Goal: Task Accomplishment & Management: Complete application form

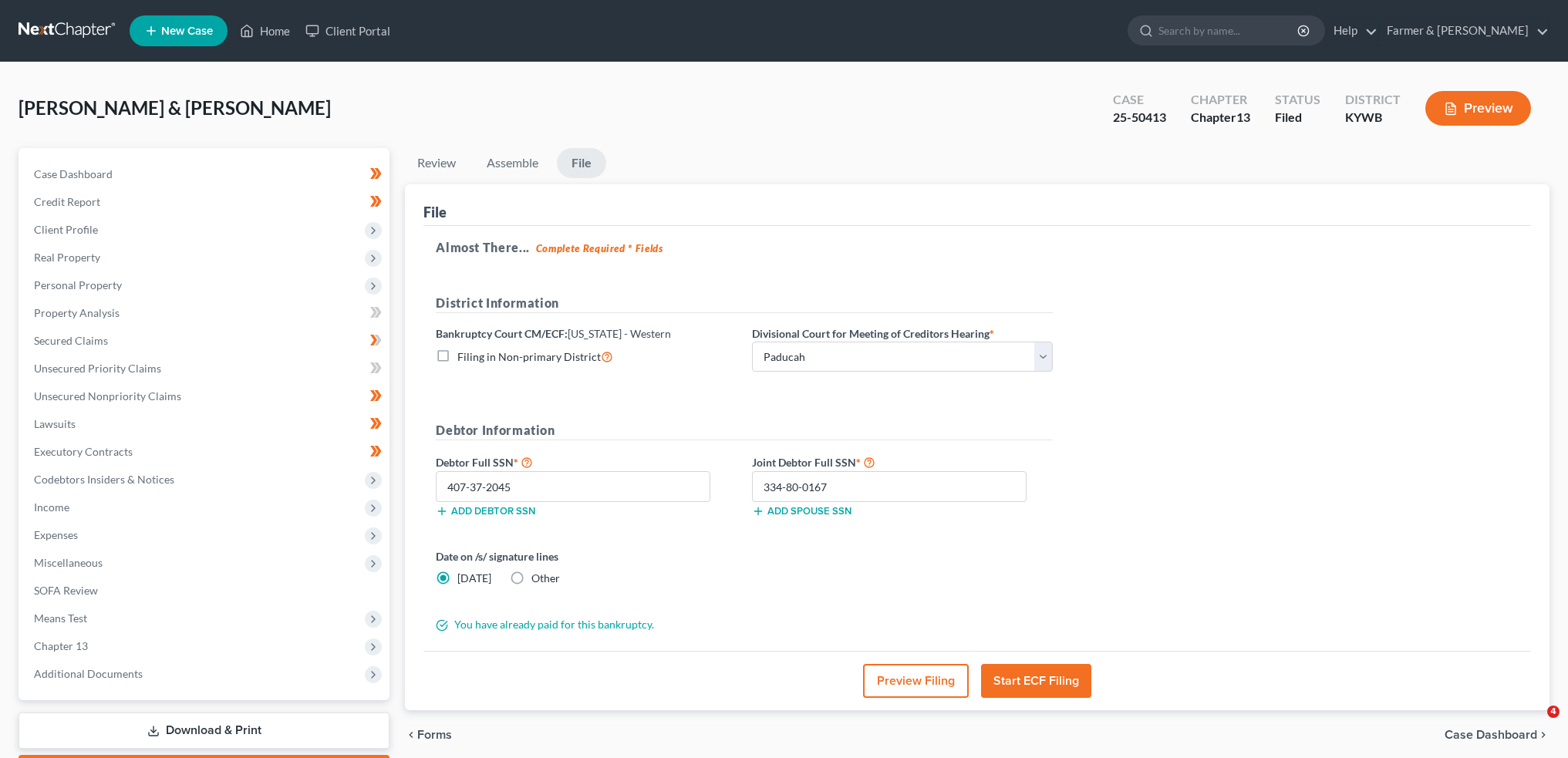
select select "3"
click at [257, 23] on link "Home" at bounding box center [264, 31] width 65 height 28
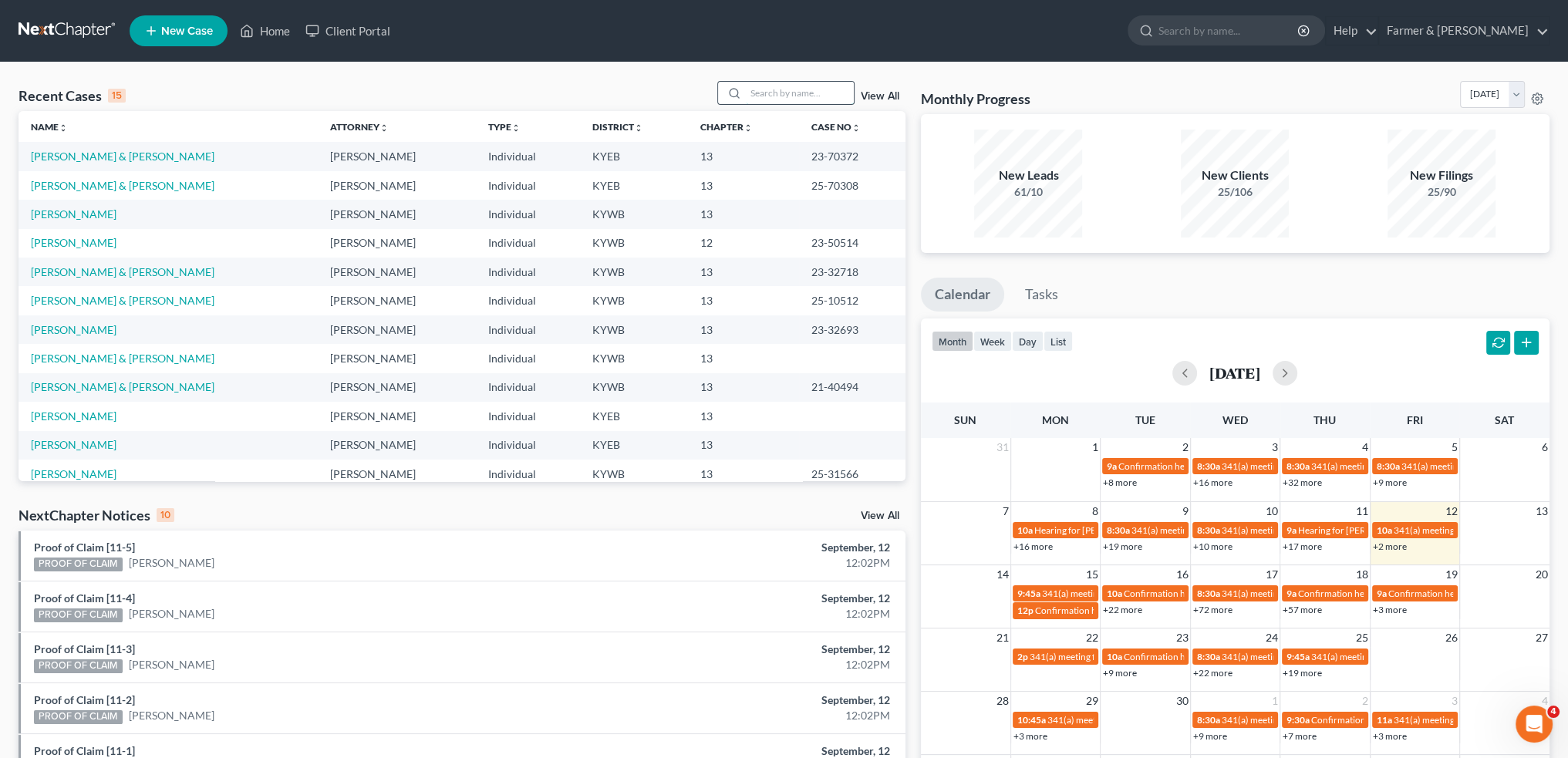
click at [827, 95] on input "search" at bounding box center [800, 93] width 108 height 23
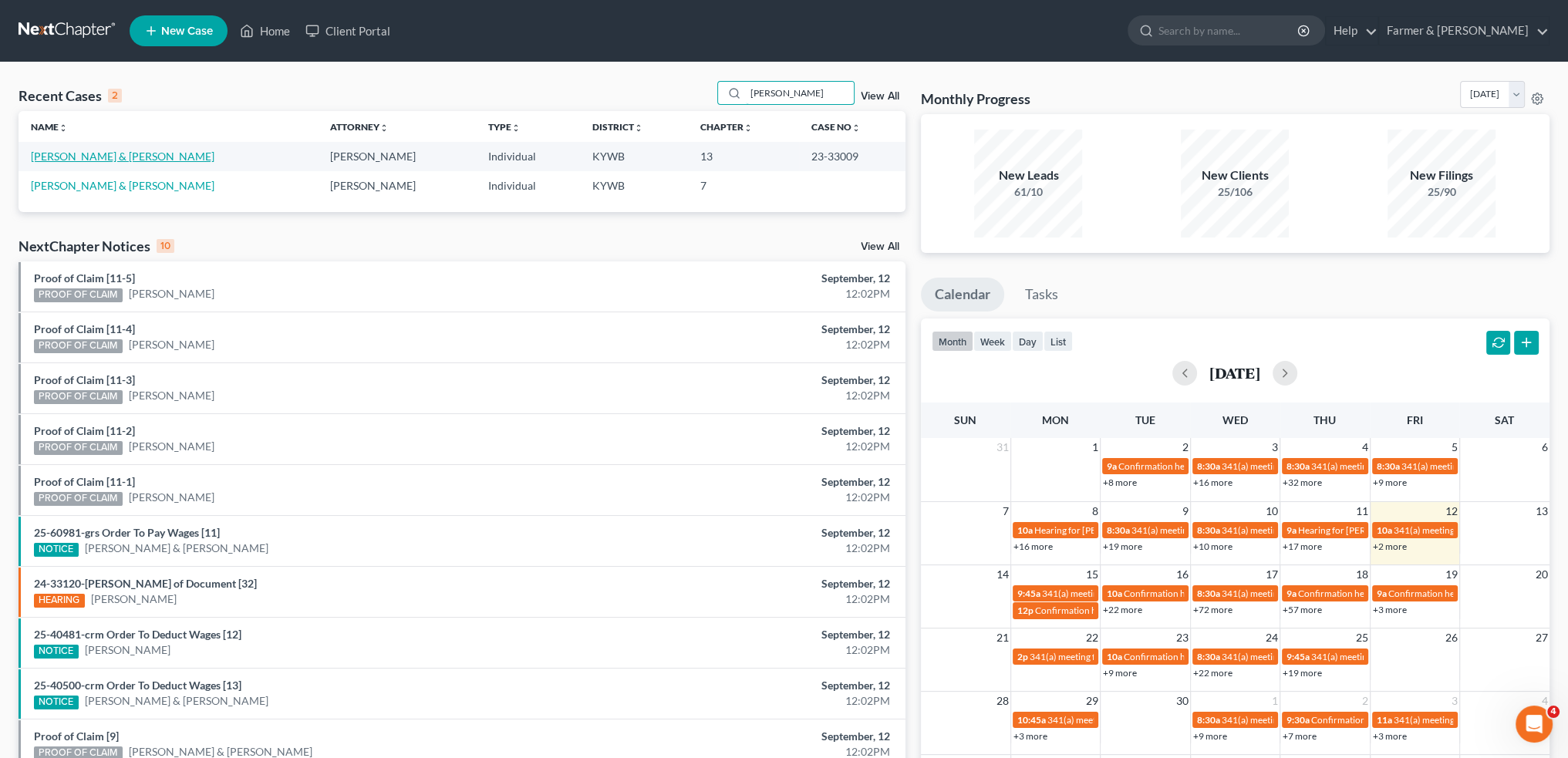
type input "stofel"
click at [124, 162] on link "Stofel, Courtney & George" at bounding box center [123, 155] width 184 height 13
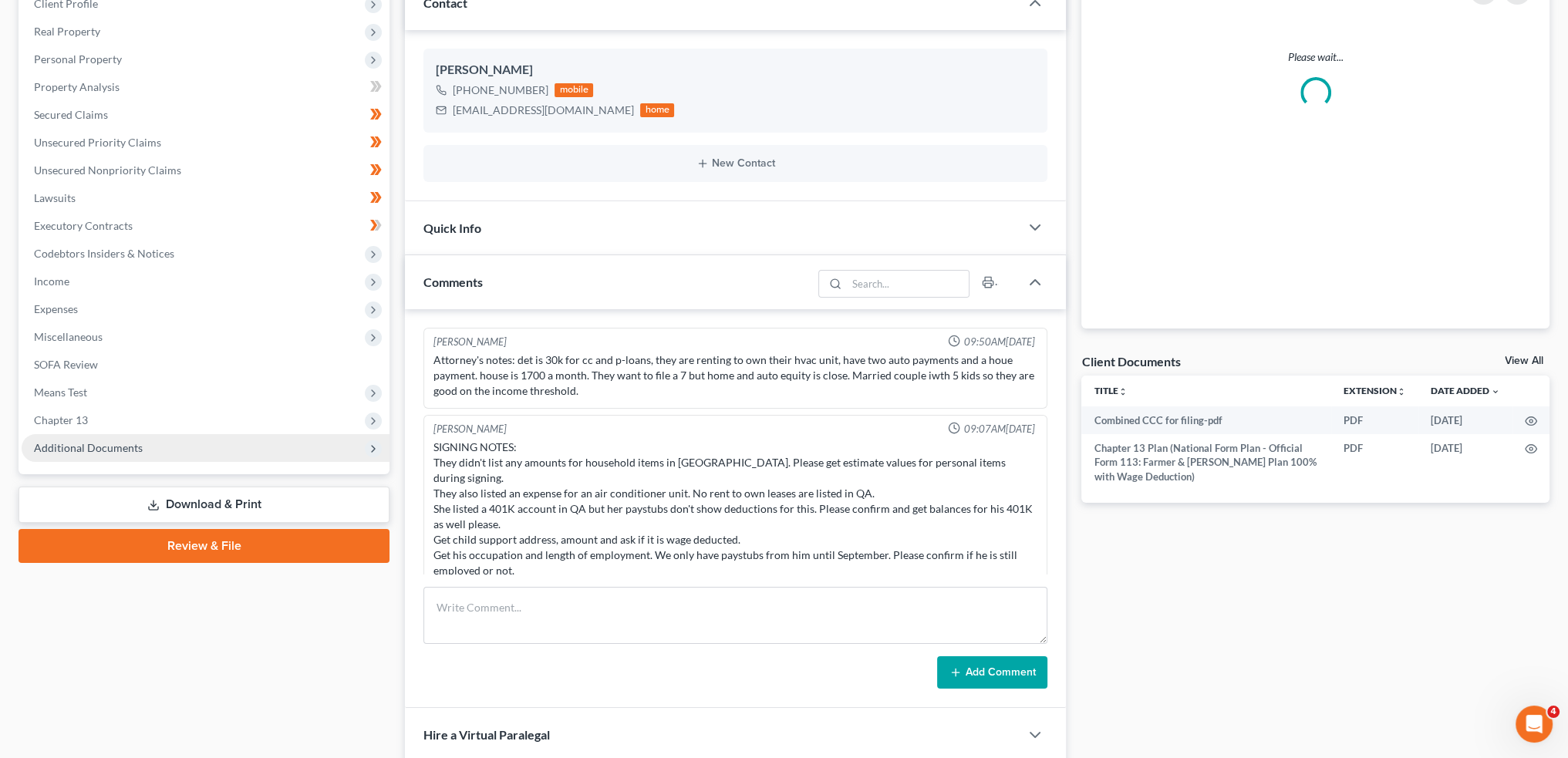
scroll to position [160, 0]
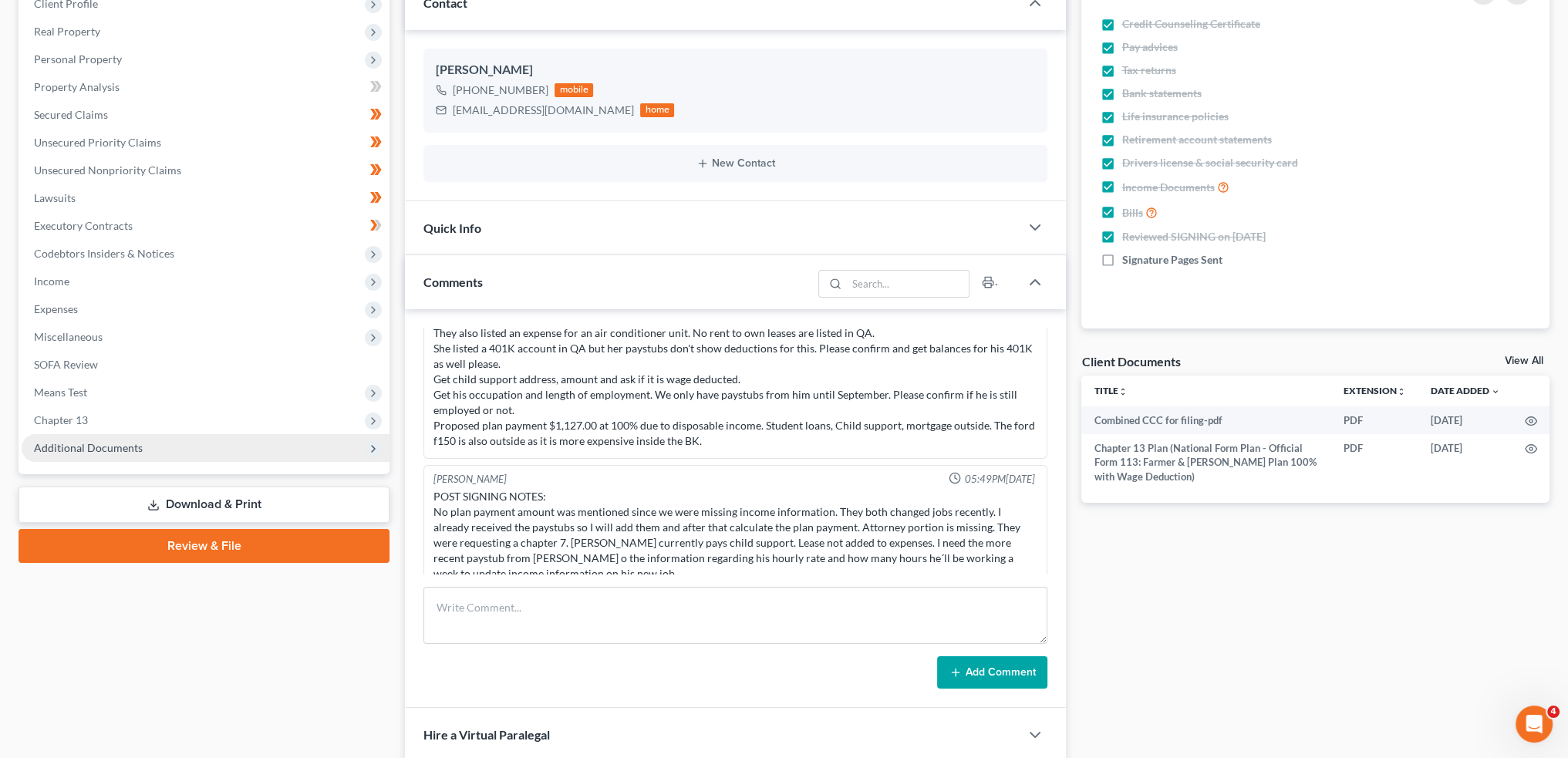
click at [143, 448] on span "Additional Documents" at bounding box center [205, 448] width 368 height 28
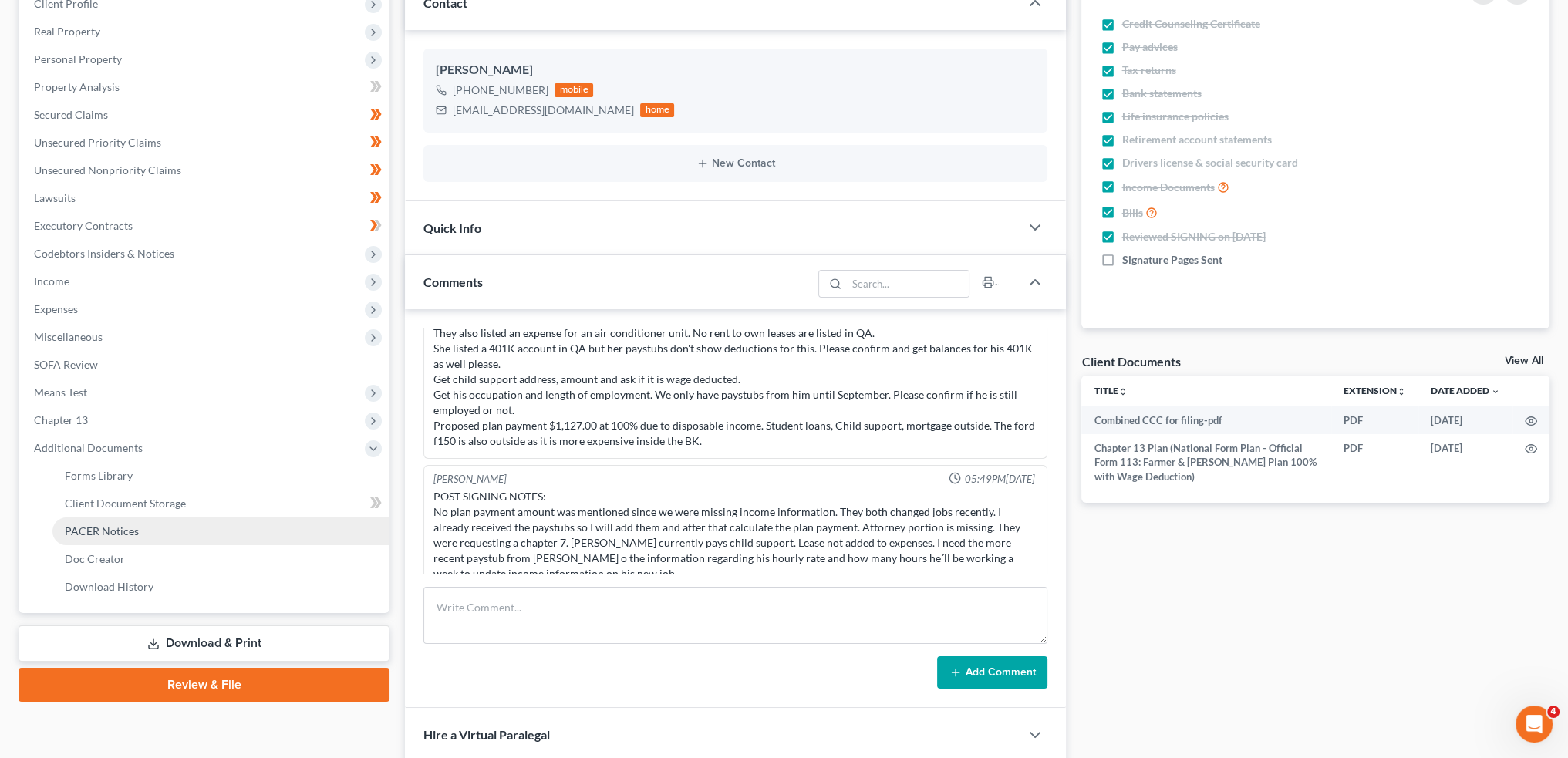
click at [98, 525] on span "PACER Notices" at bounding box center [101, 530] width 74 height 13
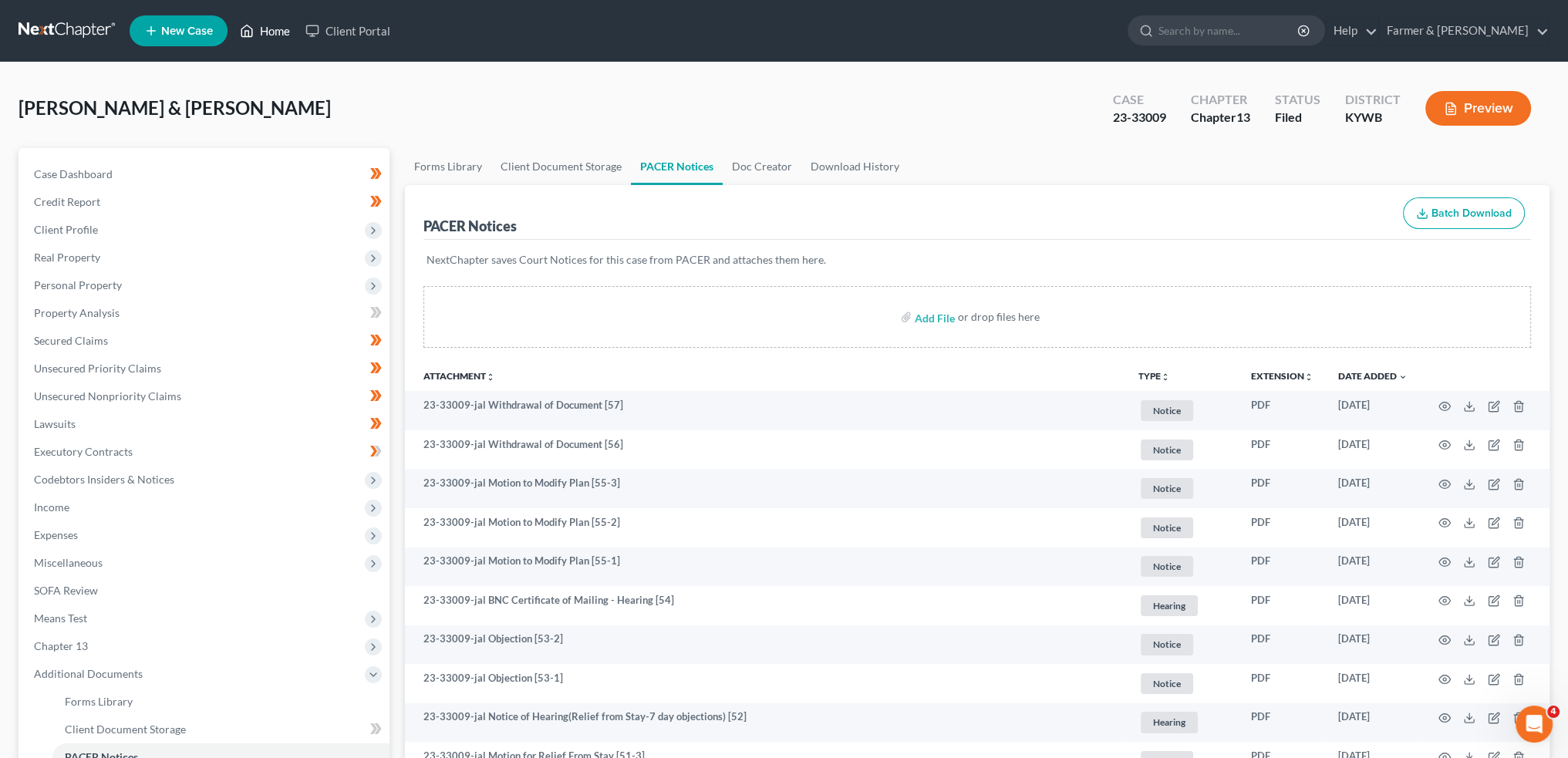
click at [256, 31] on link "Home" at bounding box center [264, 31] width 65 height 28
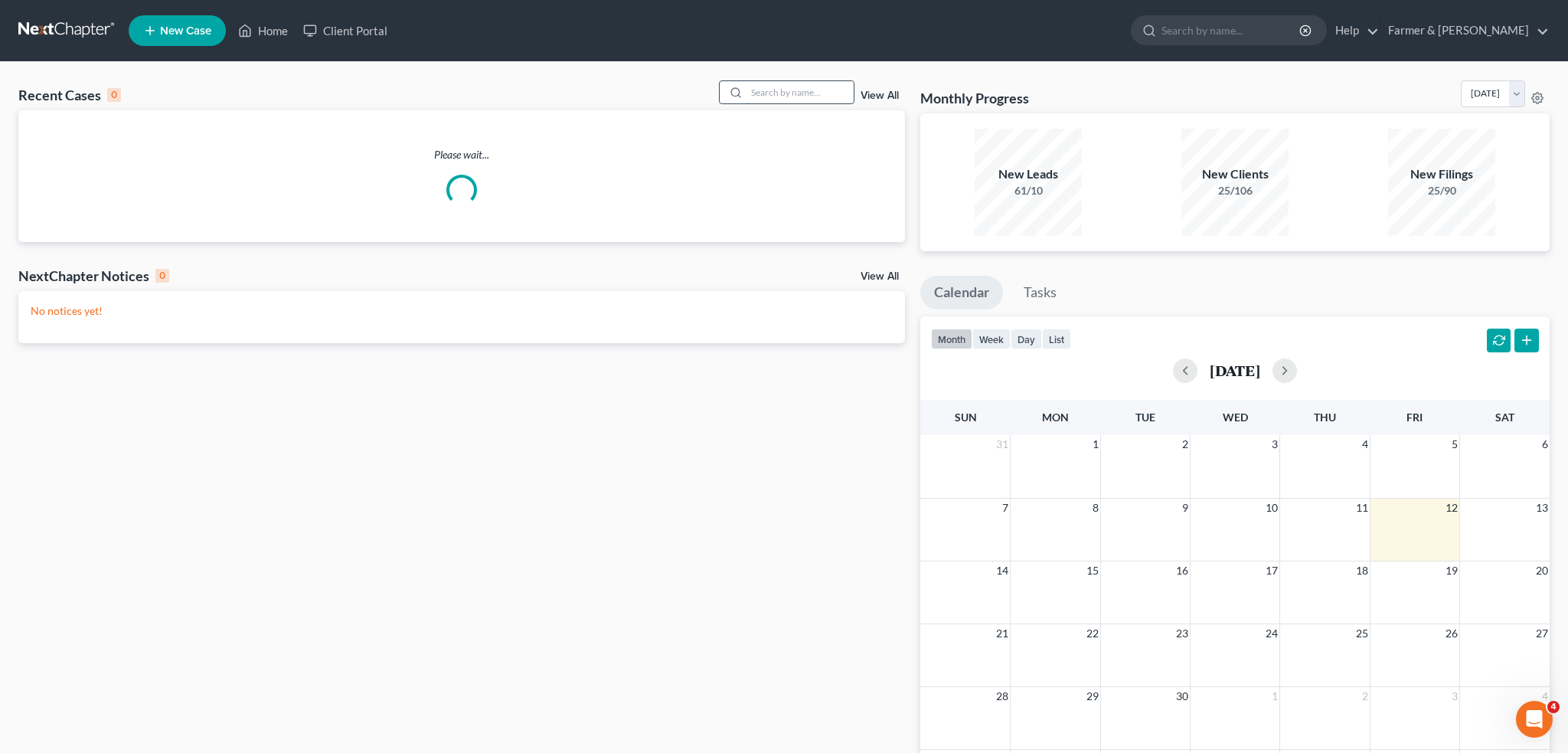
click at [821, 94] on input "search" at bounding box center [800, 92] width 107 height 22
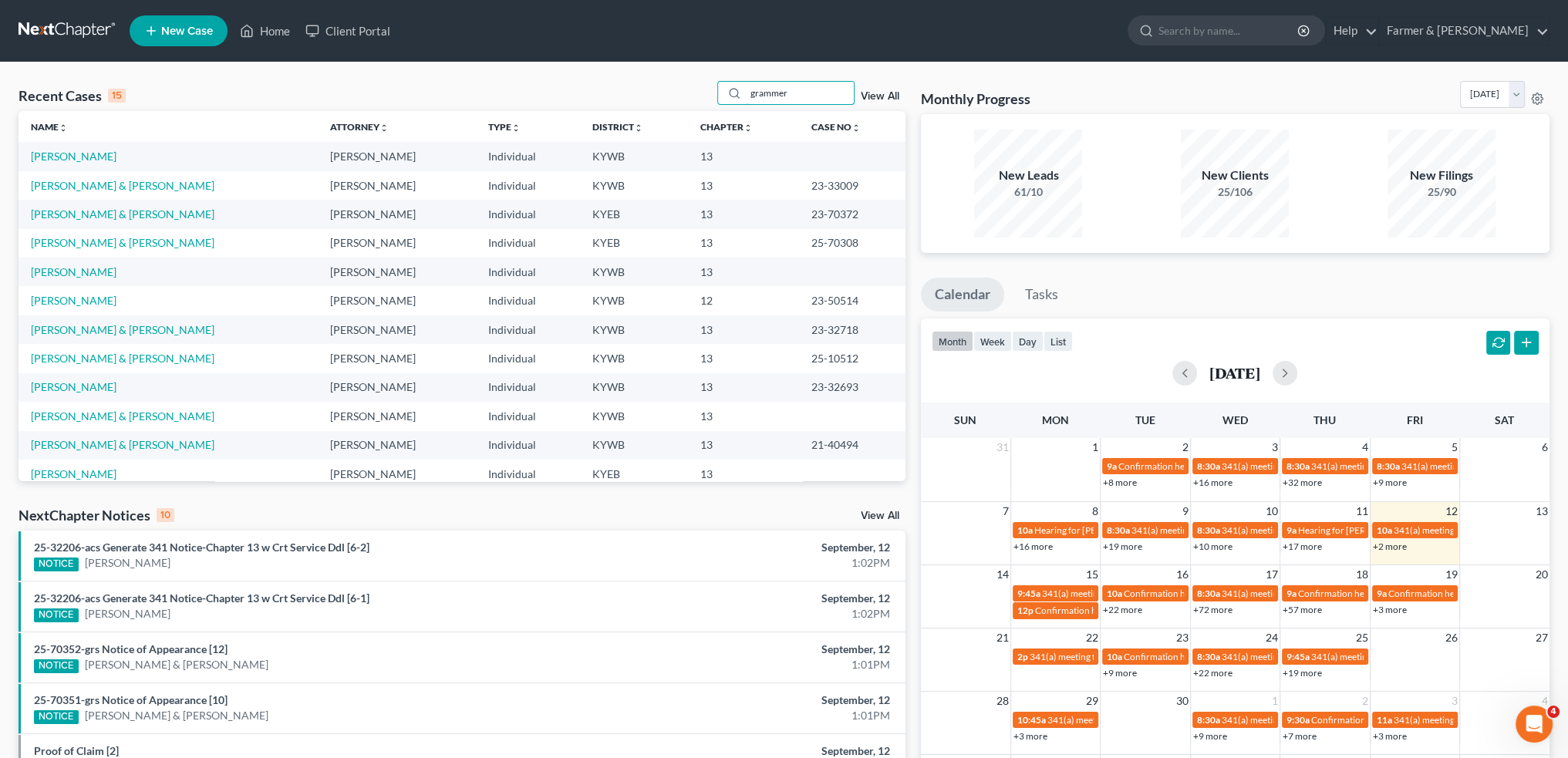
drag, startPoint x: 820, startPoint y: 89, endPoint x: 502, endPoint y: 128, distance: 320.4
click at [506, 125] on div "Recent Cases 15 grammer View All Name unfold_more expand_more expand_less Attor…" at bounding box center [462, 281] width 887 height 400
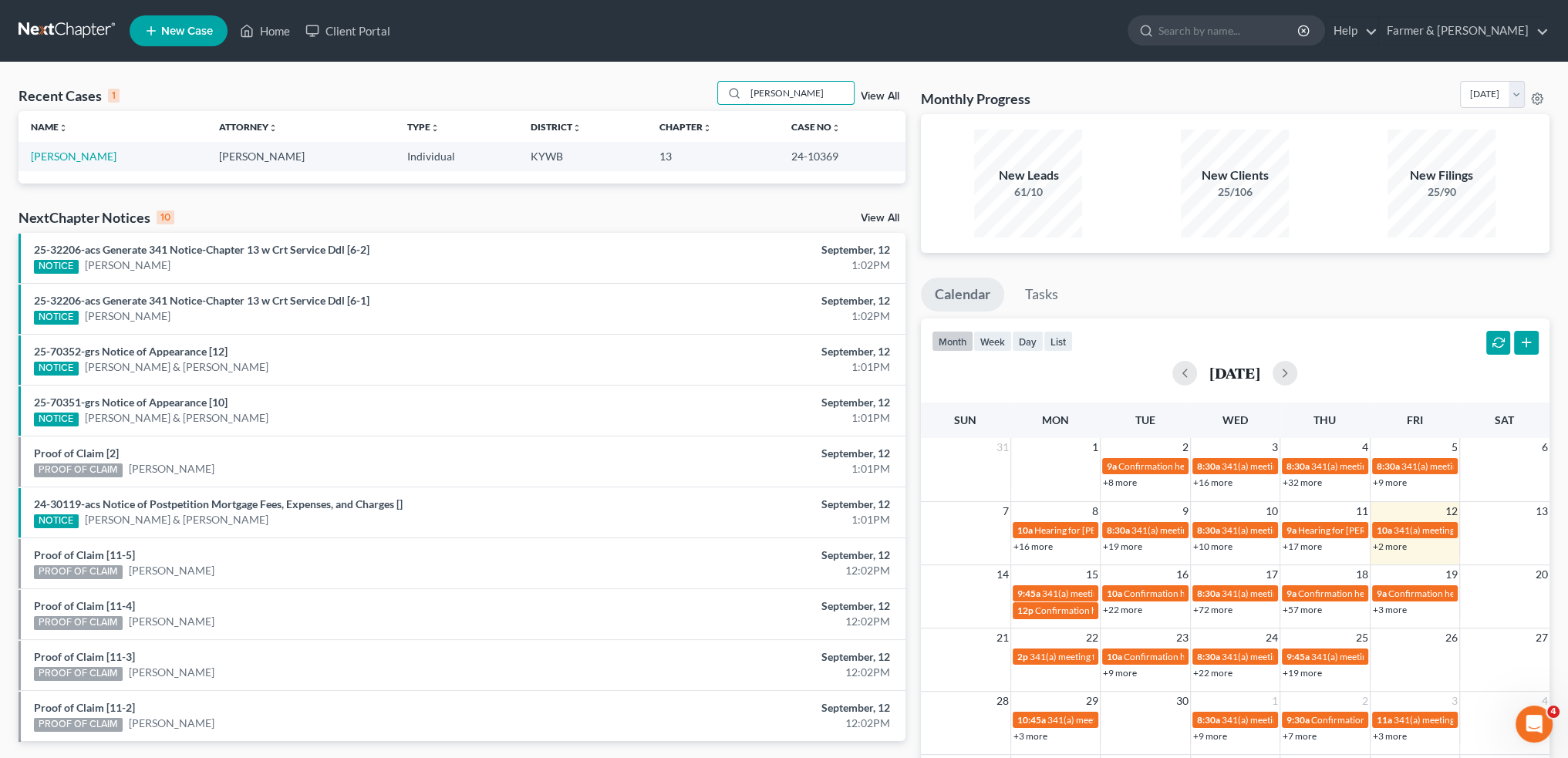
type input "Tara grammer"
click at [73, 164] on td "Grammer, Tara" at bounding box center [113, 155] width 188 height 29
click at [70, 159] on link "Grammer, Tara" at bounding box center [74, 155] width 86 height 13
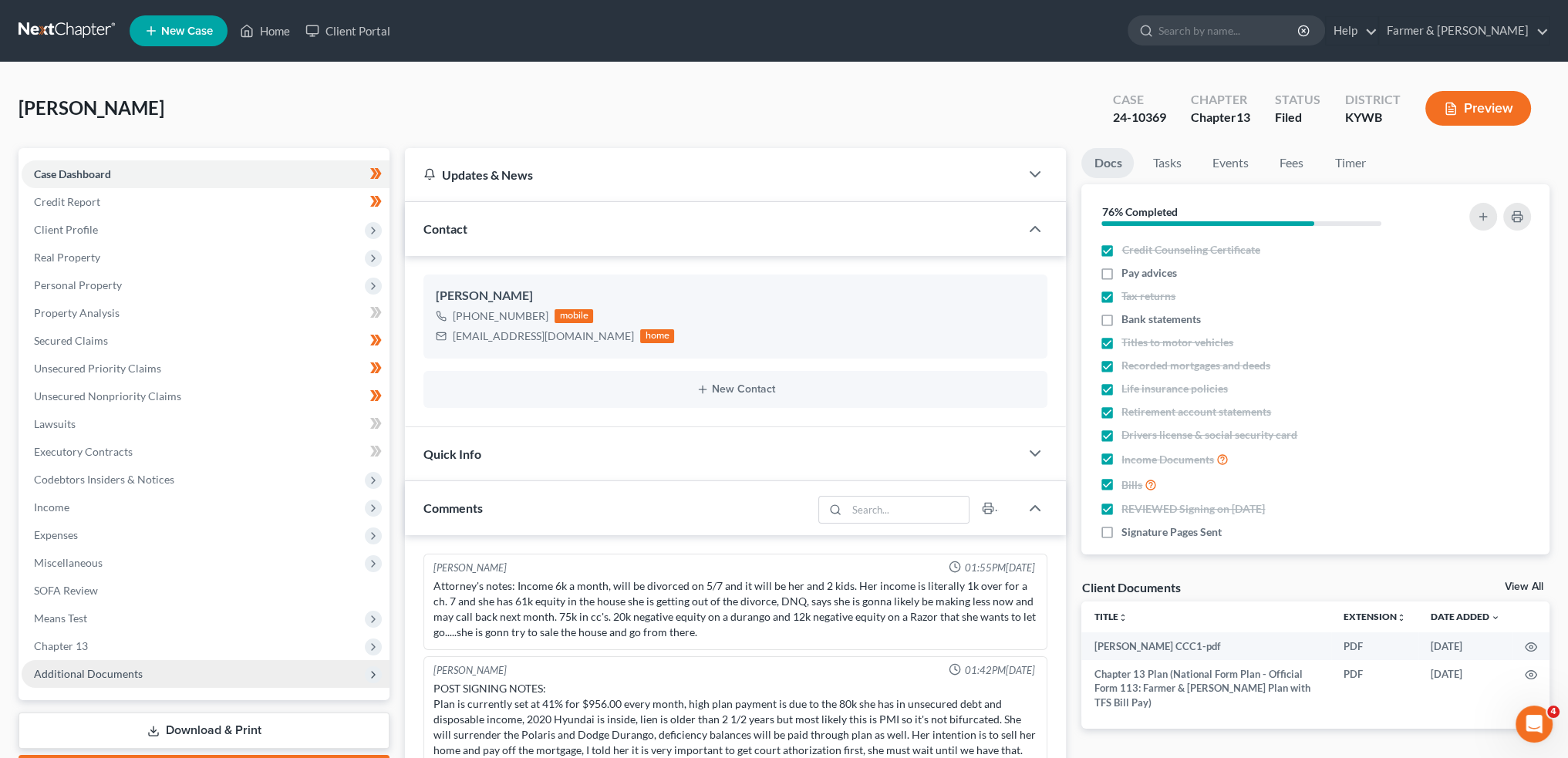
click at [138, 678] on span "Additional Documents" at bounding box center [89, 673] width 109 height 13
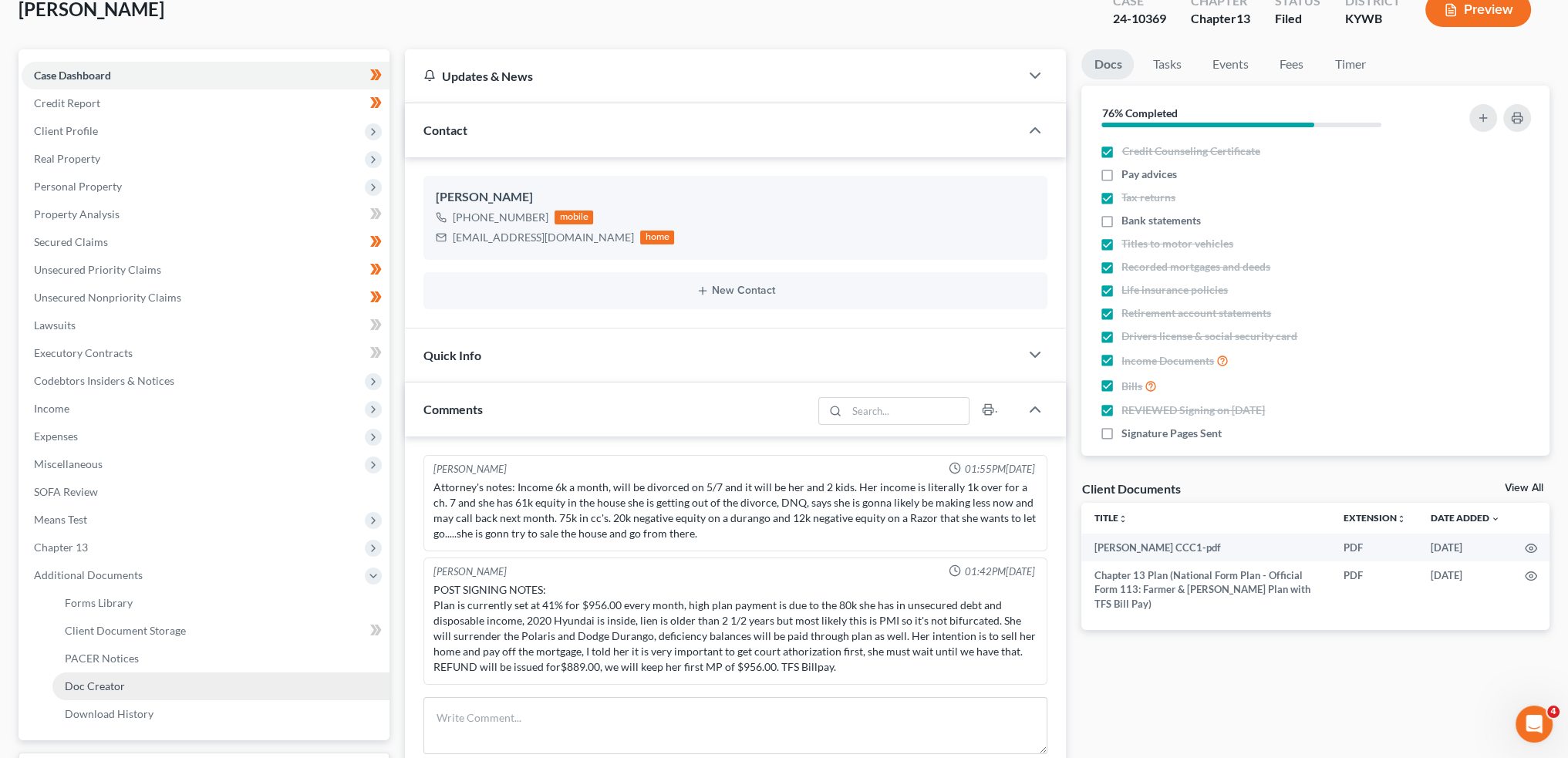
scroll to position [128, 0]
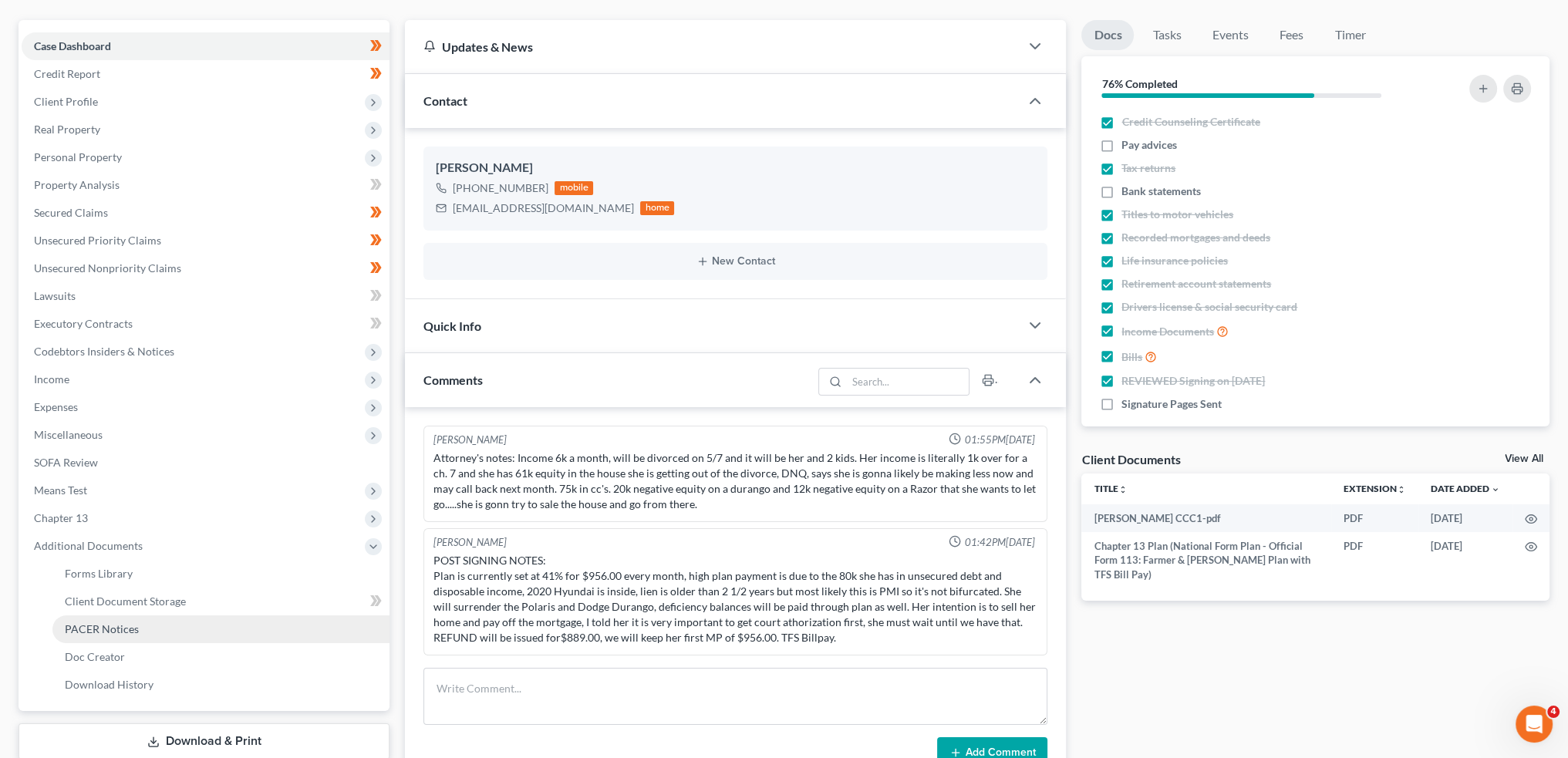
click at [149, 629] on link "PACER Notices" at bounding box center [220, 629] width 337 height 28
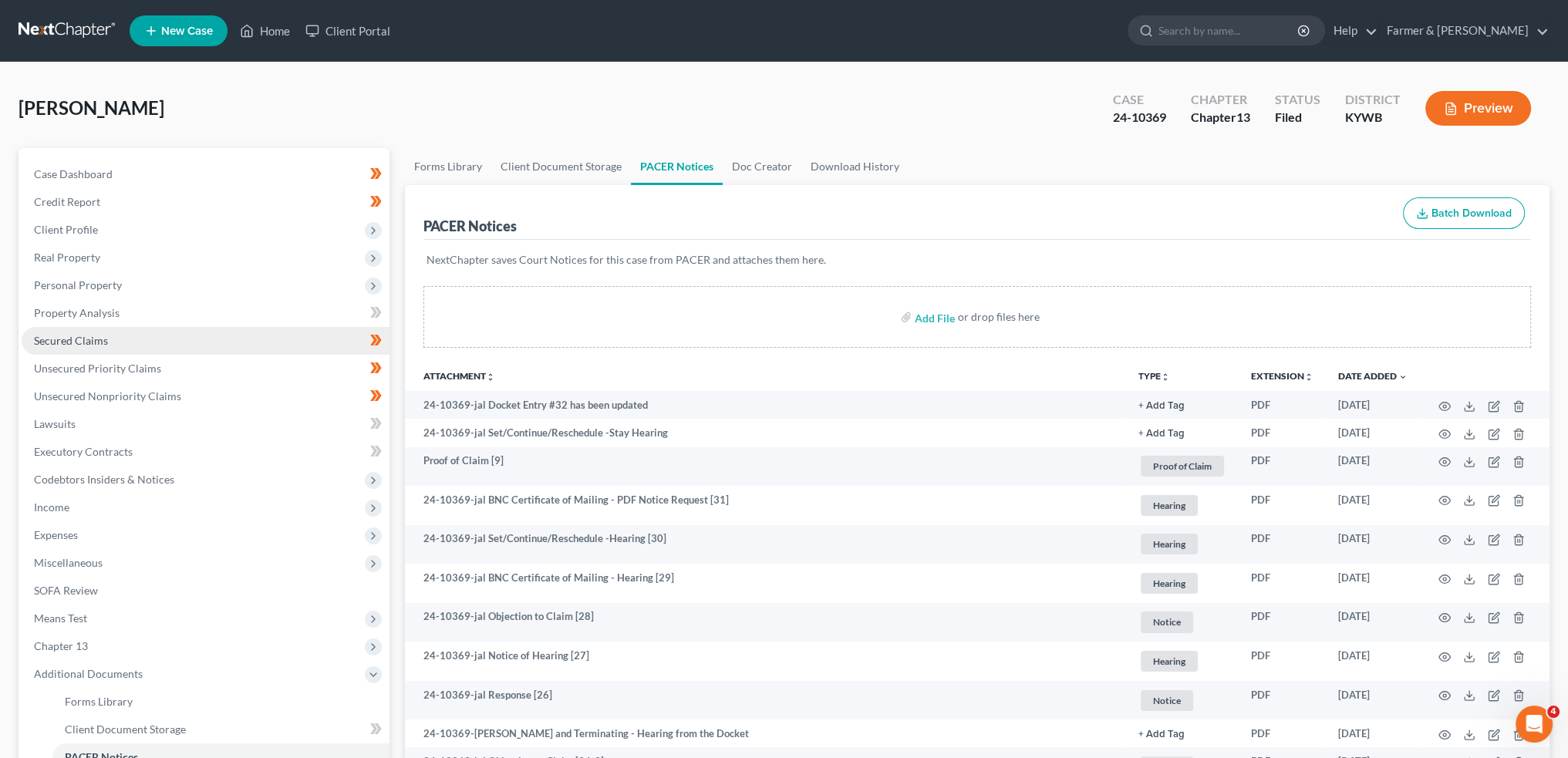
click at [132, 341] on link "Secured Claims" at bounding box center [205, 341] width 368 height 28
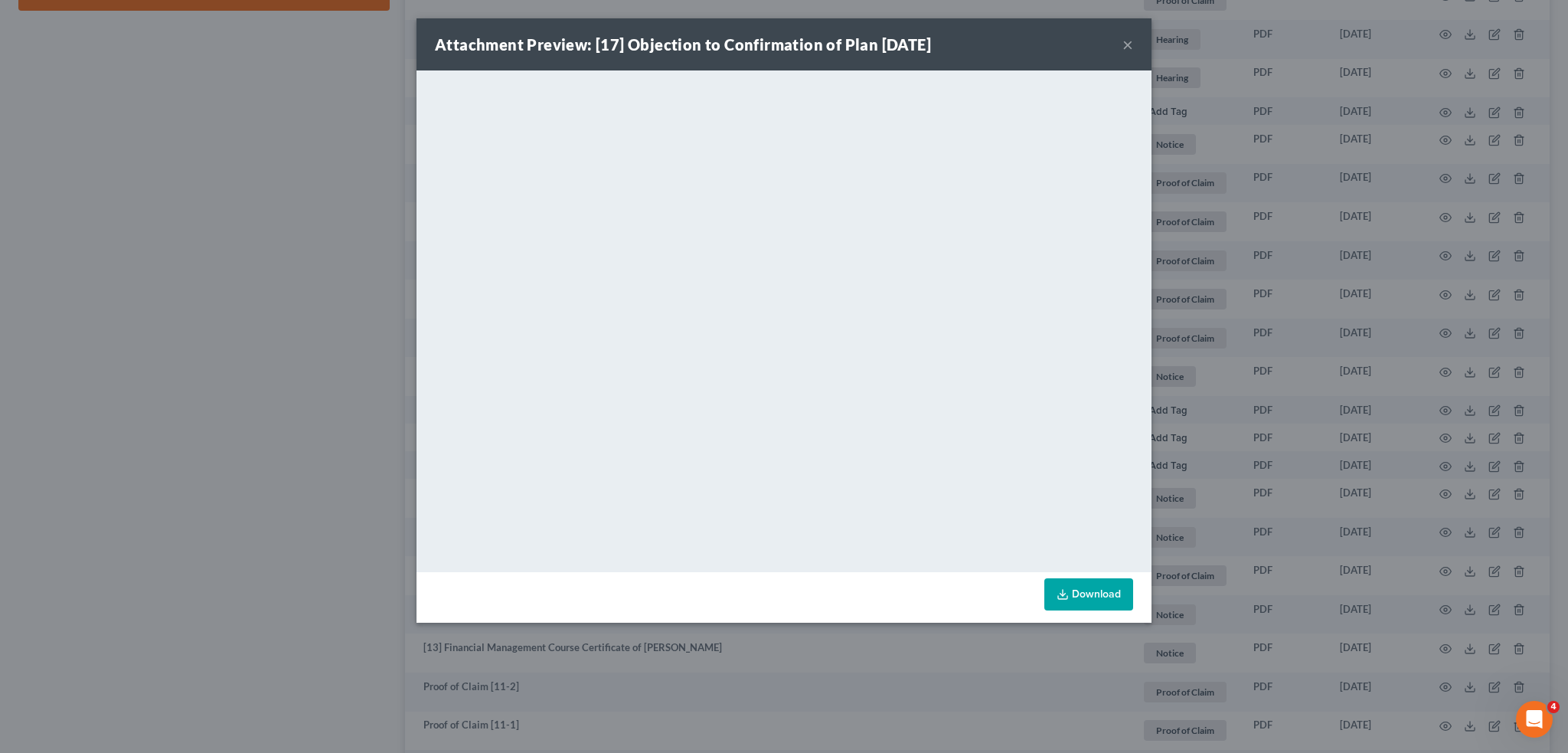
scroll to position [911, 0]
click at [1126, 46] on button "×" at bounding box center [1128, 45] width 11 height 19
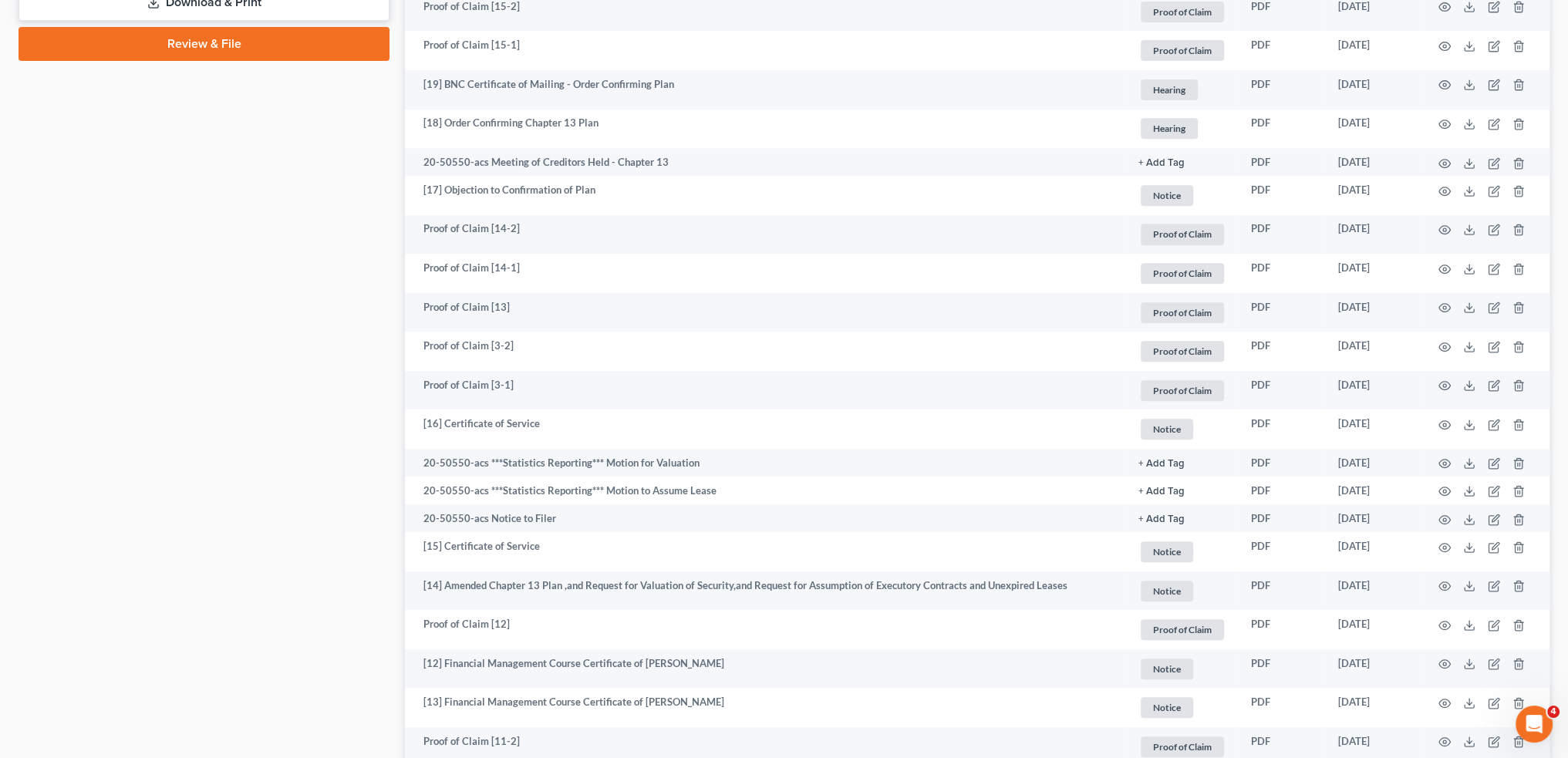
scroll to position [0, 0]
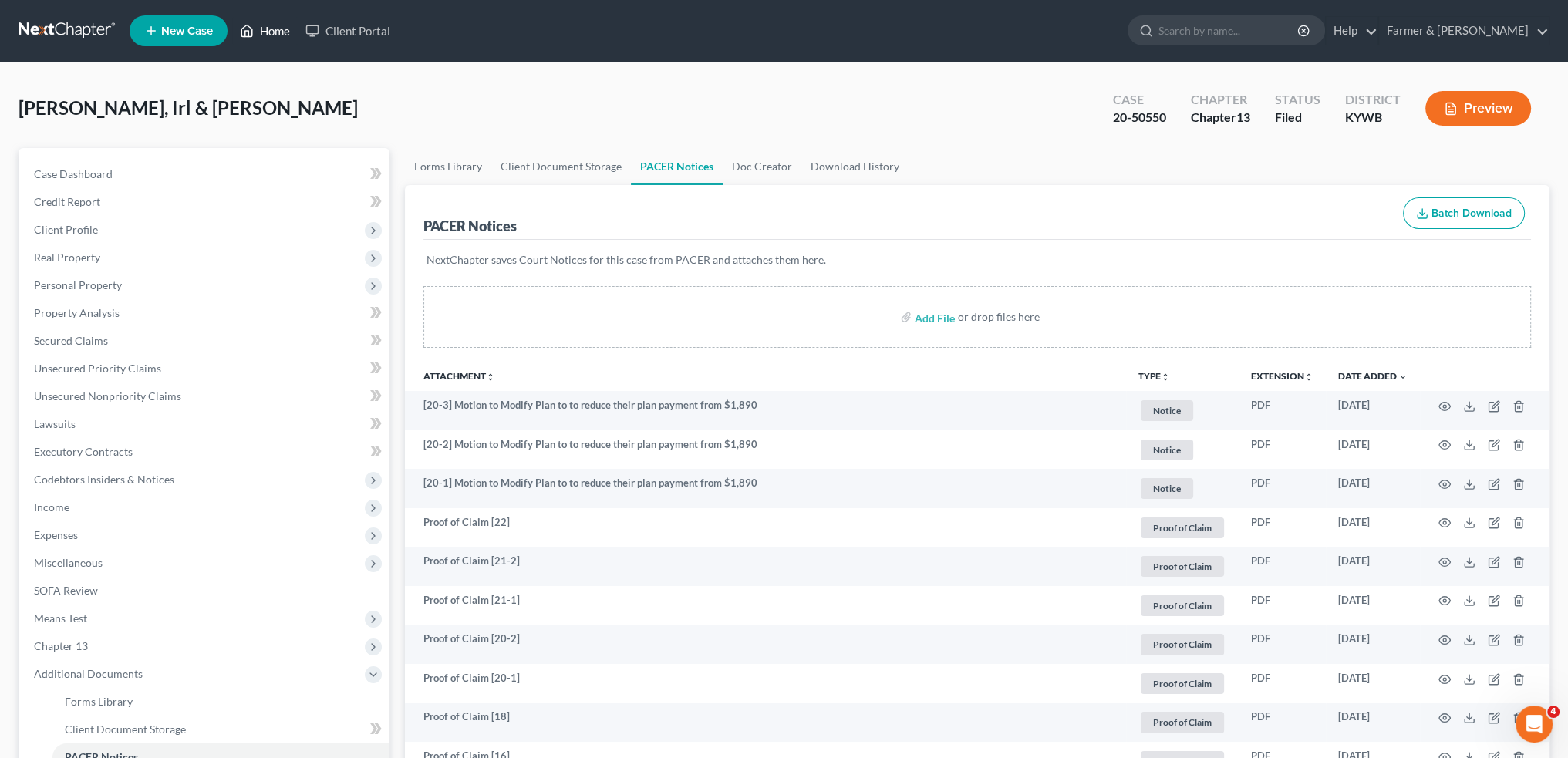
click at [271, 27] on link "Home" at bounding box center [264, 31] width 65 height 28
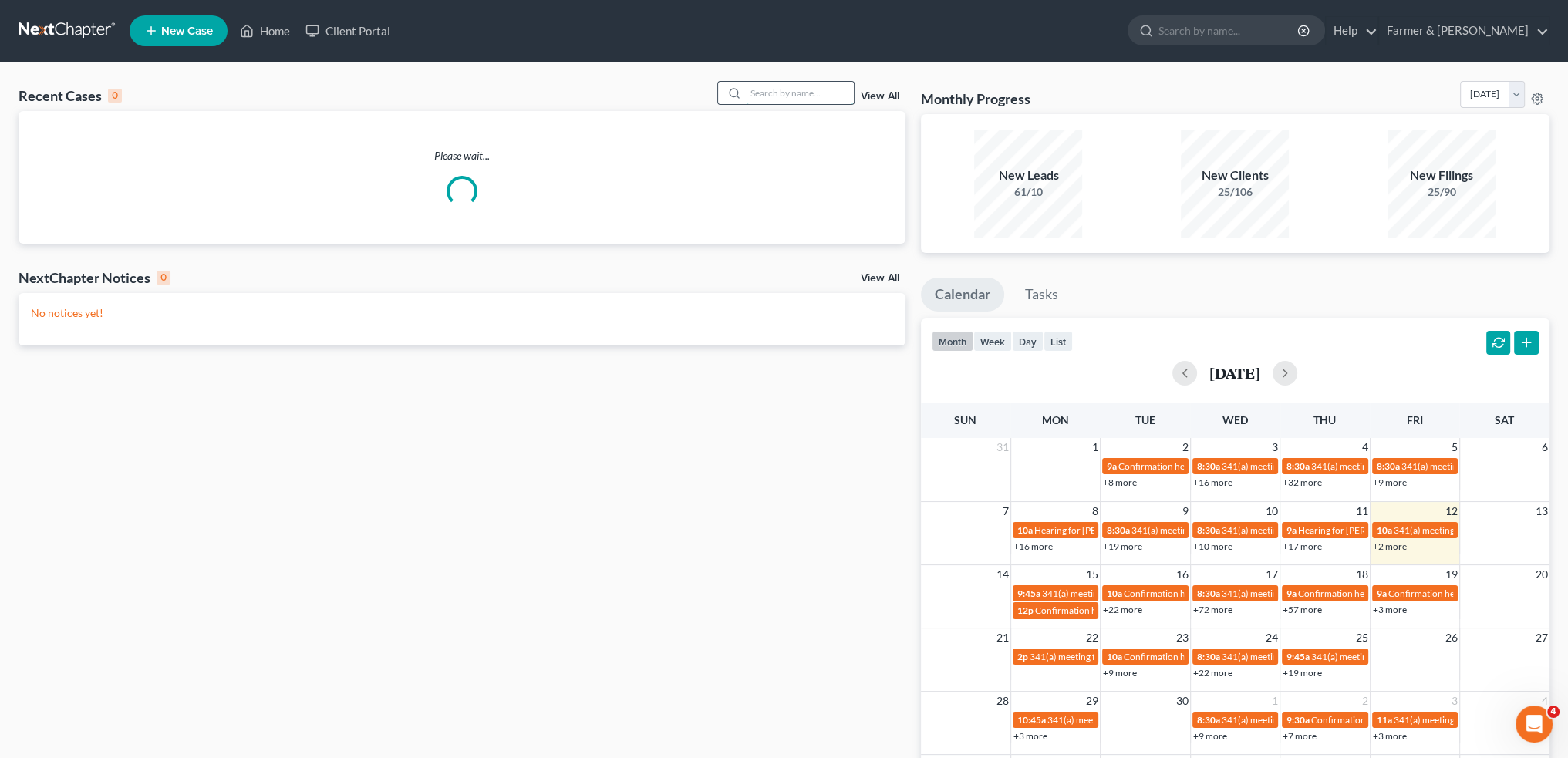
click at [808, 86] on input "search" at bounding box center [800, 93] width 108 height 23
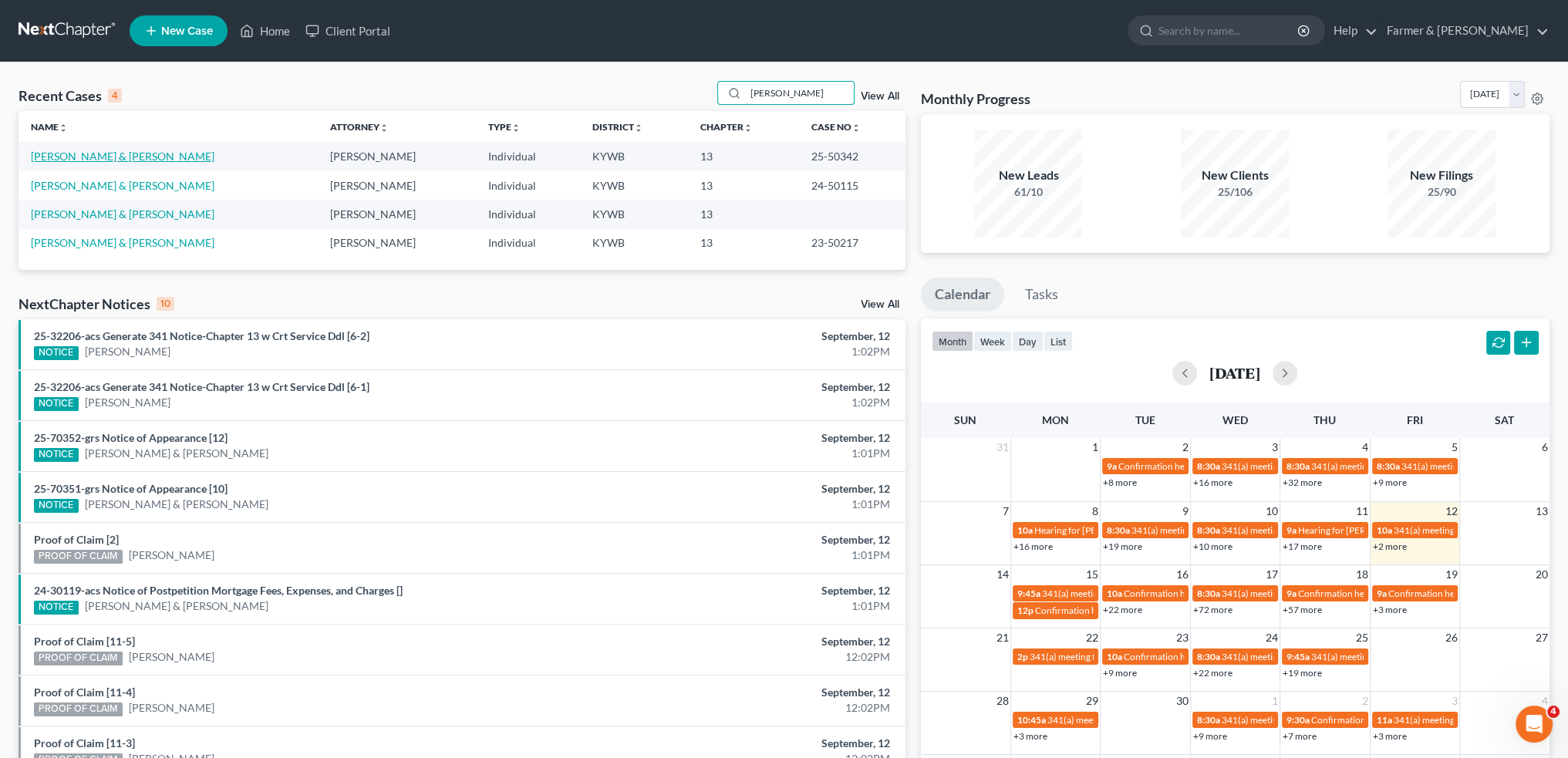
type input "brian pharris"
click at [114, 154] on link "[PERSON_NAME] & [PERSON_NAME]" at bounding box center [123, 155] width 184 height 13
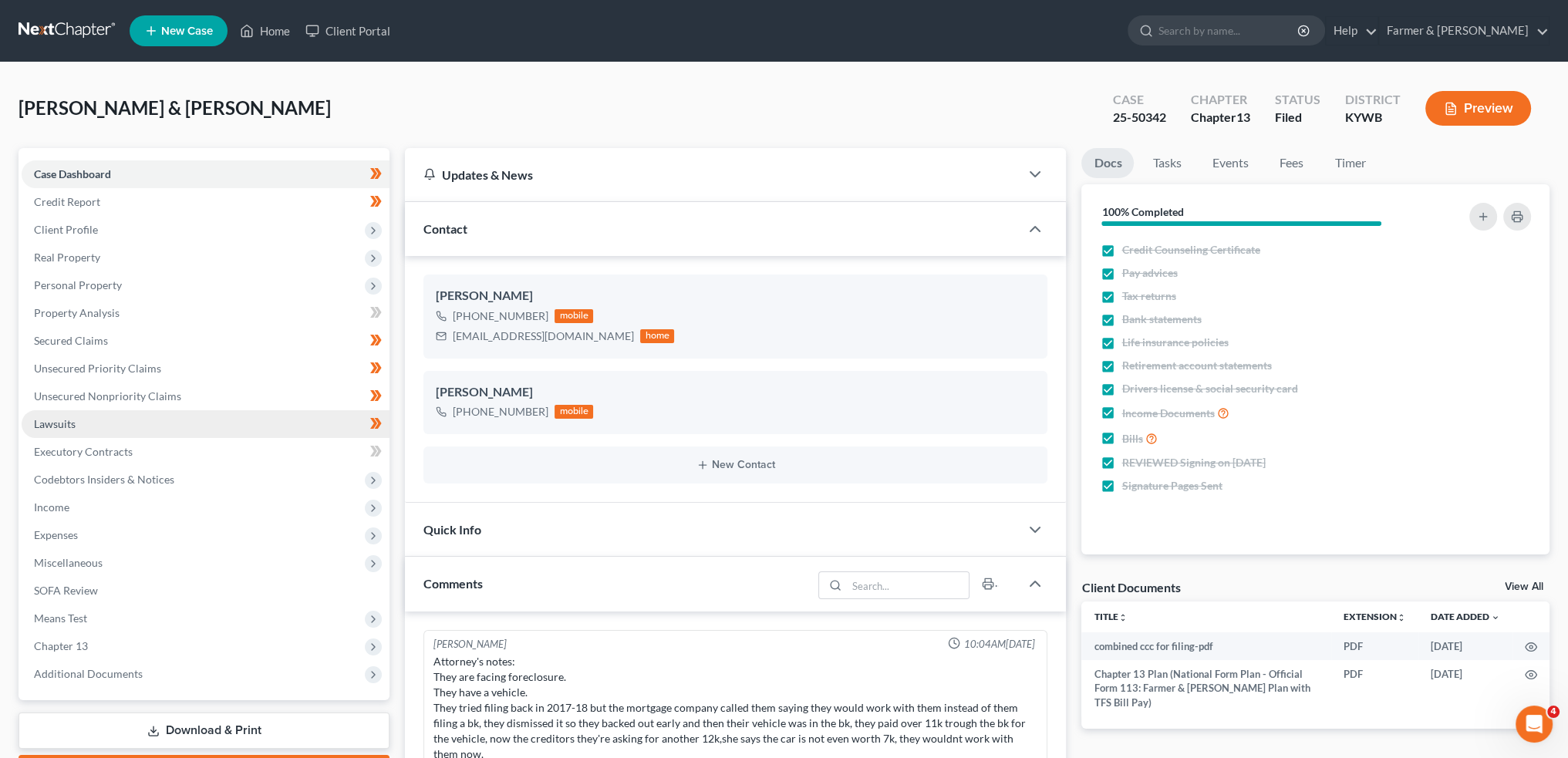
drag, startPoint x: 117, startPoint y: 672, endPoint x: 198, endPoint y: 424, distance: 260.9
click at [117, 672] on span "Additional Documents" at bounding box center [89, 673] width 109 height 13
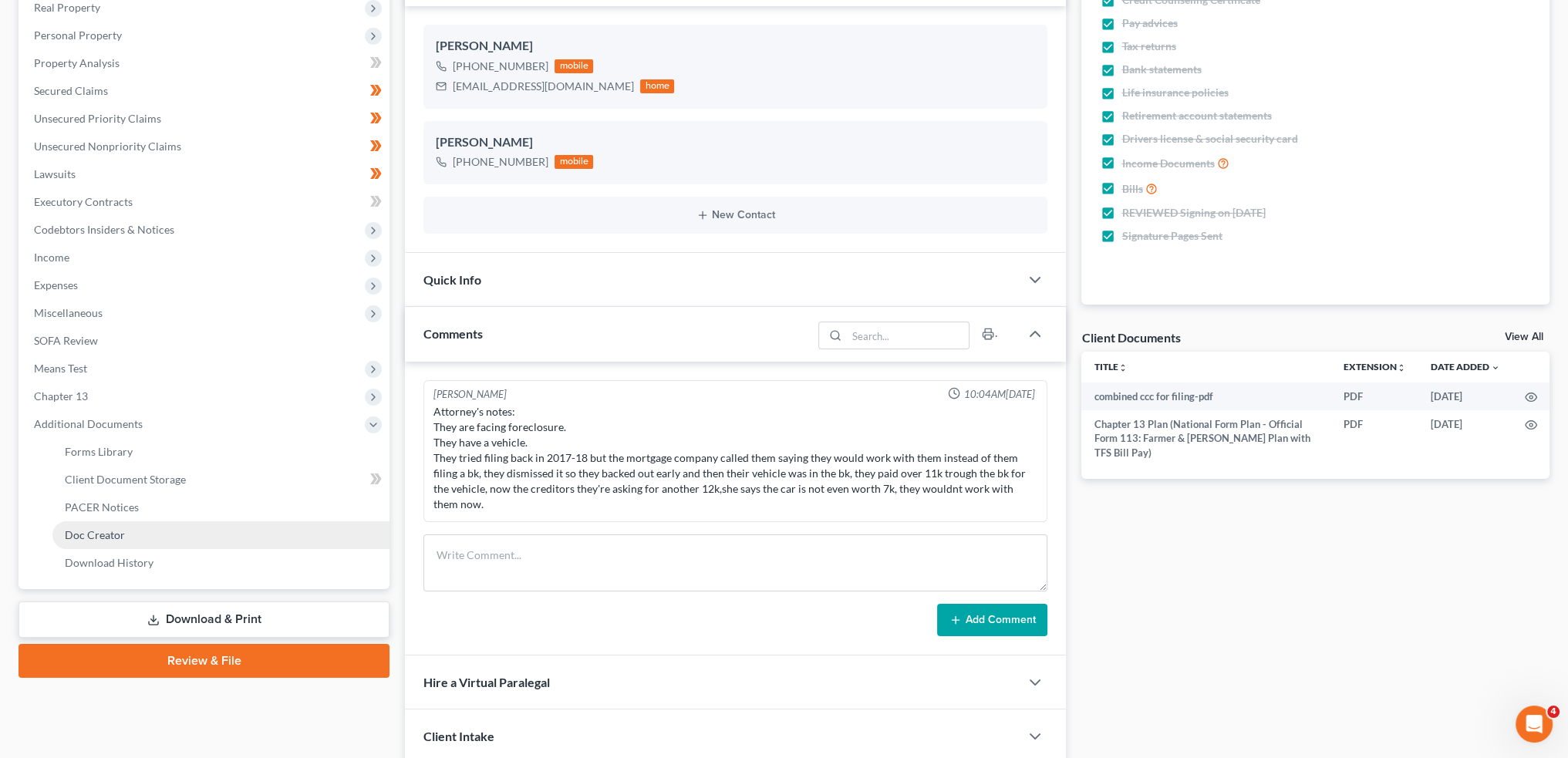
scroll to position [365, 0]
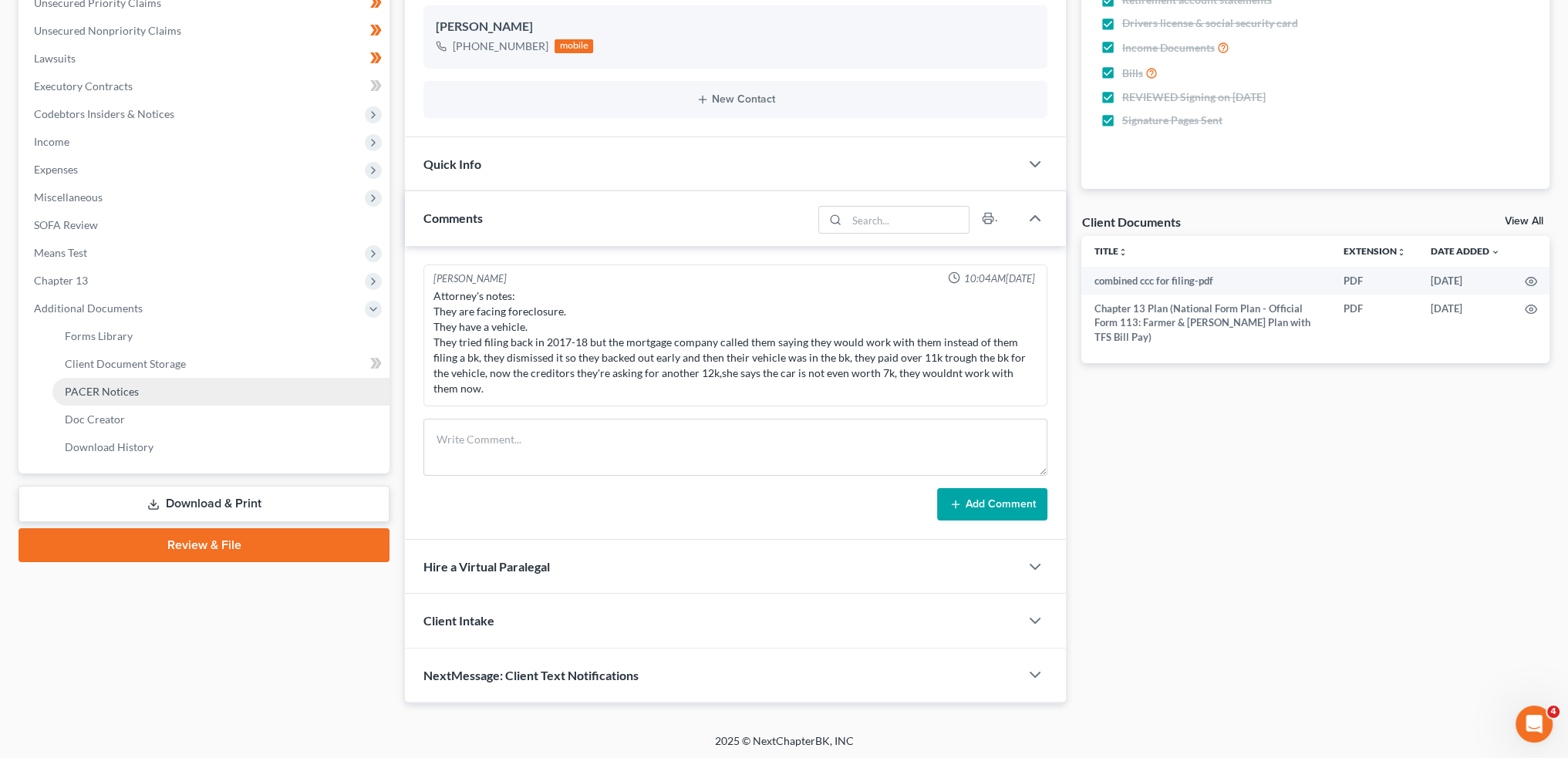
click at [147, 388] on link "PACER Notices" at bounding box center [220, 392] width 337 height 28
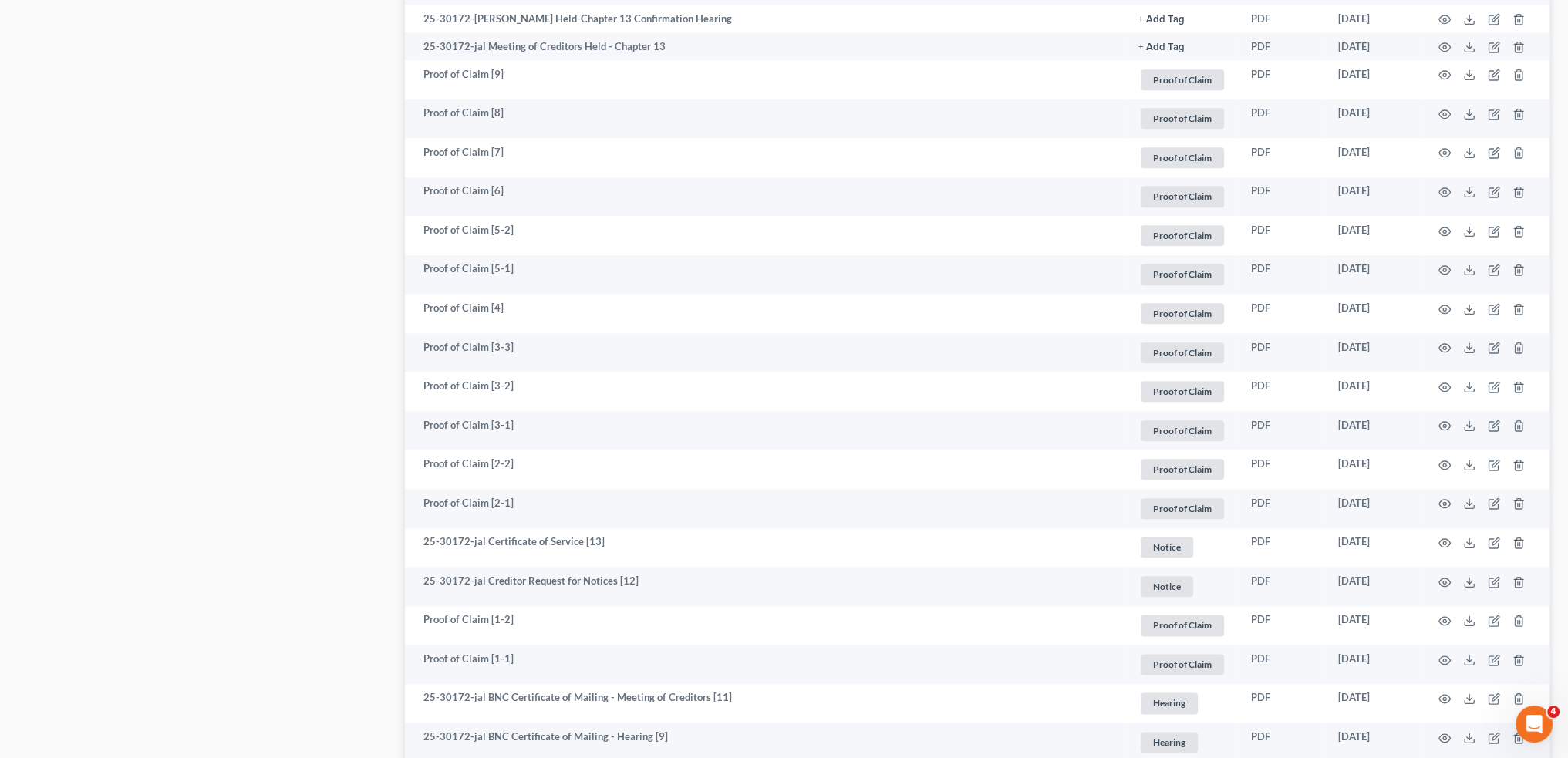
scroll to position [2031, 0]
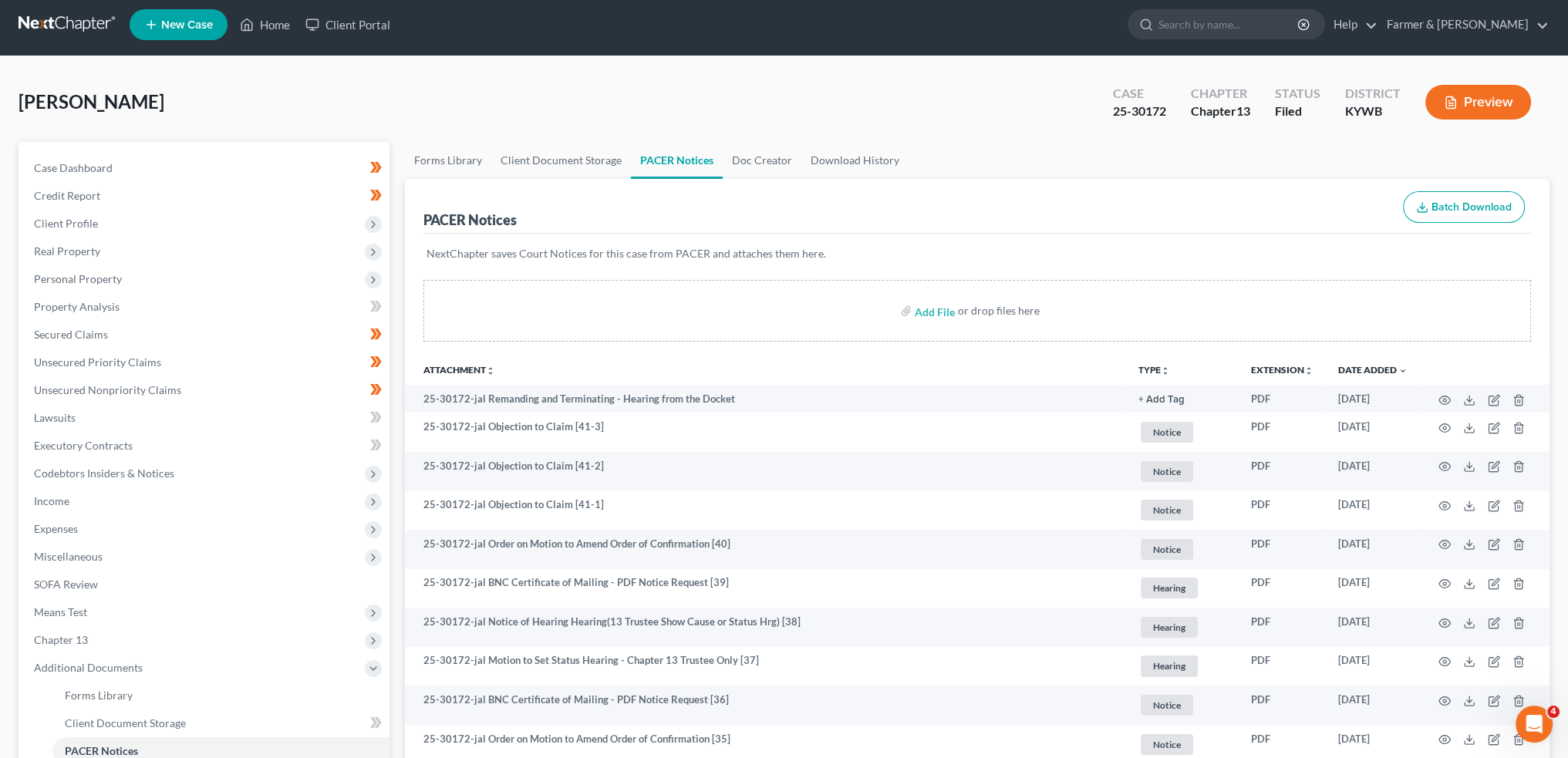
scroll to position [0, 0]
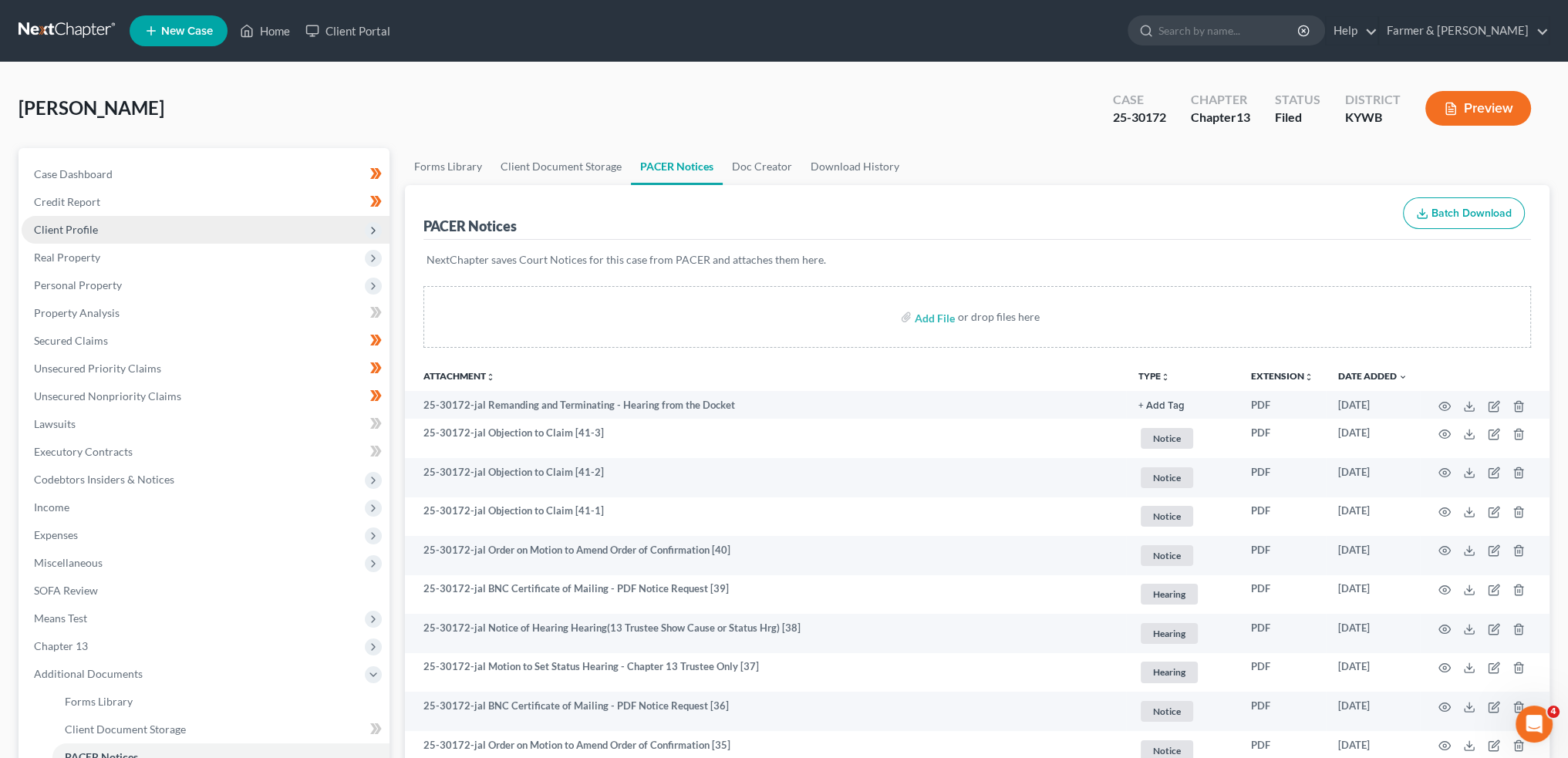
click at [87, 225] on span "Client Profile" at bounding box center [66, 229] width 64 height 13
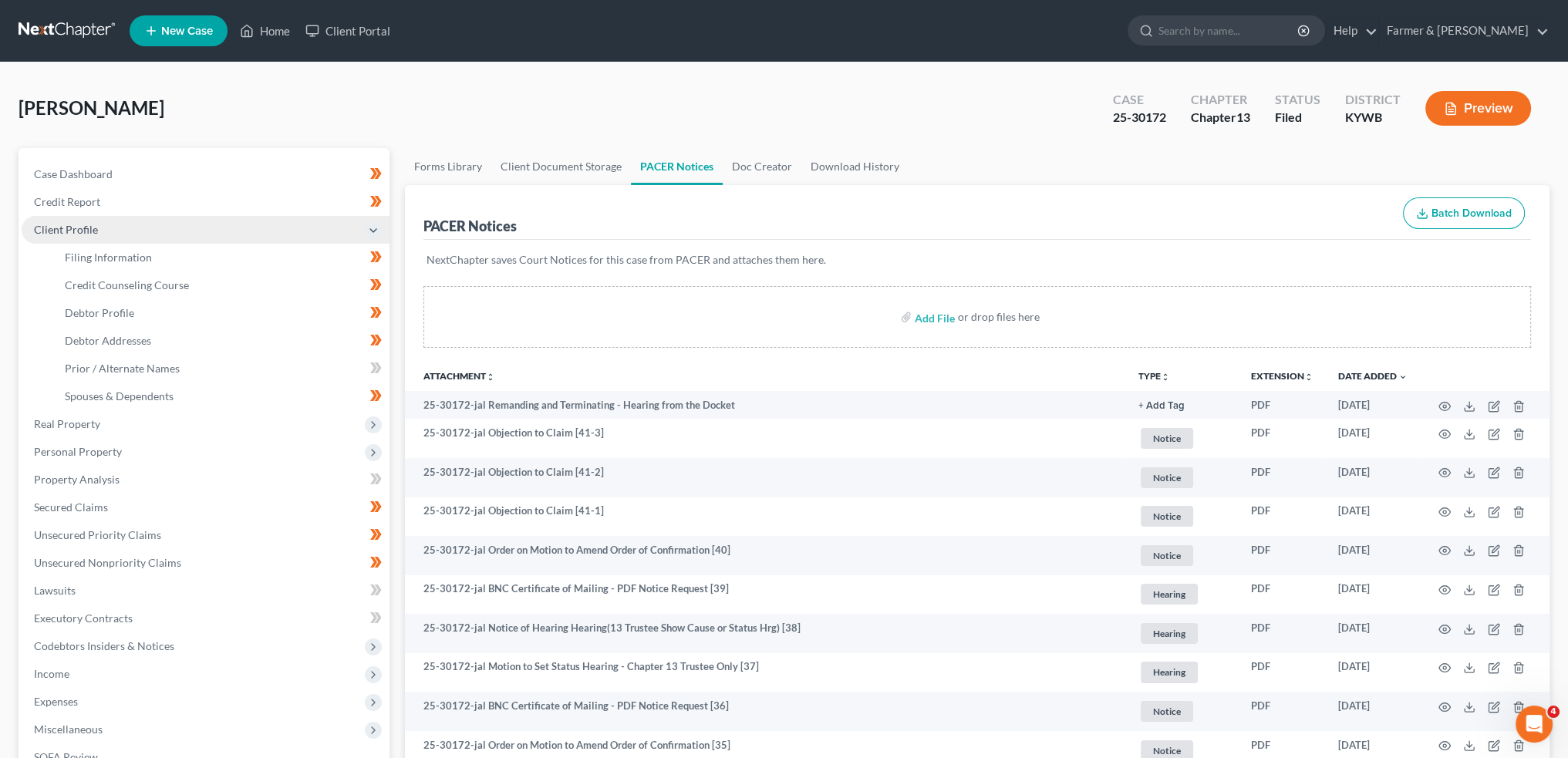
click at [103, 241] on span "Client Profile" at bounding box center [205, 230] width 368 height 28
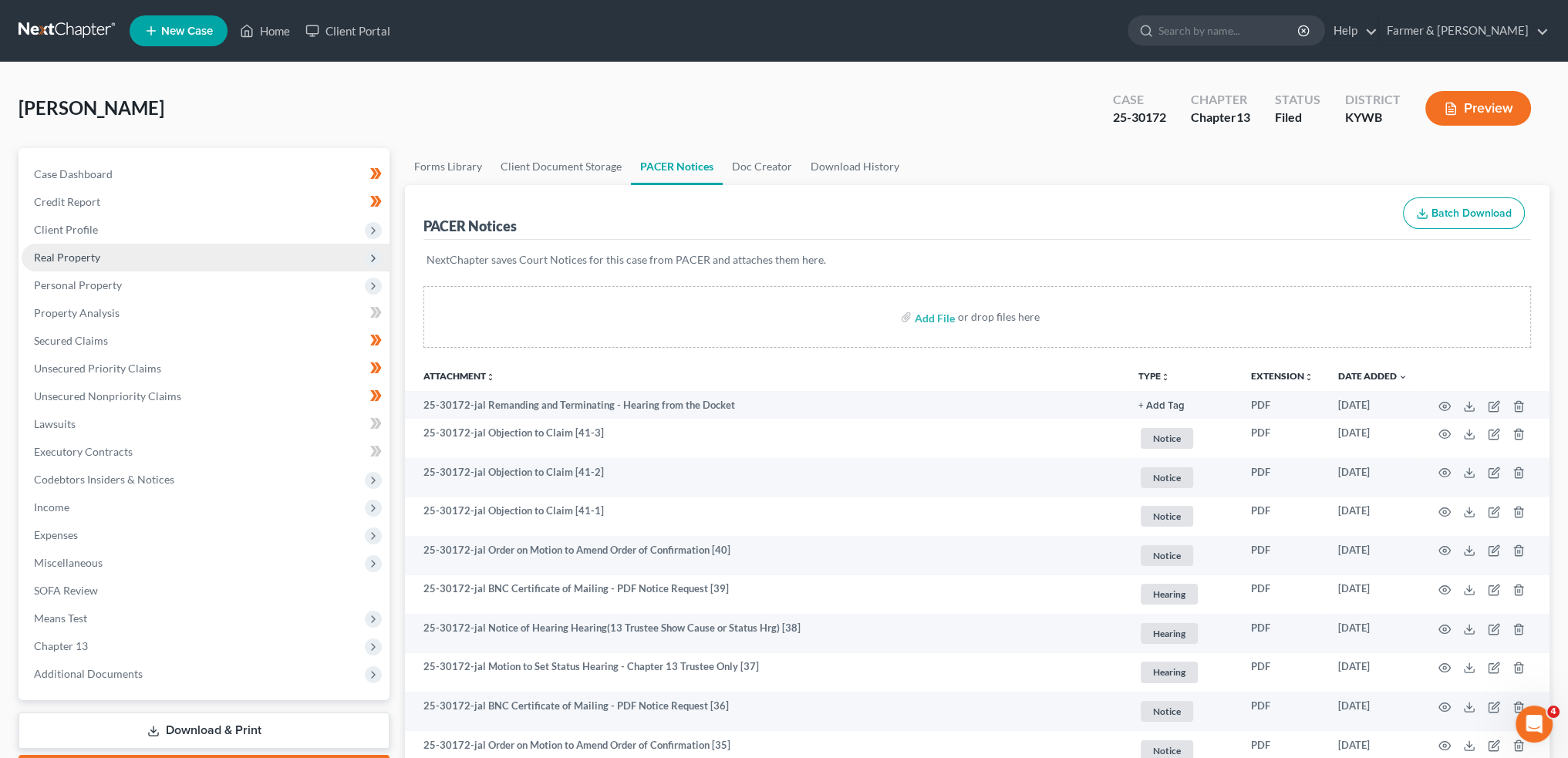
click at [108, 261] on span "Real Property" at bounding box center [205, 257] width 368 height 28
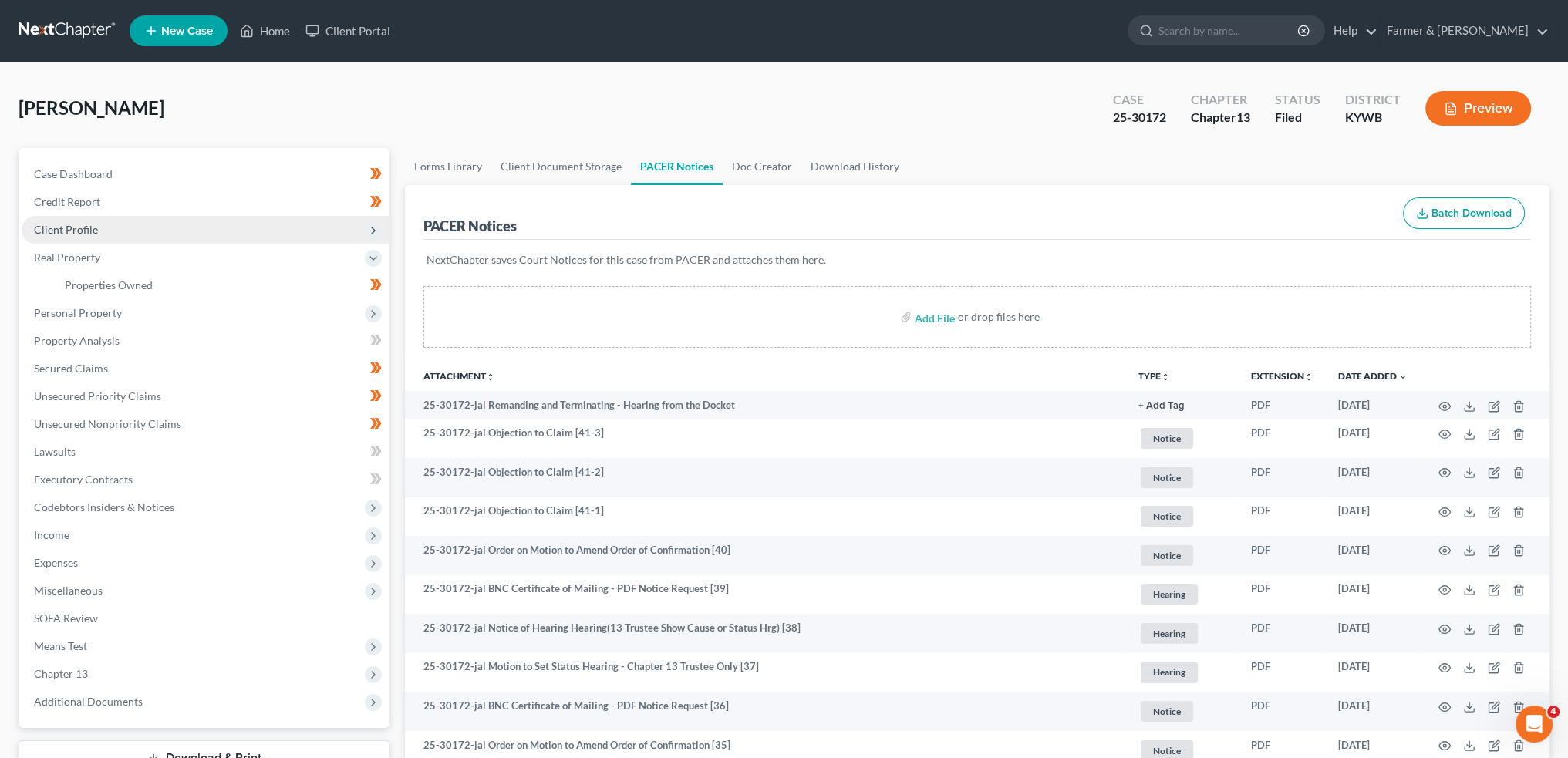
click at [107, 234] on span "Client Profile" at bounding box center [205, 230] width 368 height 28
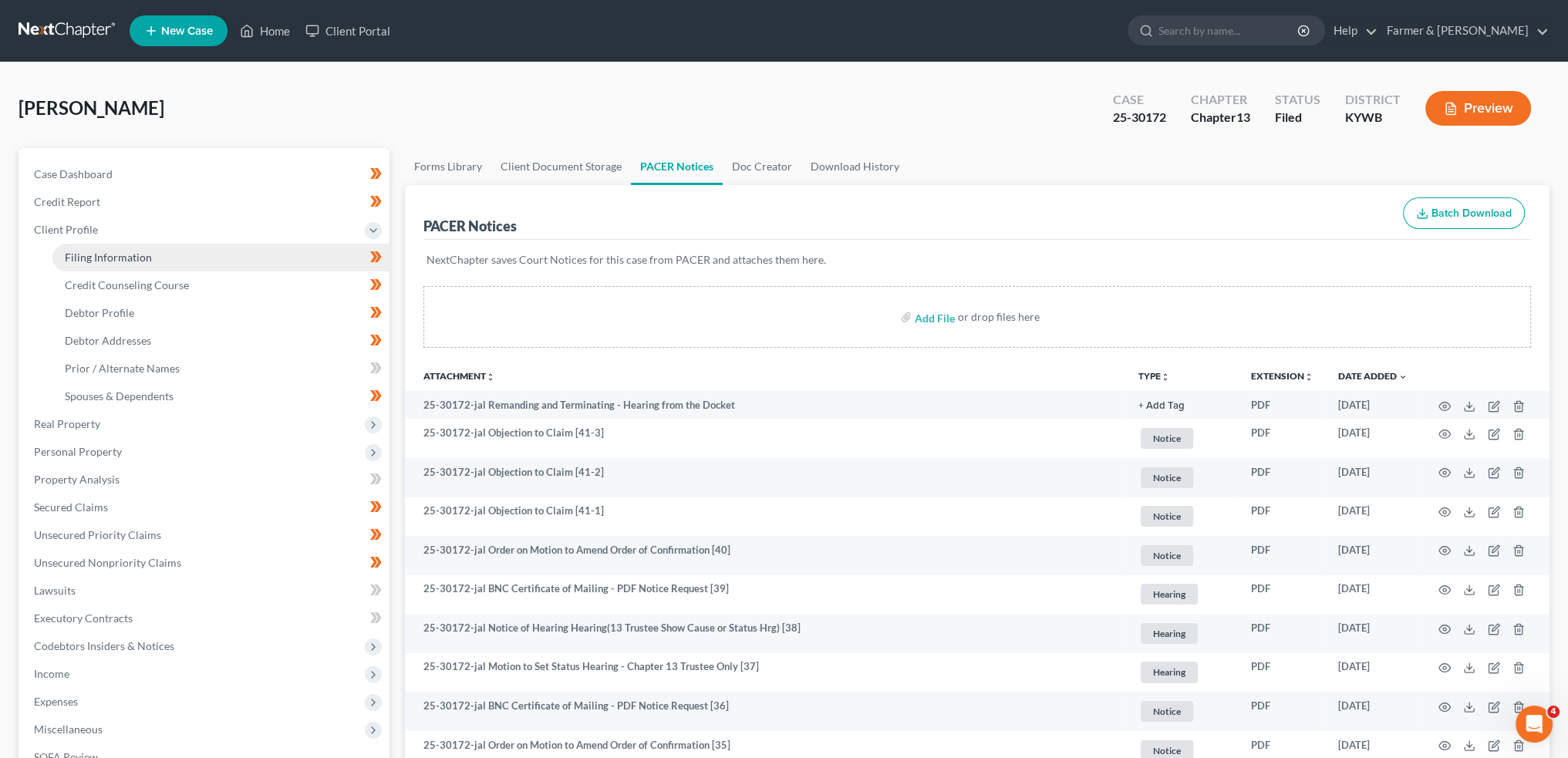
click at [113, 256] on span "Filing Information" at bounding box center [108, 257] width 87 height 13
select select "1"
select select "0"
select select "3"
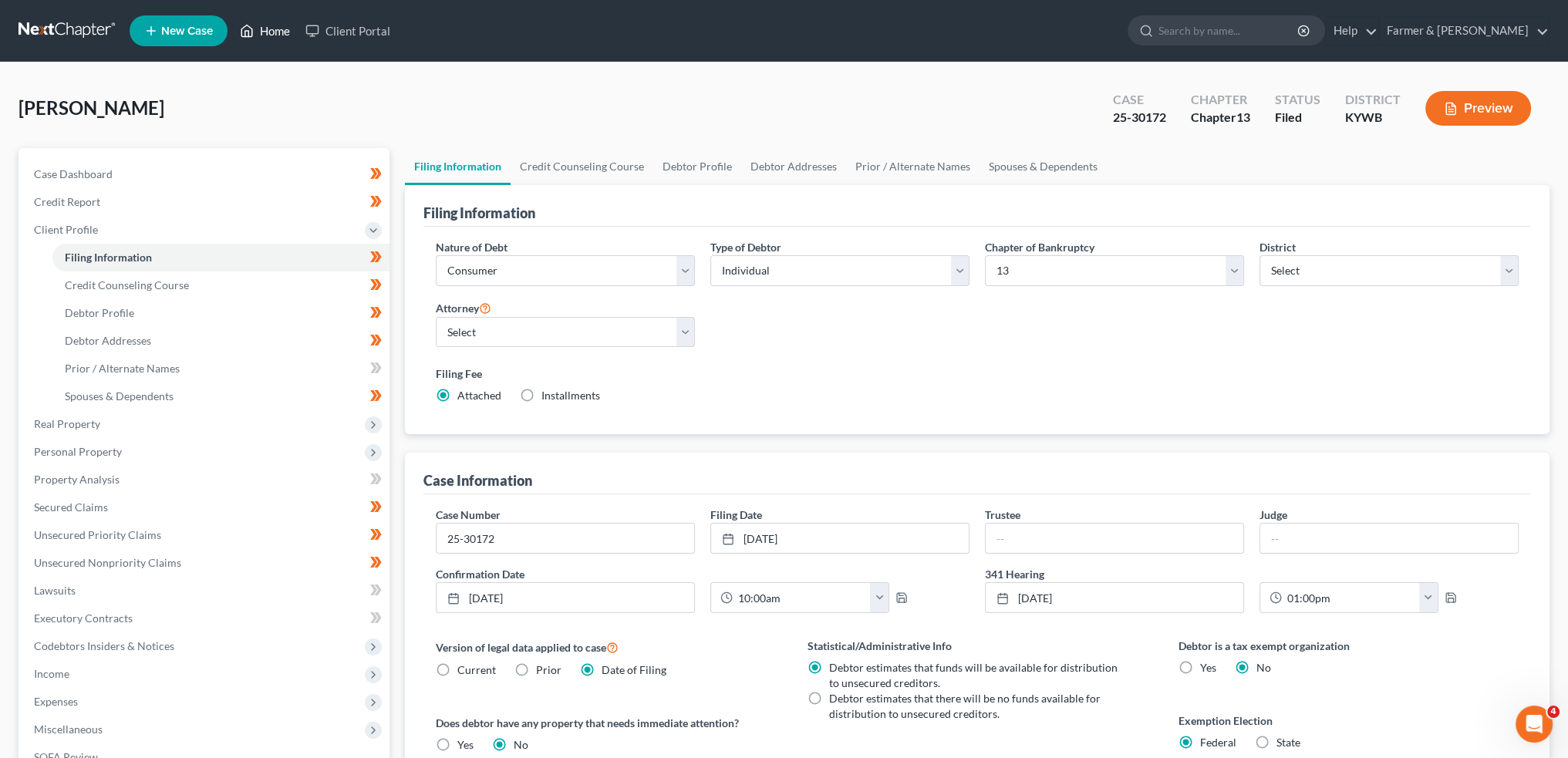
click at [267, 33] on link "Home" at bounding box center [264, 31] width 65 height 28
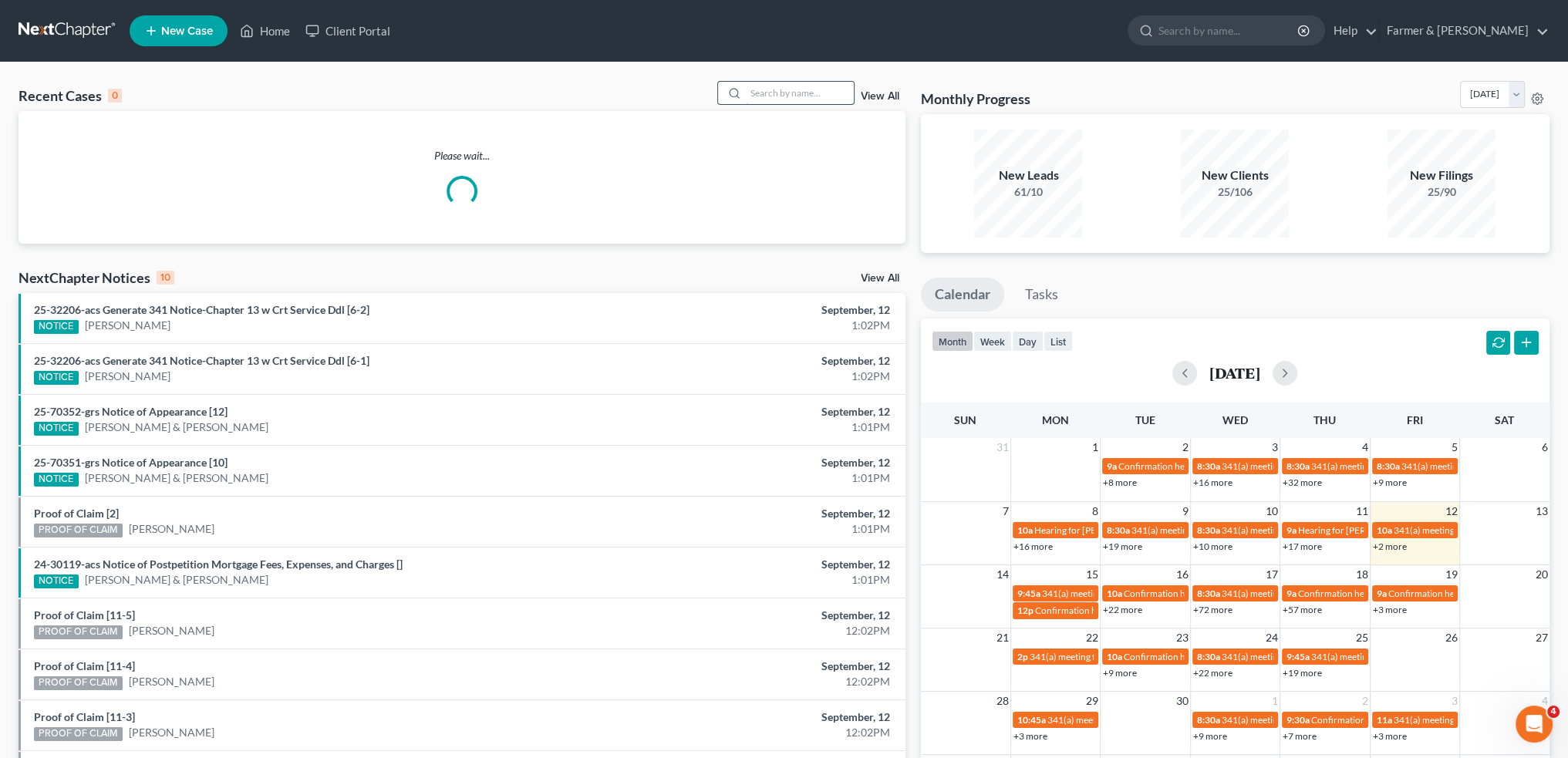
click at [765, 93] on input "search" at bounding box center [800, 93] width 108 height 23
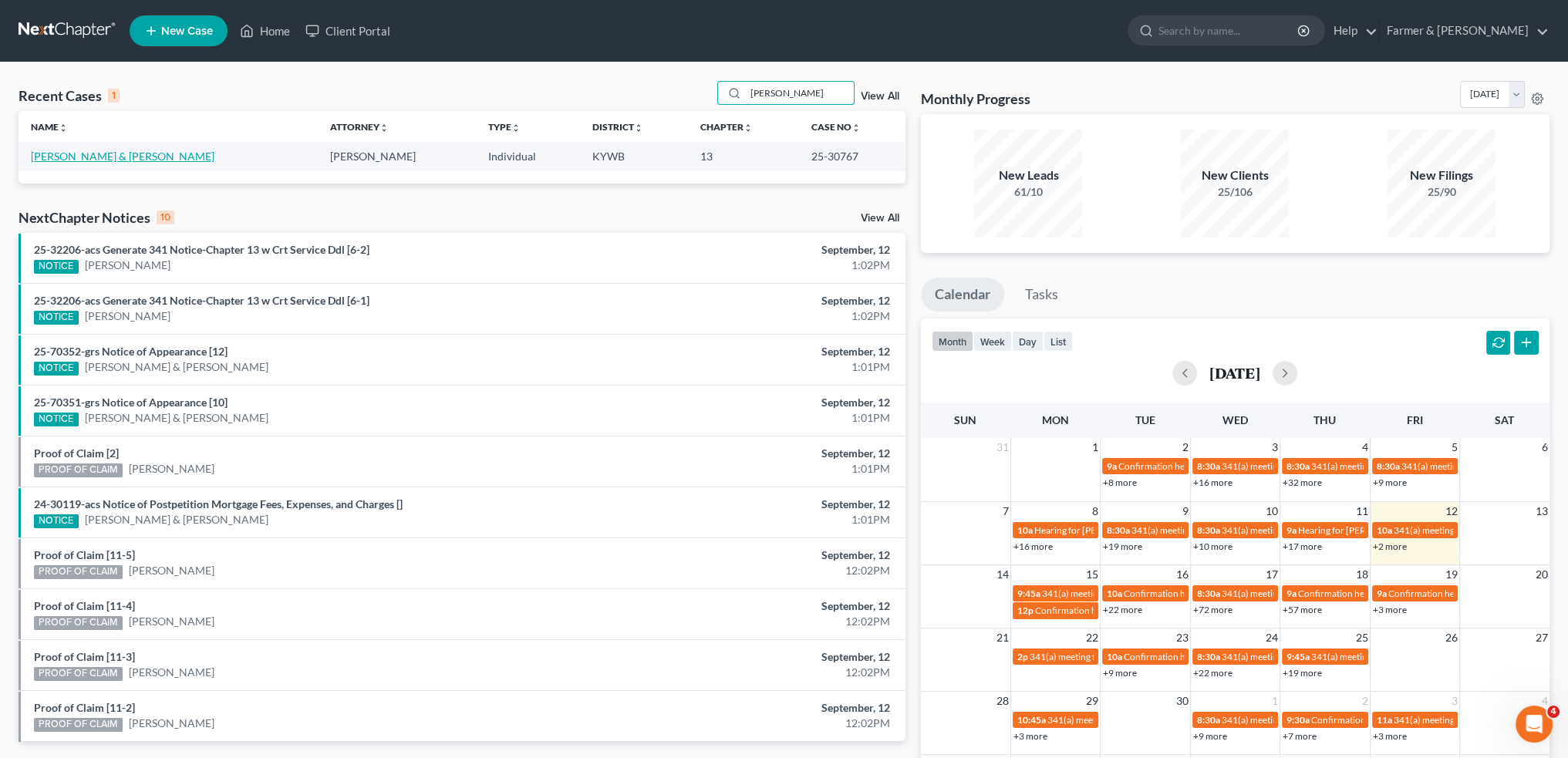
type input "rebecca brown"
click at [100, 159] on link "[PERSON_NAME] & [PERSON_NAME]" at bounding box center [123, 155] width 184 height 13
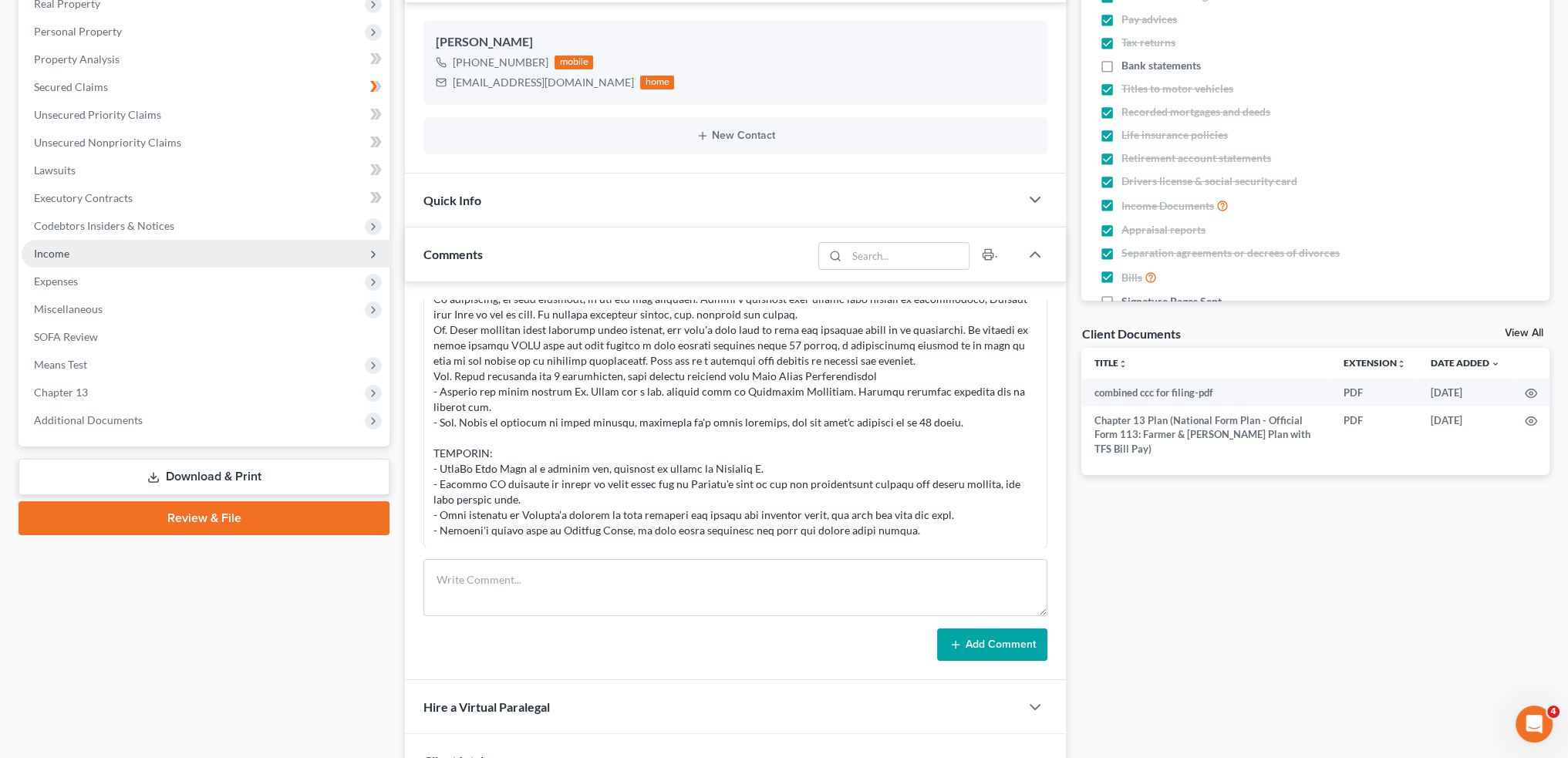
scroll to position [257, 0]
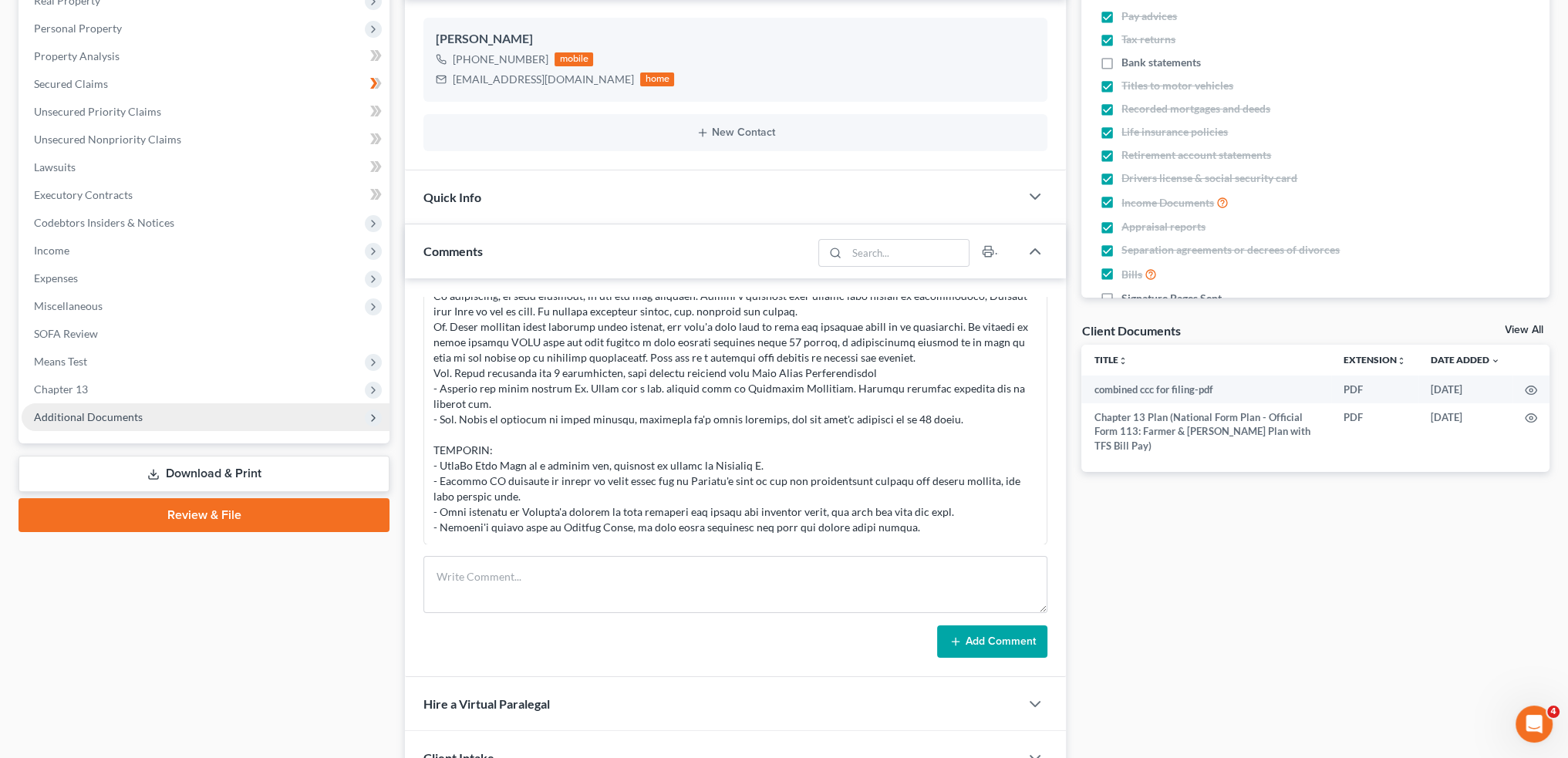
click at [96, 407] on span "Additional Documents" at bounding box center [205, 417] width 368 height 28
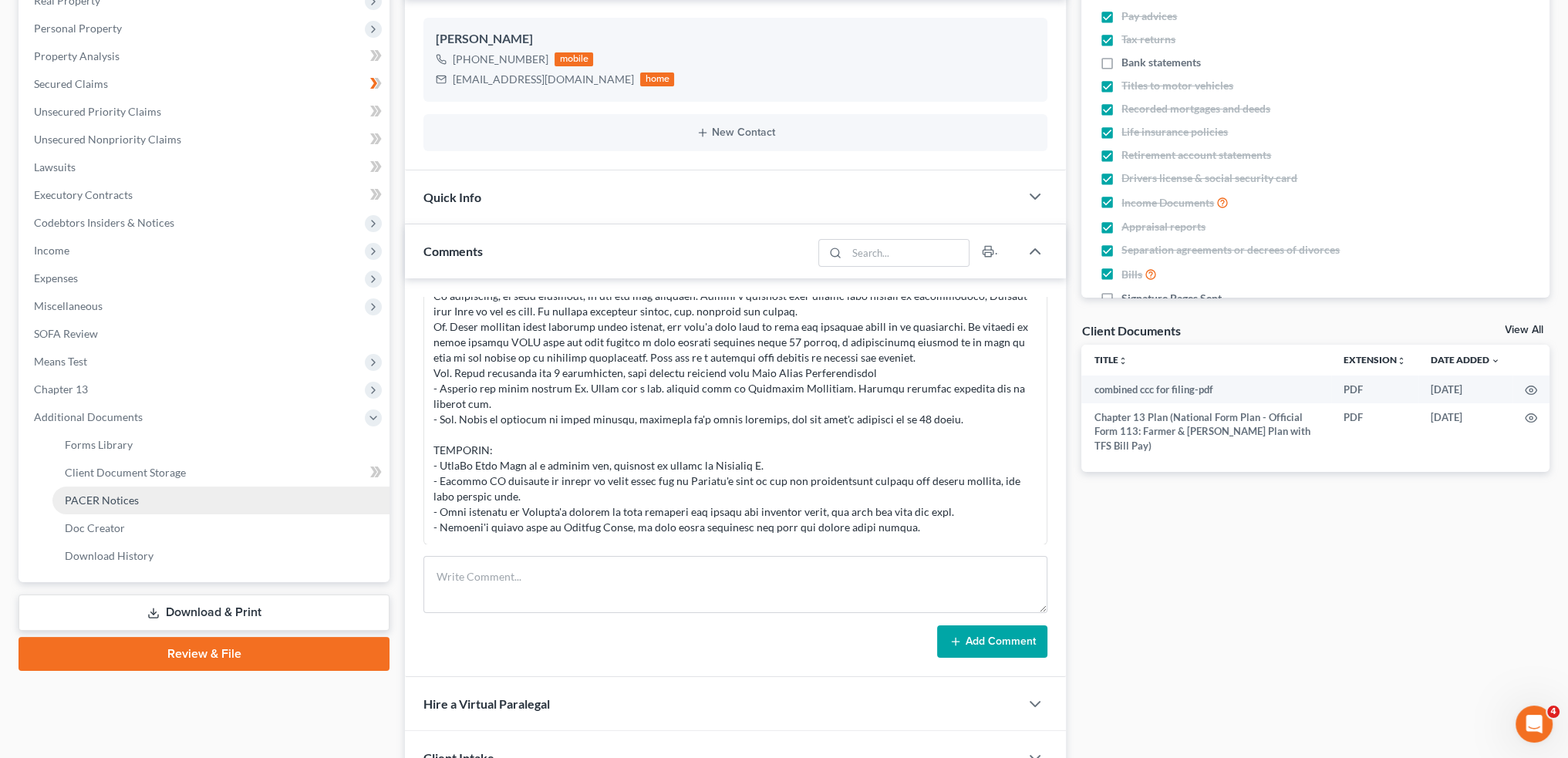
click at [120, 496] on span "PACER Notices" at bounding box center [101, 500] width 74 height 13
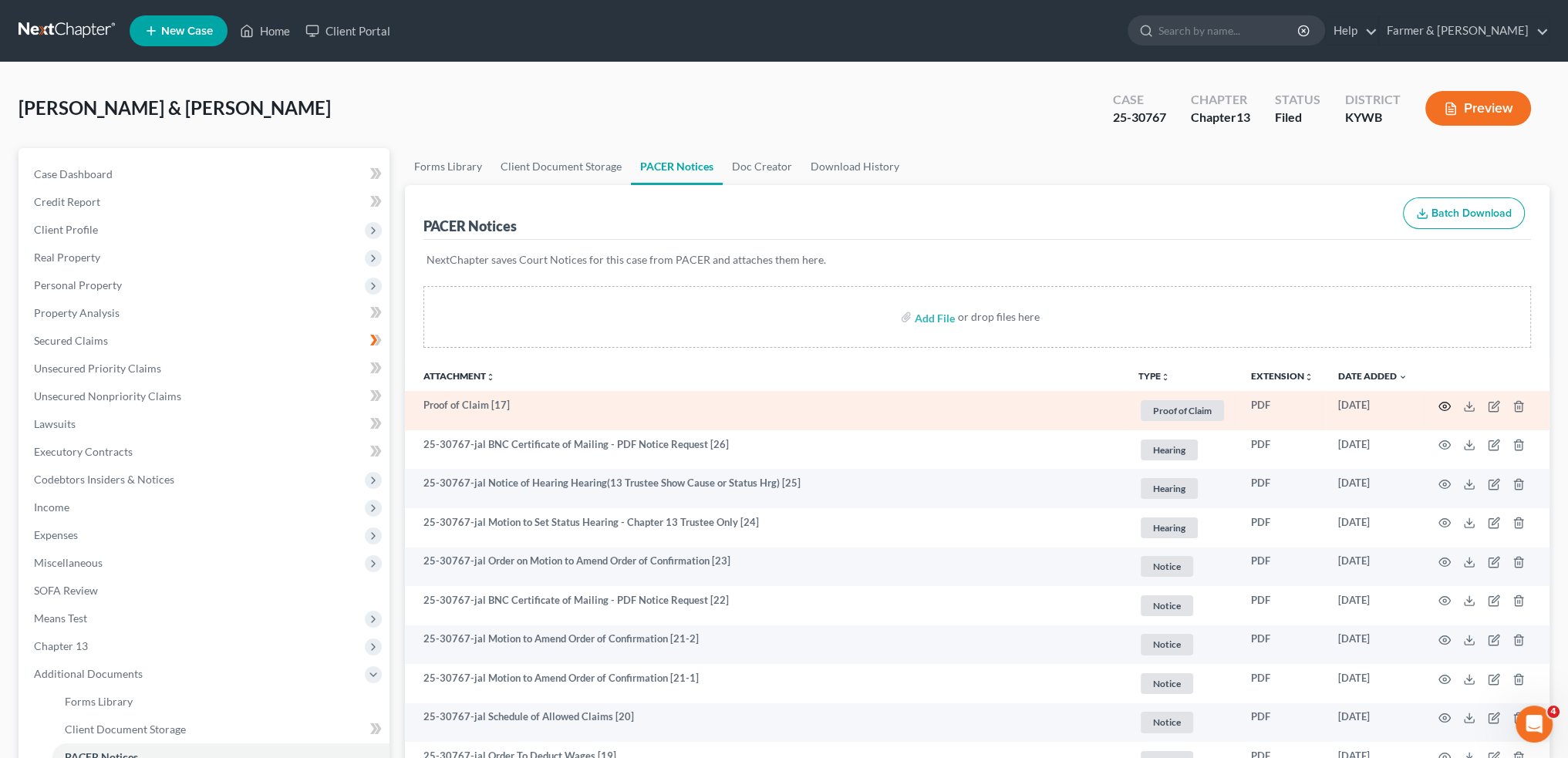
click at [1444, 408] on icon "button" at bounding box center [1444, 407] width 12 height 12
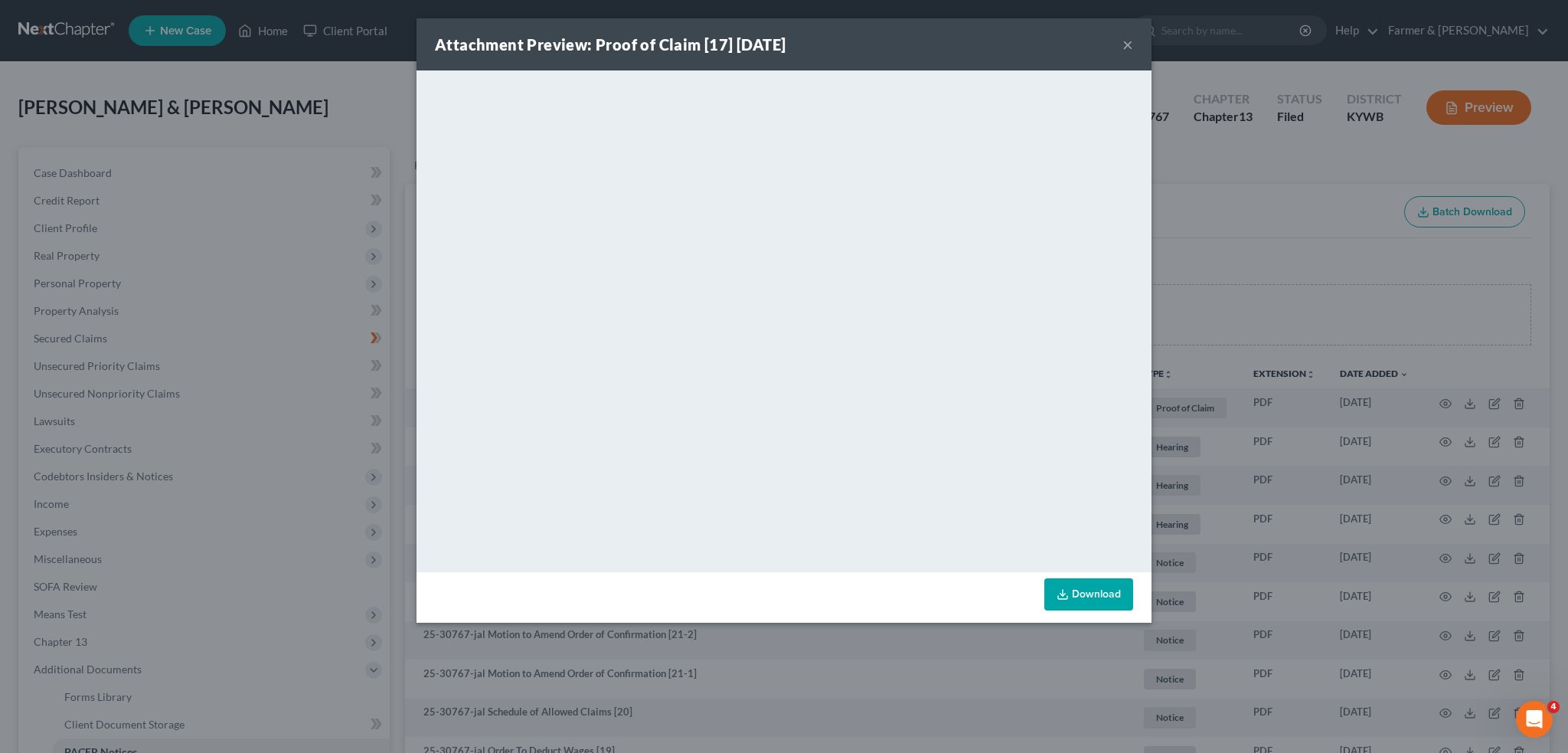
click at [1128, 42] on button "×" at bounding box center [1128, 45] width 11 height 19
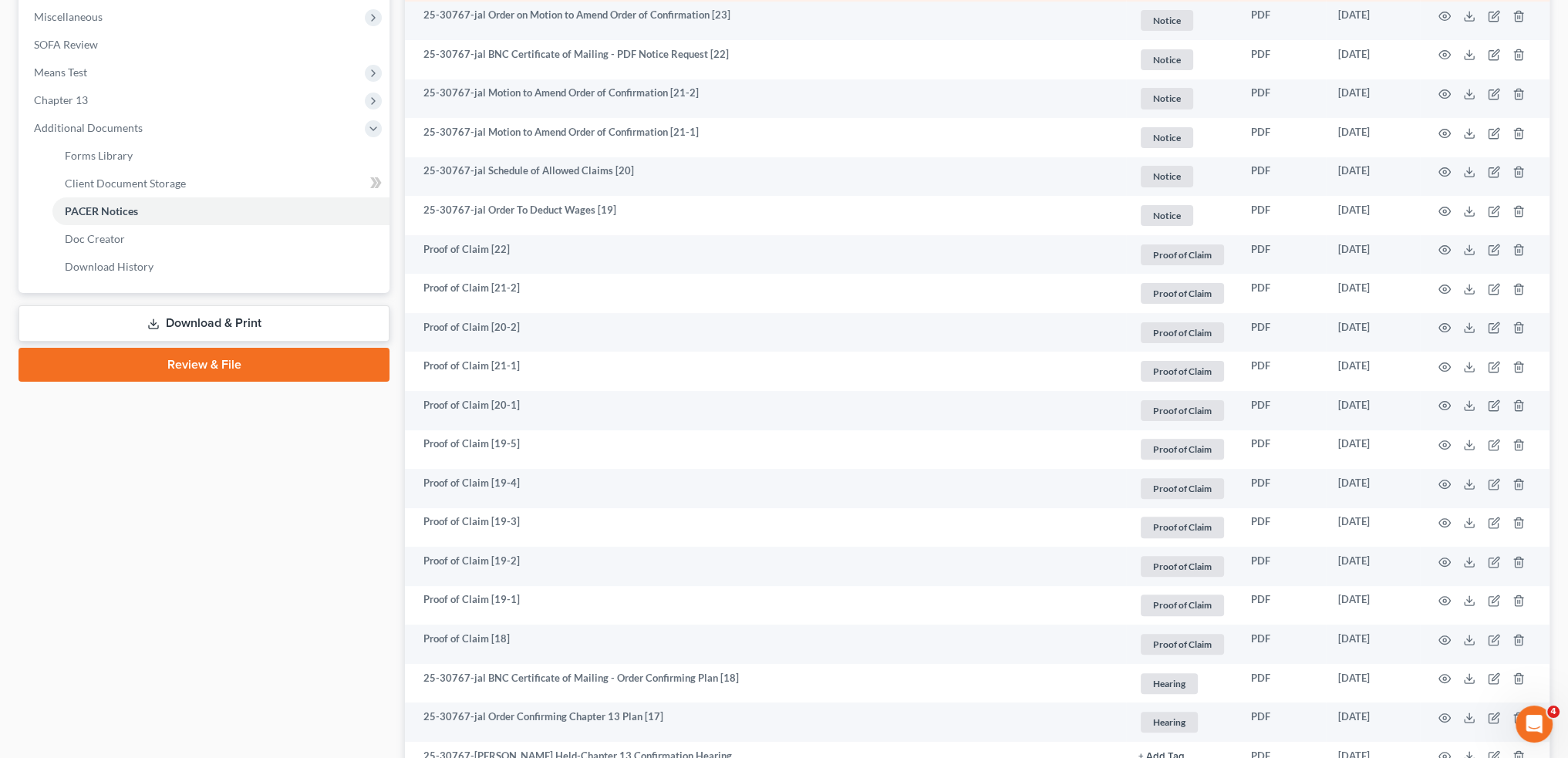
scroll to position [642, 0]
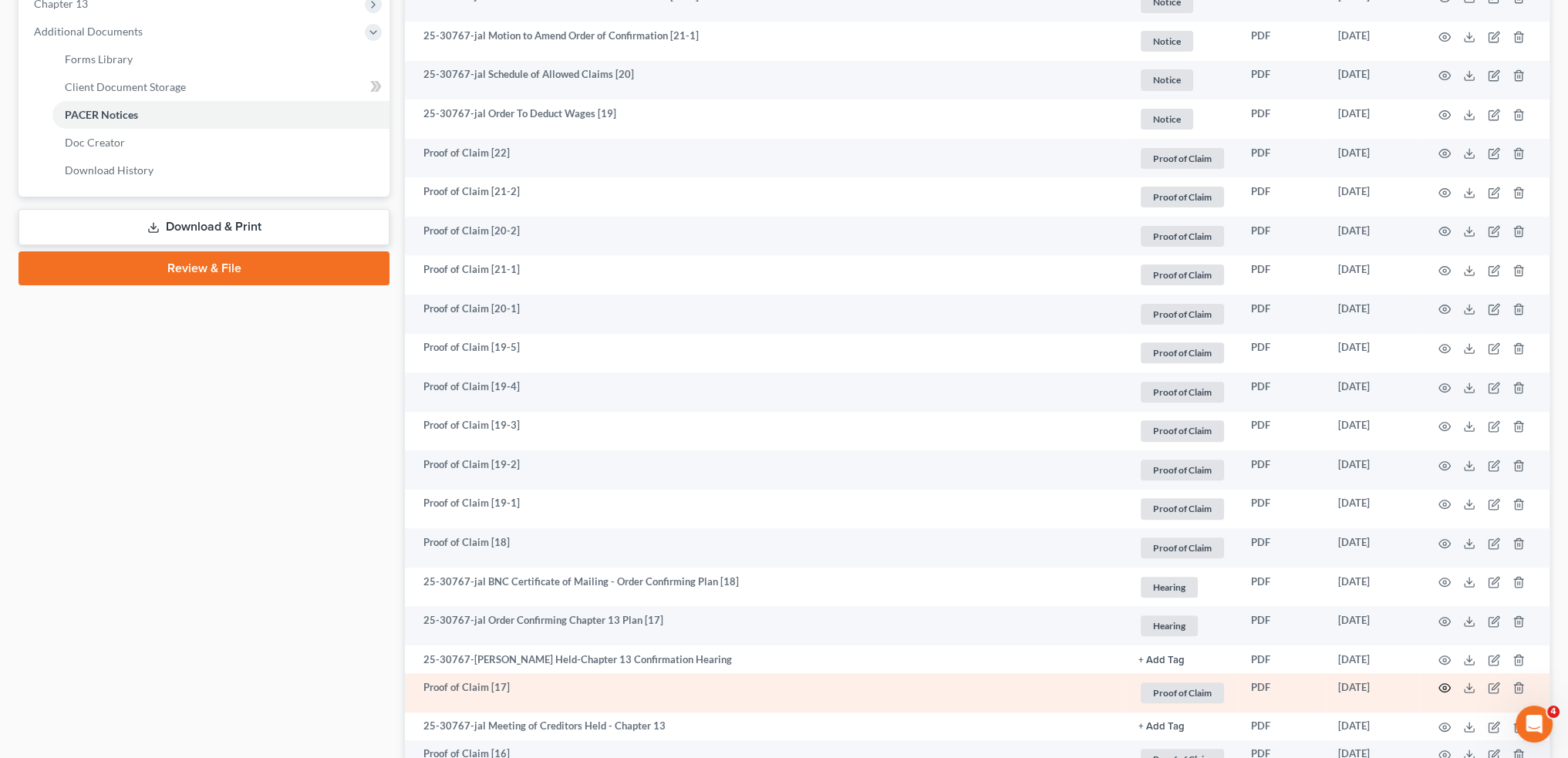
click at [1440, 684] on icon "button" at bounding box center [1444, 688] width 12 height 9
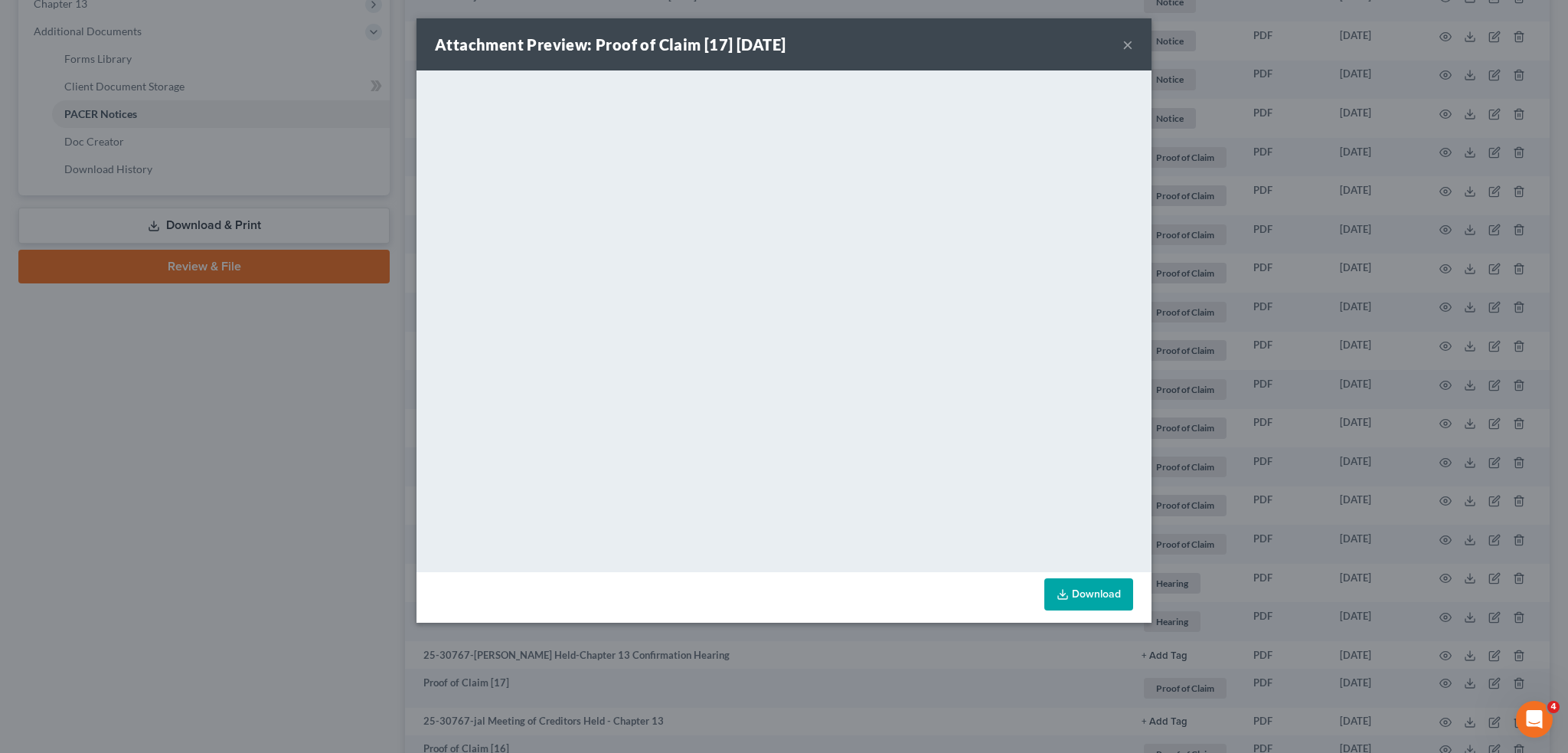
click at [1123, 44] on button "×" at bounding box center [1128, 45] width 11 height 19
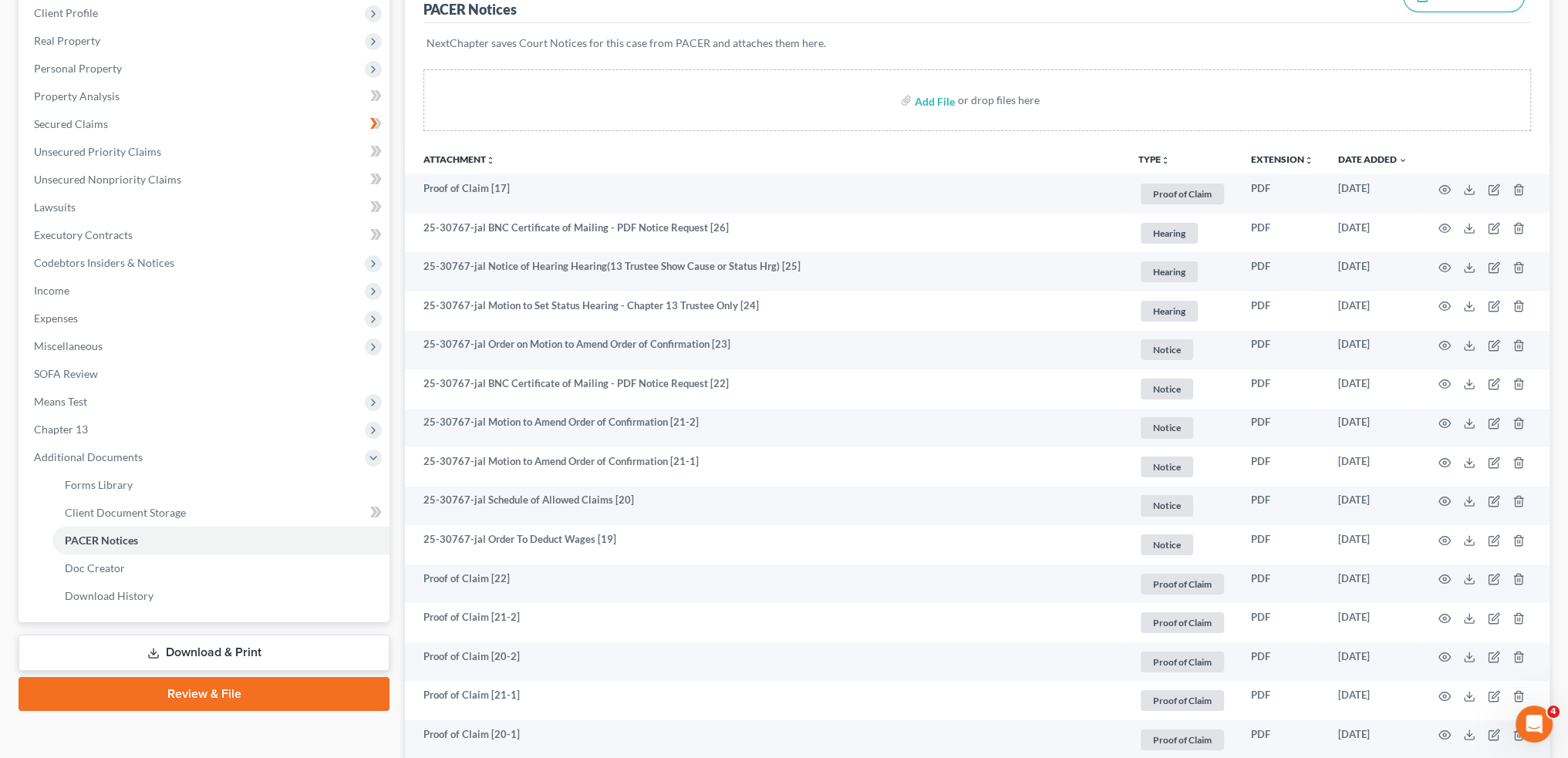
scroll to position [0, 0]
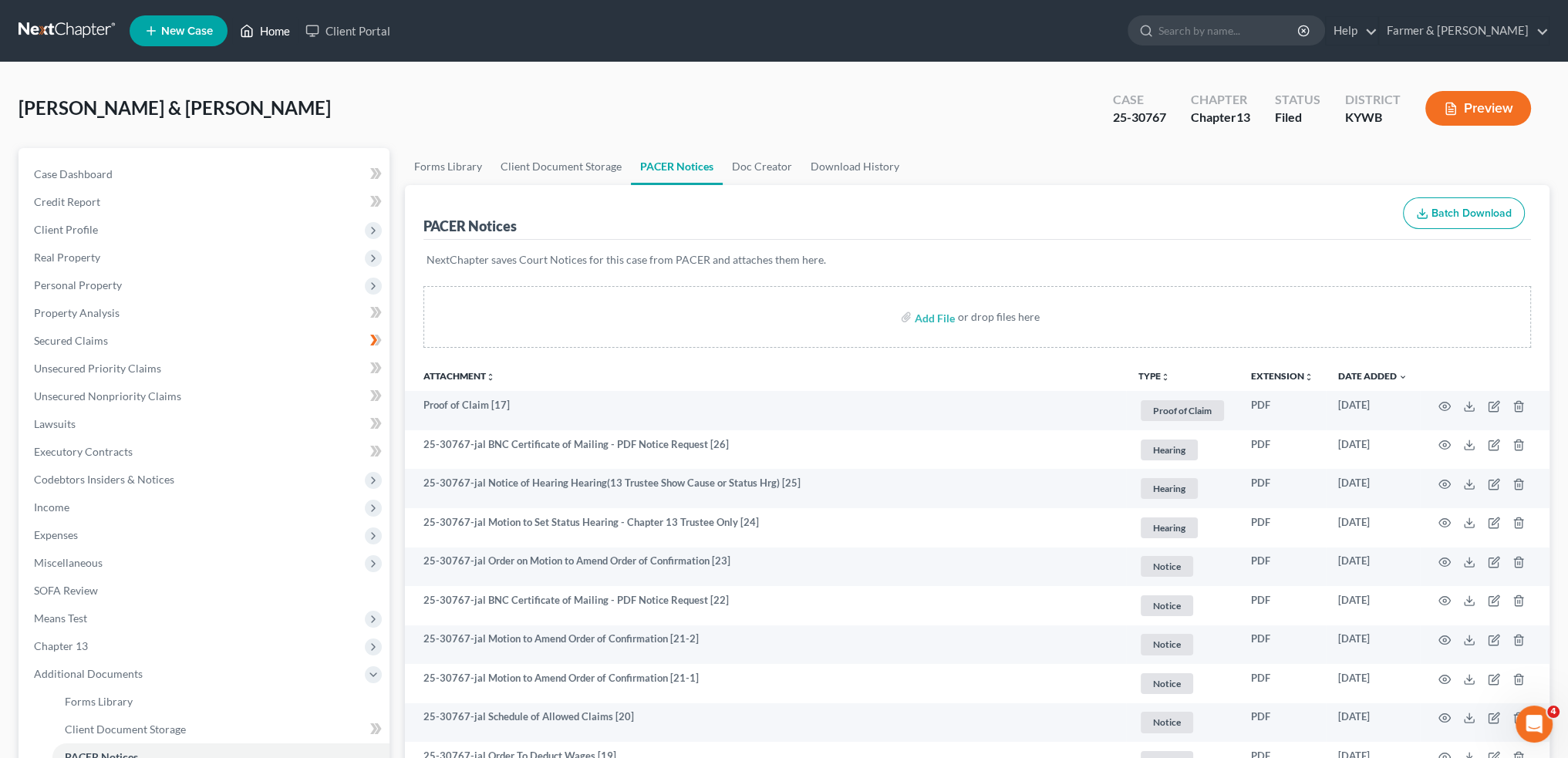
click at [278, 31] on link "Home" at bounding box center [264, 31] width 65 height 28
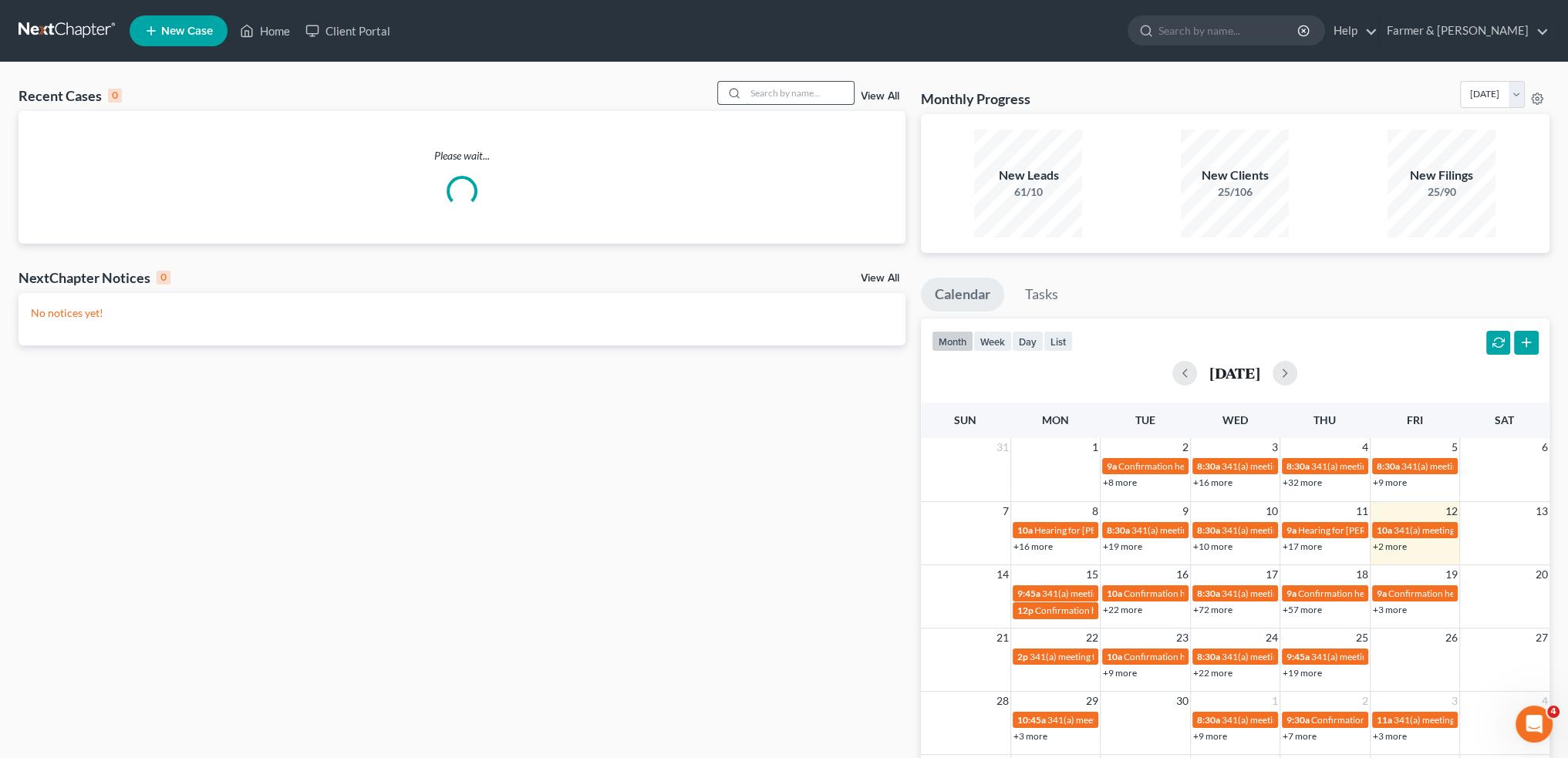
click at [789, 92] on input "search" at bounding box center [800, 93] width 108 height 23
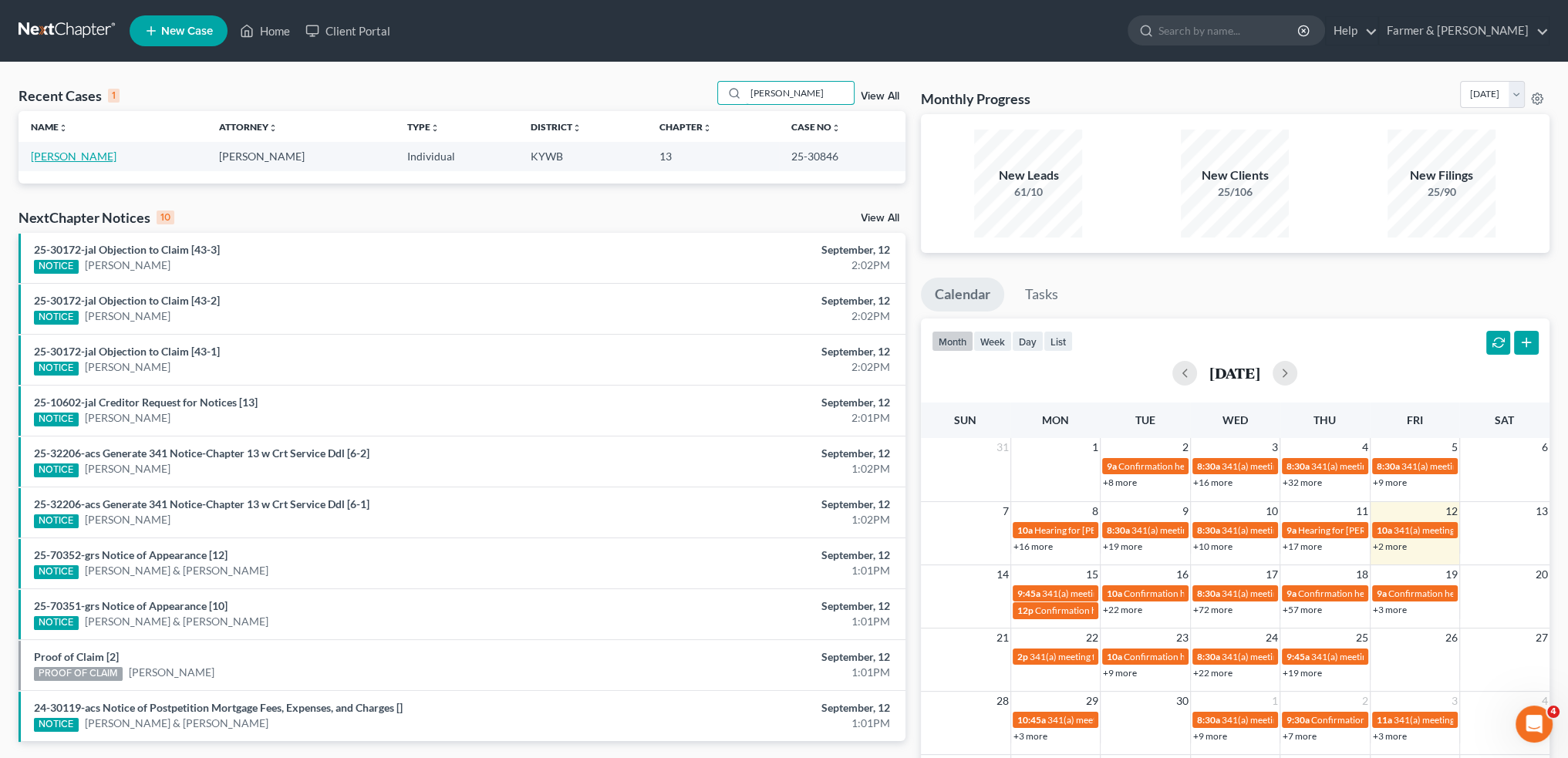
type input "LENITA GABRIEL"
click at [56, 155] on link "[PERSON_NAME]" at bounding box center [74, 155] width 86 height 13
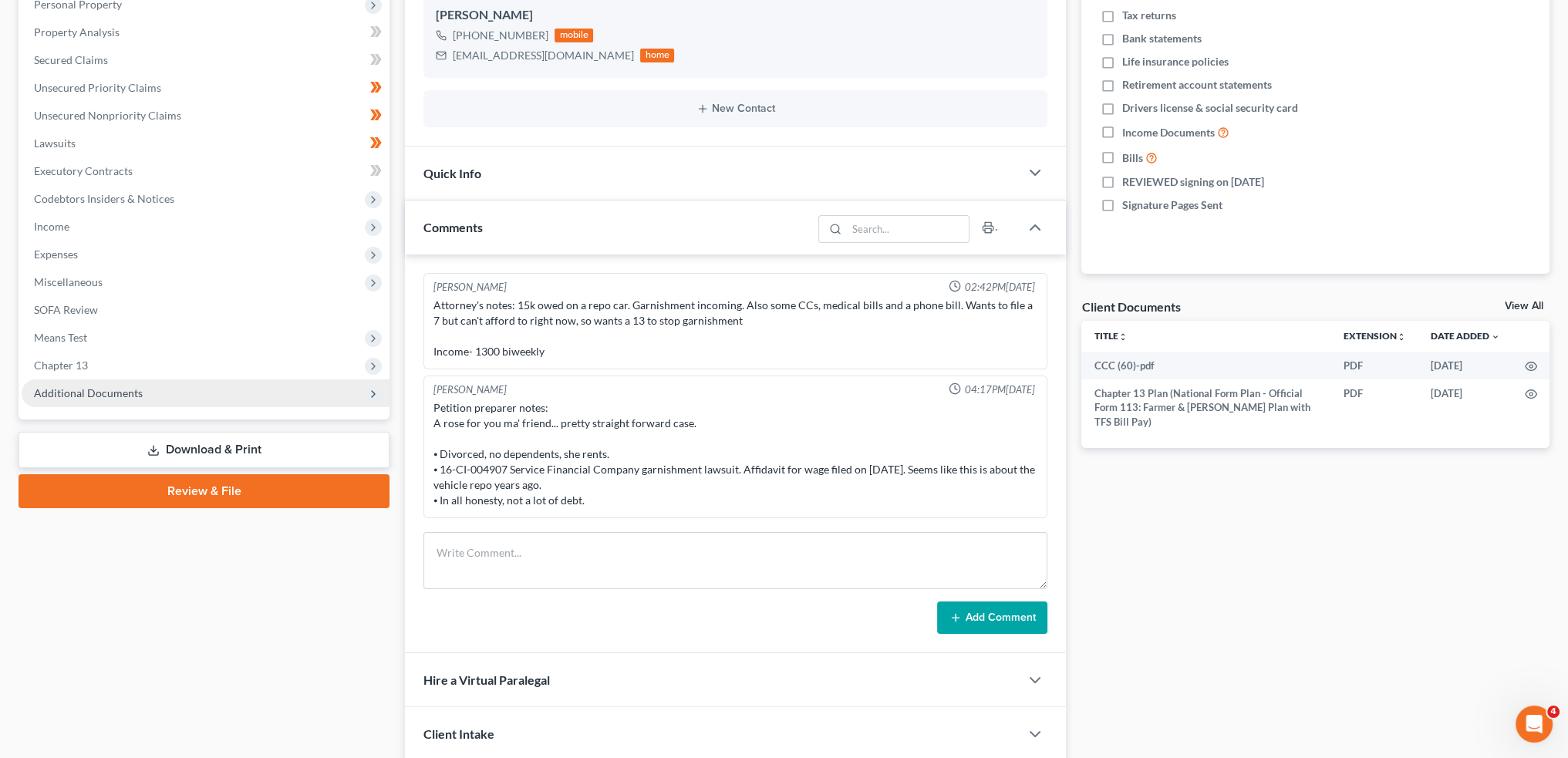
scroll to position [176, 0]
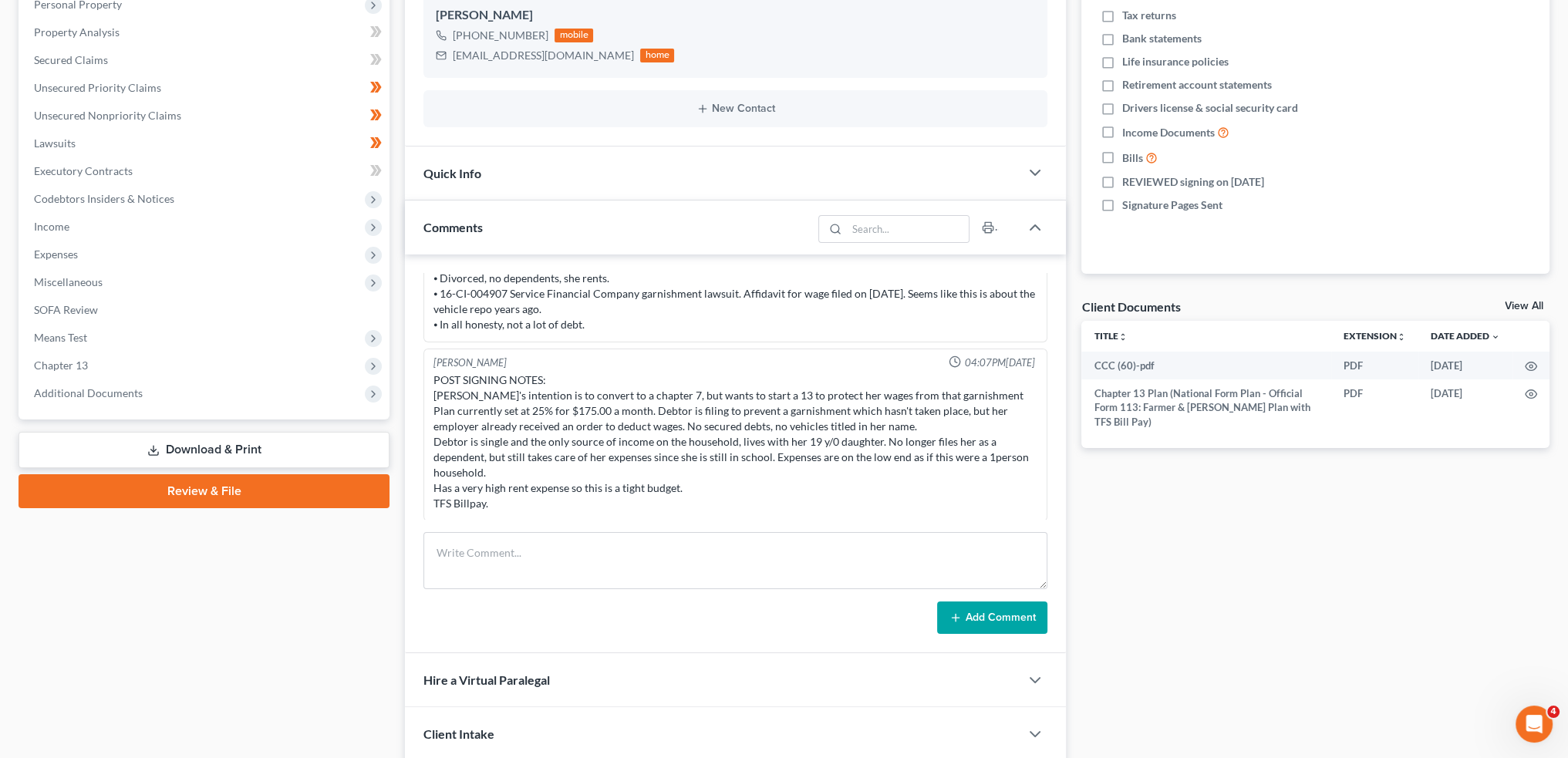
drag, startPoint x: 87, startPoint y: 392, endPoint x: 93, endPoint y: 424, distance: 32.6
click at [87, 392] on span "Additional Documents" at bounding box center [89, 393] width 109 height 13
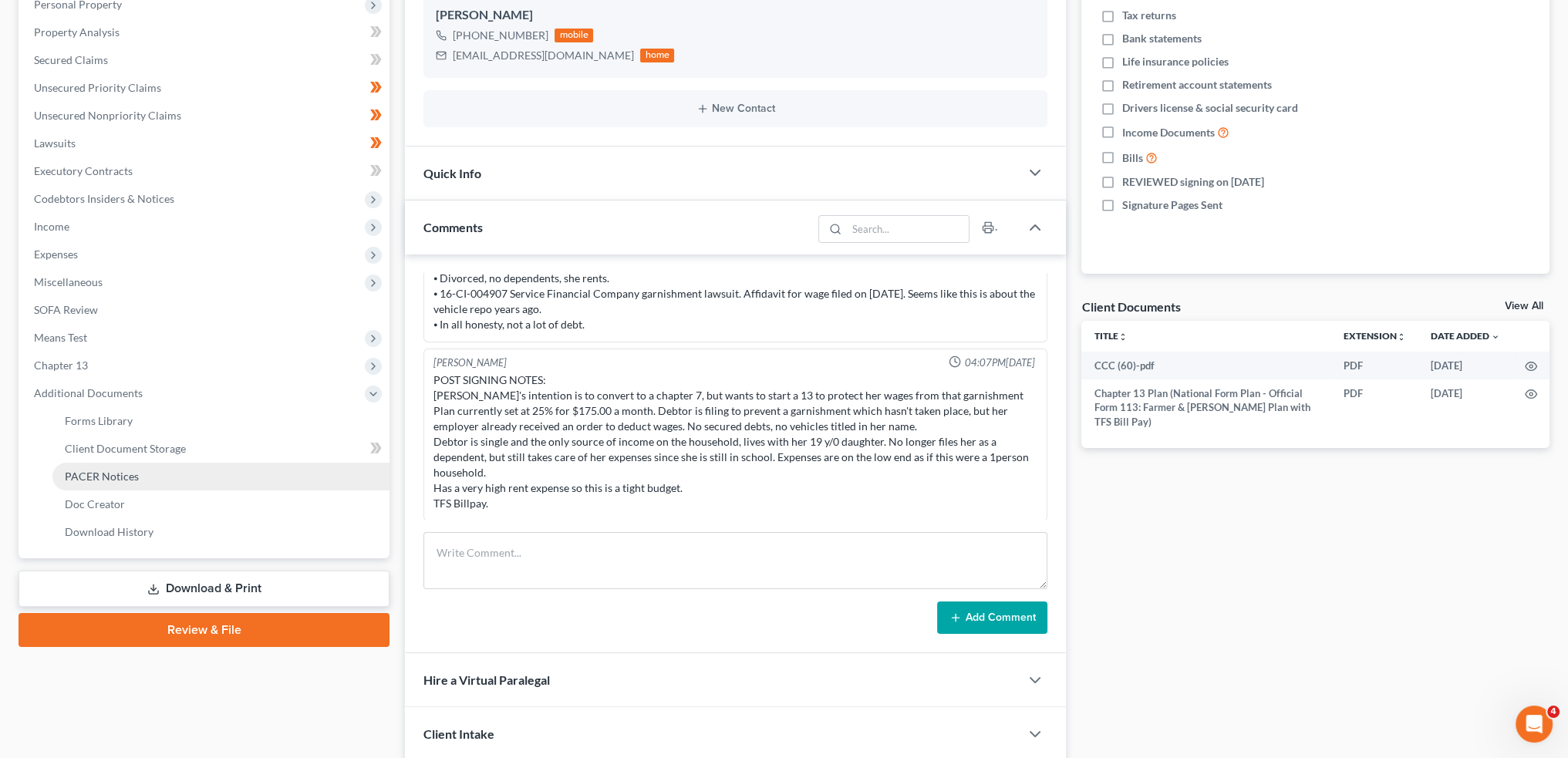
click at [98, 473] on span "PACER Notices" at bounding box center [101, 476] width 74 height 13
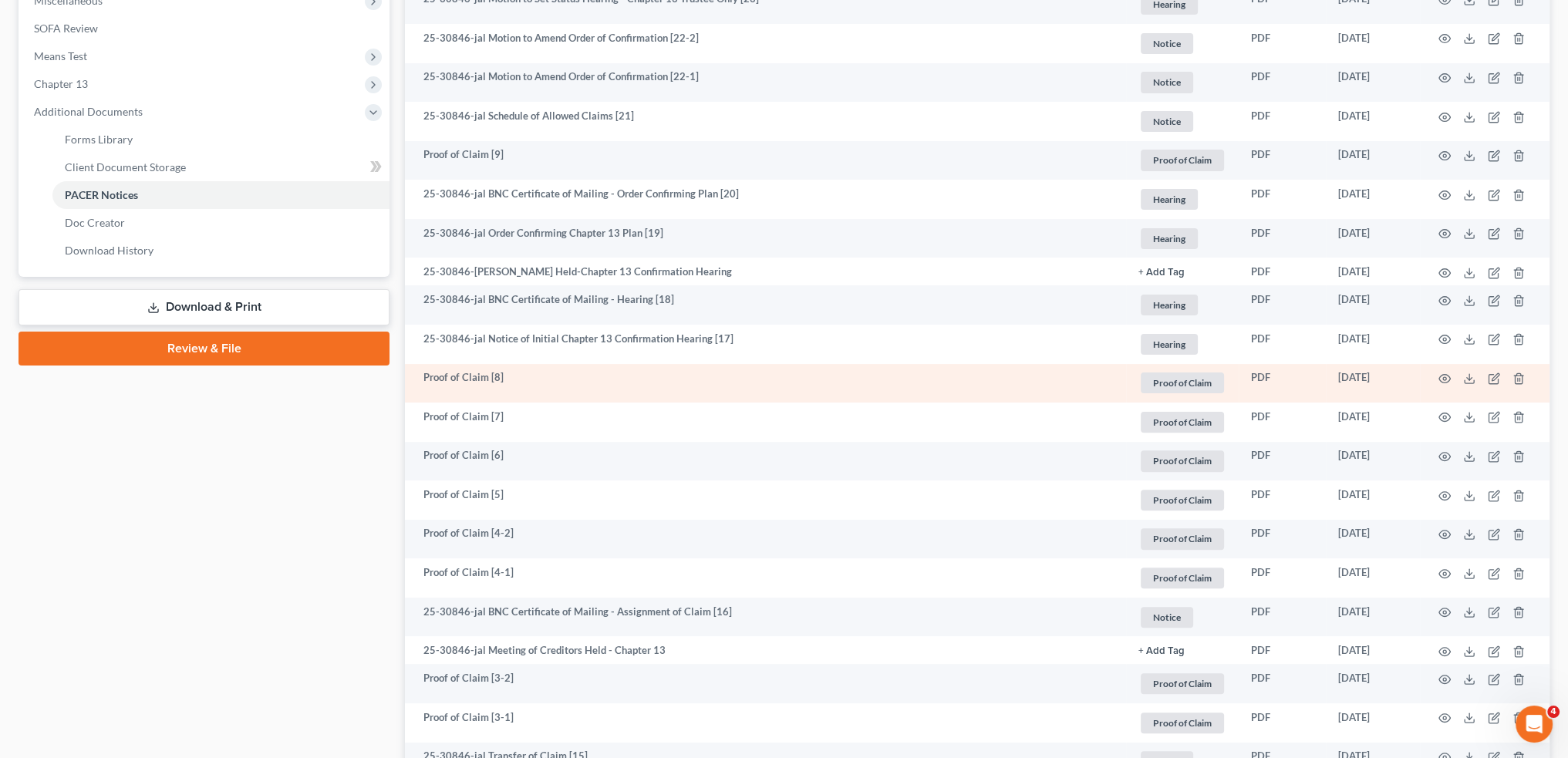
scroll to position [642, 0]
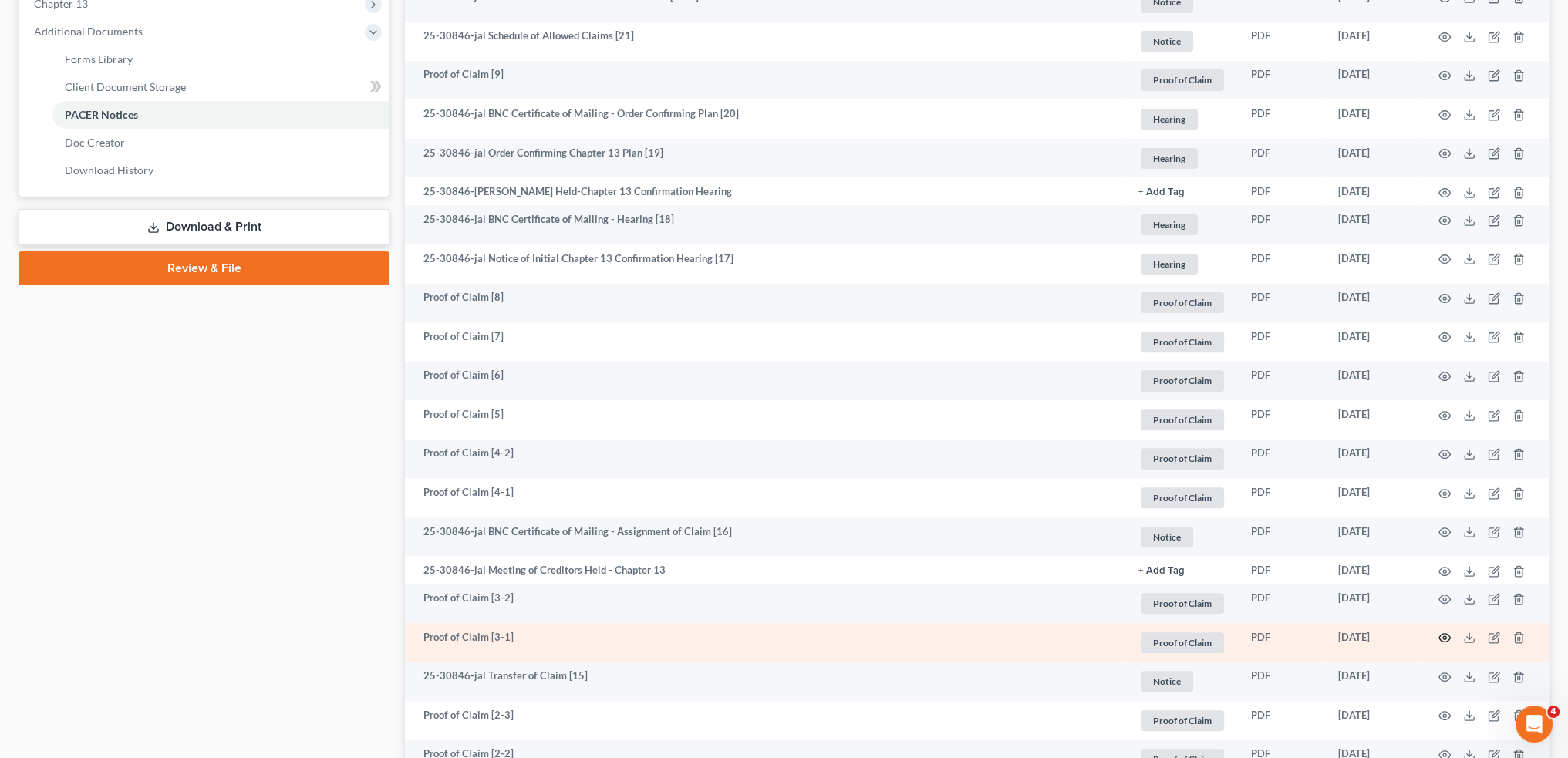
click at [1441, 637] on icon "button" at bounding box center [1444, 637] width 12 height 12
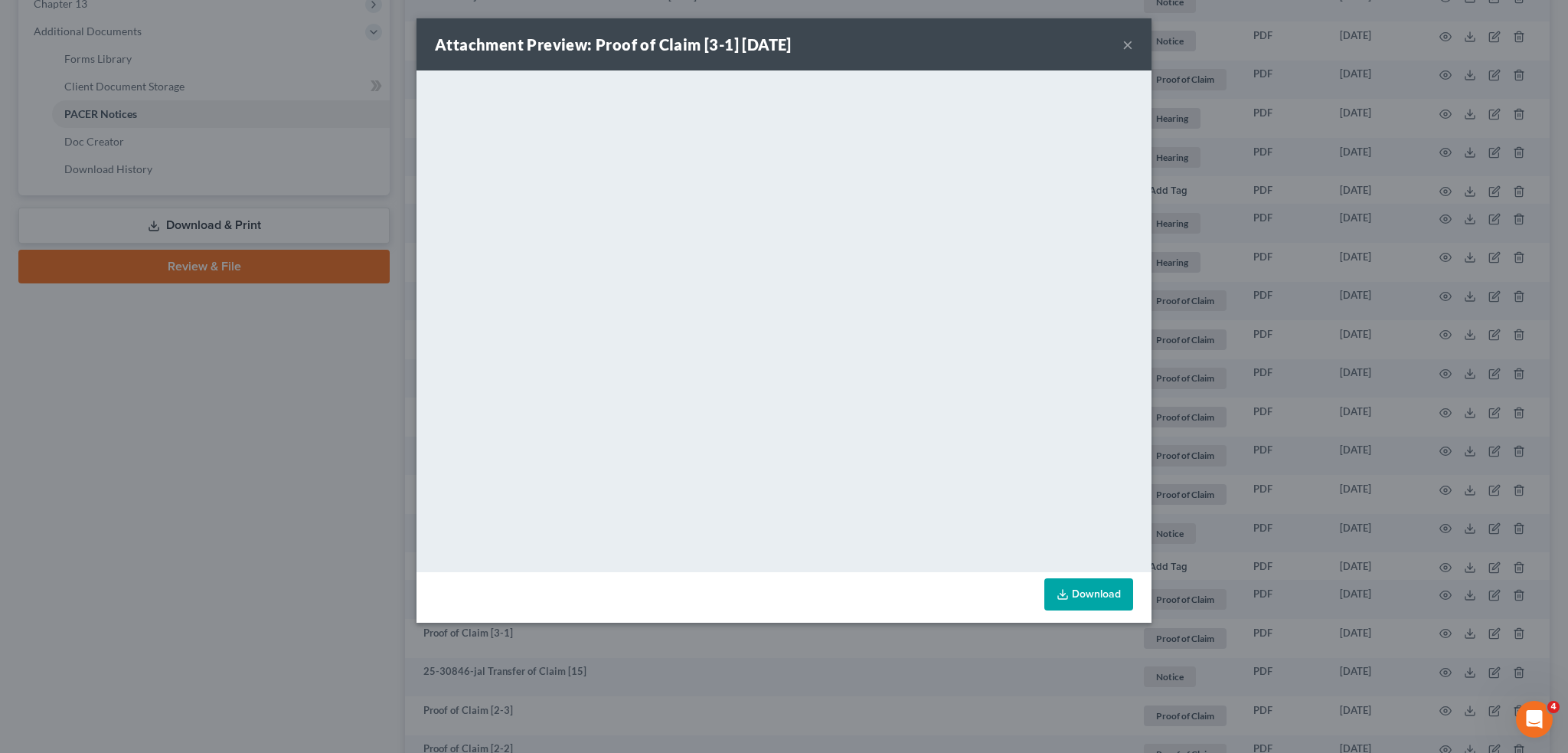
click at [1126, 39] on button "×" at bounding box center [1128, 45] width 11 height 19
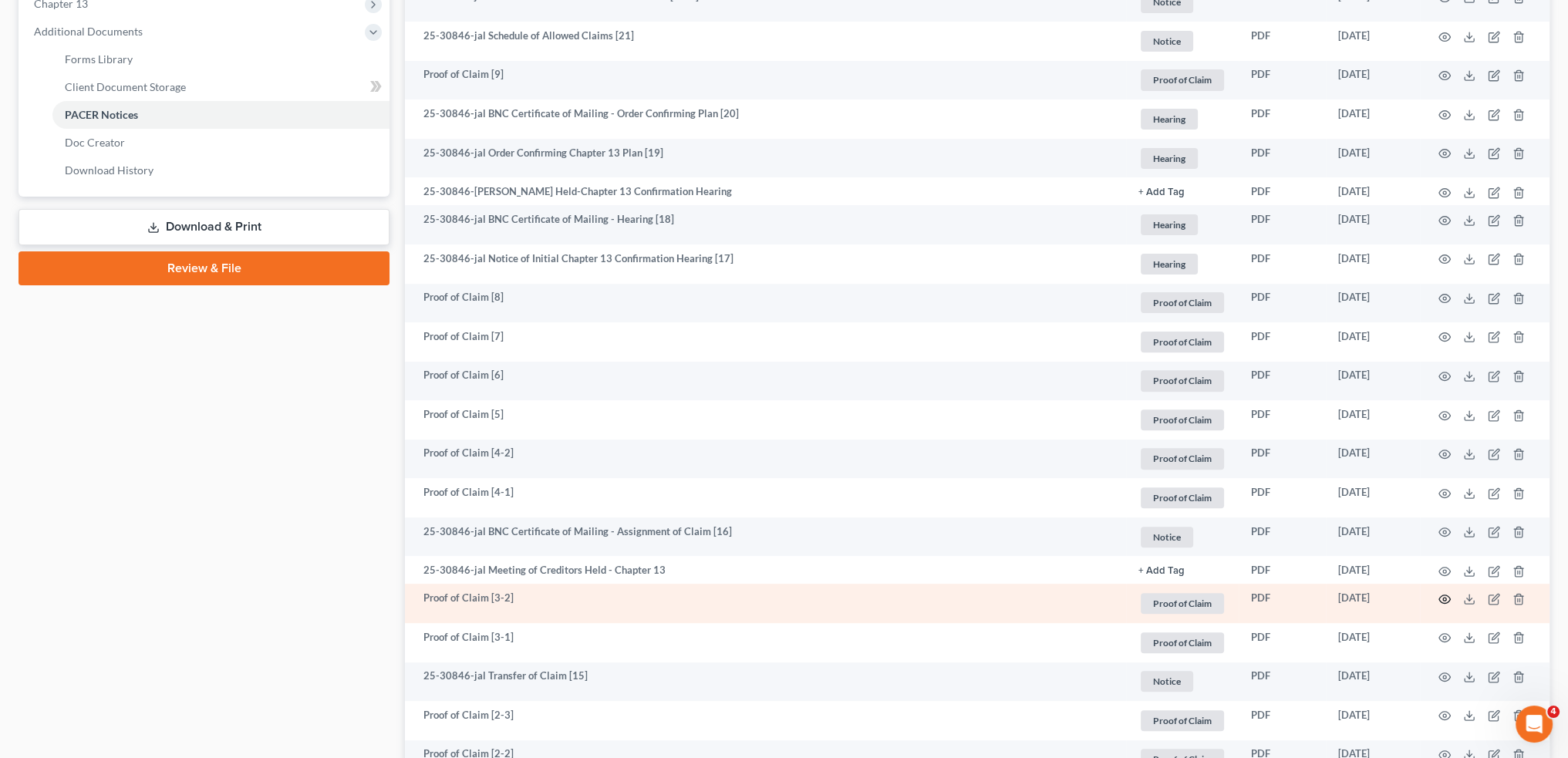
click at [1442, 594] on icon "button" at bounding box center [1444, 599] width 12 height 12
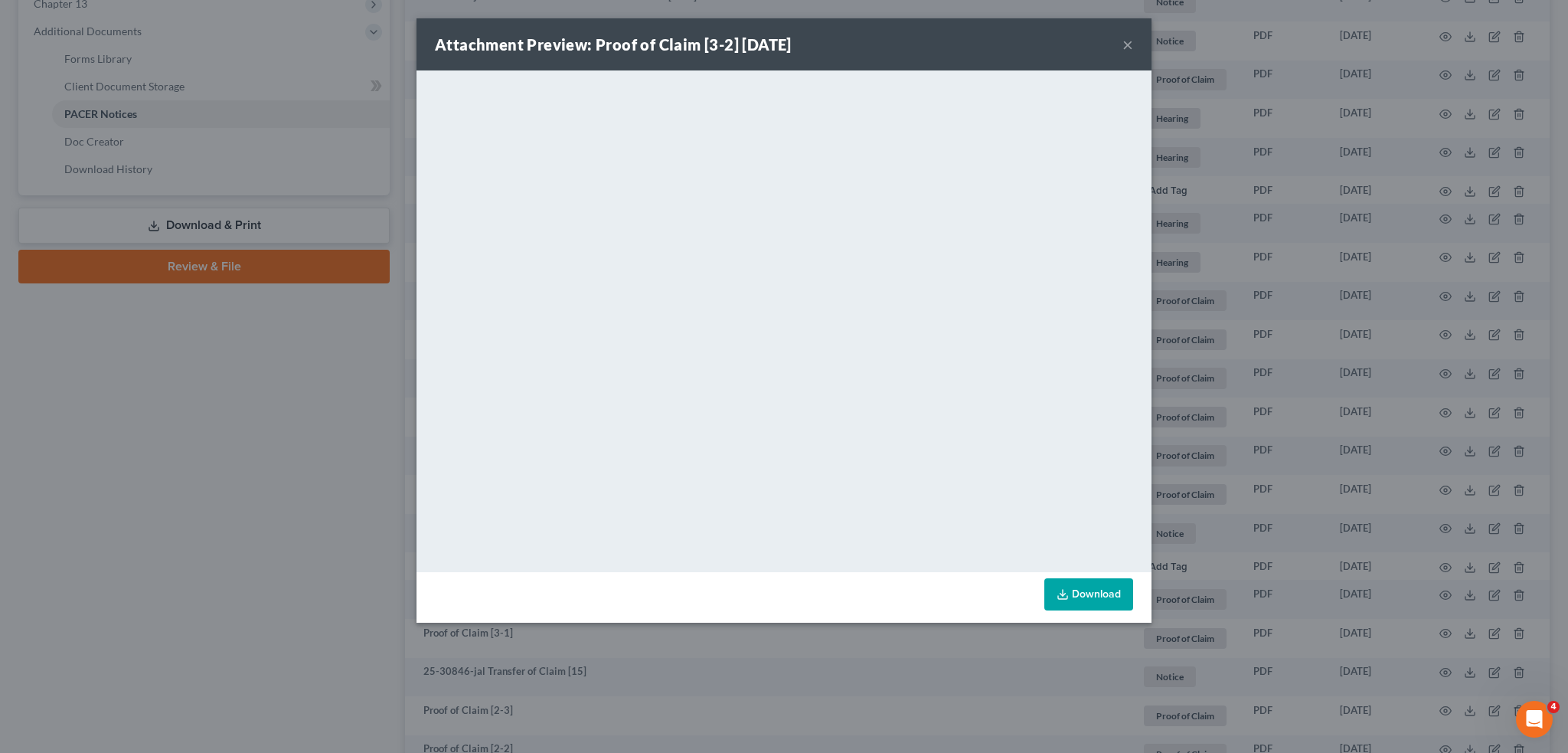
click at [1130, 43] on button "×" at bounding box center [1128, 45] width 11 height 19
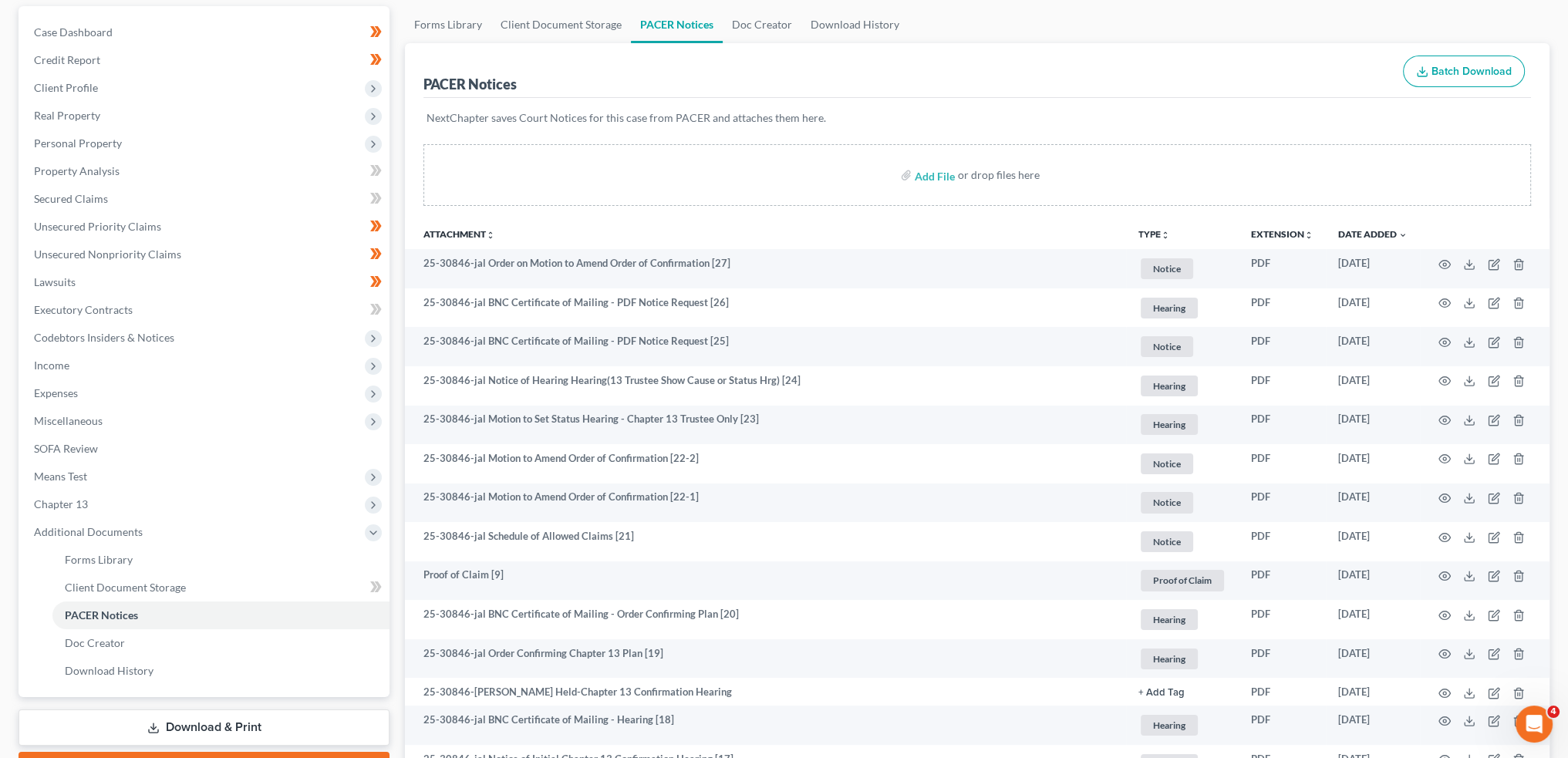
scroll to position [0, 0]
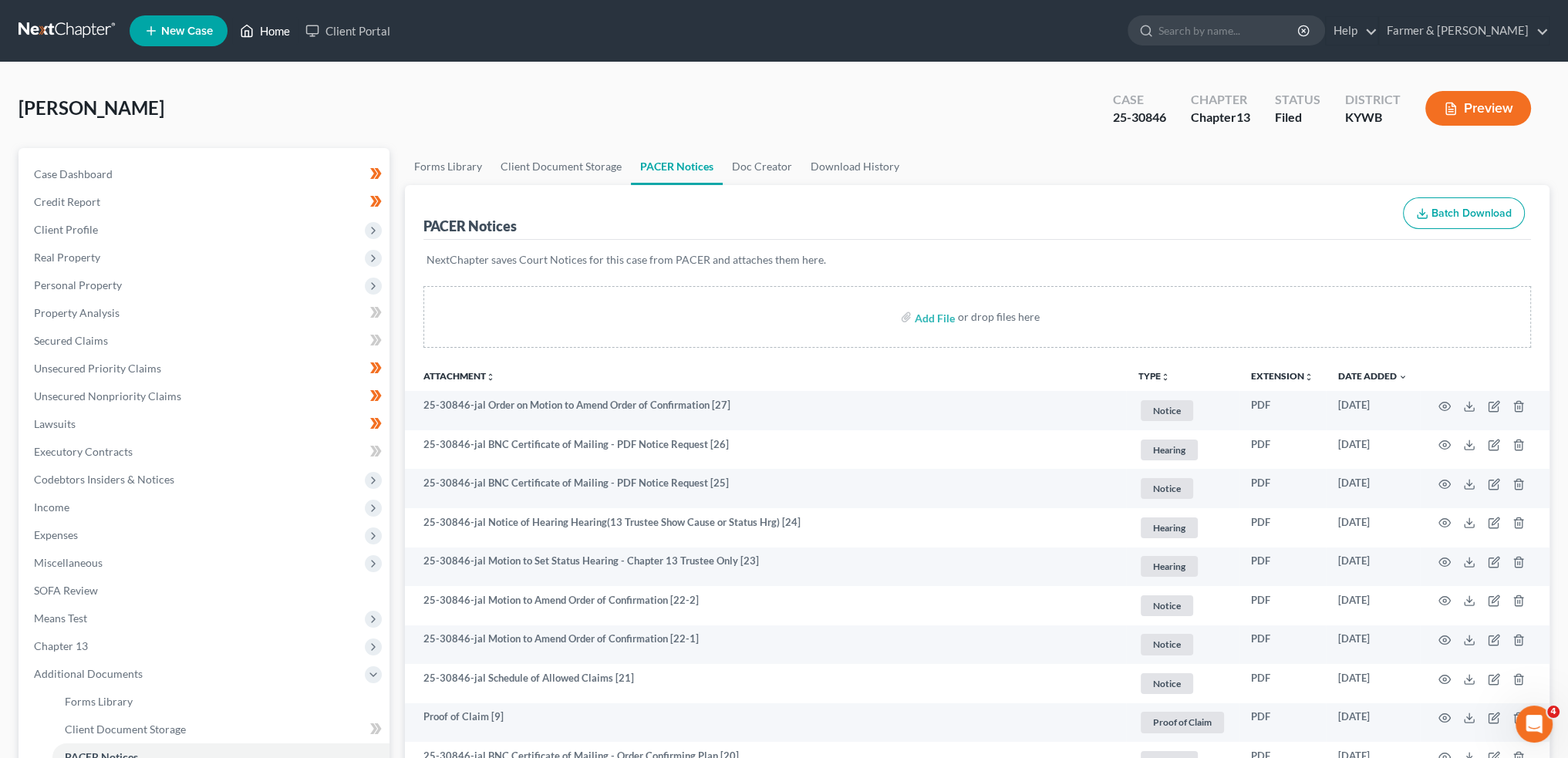
click at [256, 32] on link "Home" at bounding box center [264, 31] width 65 height 28
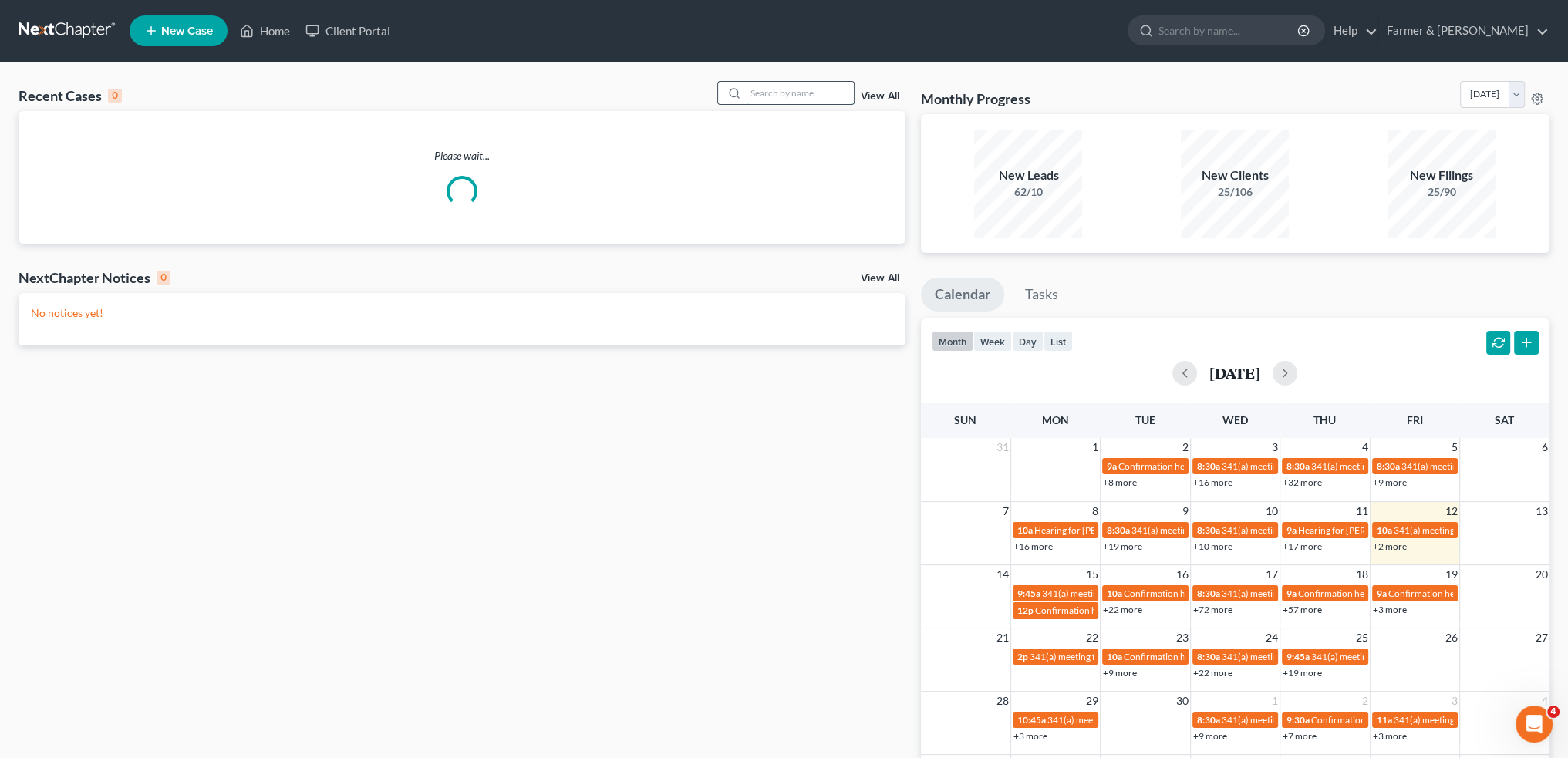
click at [828, 93] on input "search" at bounding box center [800, 93] width 108 height 23
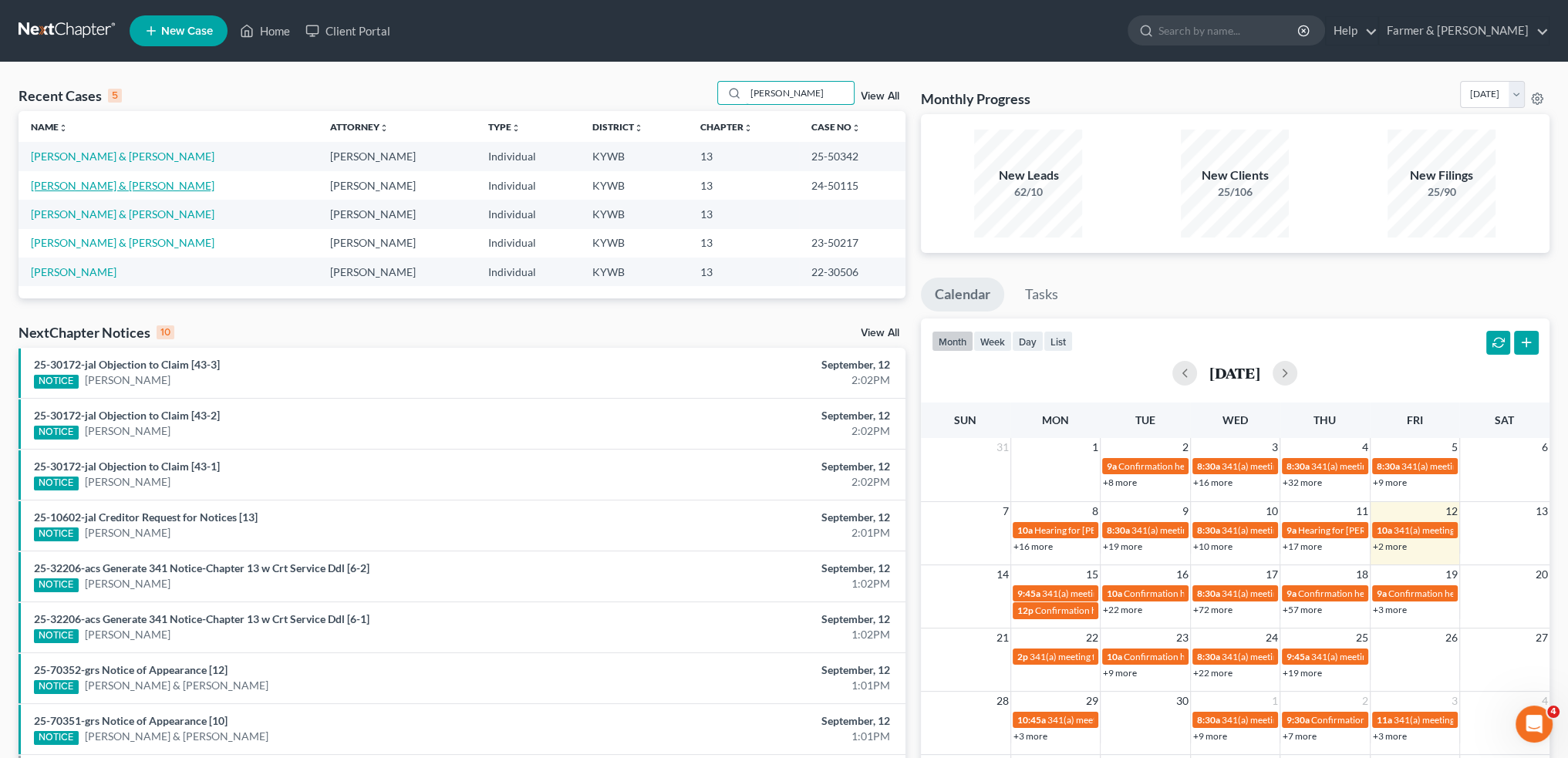
type input "pharris"
click at [136, 187] on link "[PERSON_NAME] & [PERSON_NAME]" at bounding box center [123, 185] width 184 height 13
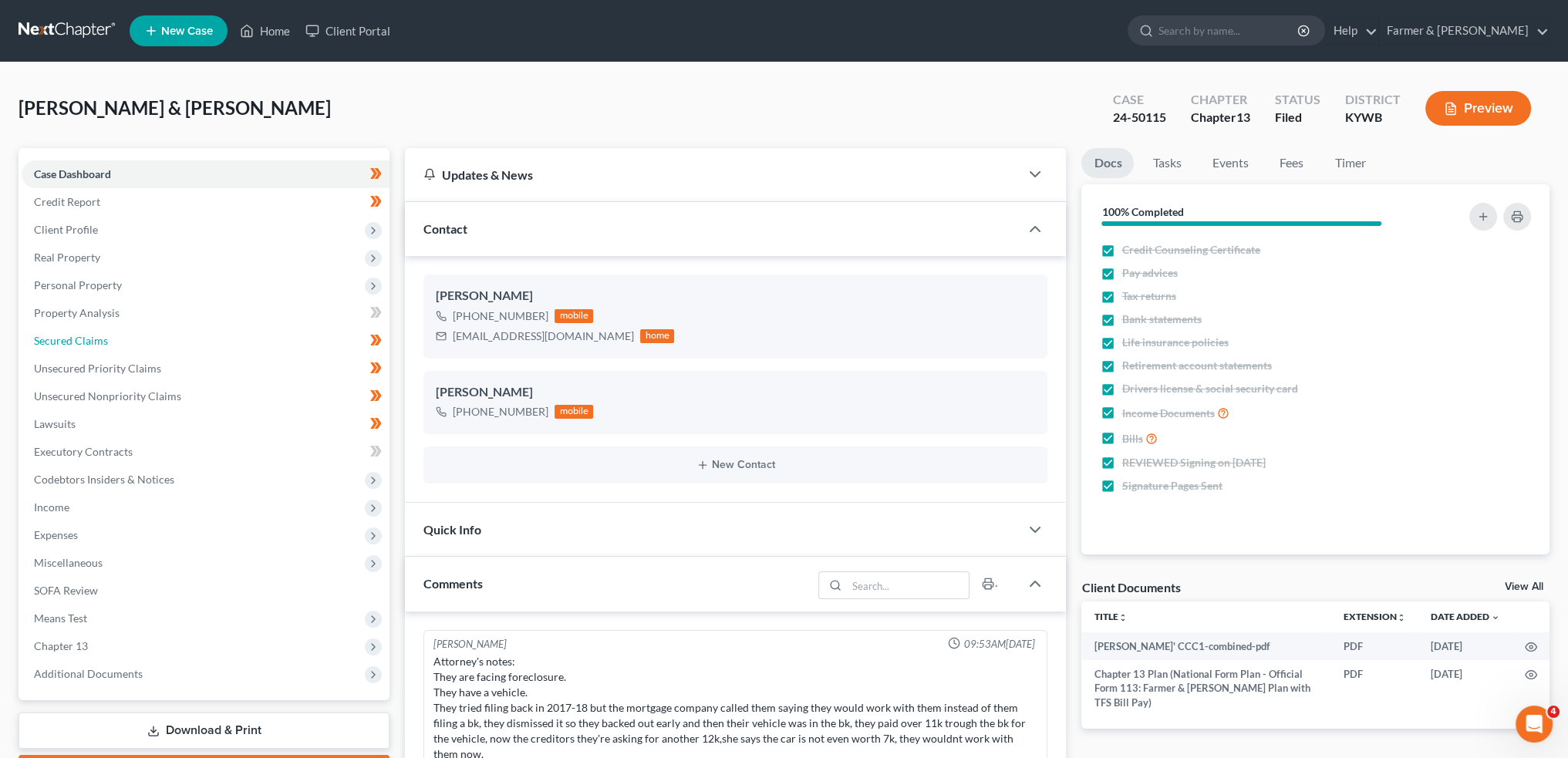
drag, startPoint x: 105, startPoint y: 332, endPoint x: 507, endPoint y: 440, distance: 416.3
click at [105, 332] on link "Secured Claims" at bounding box center [205, 341] width 368 height 28
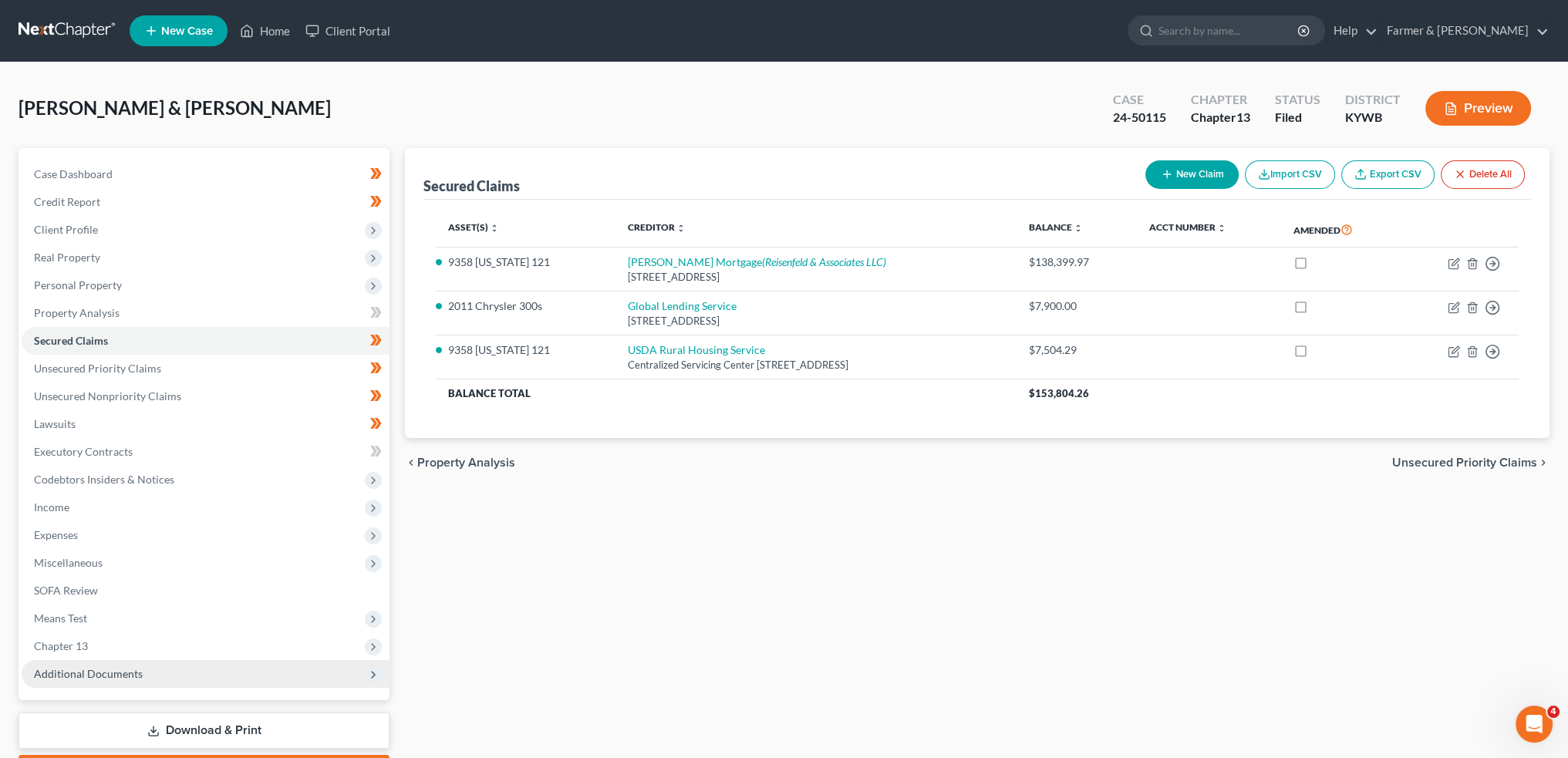
click at [93, 675] on span "Additional Documents" at bounding box center [89, 673] width 109 height 13
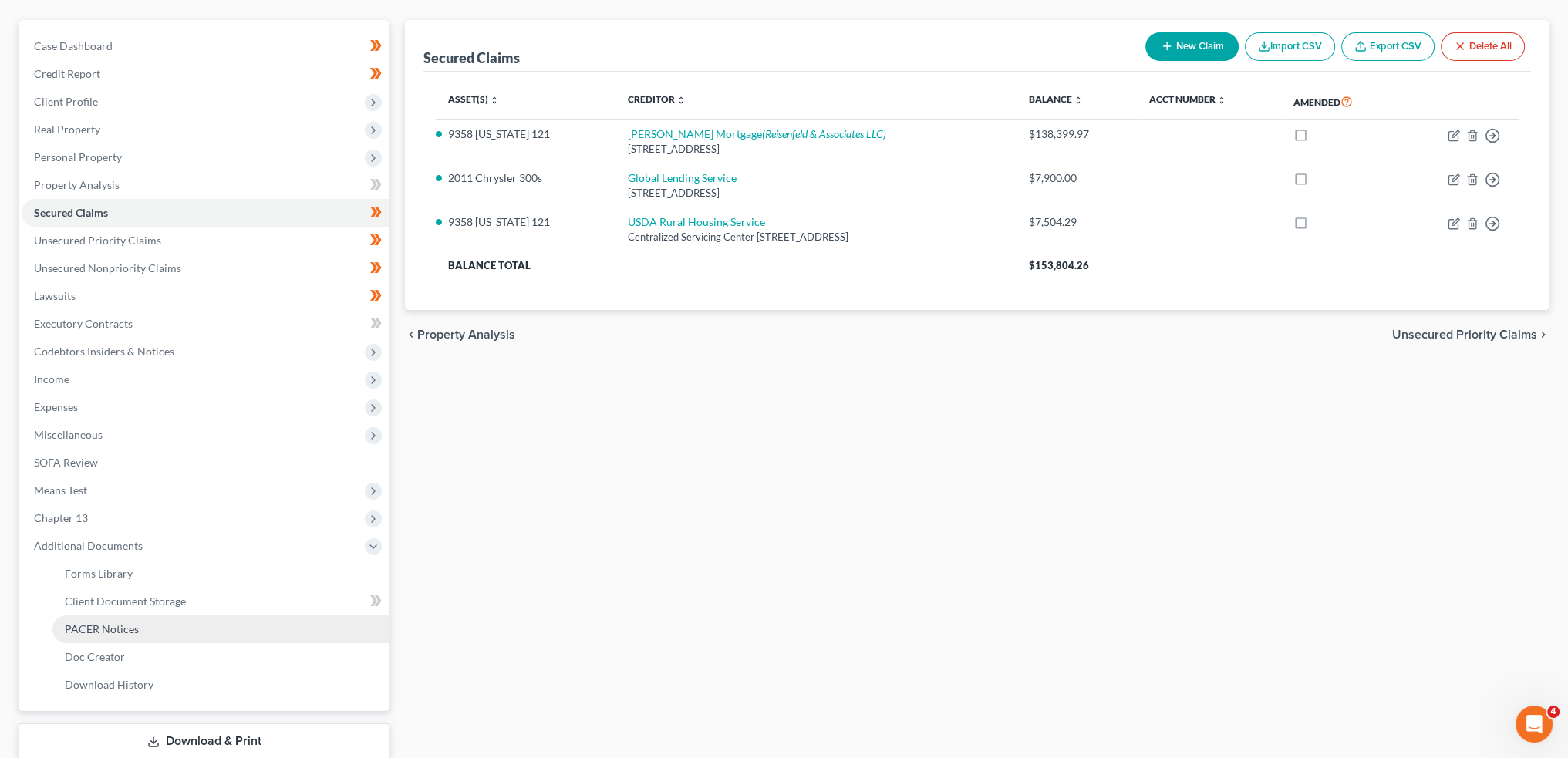
click at [112, 630] on span "PACER Notices" at bounding box center [101, 628] width 74 height 13
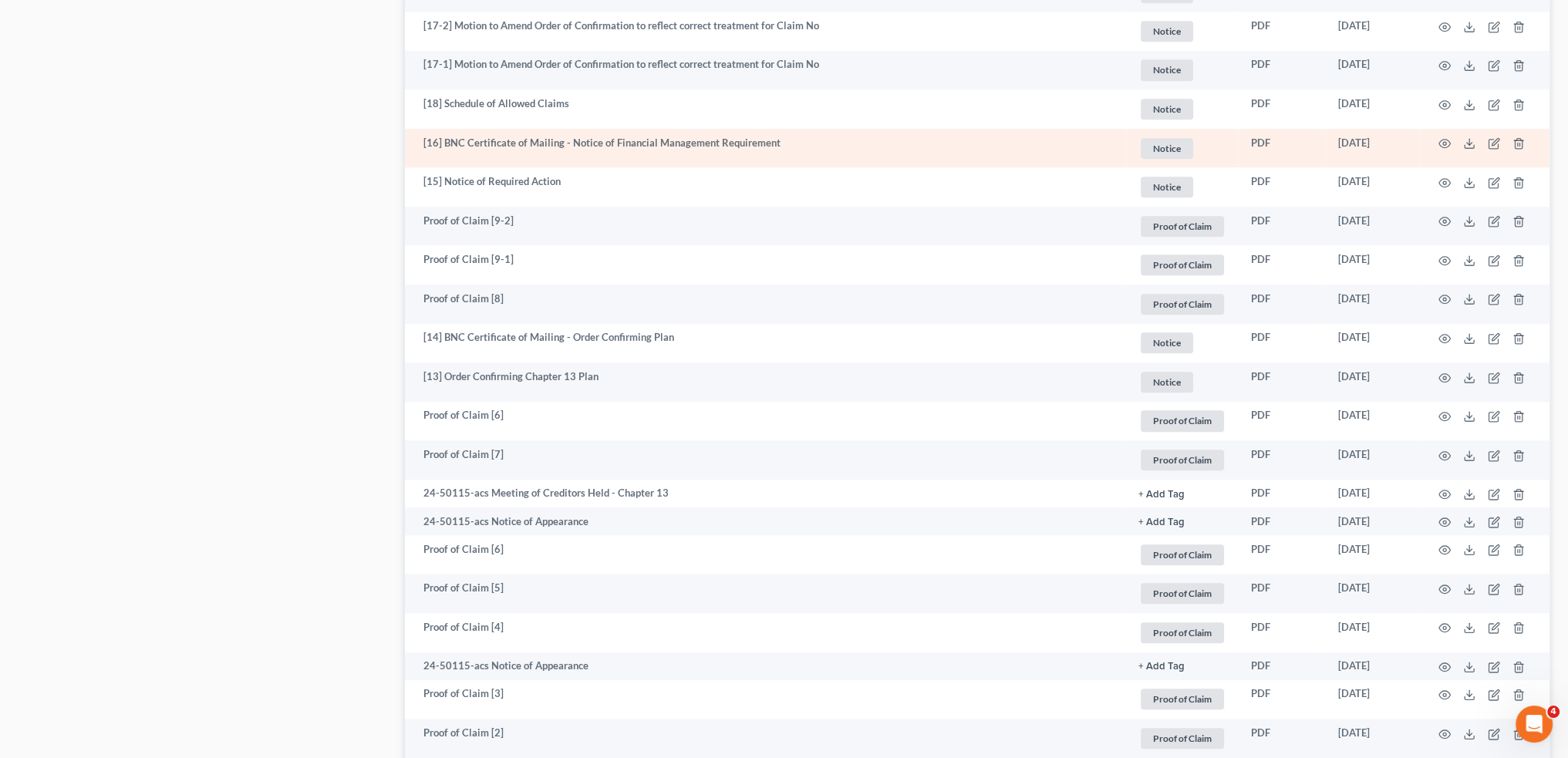
scroll to position [1798, 0]
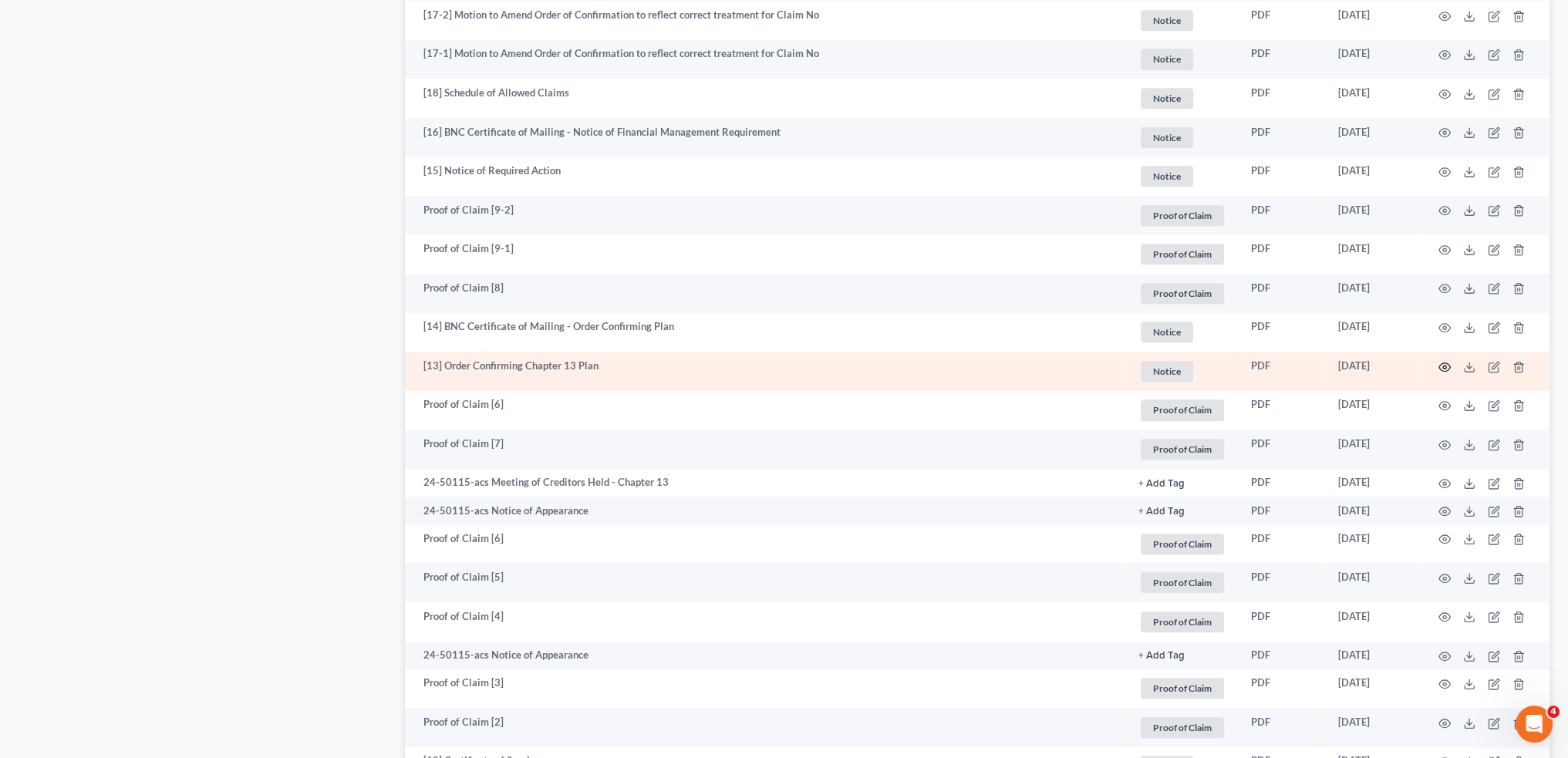
click at [1444, 371] on icon "button" at bounding box center [1444, 366] width 12 height 9
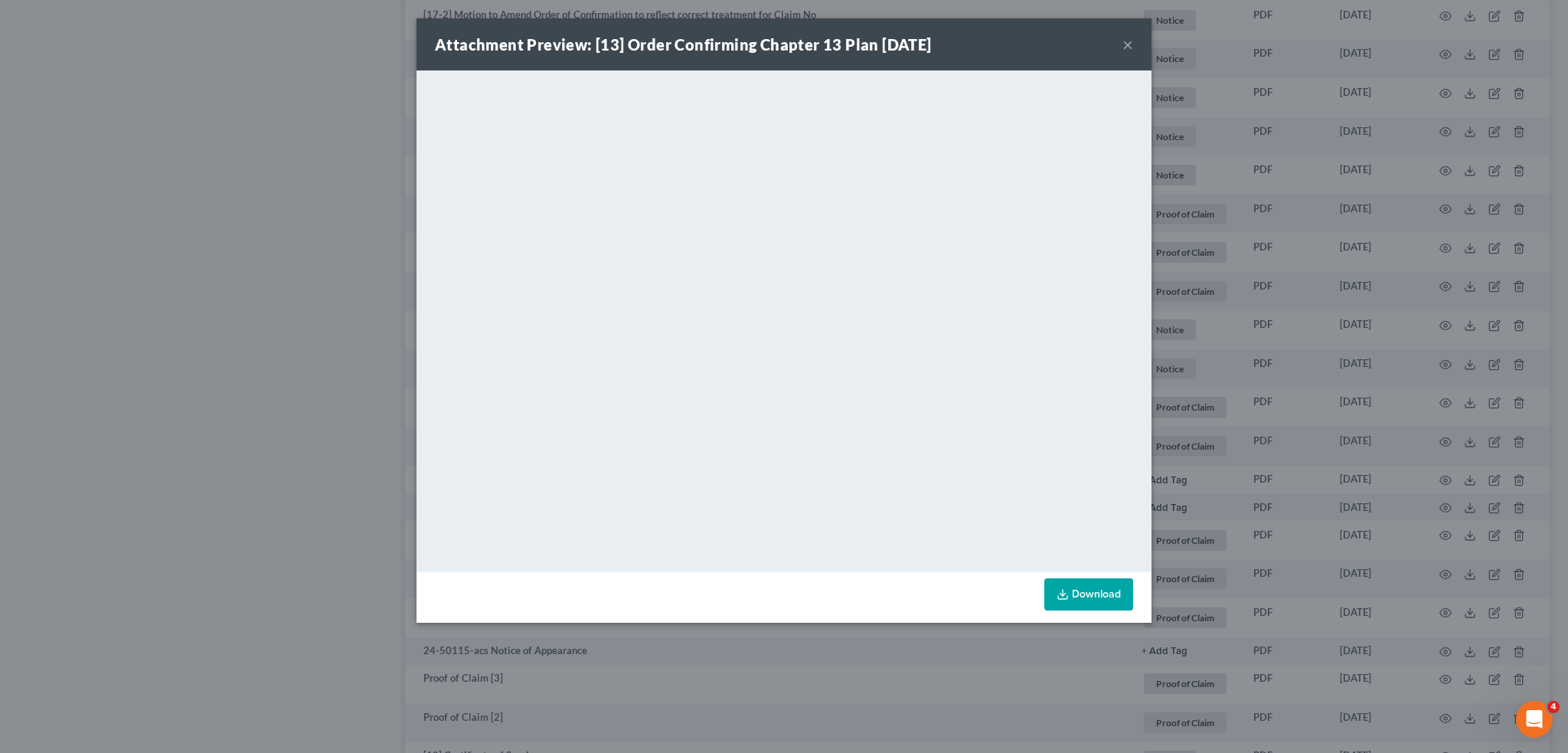
click at [1127, 46] on button "×" at bounding box center [1128, 45] width 11 height 19
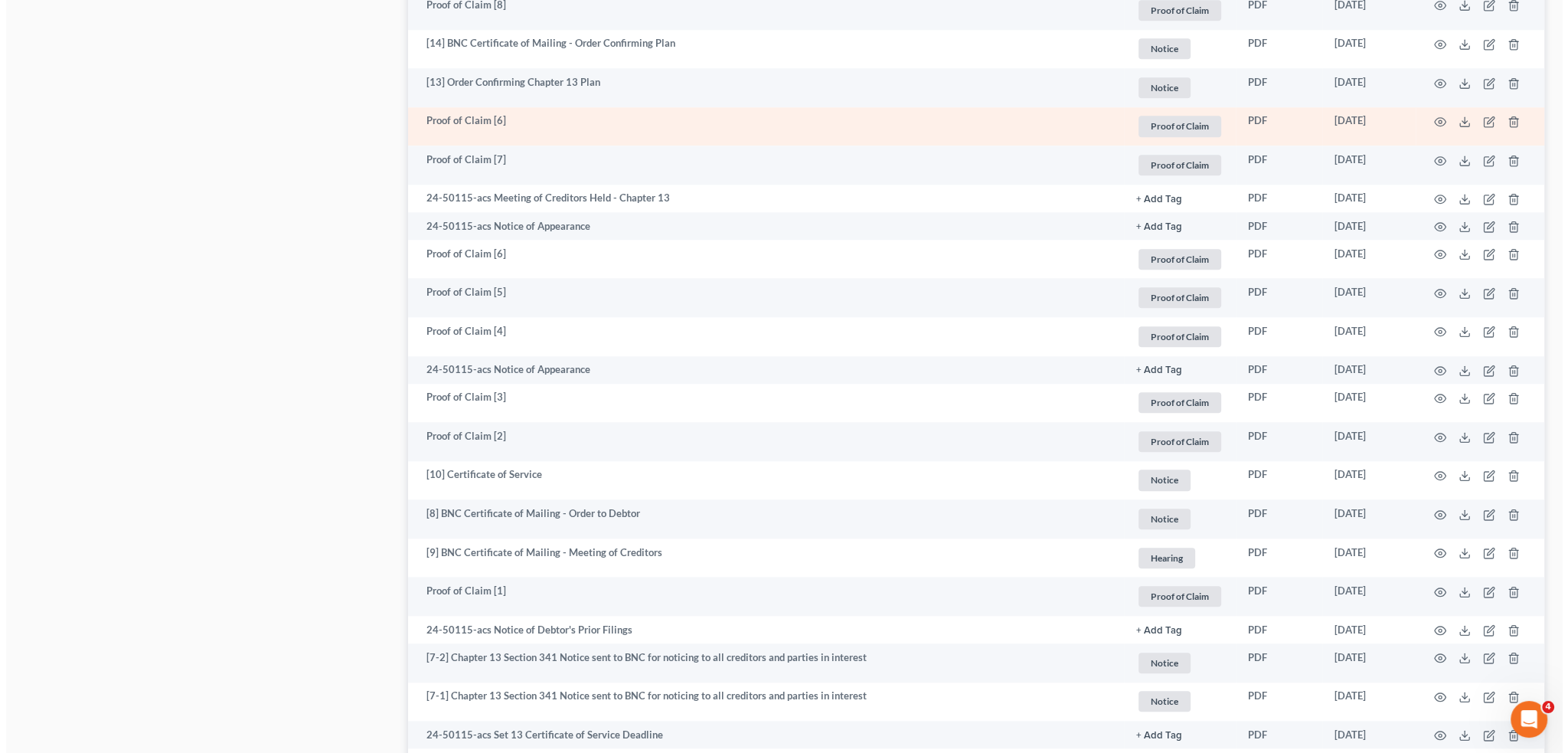
scroll to position [2169, 0]
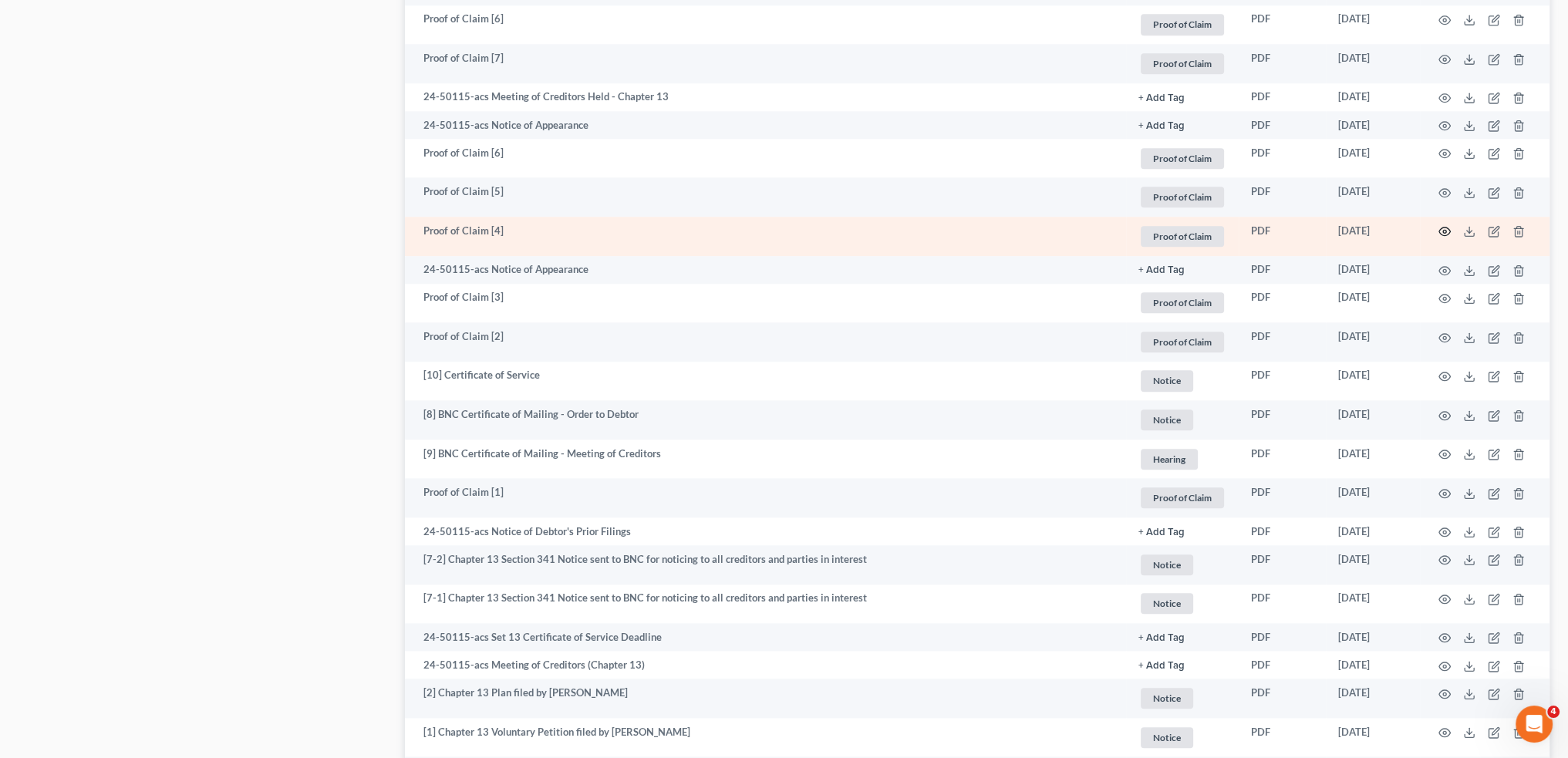
click at [1443, 228] on icon "button" at bounding box center [1444, 232] width 12 height 12
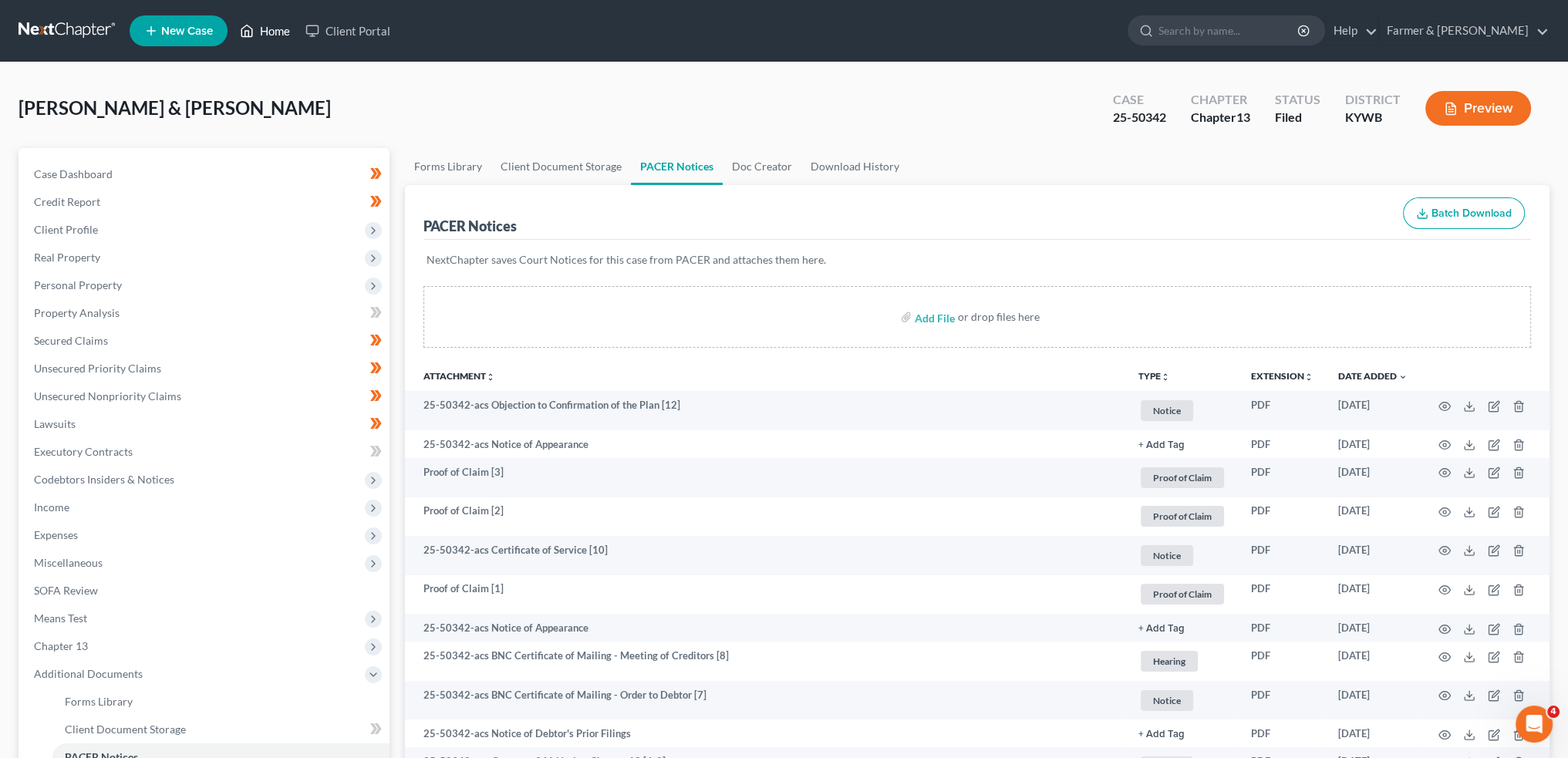
click at [282, 29] on link "Home" at bounding box center [264, 31] width 65 height 28
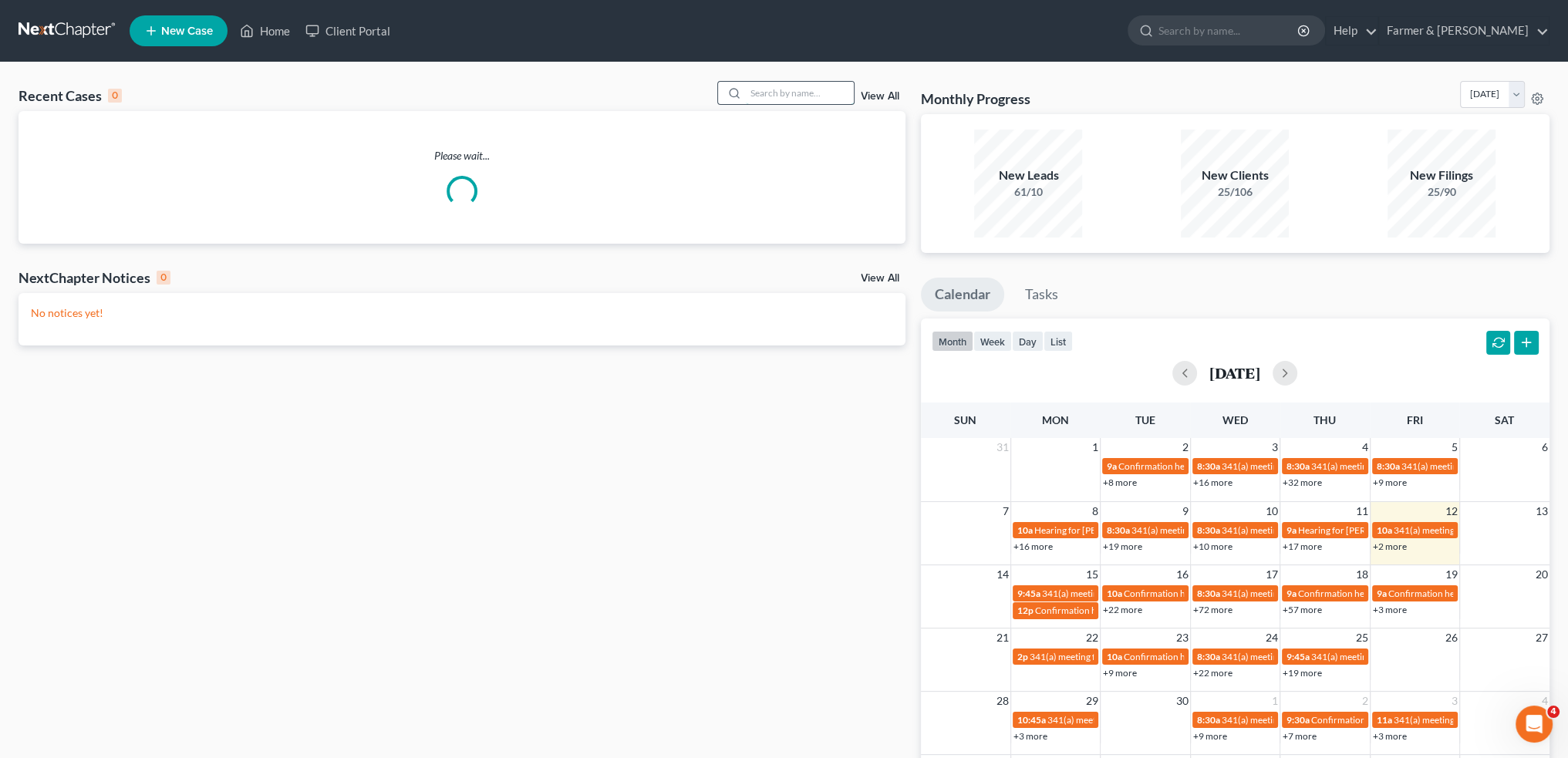
click at [808, 90] on input "search" at bounding box center [800, 93] width 108 height 23
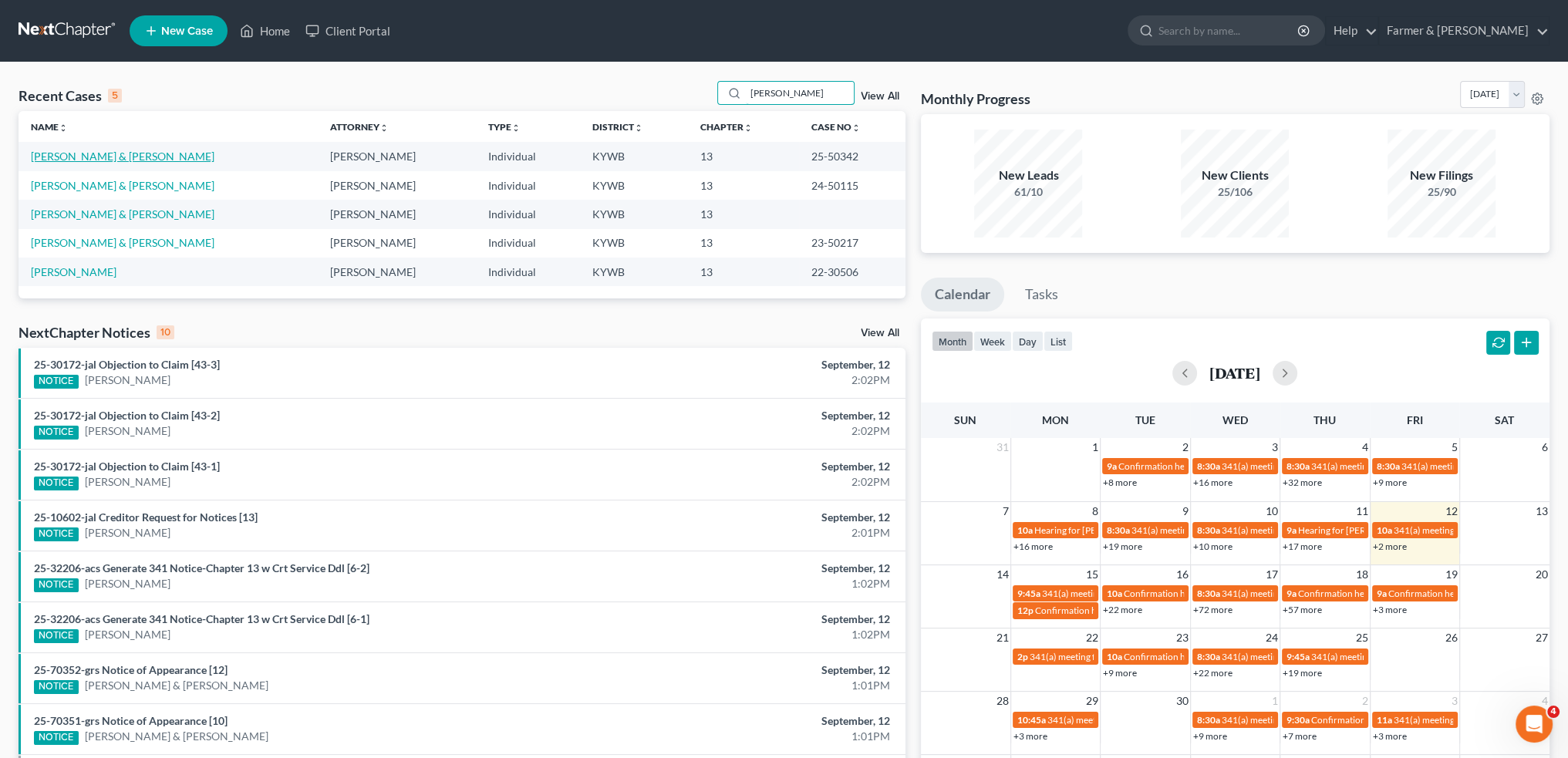
type input "[PERSON_NAME]"
click at [111, 153] on link "[PERSON_NAME] & [PERSON_NAME]" at bounding box center [123, 155] width 184 height 13
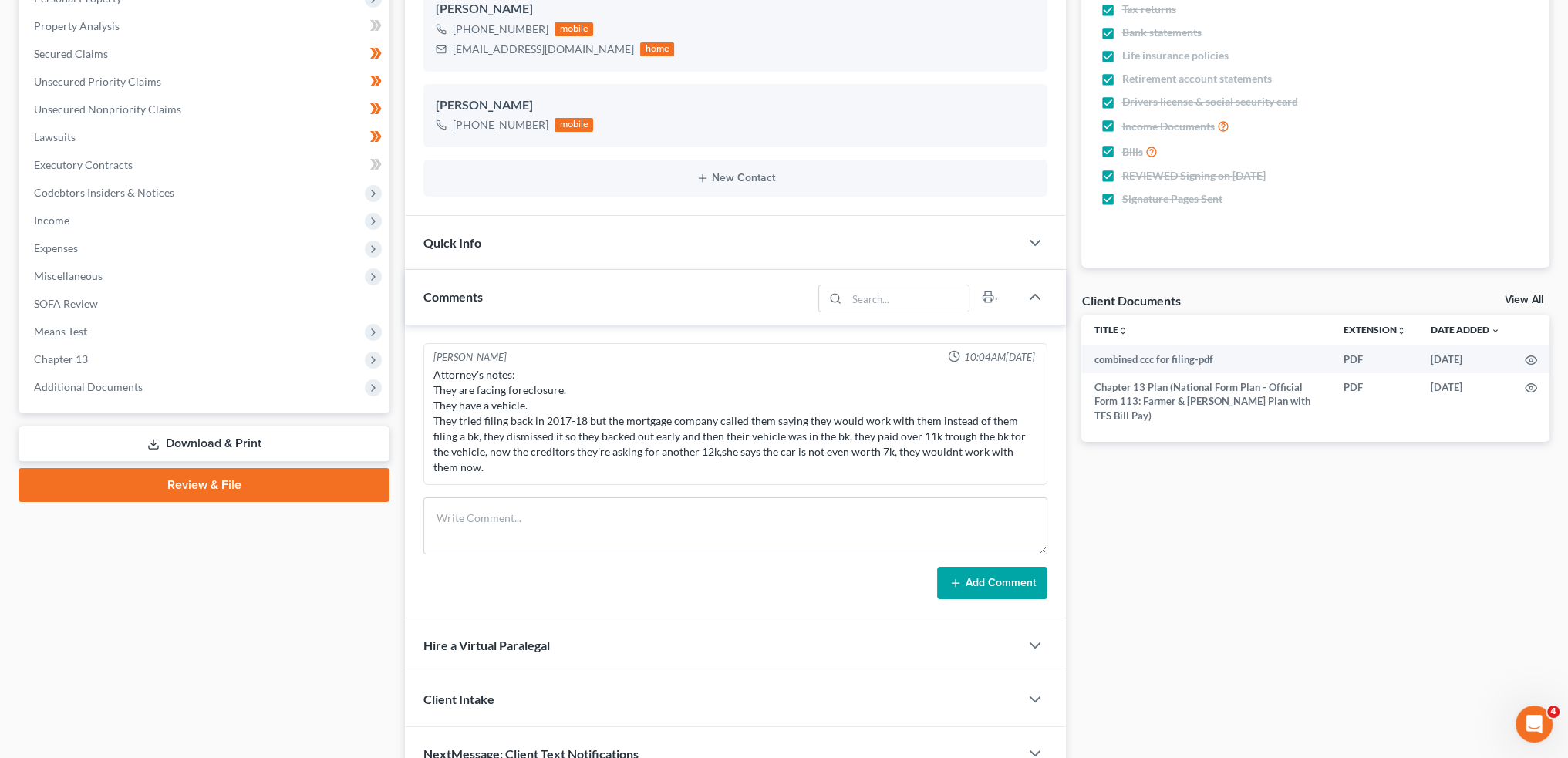
scroll to position [365, 0]
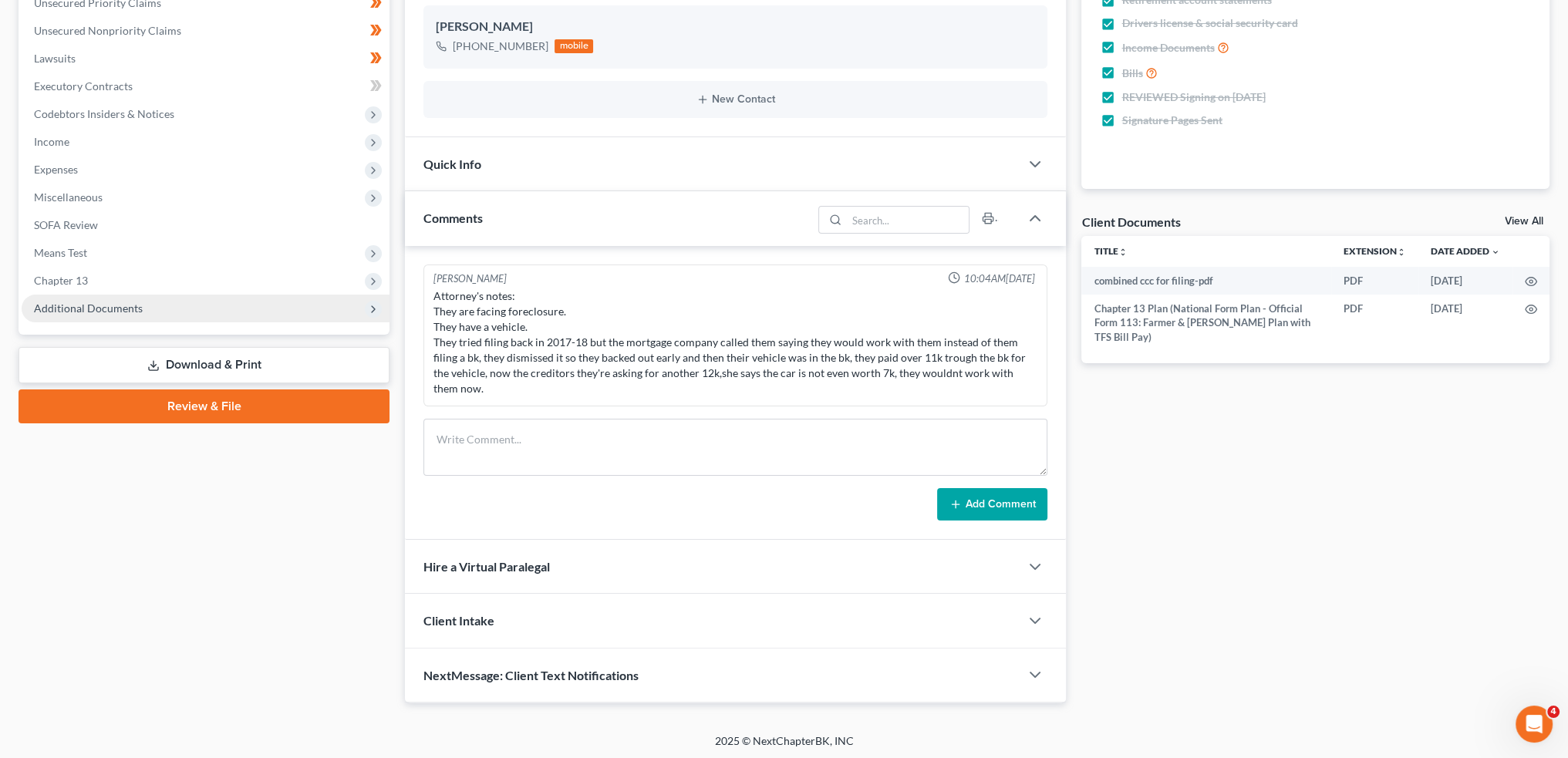
click at [80, 313] on span "Additional Documents" at bounding box center [89, 308] width 109 height 13
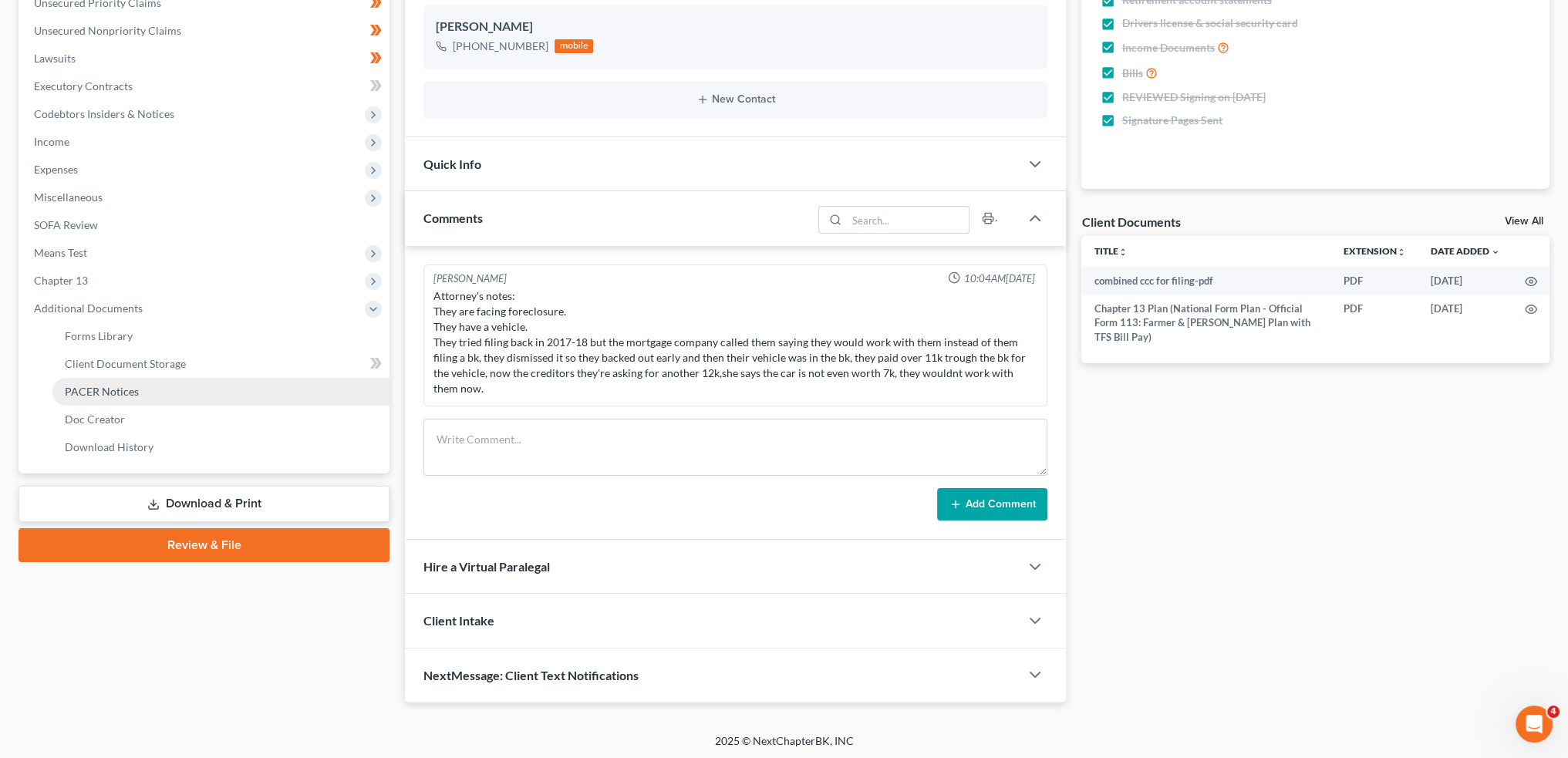
click at [96, 394] on span "PACER Notices" at bounding box center [101, 391] width 74 height 13
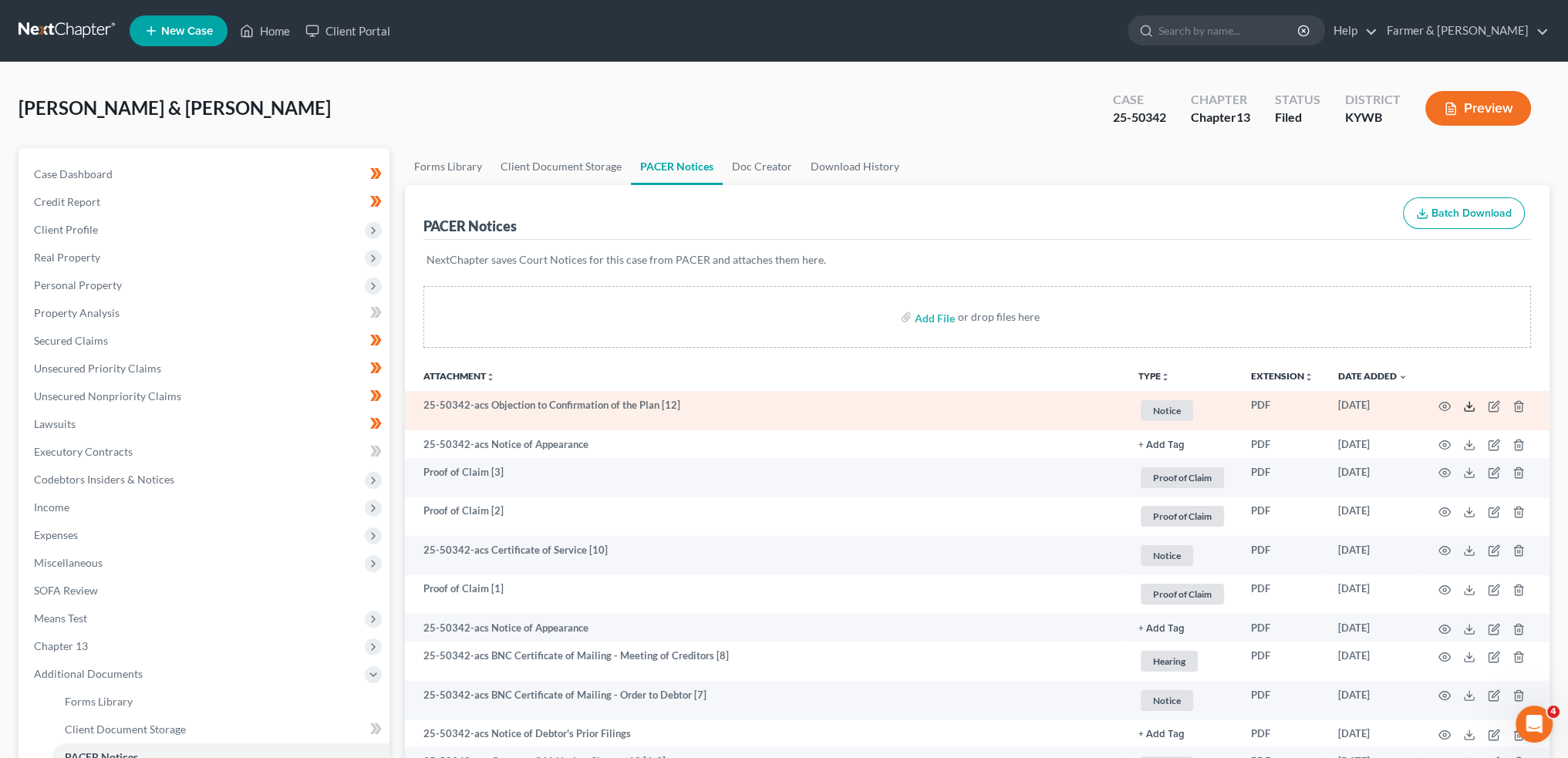
click at [1466, 403] on icon at bounding box center [1469, 407] width 12 height 12
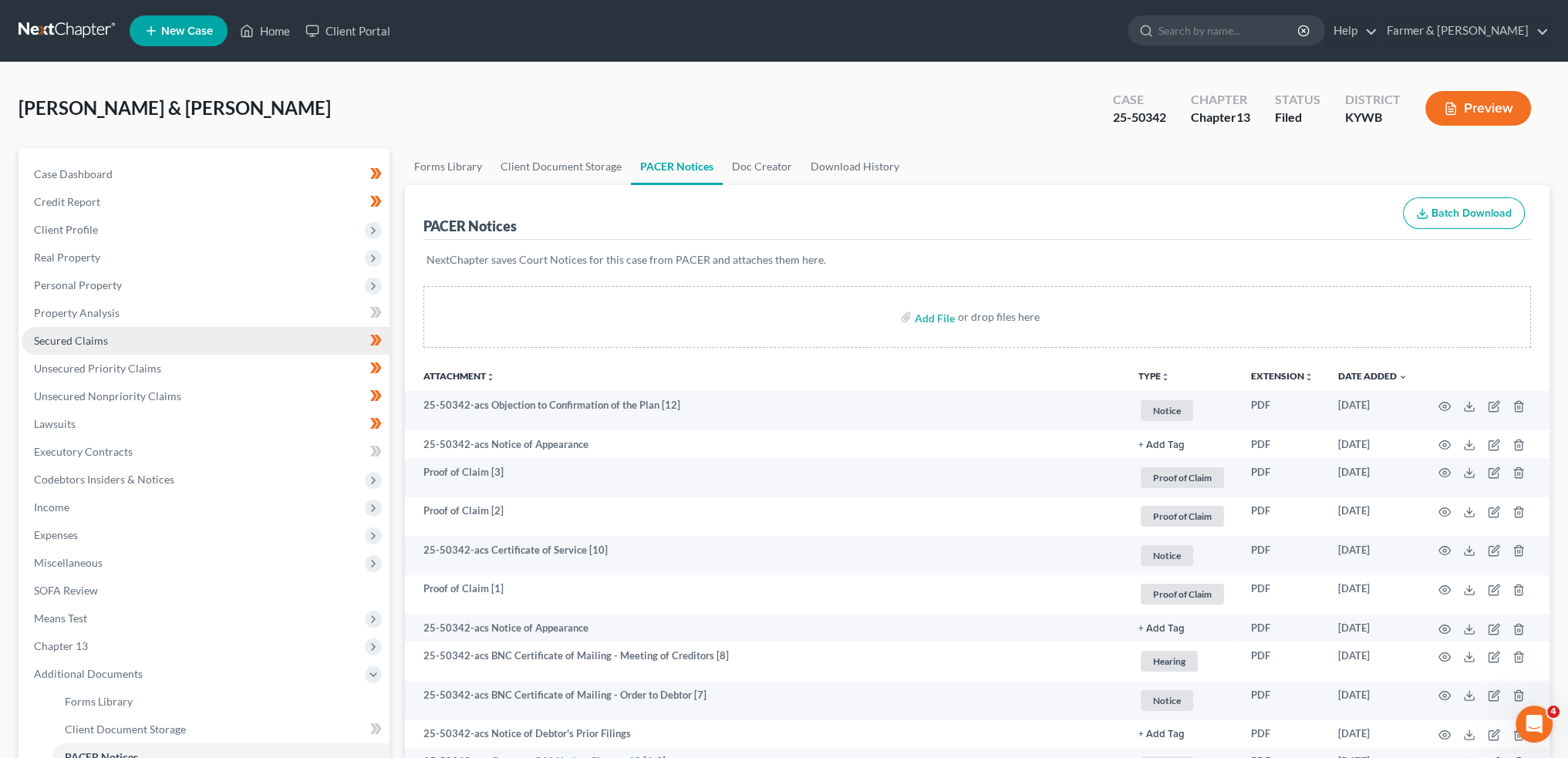
click at [141, 338] on link "Secured Claims" at bounding box center [205, 341] width 368 height 28
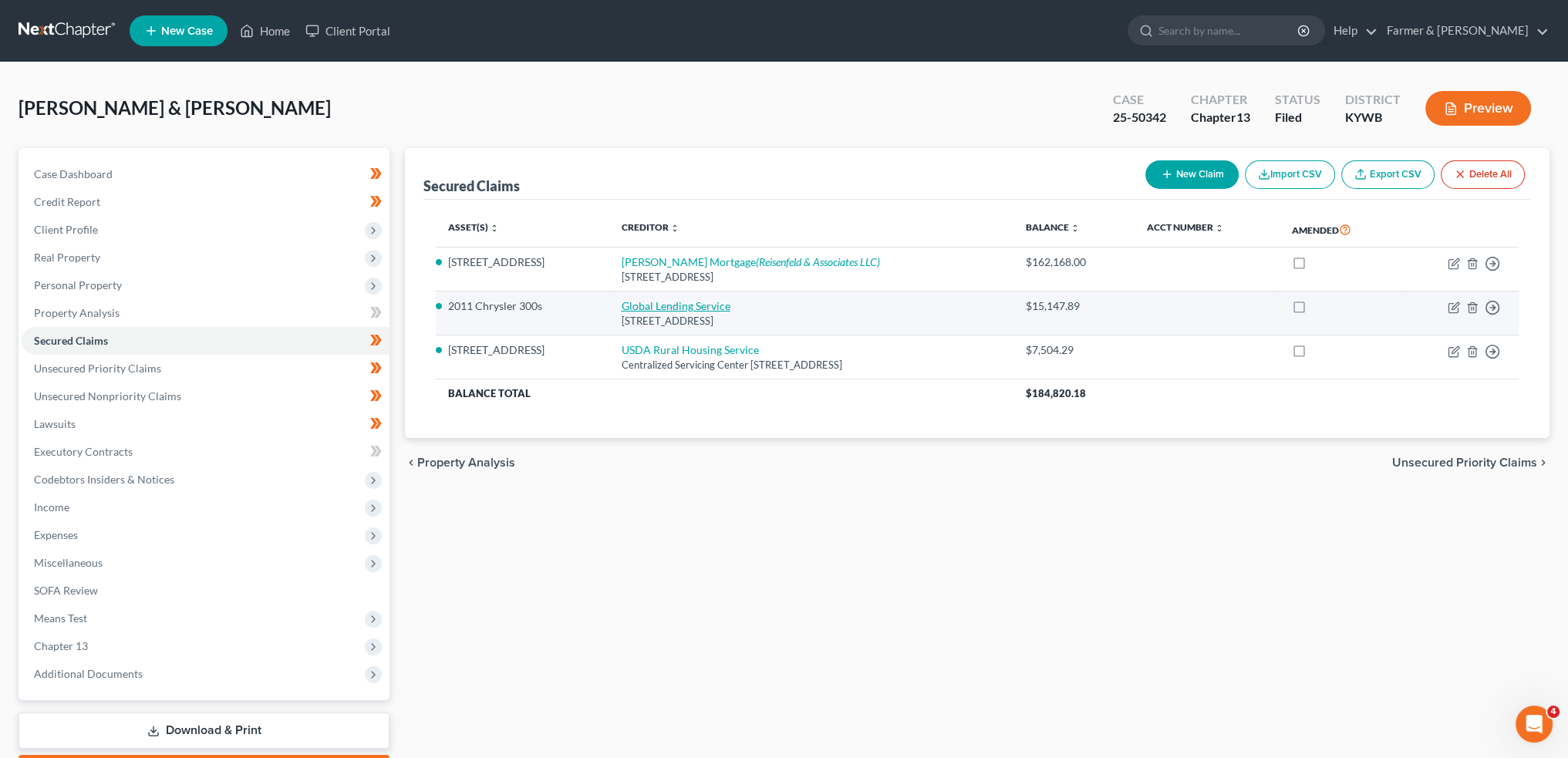
click at [672, 307] on link "Global Lending Service" at bounding box center [675, 306] width 109 height 13
select select "42"
select select "8"
select select "4"
select select "0"
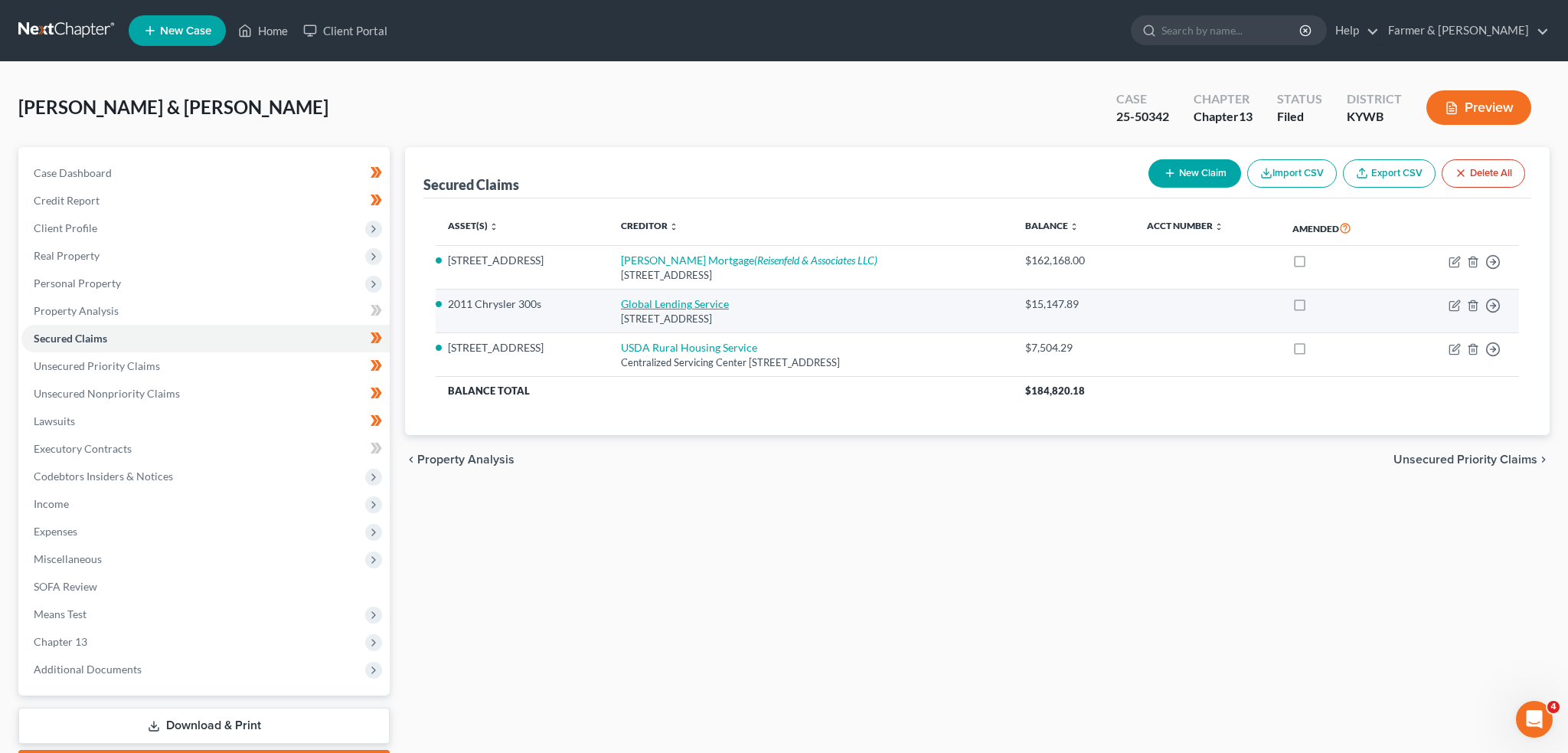
select select "0"
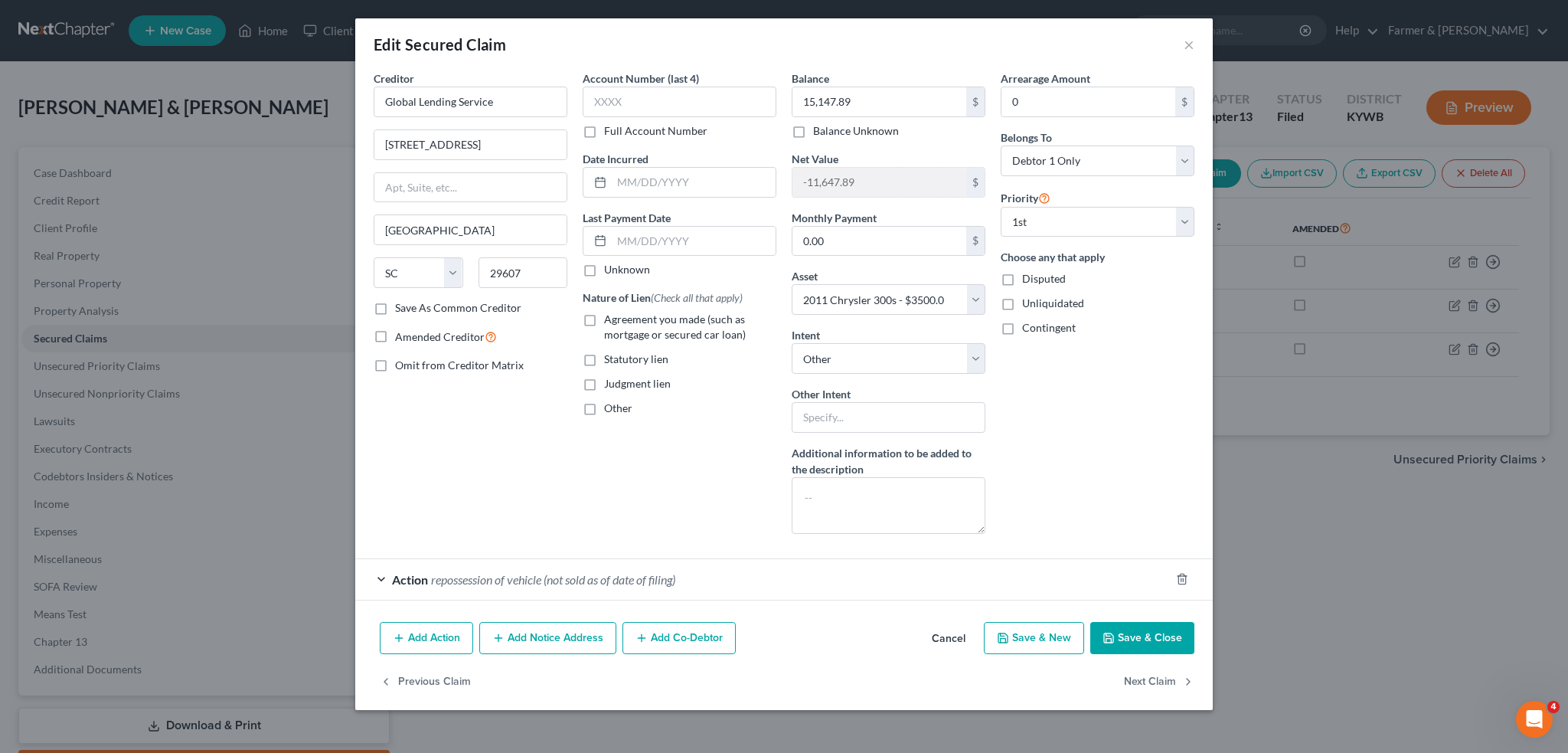
click at [626, 585] on div "Action repossession of vehicle (not sold as of date of filing)" at bounding box center [762, 579] width 814 height 41
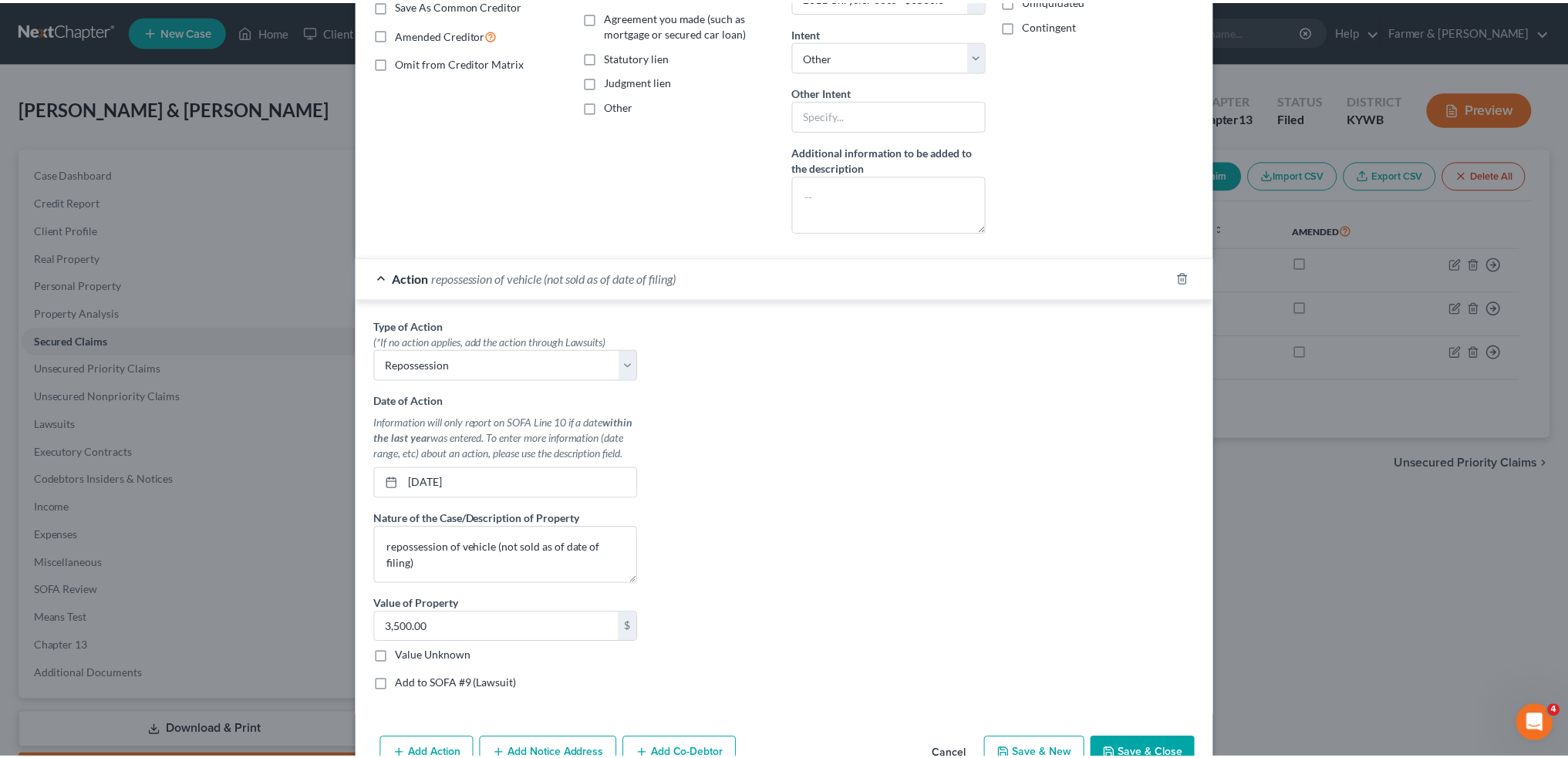
scroll to position [389, 0]
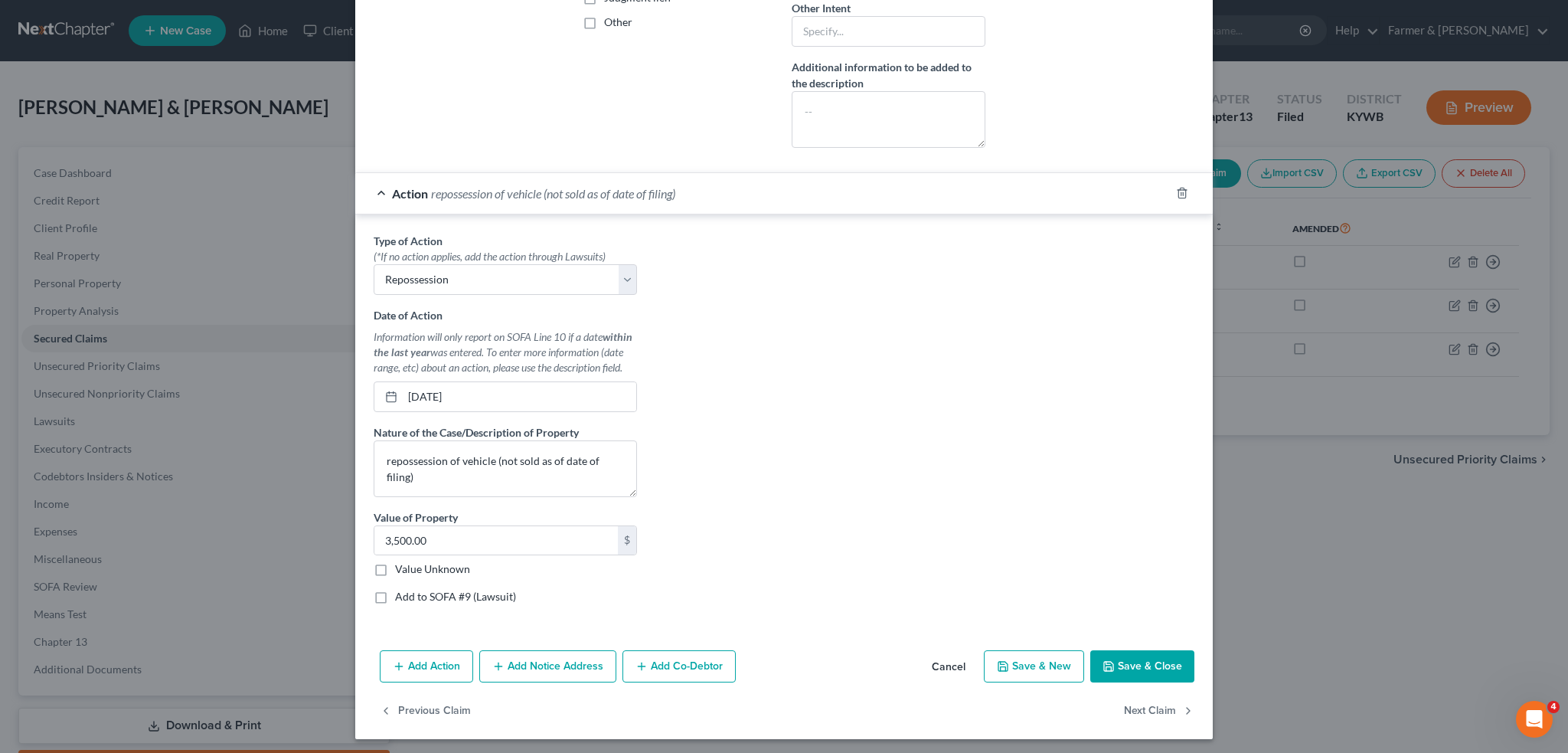
click at [1123, 669] on button "Save & Close" at bounding box center [1142, 667] width 104 height 32
select select
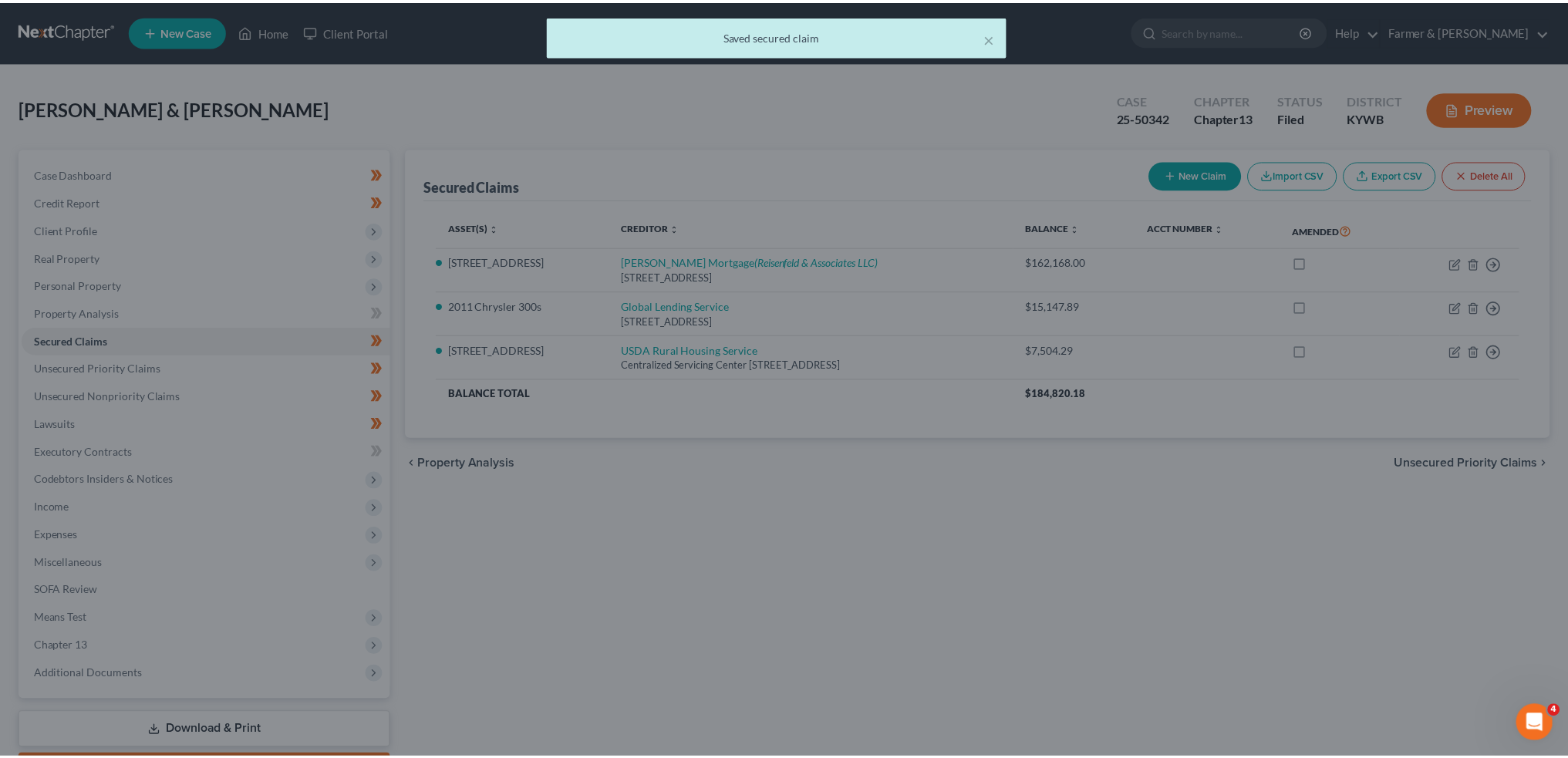
scroll to position [0, 0]
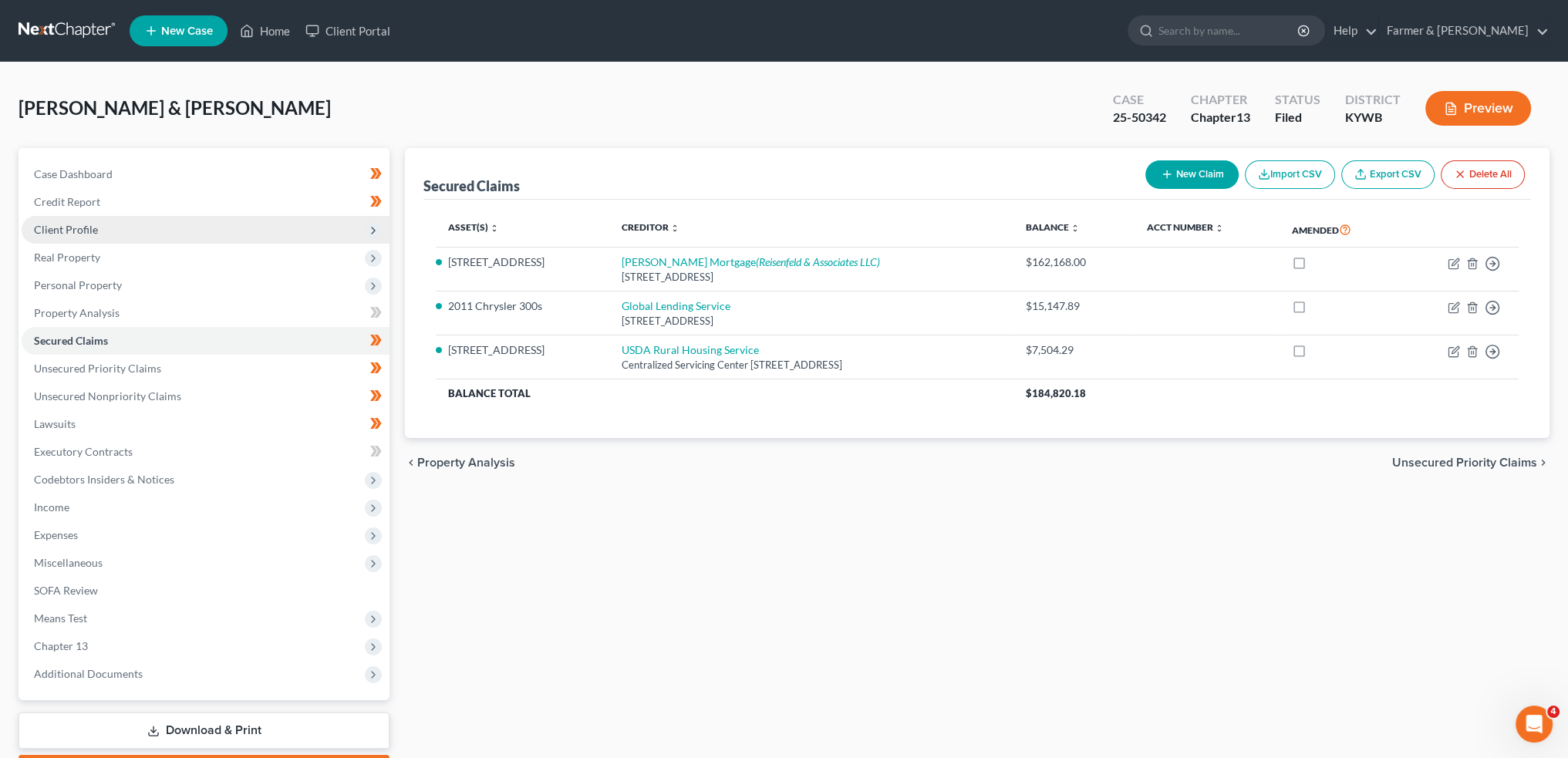
click at [63, 224] on span "Client Profile" at bounding box center [66, 229] width 64 height 13
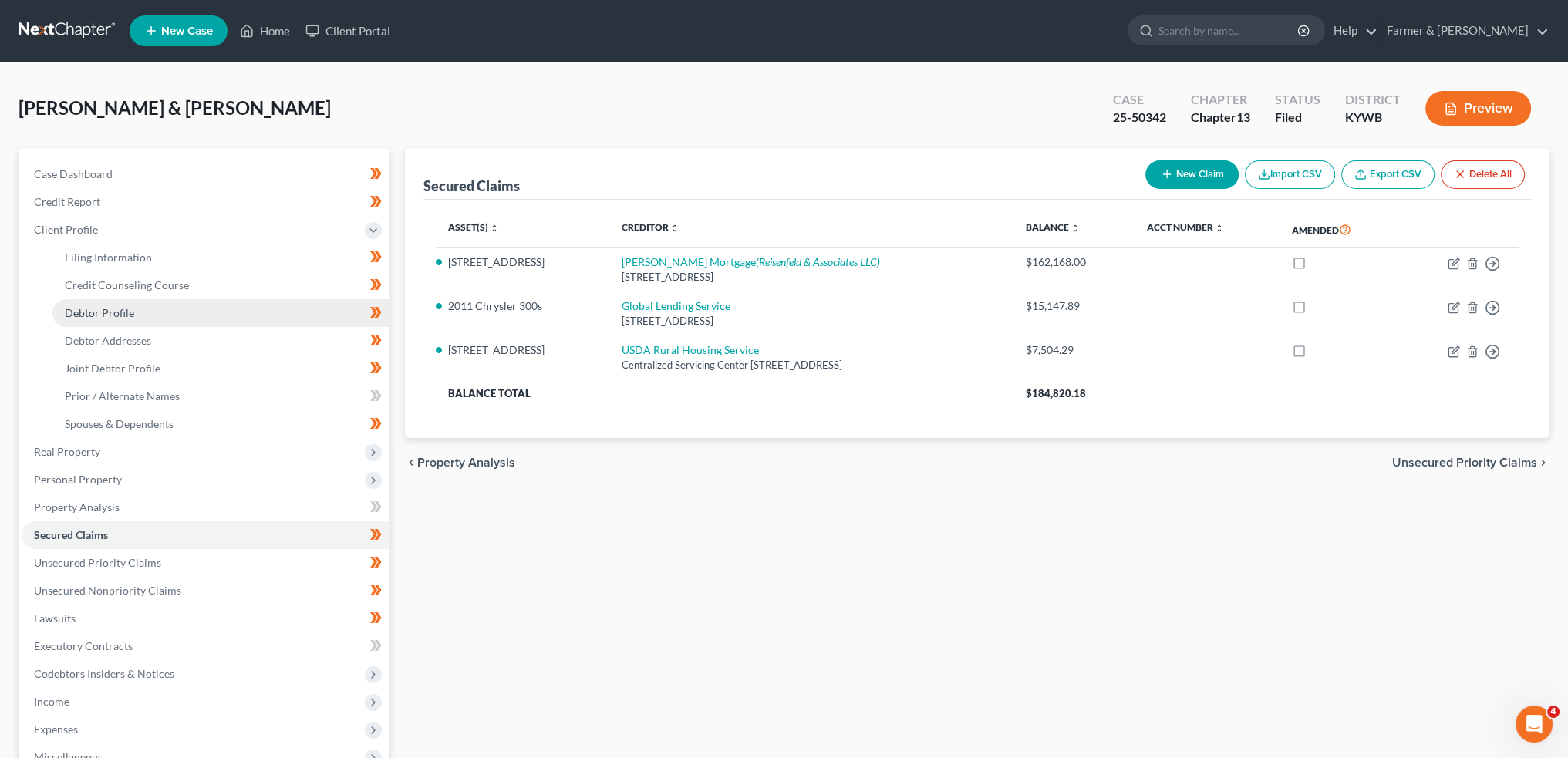
click at [86, 312] on span "Debtor Profile" at bounding box center [99, 313] width 69 height 13
select select "1"
select select "2"
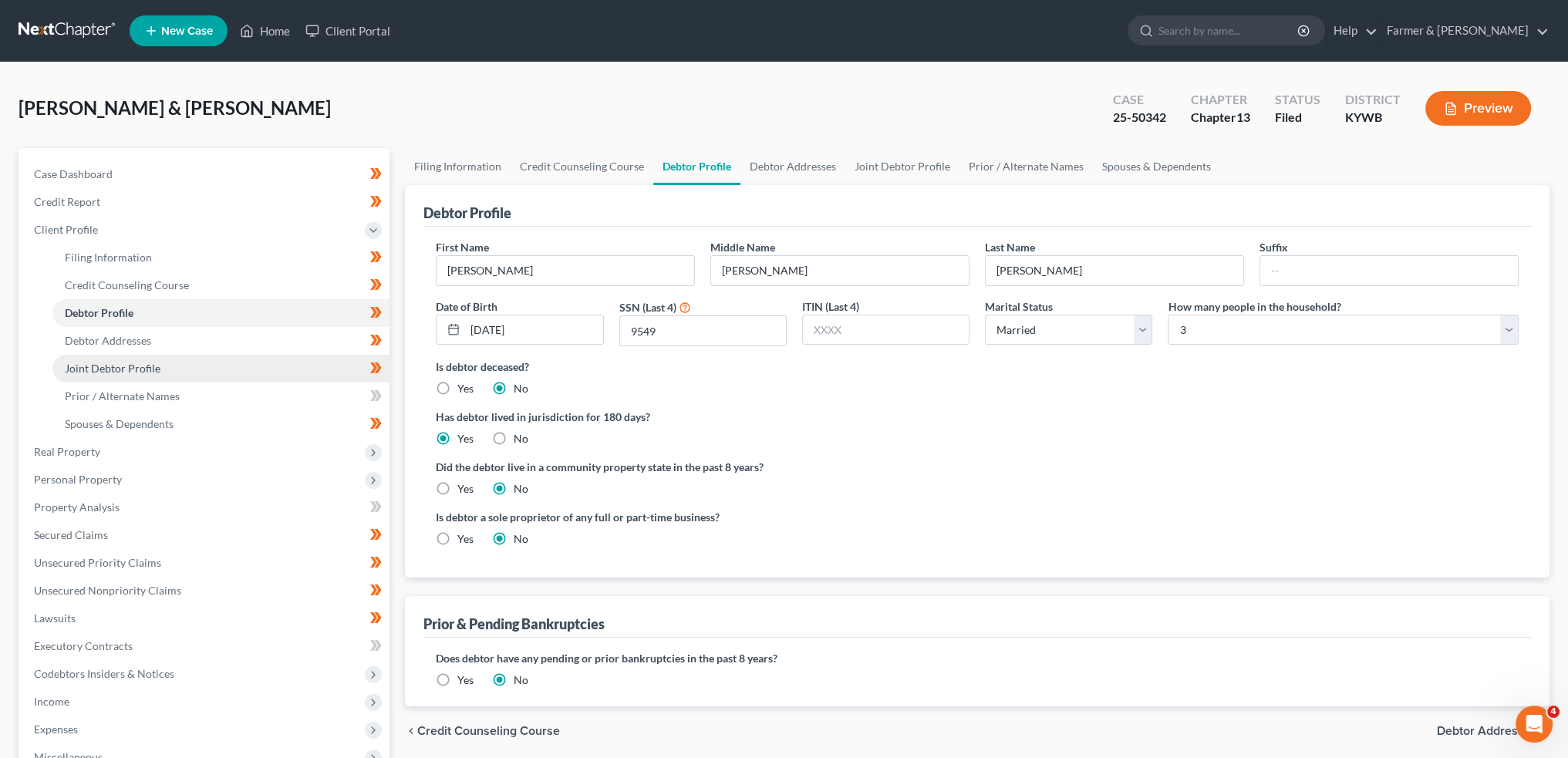
radio input "true"
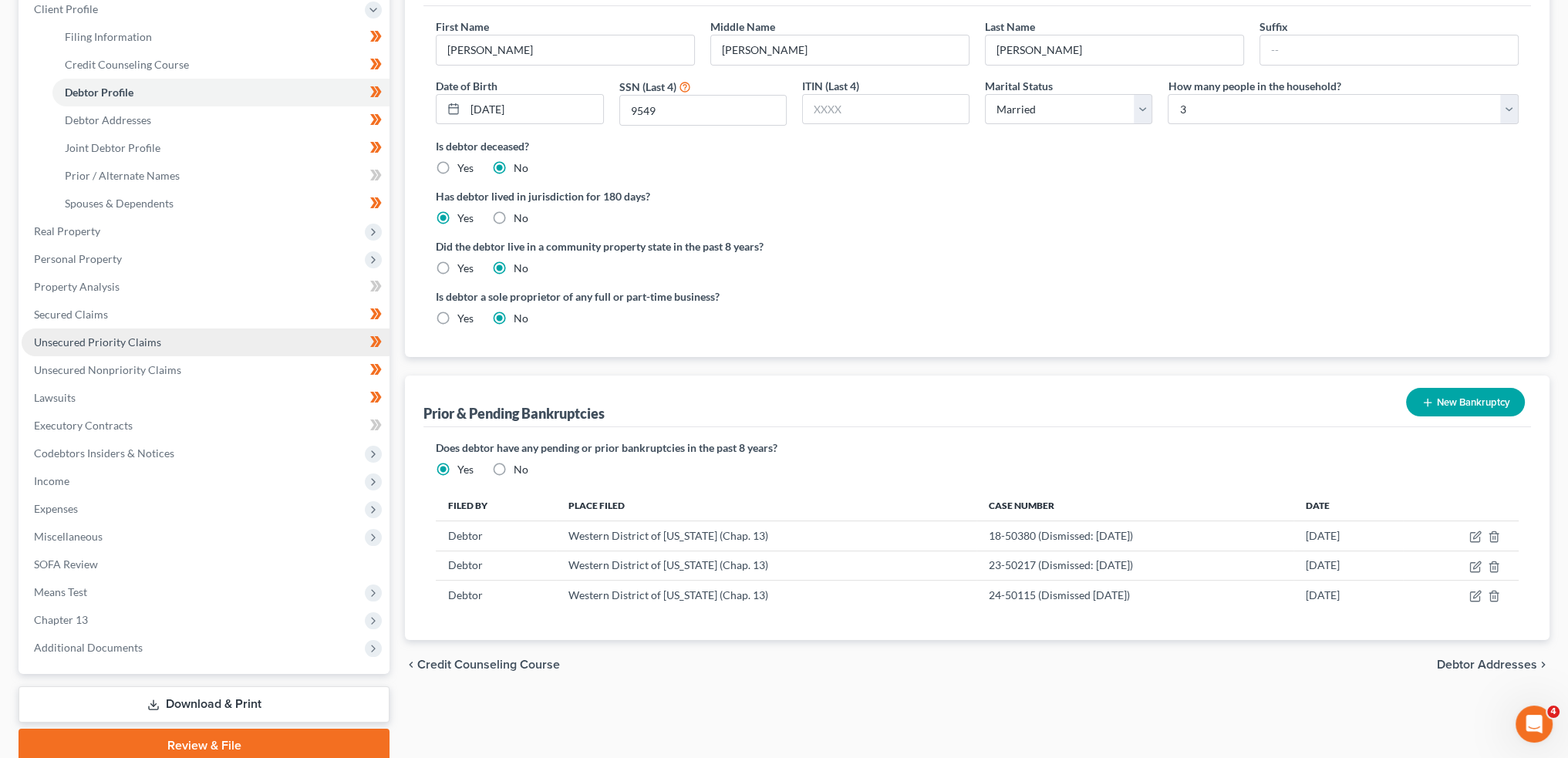
scroll to position [282, 0]
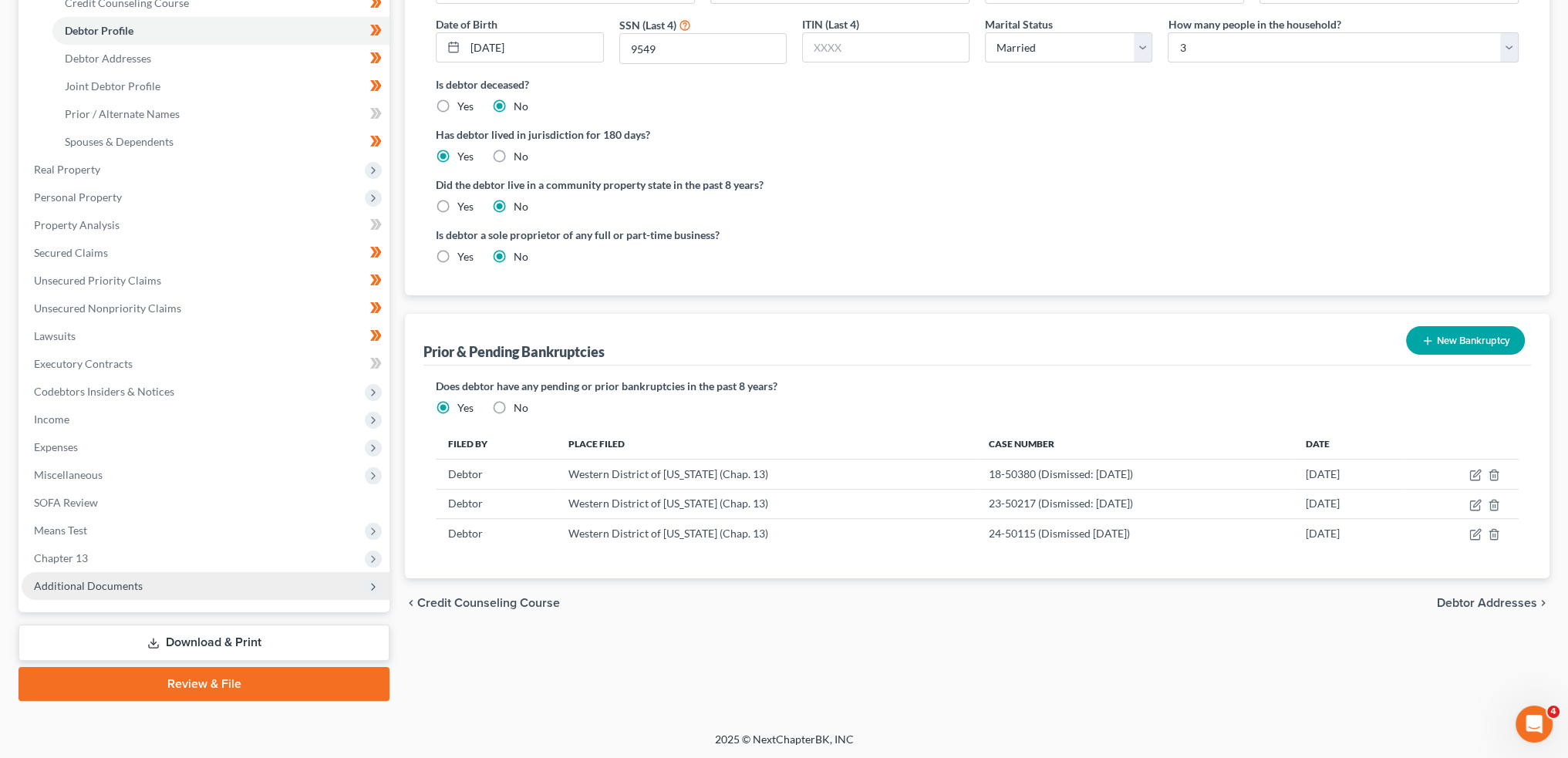
drag, startPoint x: 86, startPoint y: 581, endPoint x: 87, endPoint y: 589, distance: 8.1
click at [86, 582] on span "Additional Documents" at bounding box center [89, 585] width 109 height 13
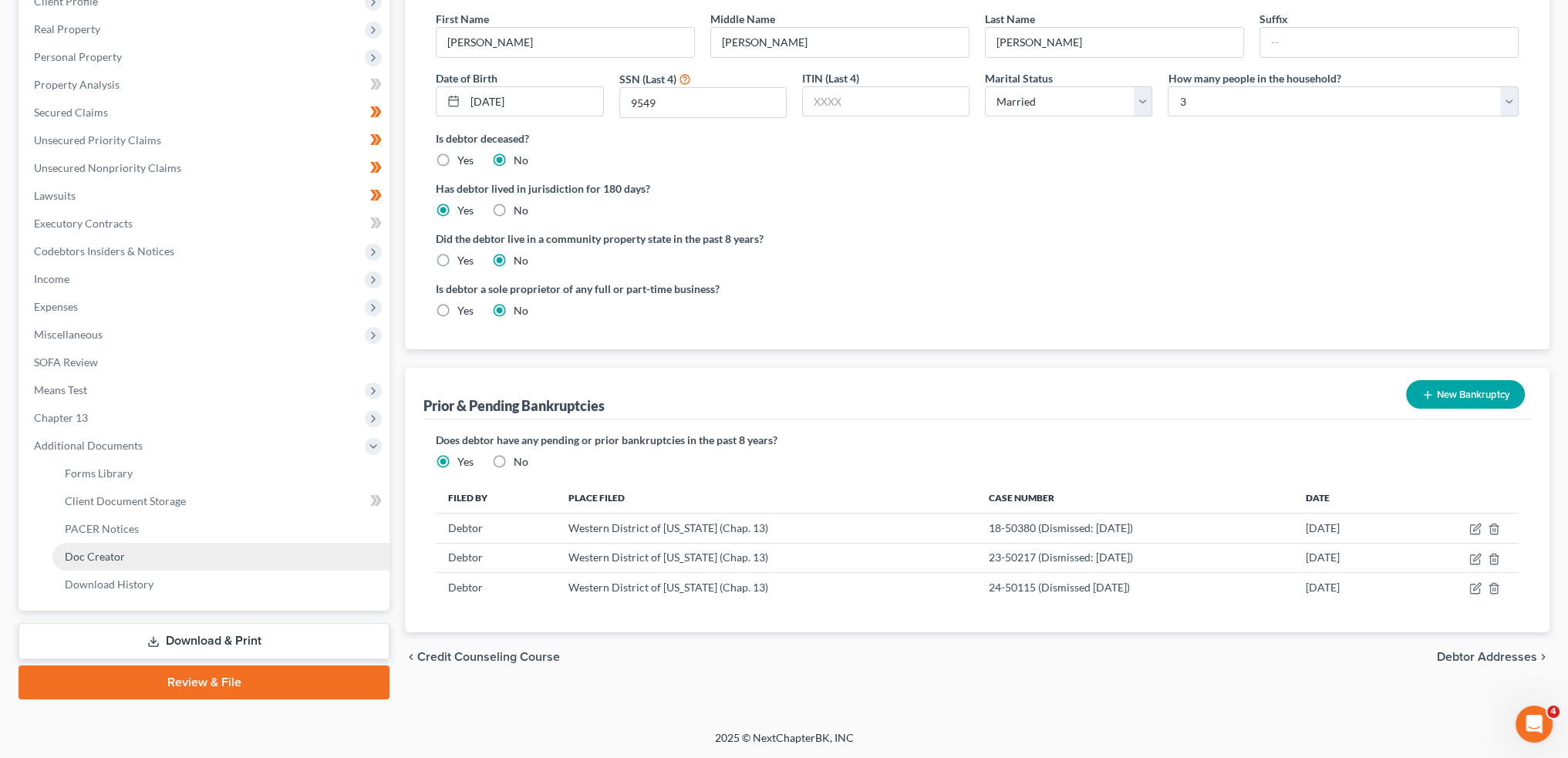
scroll to position [227, 0]
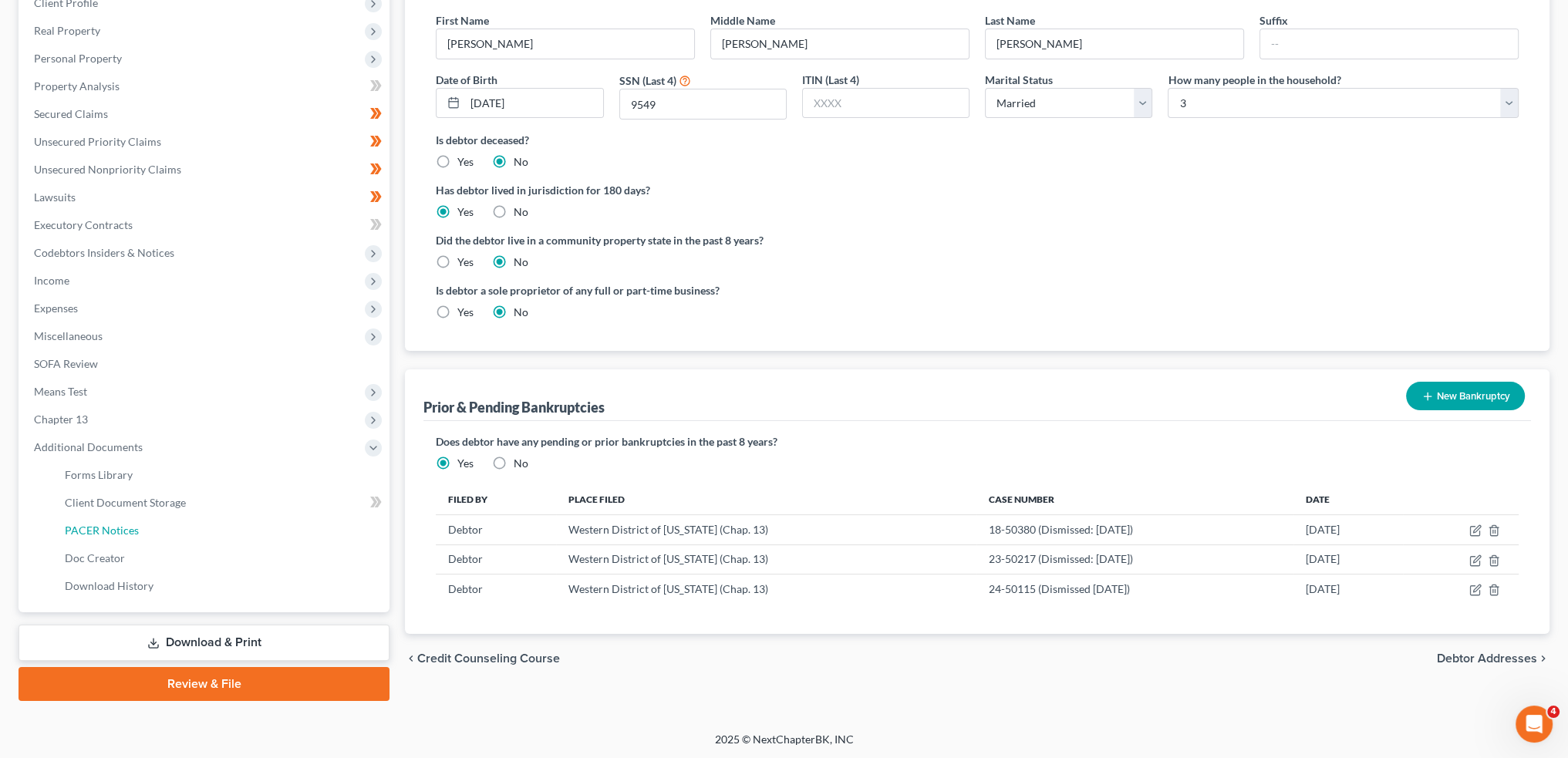
click at [82, 528] on span "PACER Notices" at bounding box center [101, 529] width 74 height 13
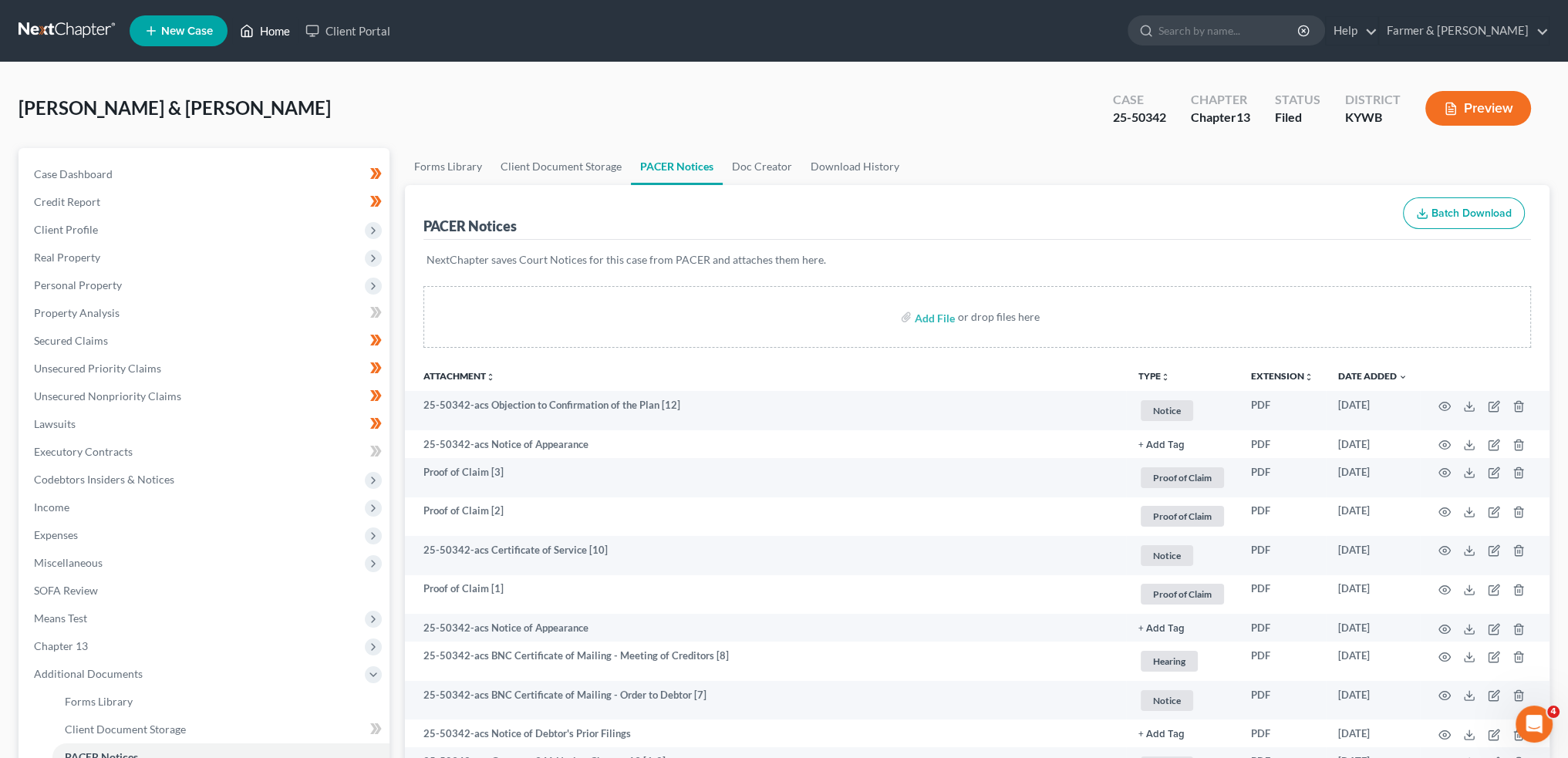
click at [271, 26] on link "Home" at bounding box center [264, 31] width 65 height 28
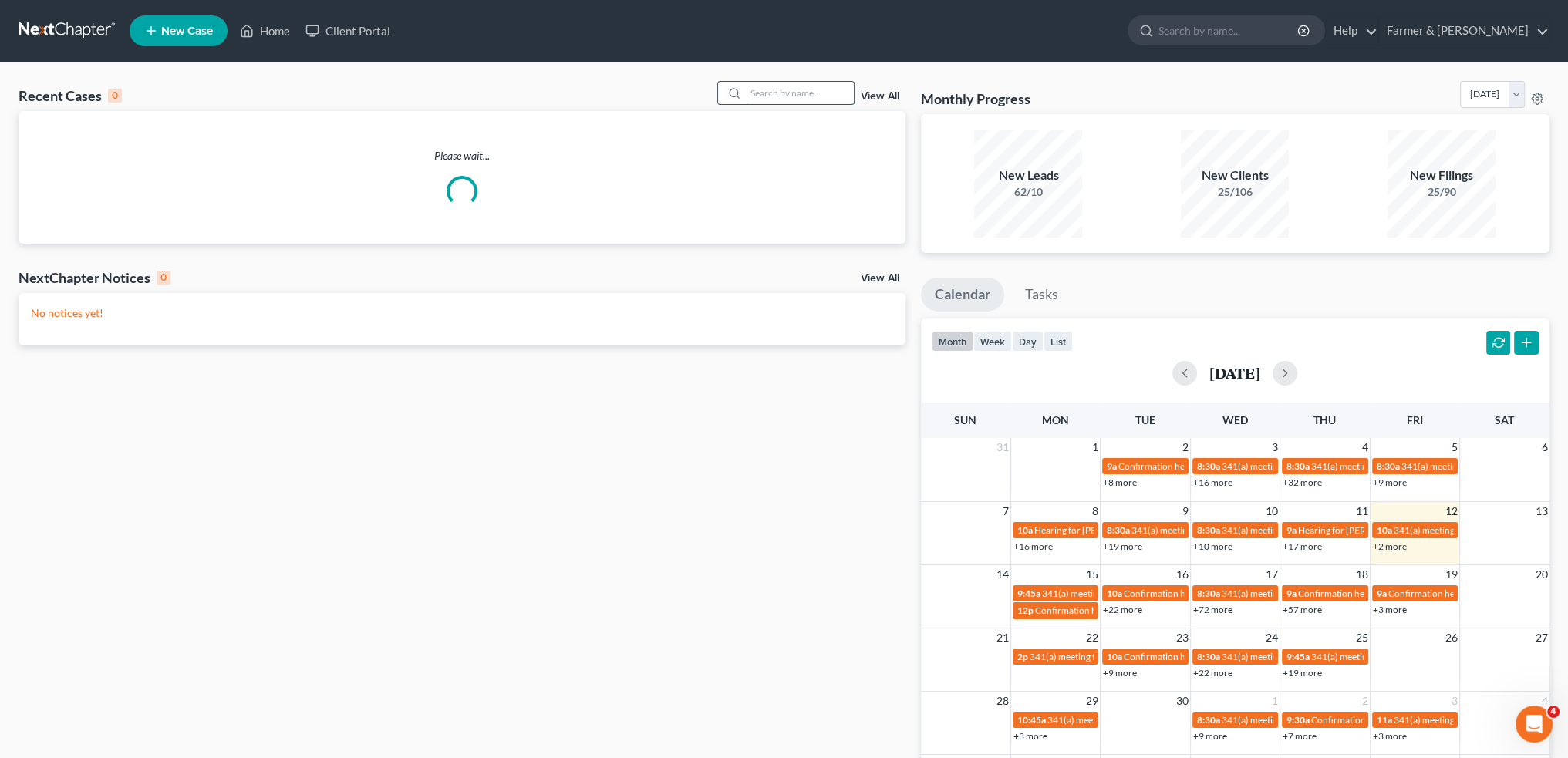
click at [823, 100] on input "search" at bounding box center [800, 93] width 108 height 23
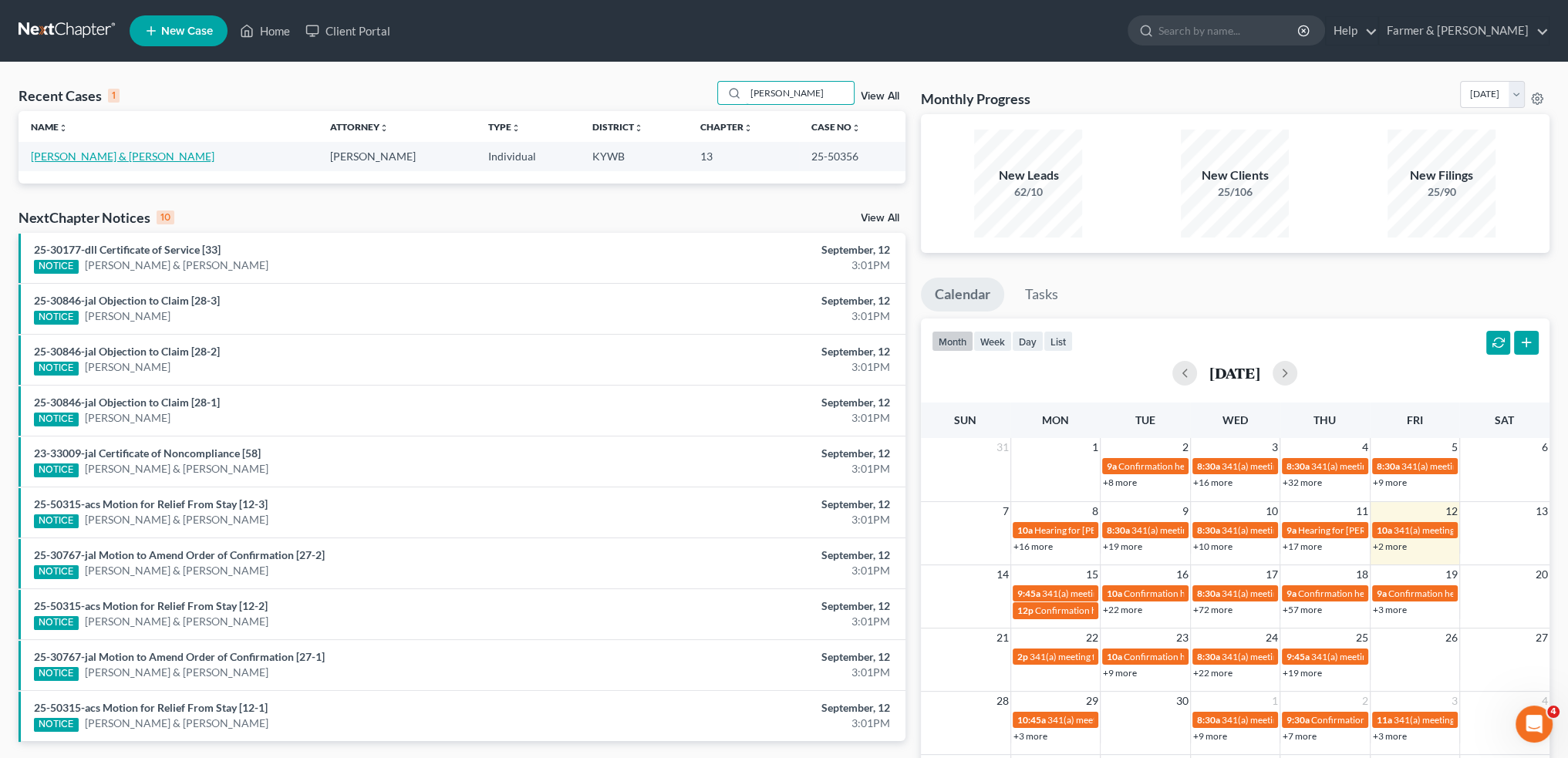
type input "[PERSON_NAME]"
click at [114, 156] on link "[PERSON_NAME] & [PERSON_NAME]" at bounding box center [123, 155] width 184 height 13
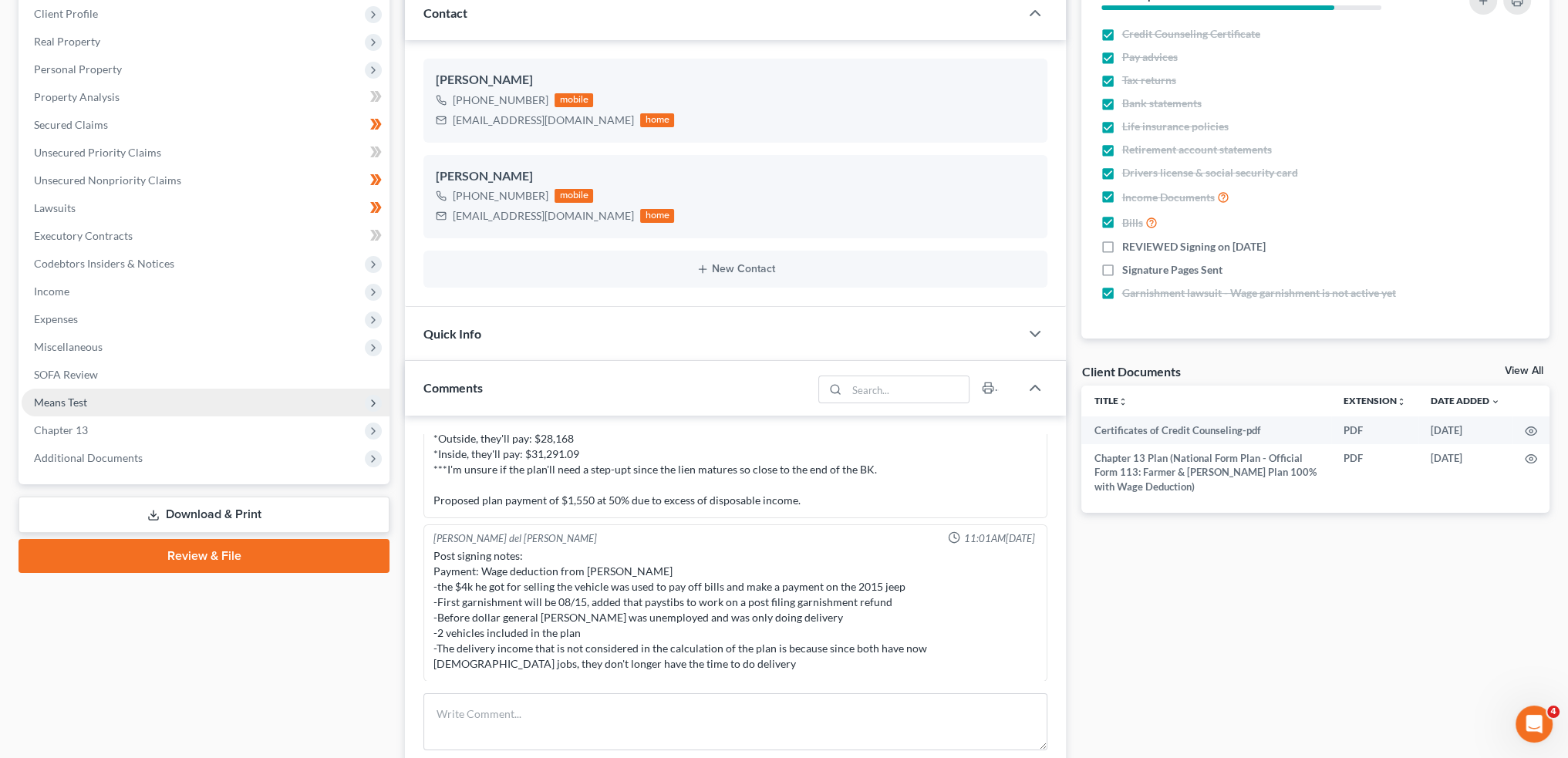
scroll to position [257, 0]
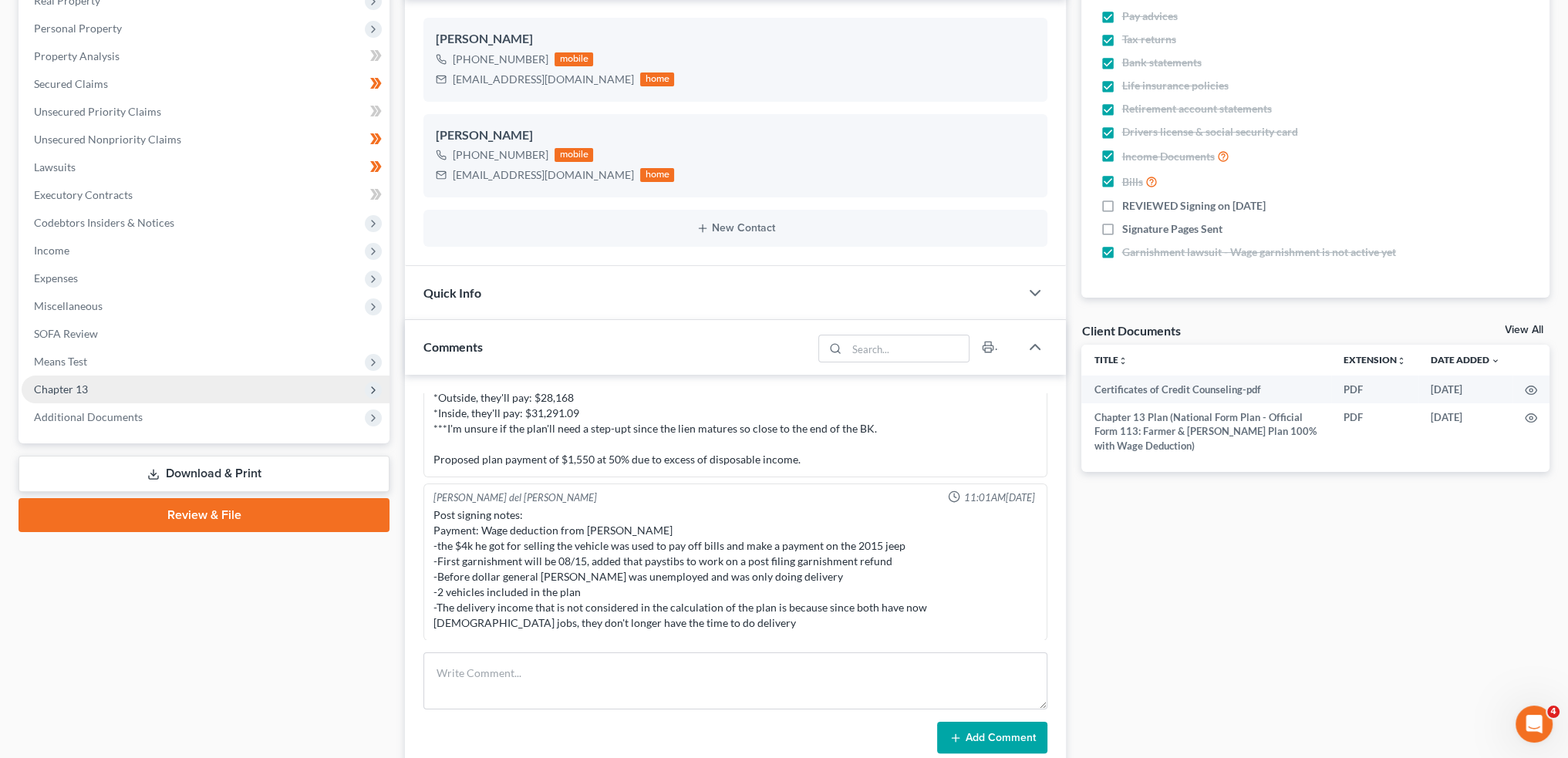
click at [112, 390] on span "Chapter 13" at bounding box center [205, 389] width 368 height 28
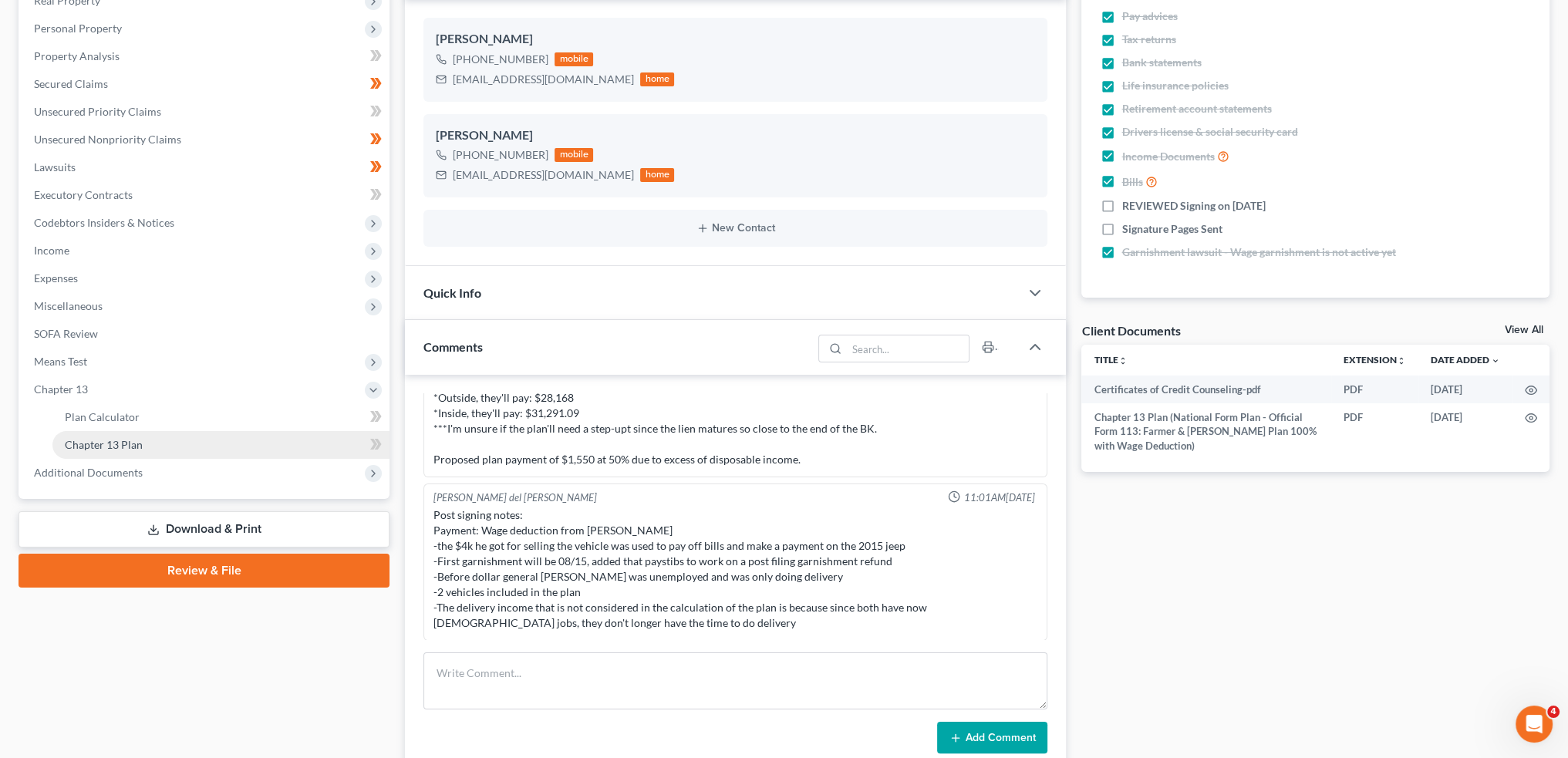
click at [110, 449] on span "Chapter 13 Plan" at bounding box center [103, 444] width 78 height 13
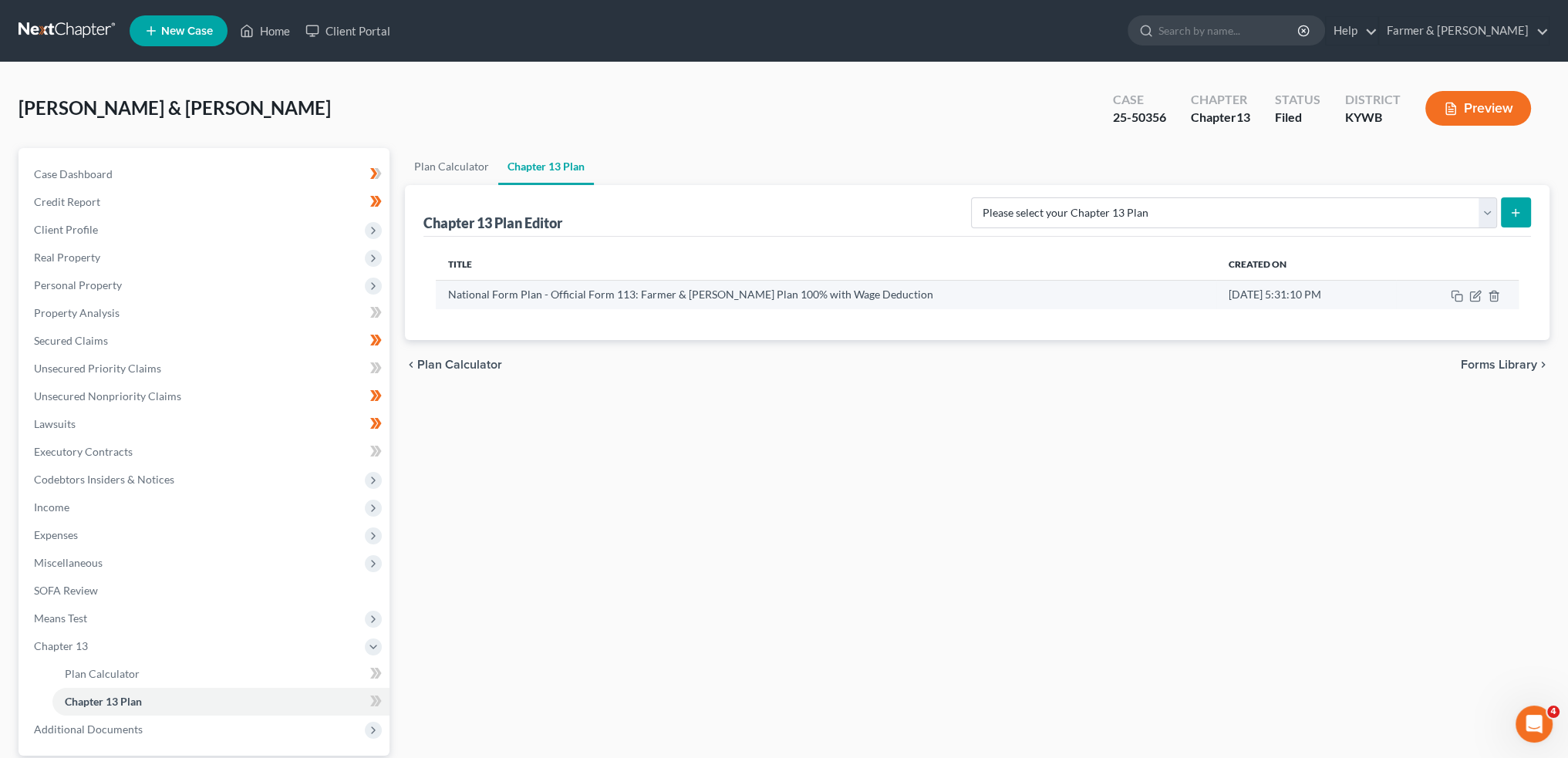
click at [1468, 298] on td at bounding box center [1458, 295] width 123 height 30
click at [1475, 303] on td at bounding box center [1458, 295] width 123 height 30
click at [1475, 300] on icon "button" at bounding box center [1475, 296] width 9 height 9
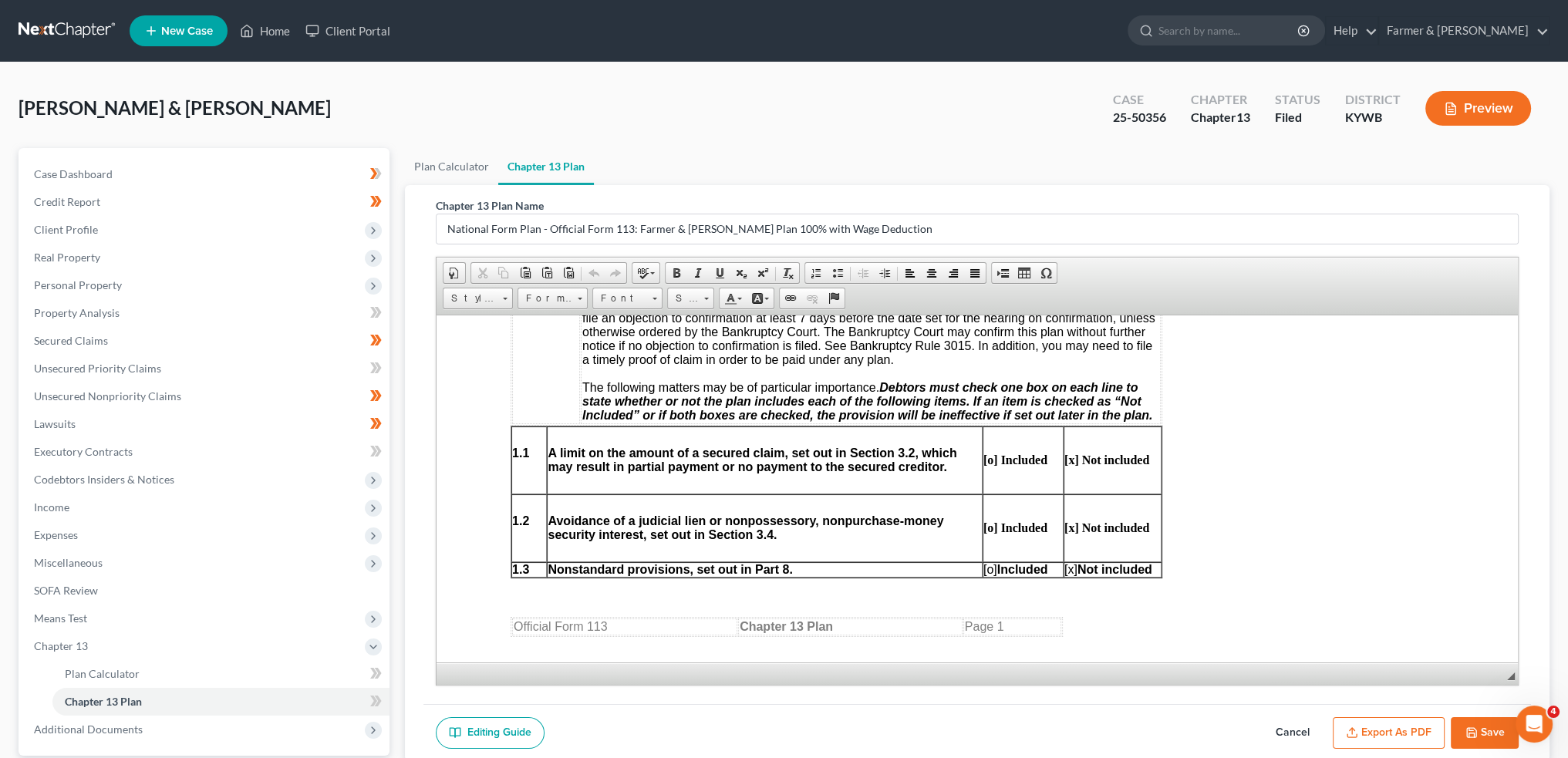
scroll to position [771, 0]
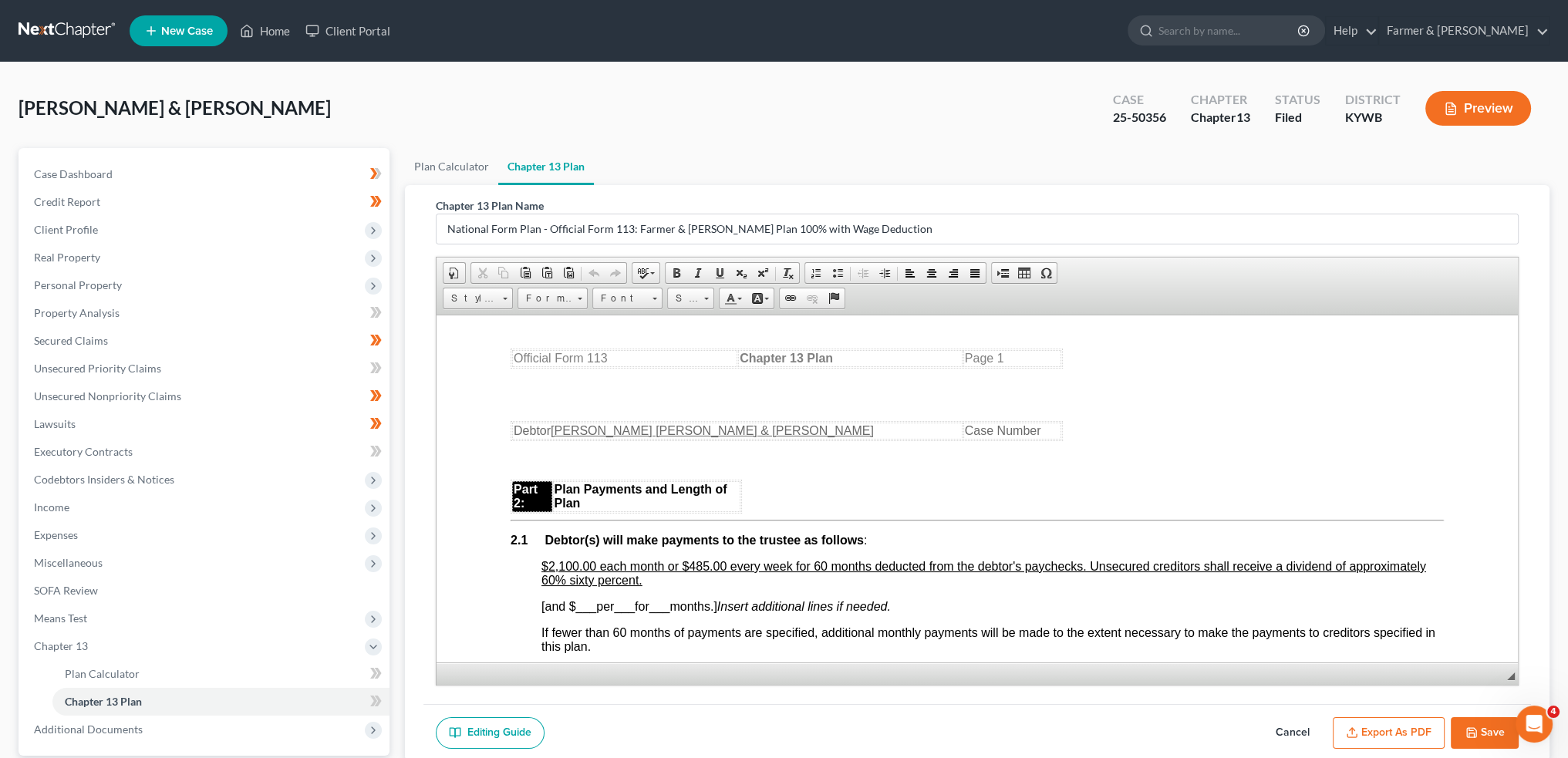
click at [107, 85] on div "Ferris, James & Michelle Upgraded Case 25-50356 Chapter Chapter 13 Status Filed…" at bounding box center [784, 114] width 1531 height 67
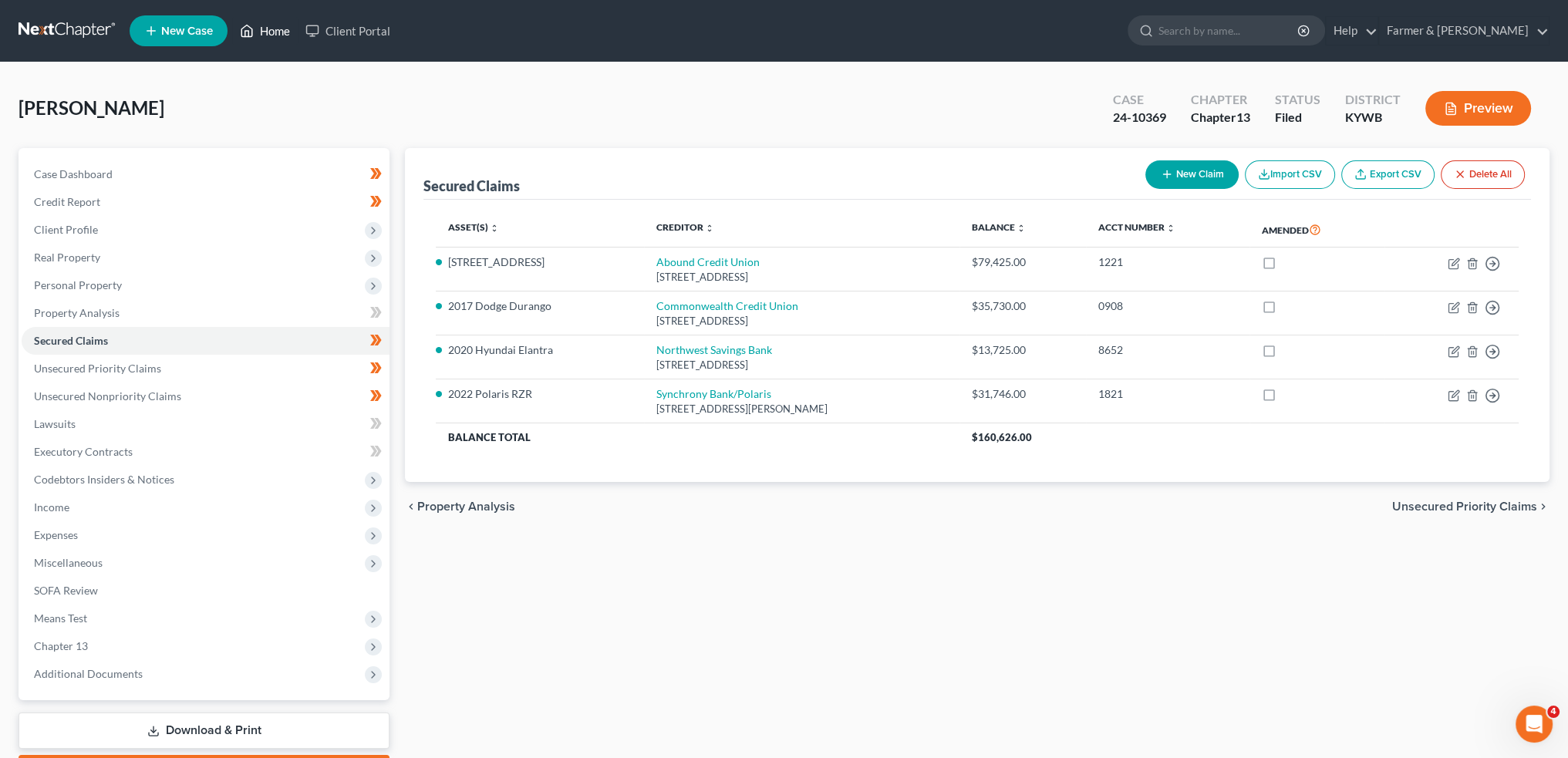
click at [274, 30] on link "Home" at bounding box center [264, 31] width 65 height 28
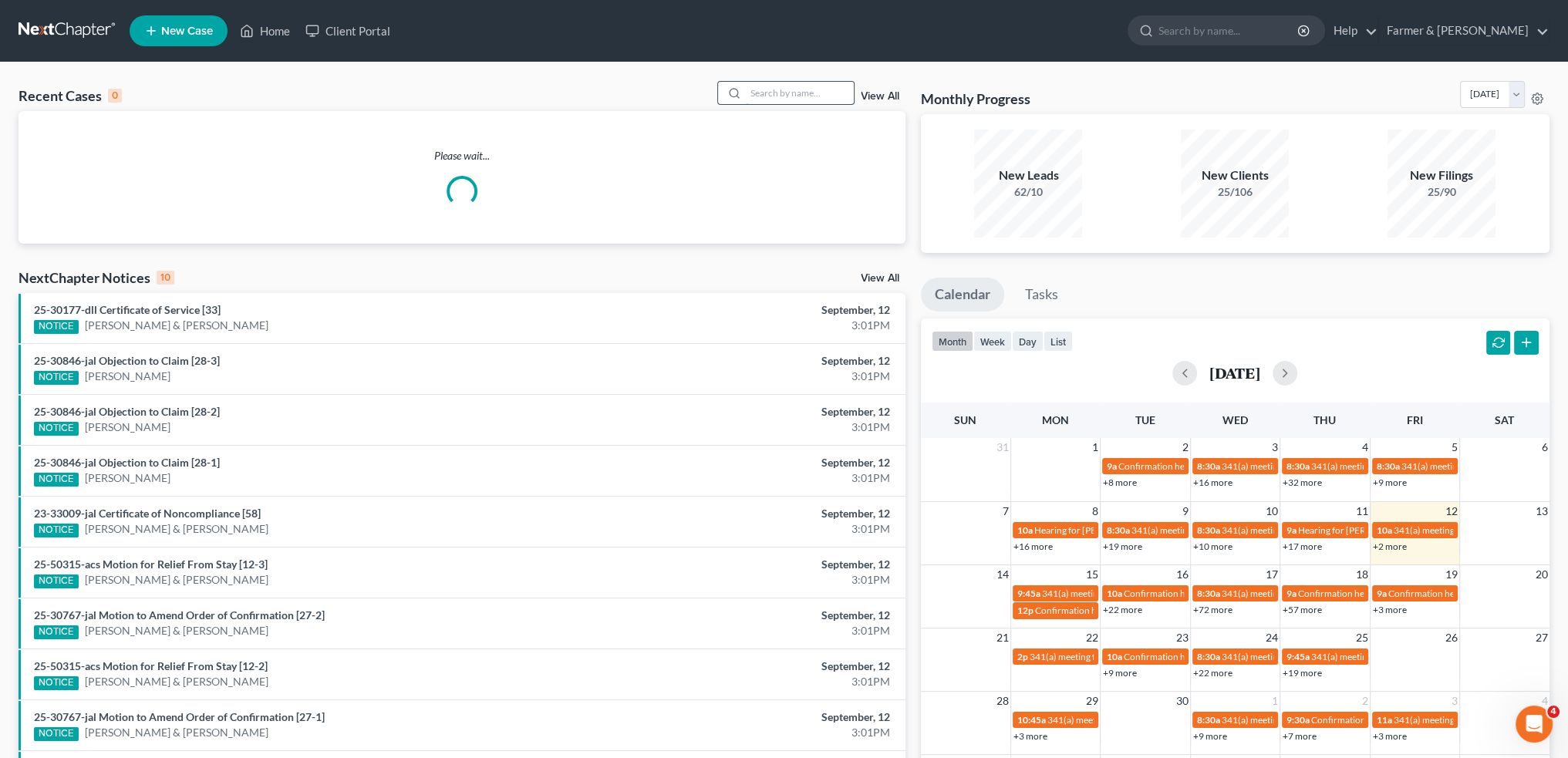
click at [760, 90] on input "search" at bounding box center [800, 93] width 108 height 23
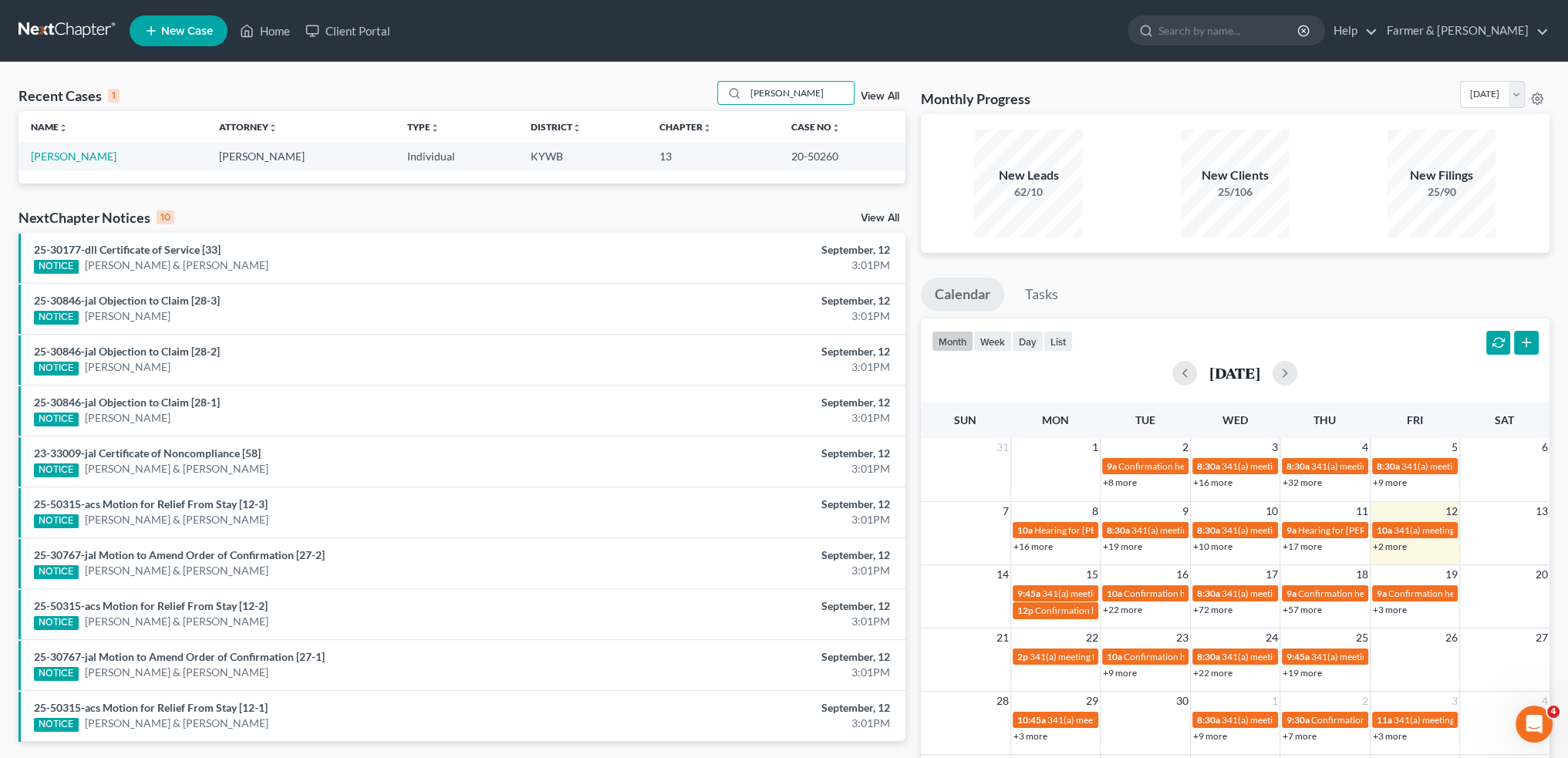
type input "[PERSON_NAME]"
click at [82, 162] on td "[PERSON_NAME]" at bounding box center [113, 155] width 188 height 29
click at [79, 159] on link "[PERSON_NAME]" at bounding box center [74, 155] width 86 height 13
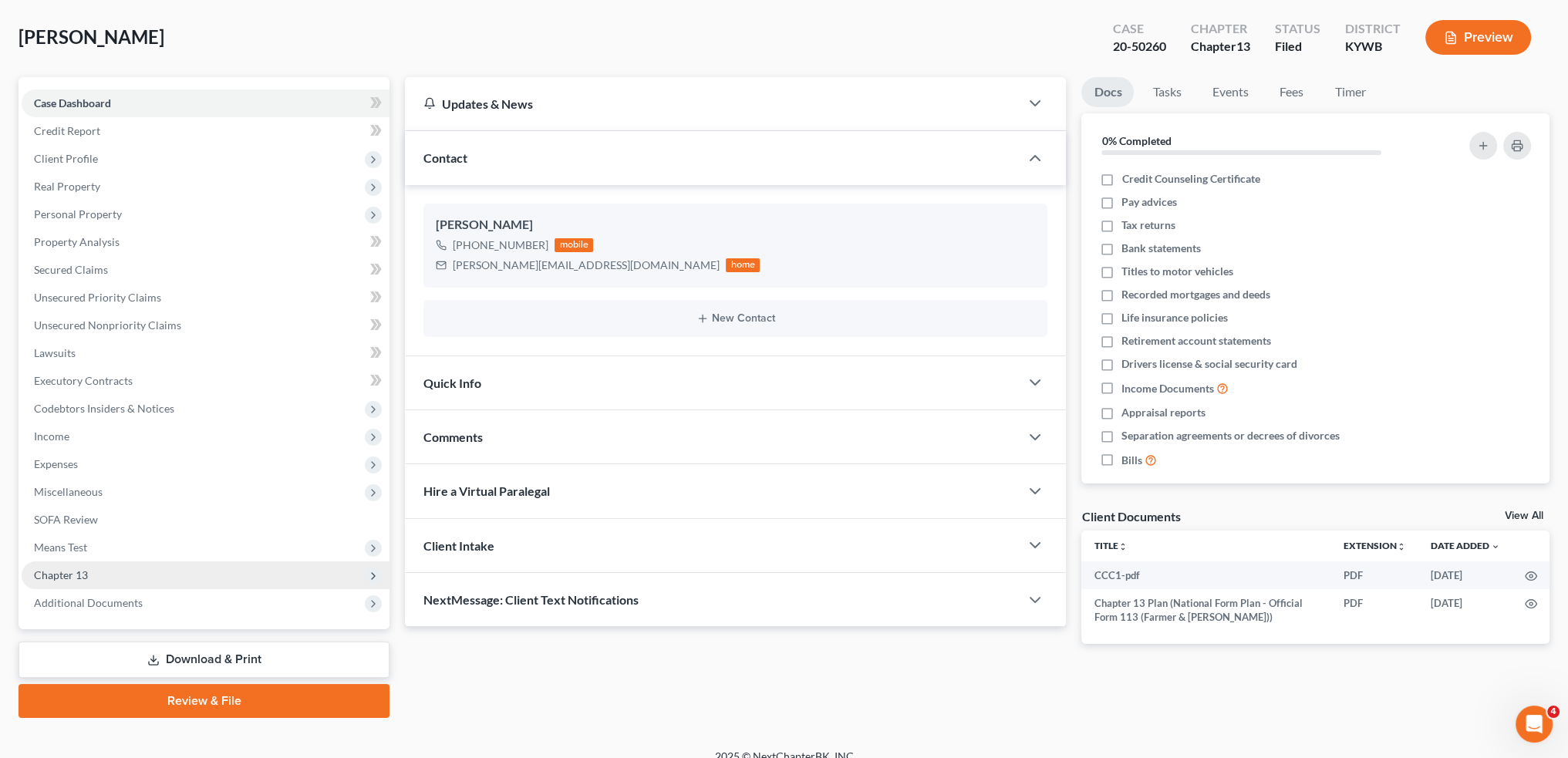
scroll to position [88, 0]
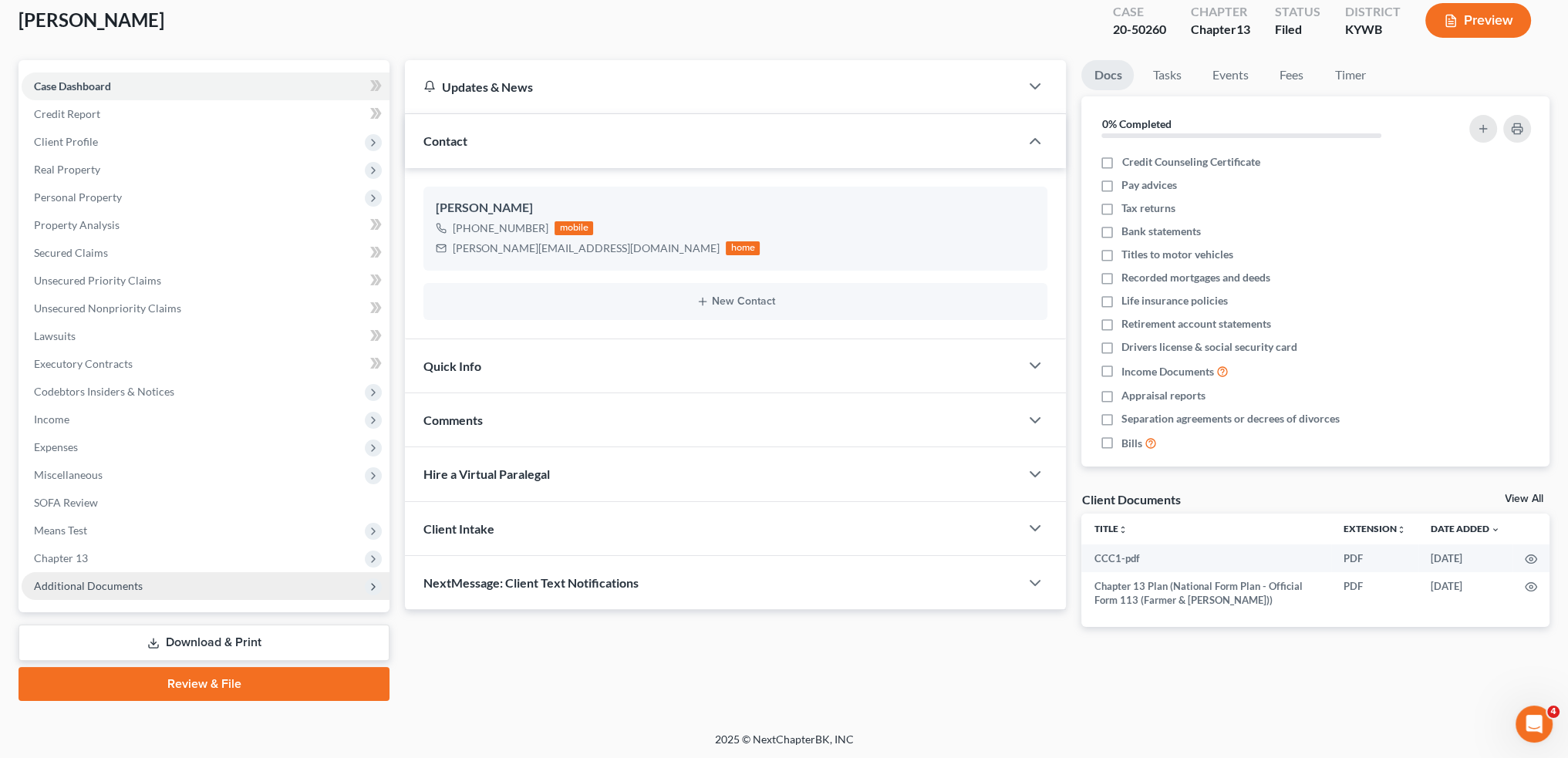
click at [113, 586] on span "Additional Documents" at bounding box center [89, 585] width 109 height 13
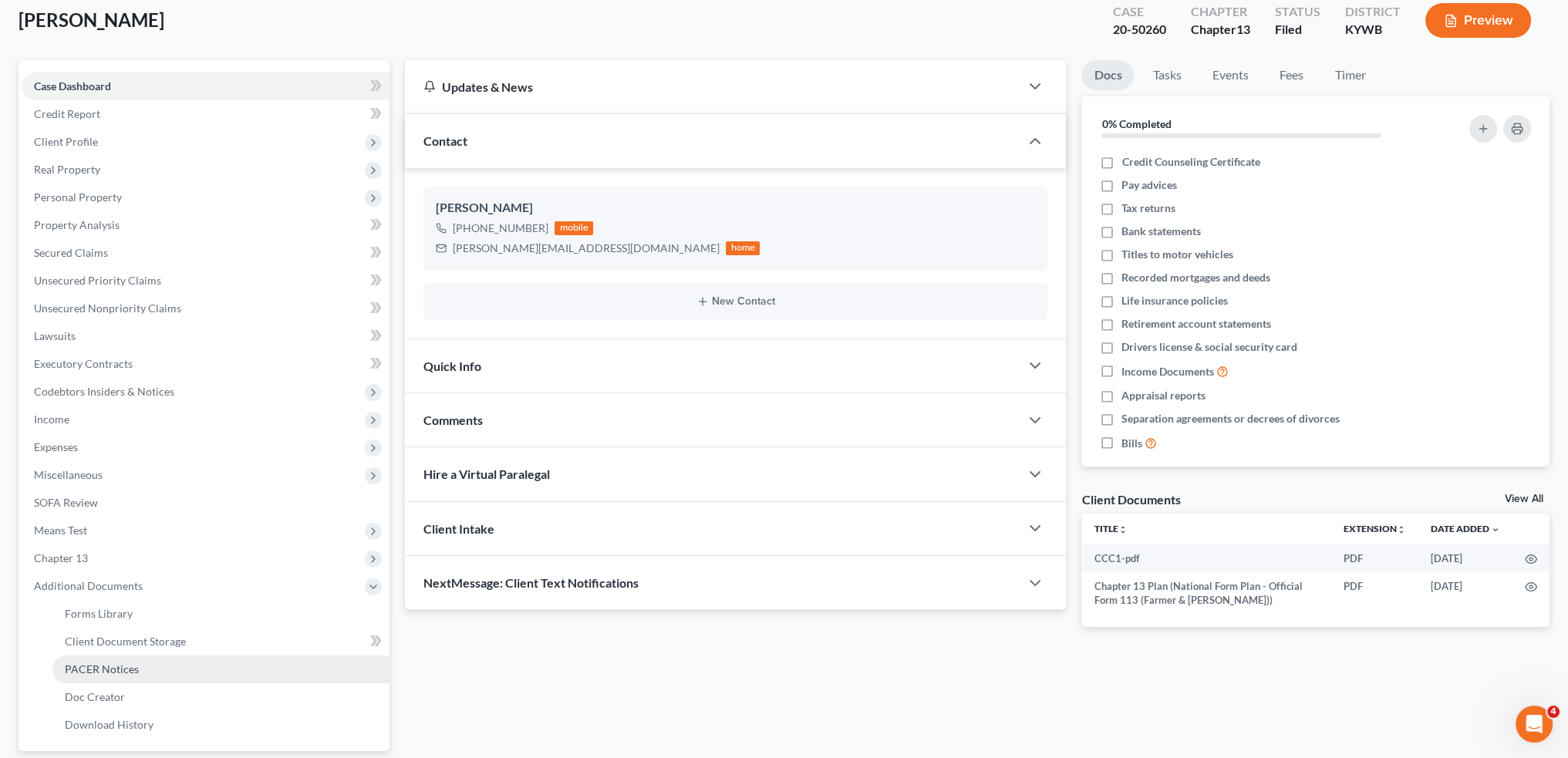
click at [124, 665] on span "PACER Notices" at bounding box center [101, 669] width 74 height 13
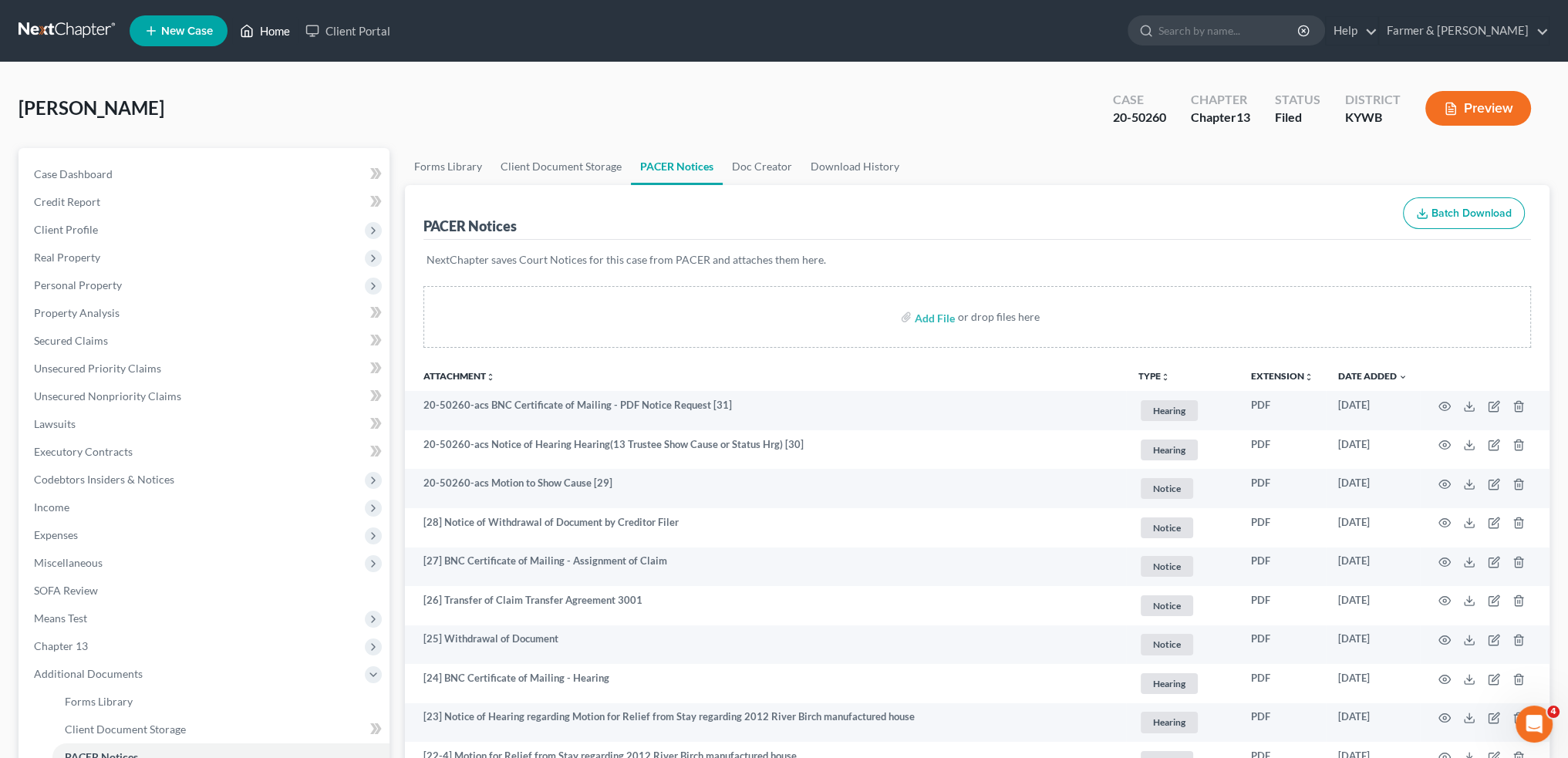
click at [256, 40] on link "Home" at bounding box center [264, 31] width 65 height 28
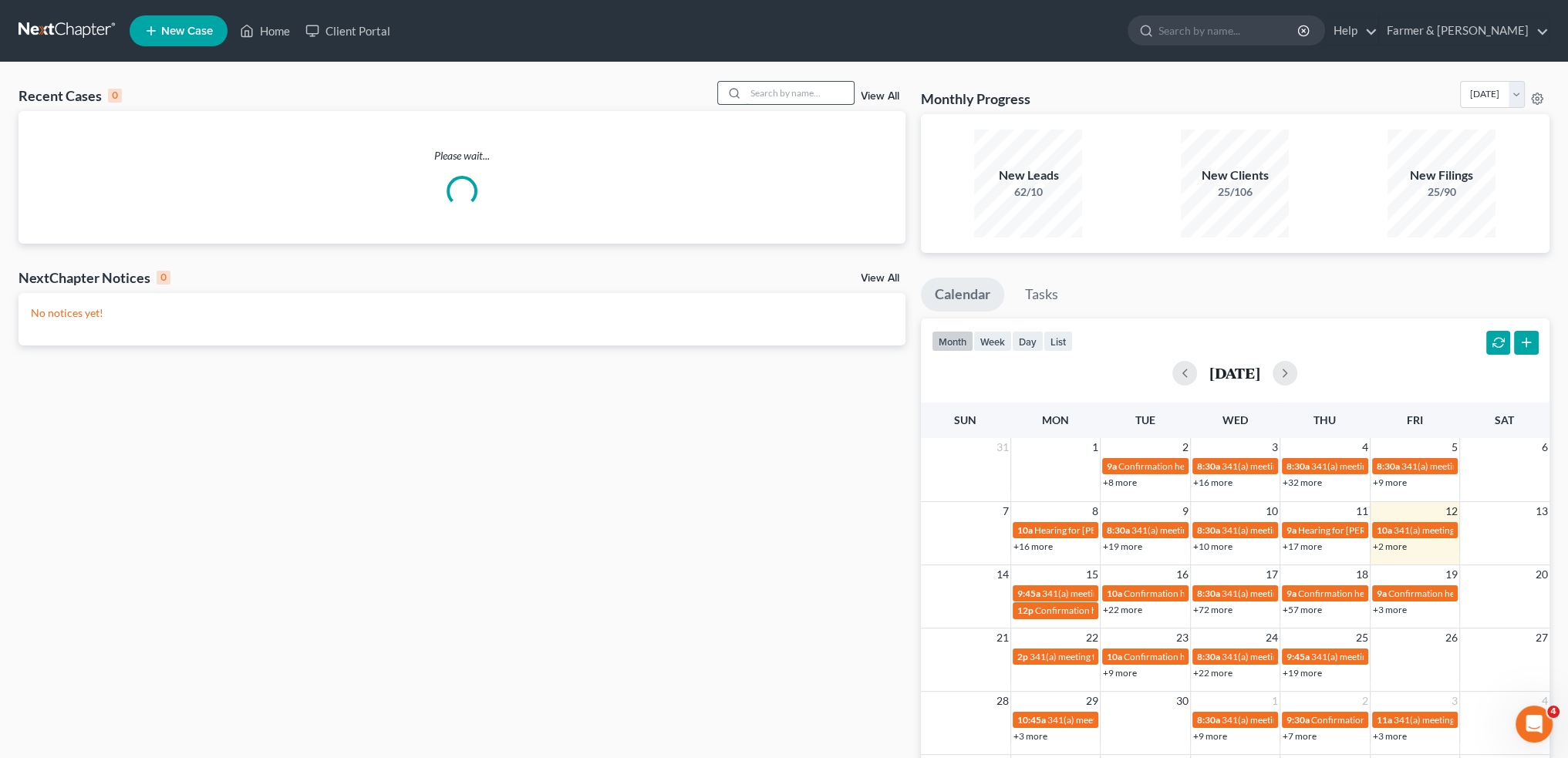
click at [800, 93] on input "search" at bounding box center [800, 93] width 108 height 23
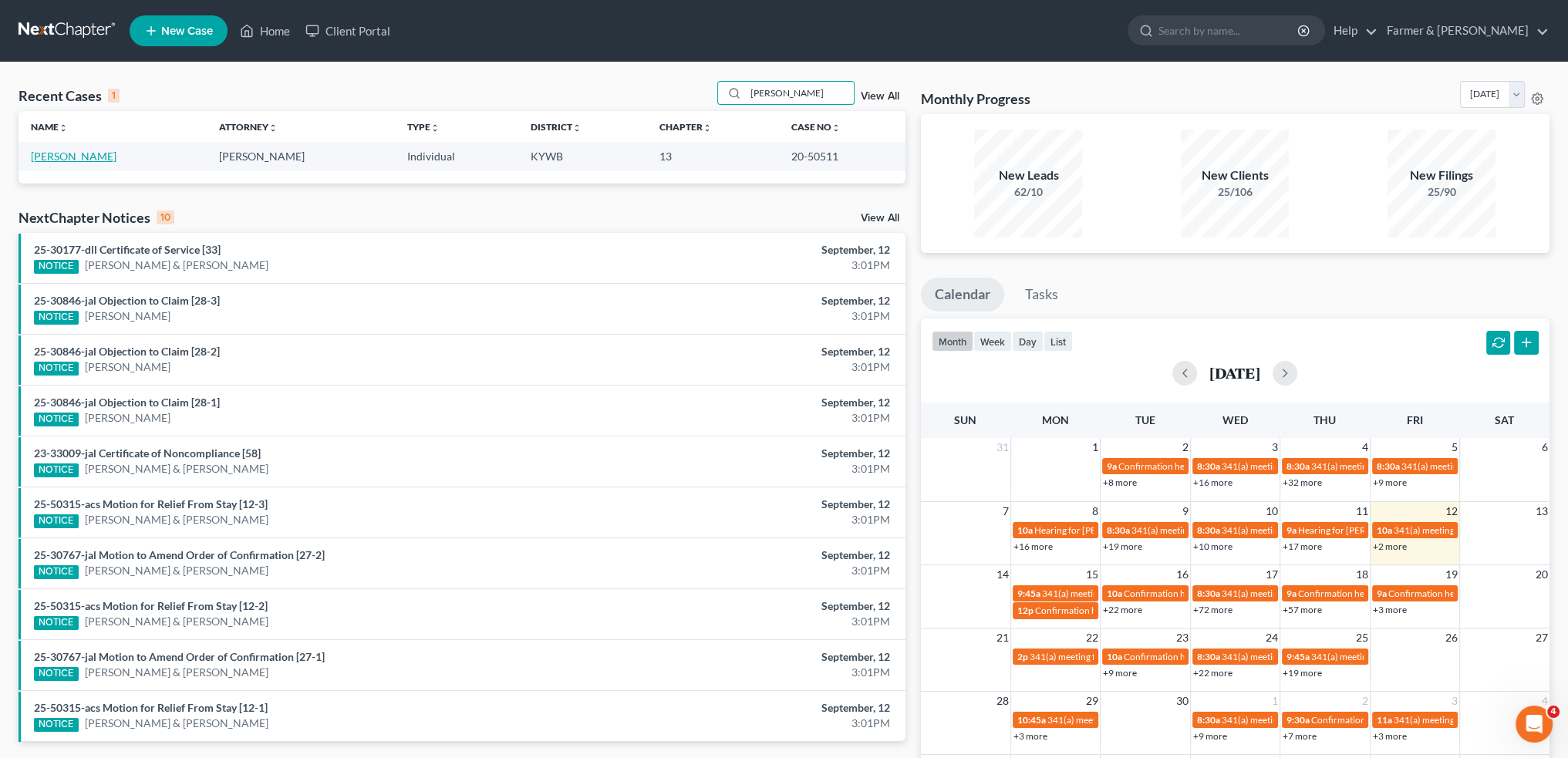
type input "BRIAN DUFFY"
click at [55, 158] on link "[PERSON_NAME]" at bounding box center [74, 155] width 86 height 13
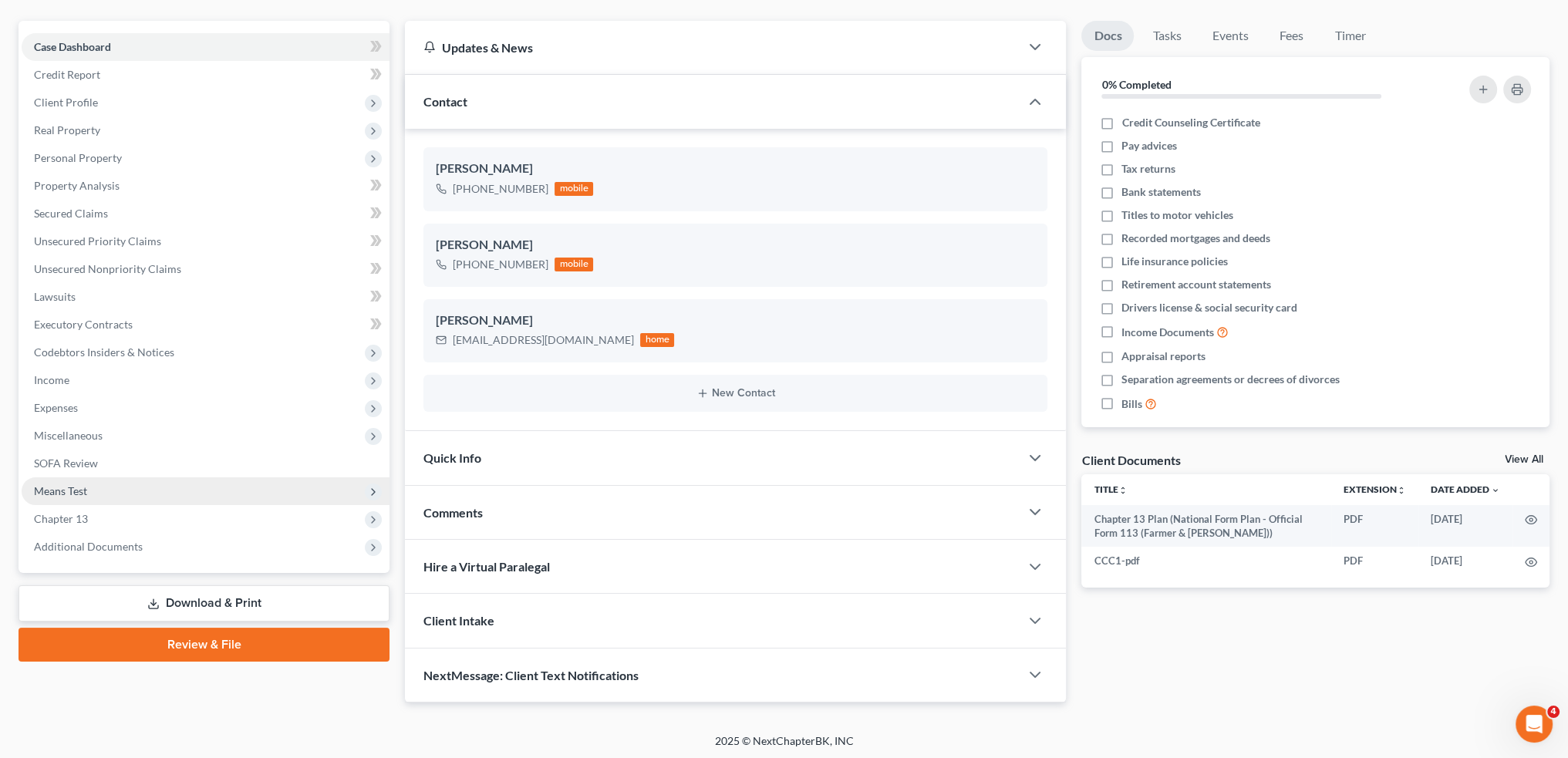
scroll to position [128, 0]
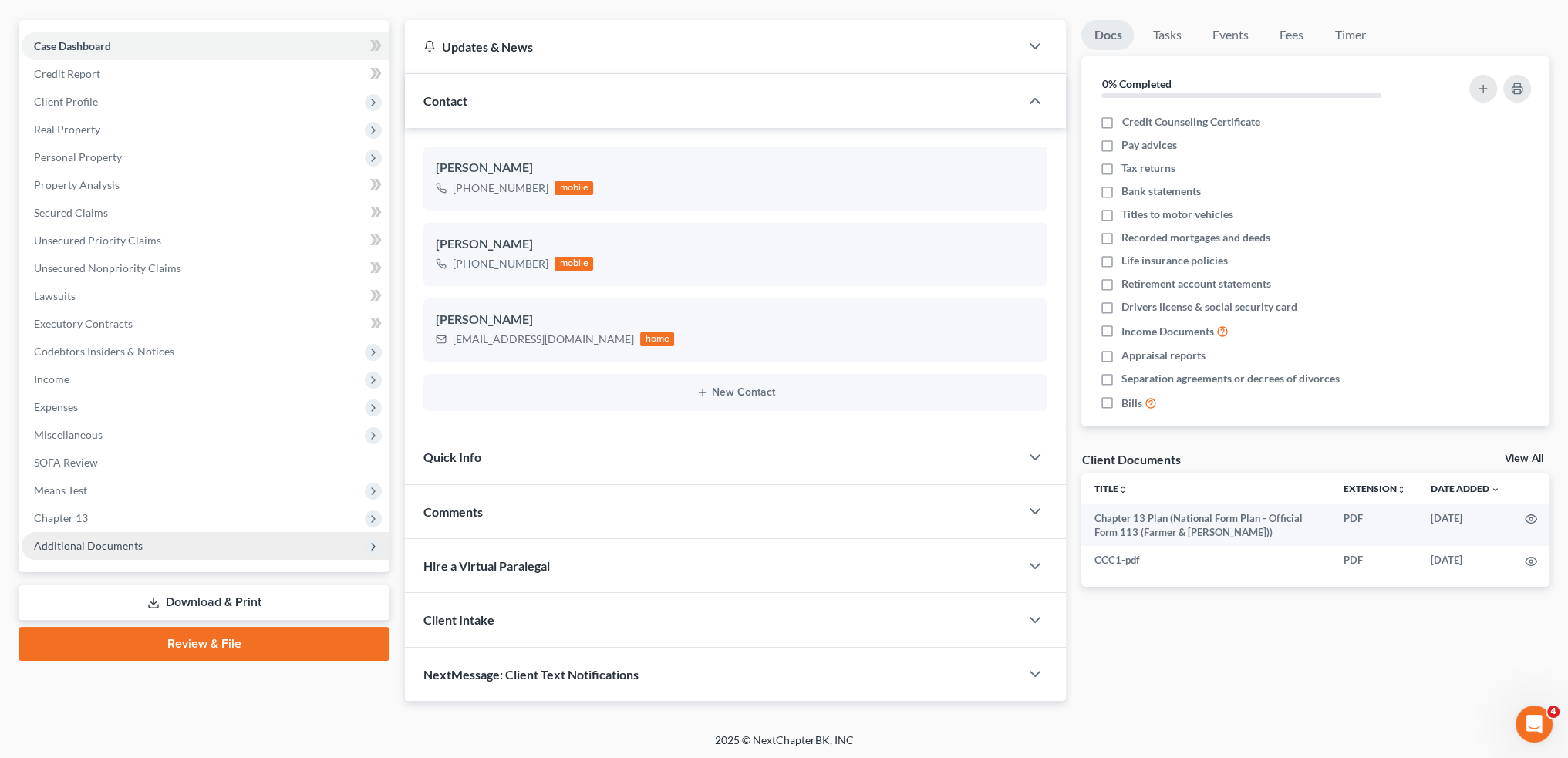
click at [95, 551] on span "Additional Documents" at bounding box center [89, 545] width 109 height 13
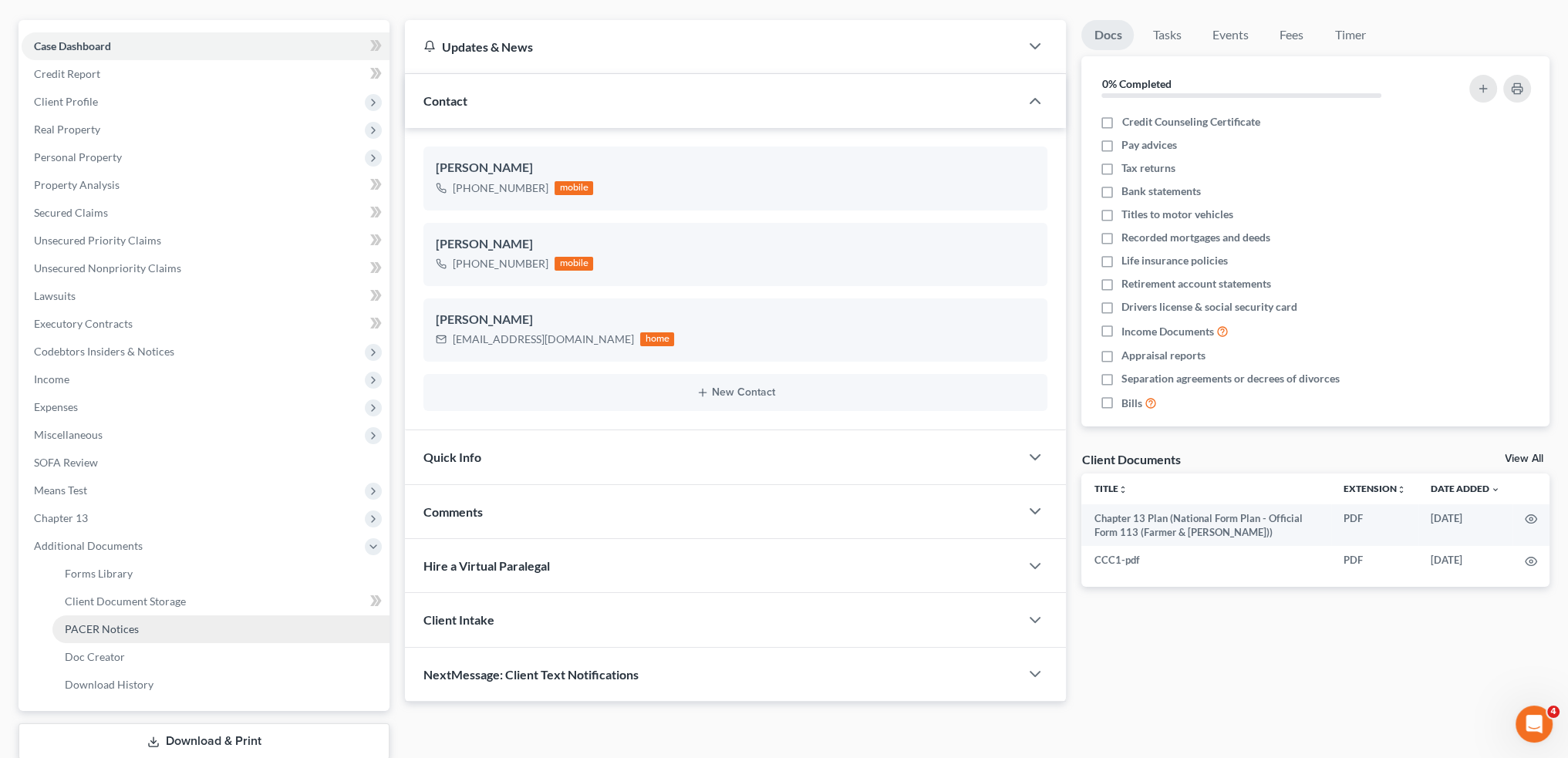
click at [110, 634] on span "PACER Notices" at bounding box center [101, 628] width 74 height 13
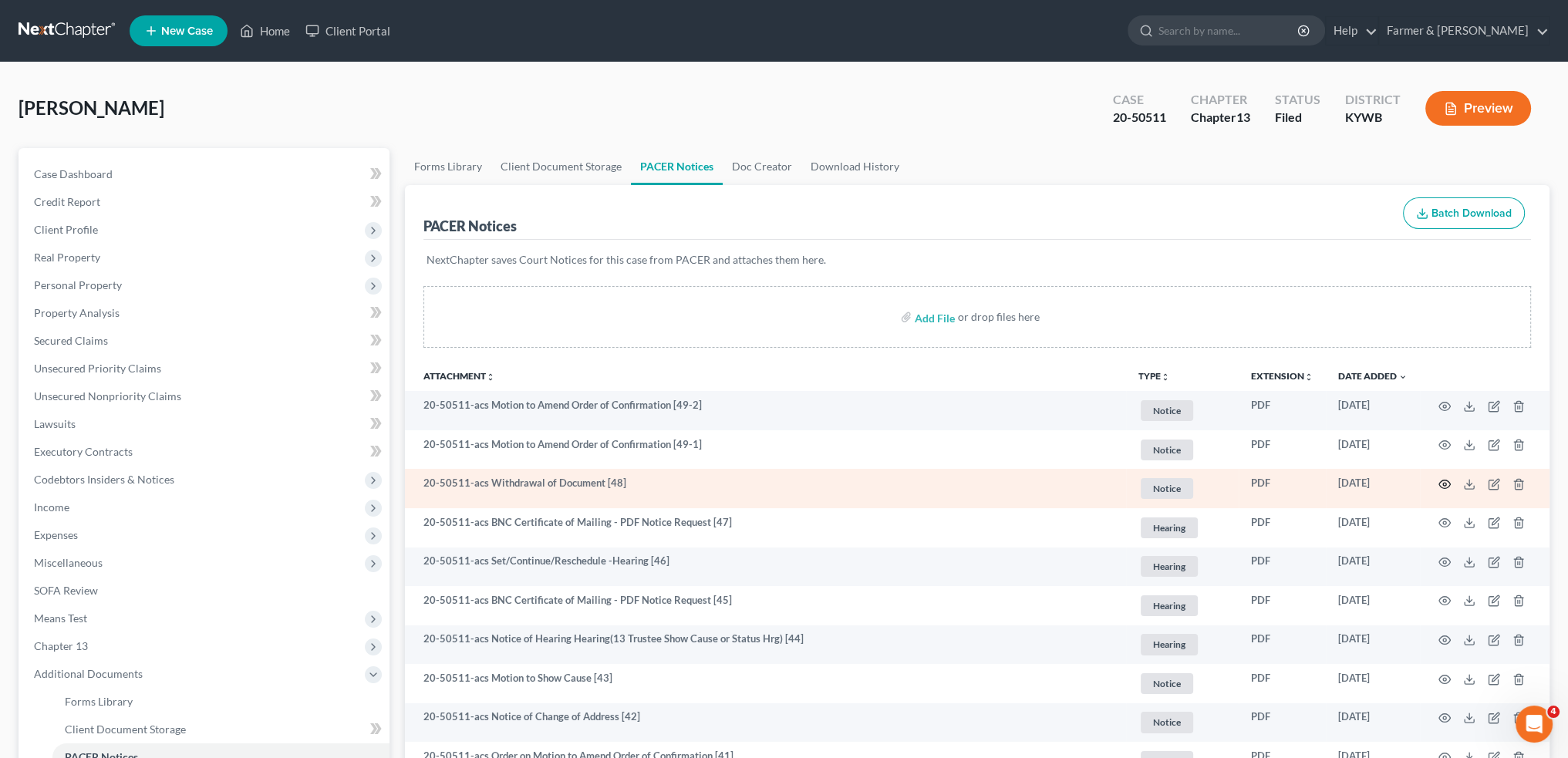
click at [1440, 484] on icon "button" at bounding box center [1444, 484] width 12 height 12
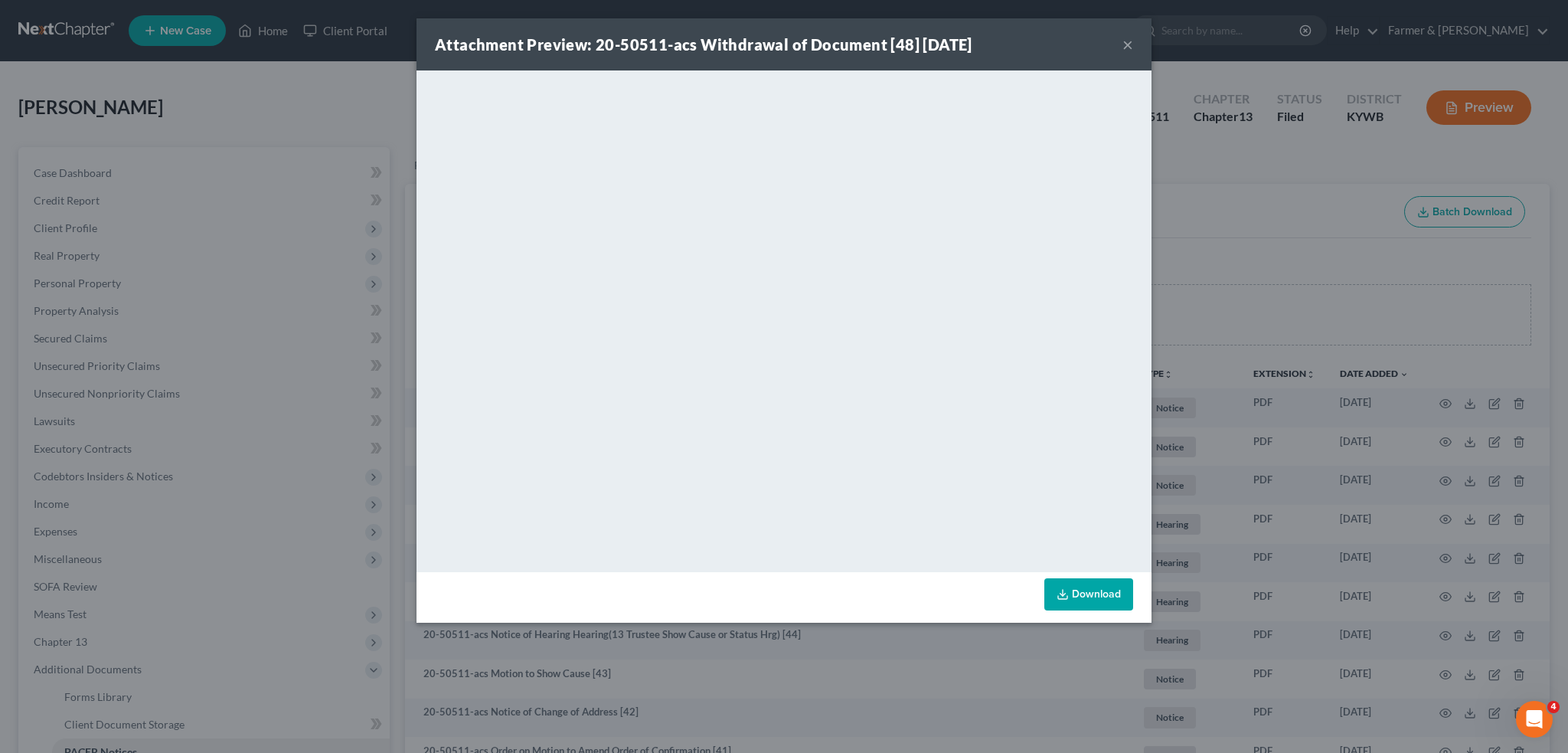
click at [1132, 40] on button "×" at bounding box center [1128, 45] width 11 height 19
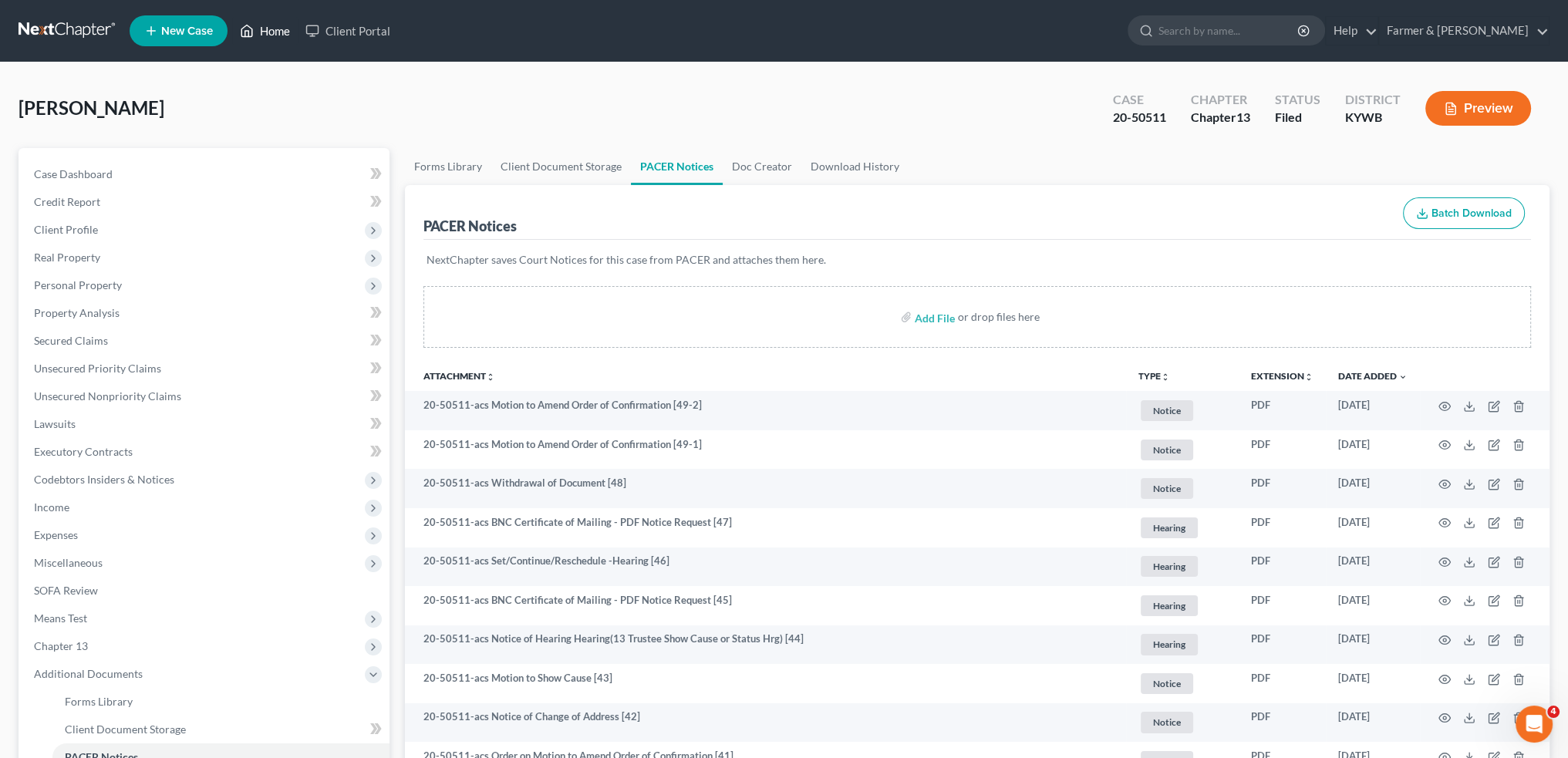
click at [254, 30] on icon at bounding box center [247, 31] width 14 height 19
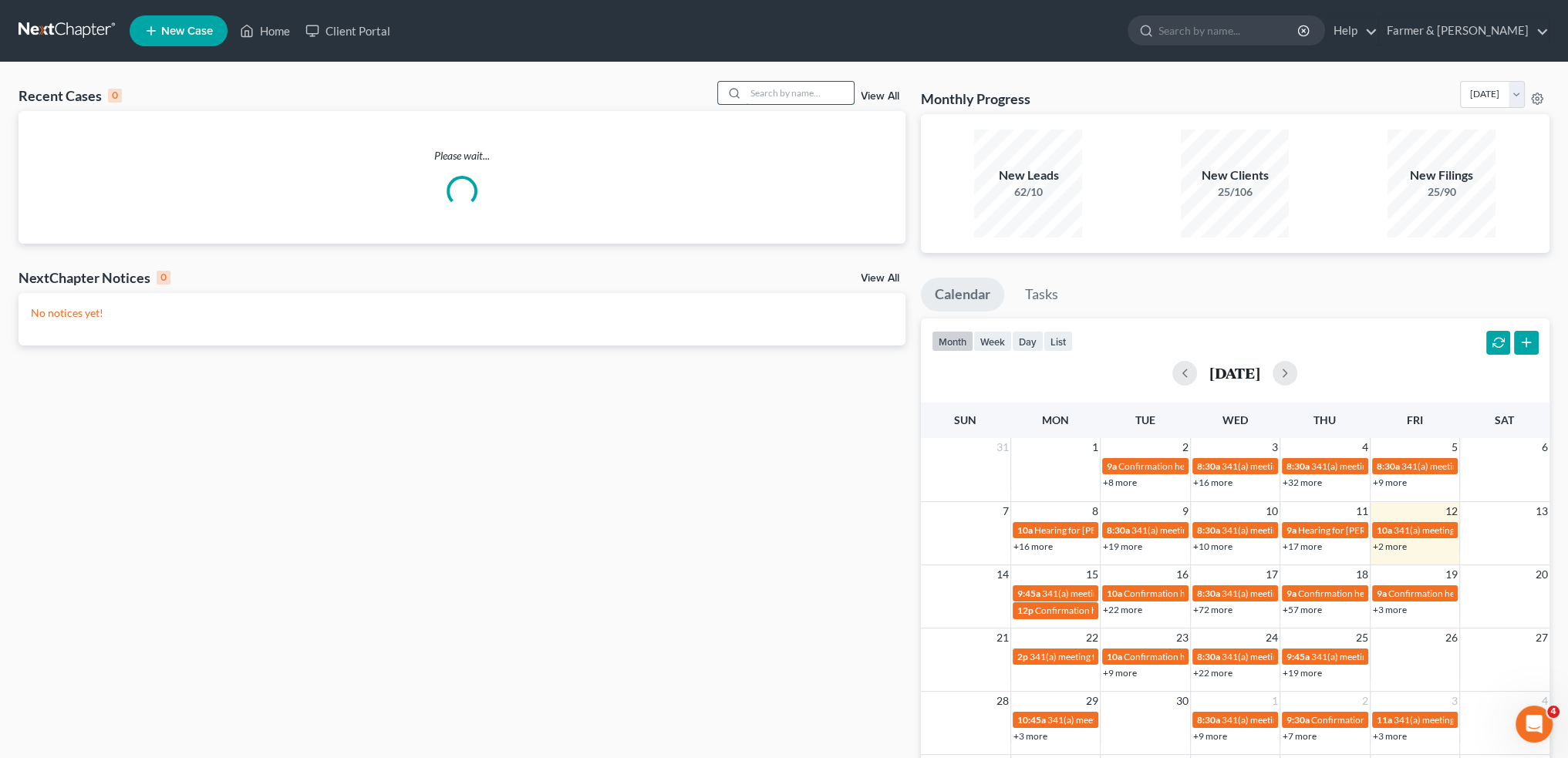
click at [808, 92] on input "search" at bounding box center [800, 93] width 108 height 23
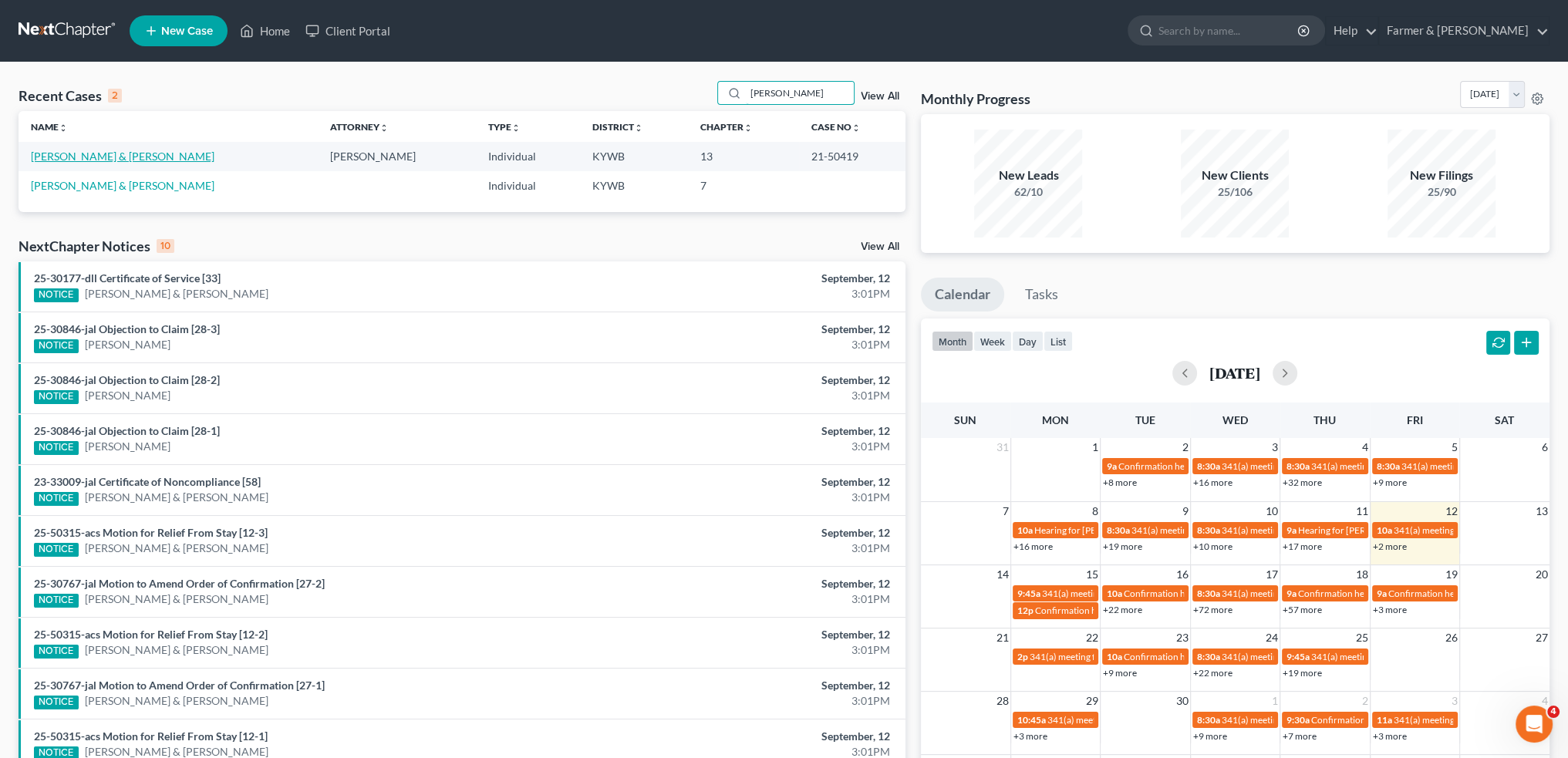
type input "JUDY DAWSON"
click at [117, 156] on link "[PERSON_NAME] & [PERSON_NAME]" at bounding box center [123, 155] width 184 height 13
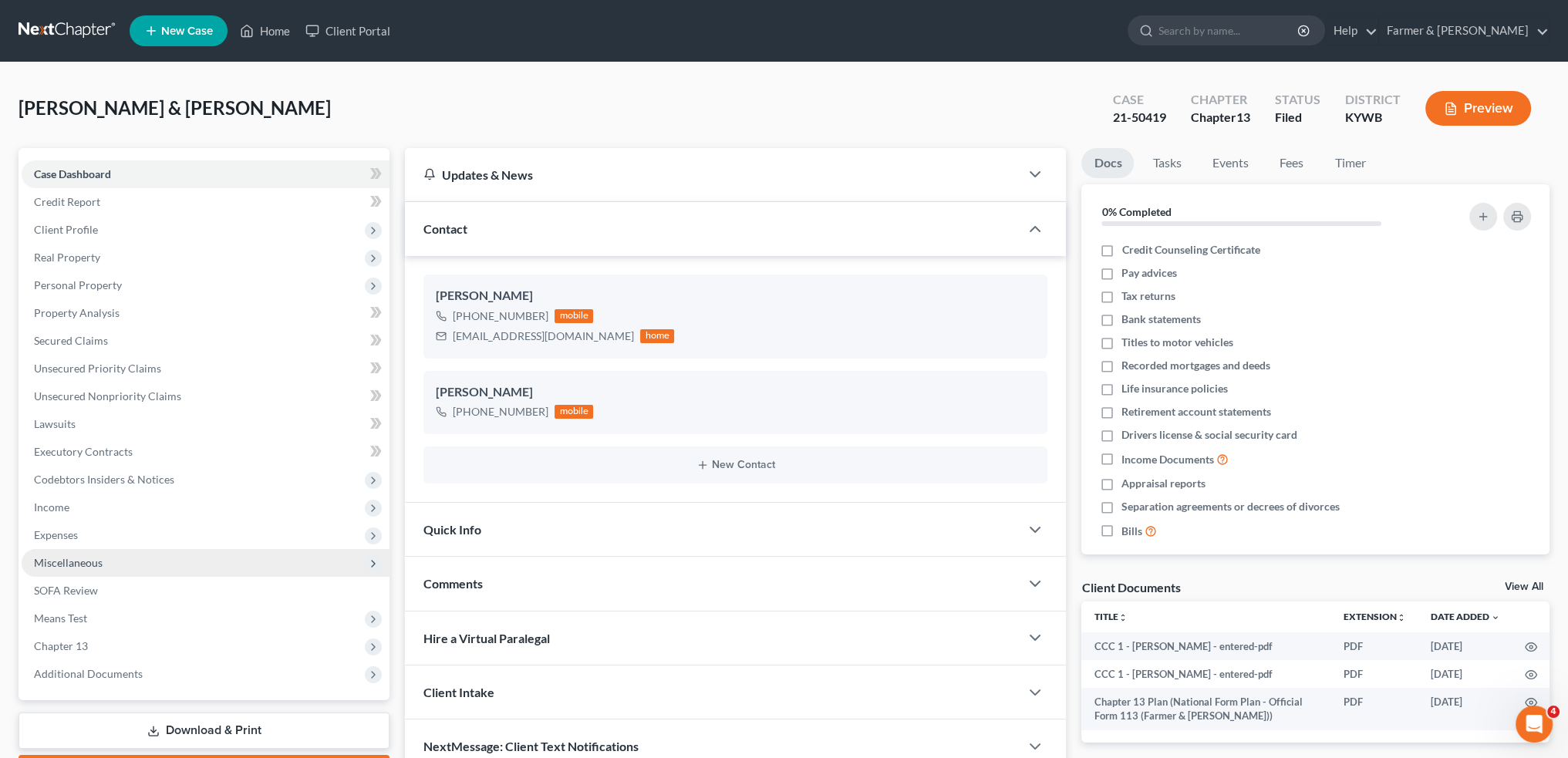
scroll to position [88, 0]
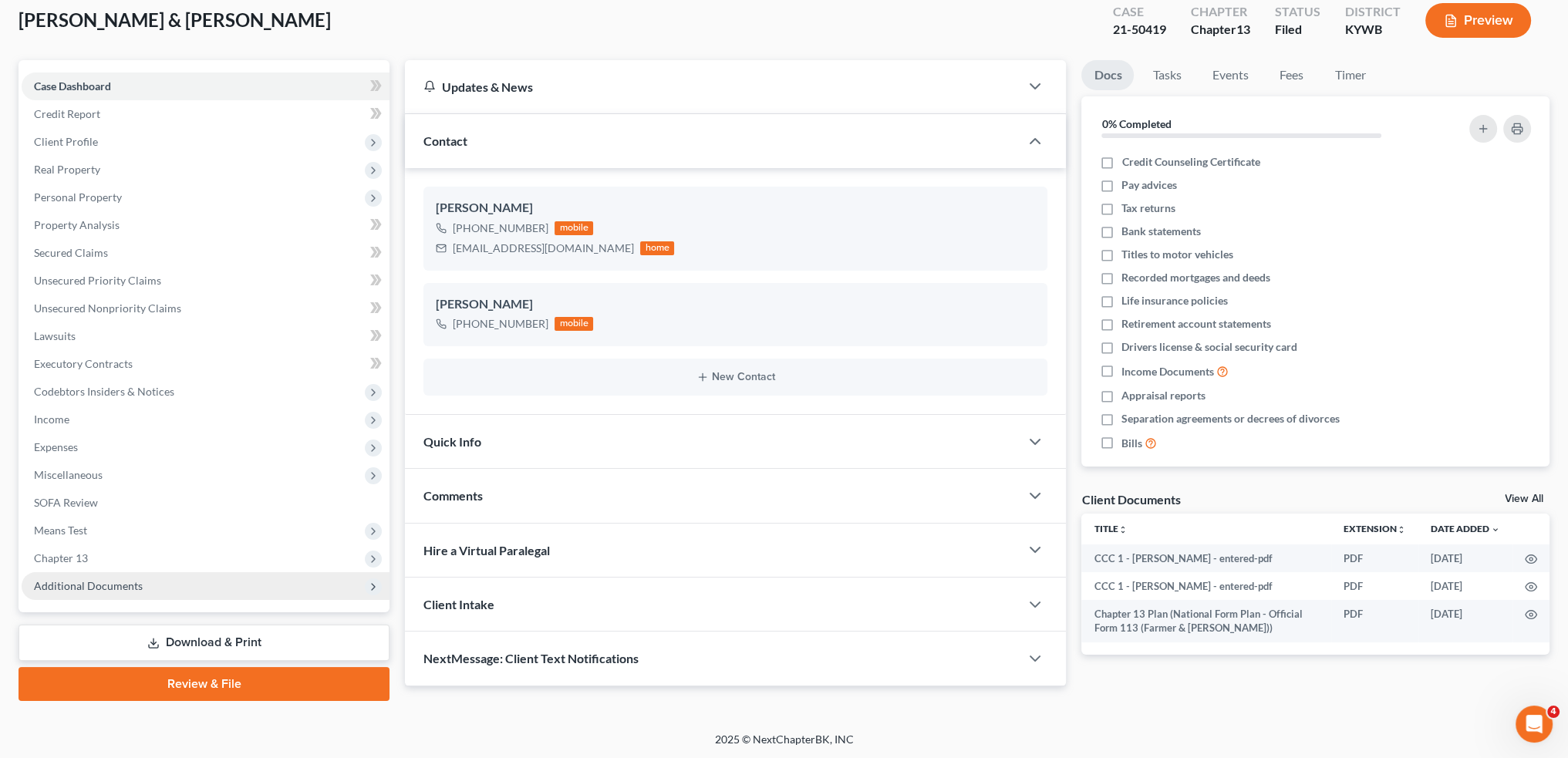
click at [64, 583] on span "Additional Documents" at bounding box center [89, 585] width 109 height 13
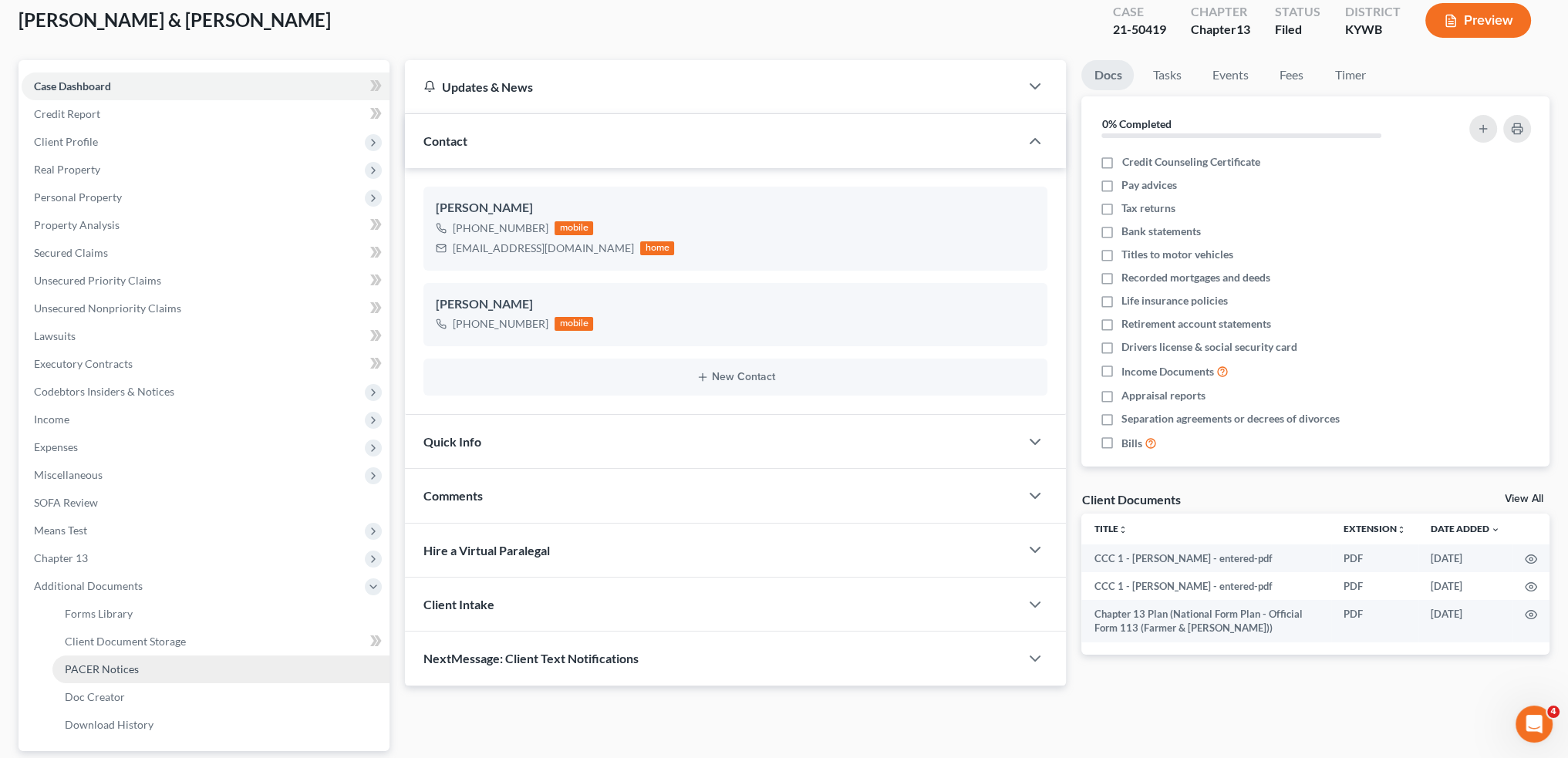
click at [96, 672] on span "PACER Notices" at bounding box center [101, 669] width 74 height 13
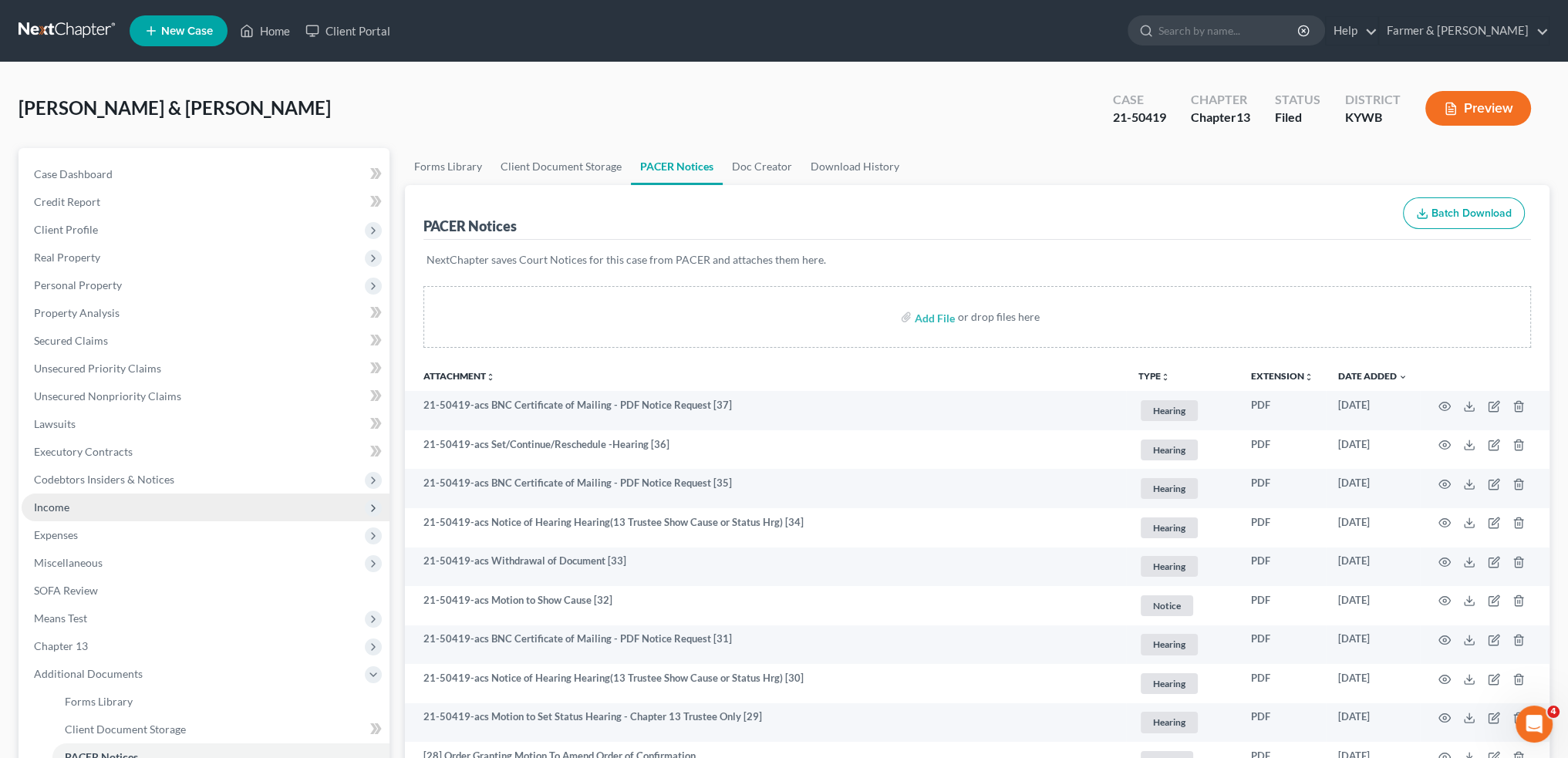
click at [143, 517] on span "Income" at bounding box center [205, 508] width 368 height 28
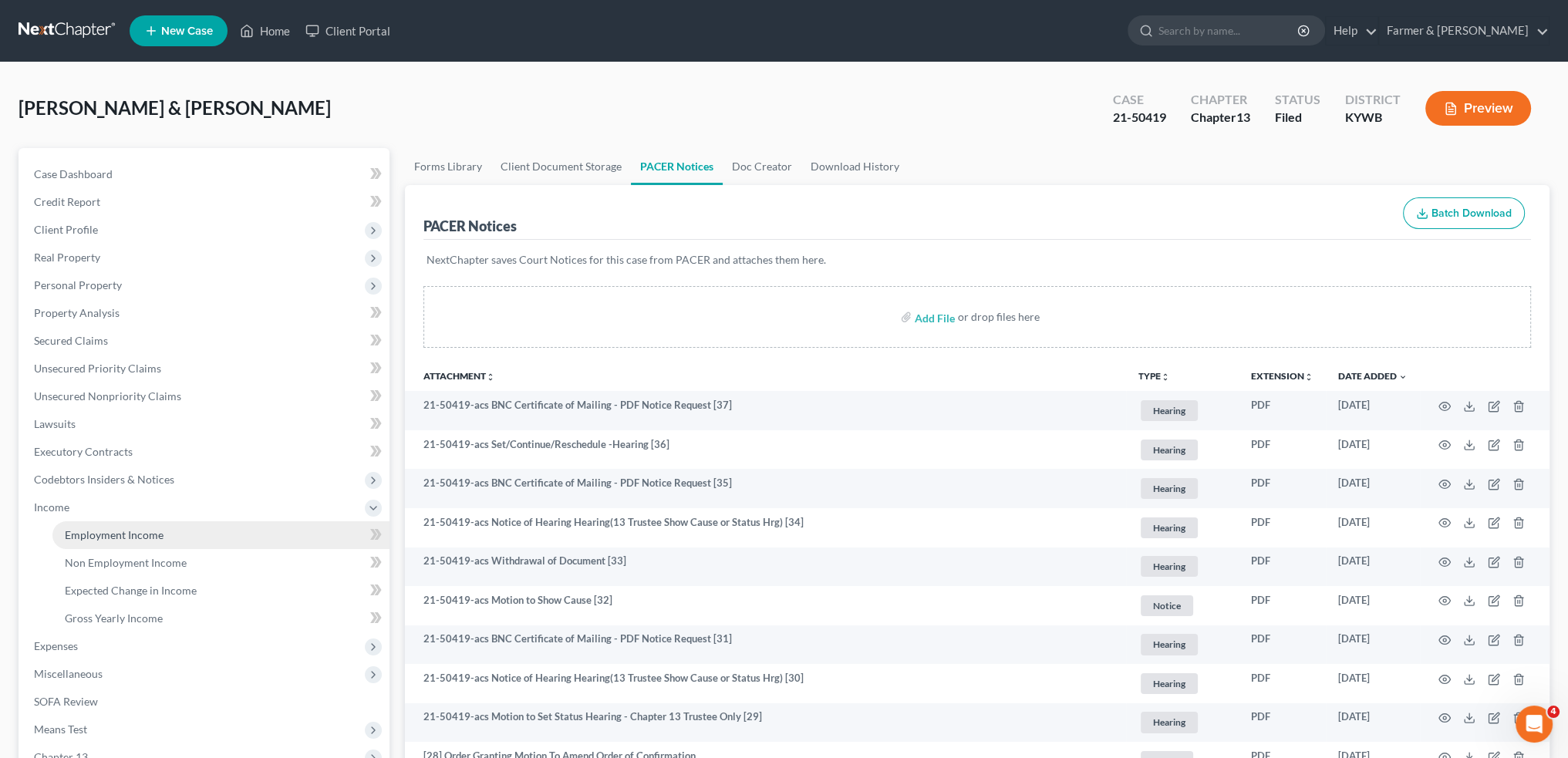
click at [143, 534] on span "Employment Income" at bounding box center [114, 534] width 99 height 13
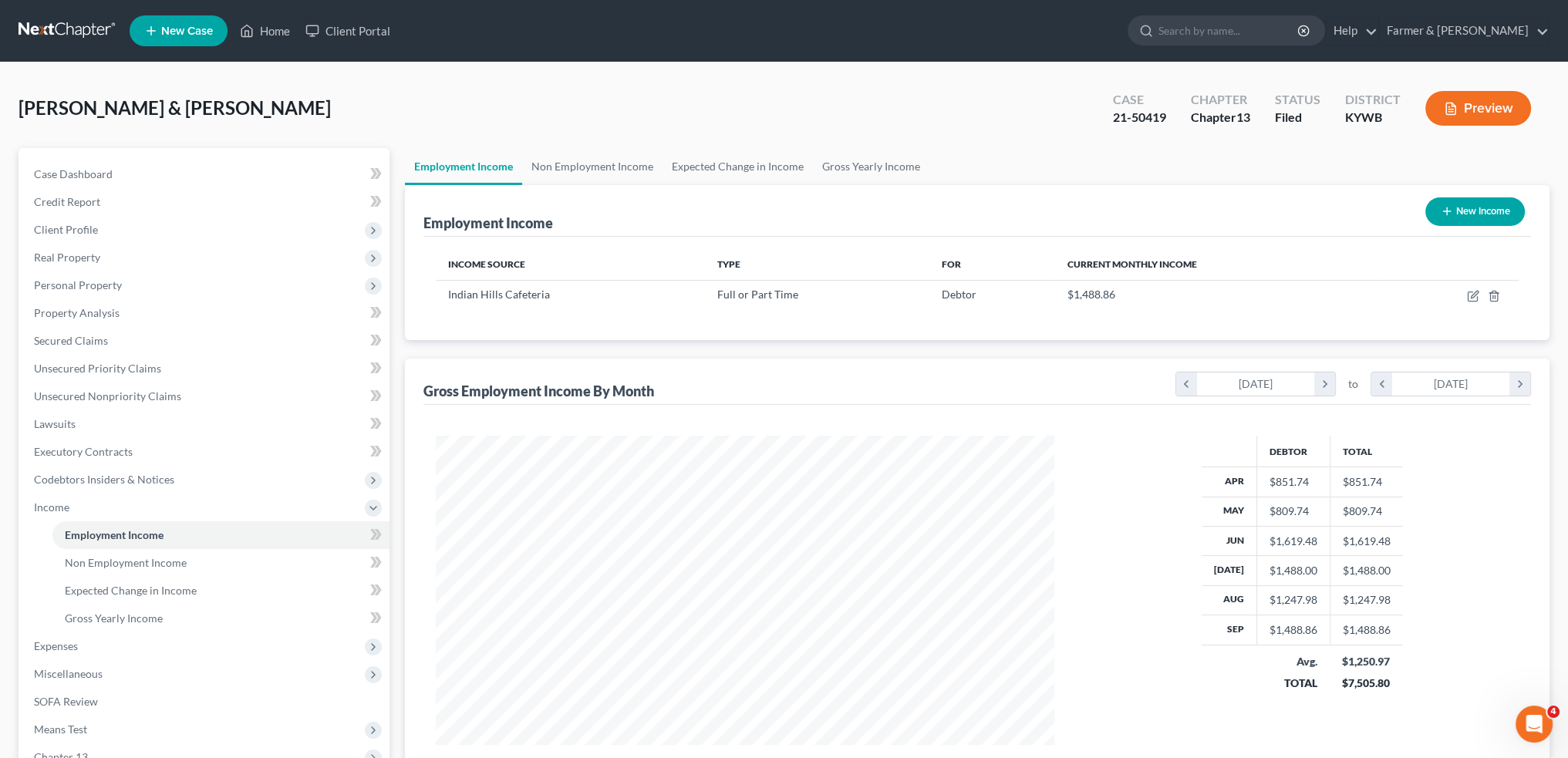
scroll to position [309, 649]
click at [564, 166] on link "Non Employment Income" at bounding box center [592, 166] width 140 height 37
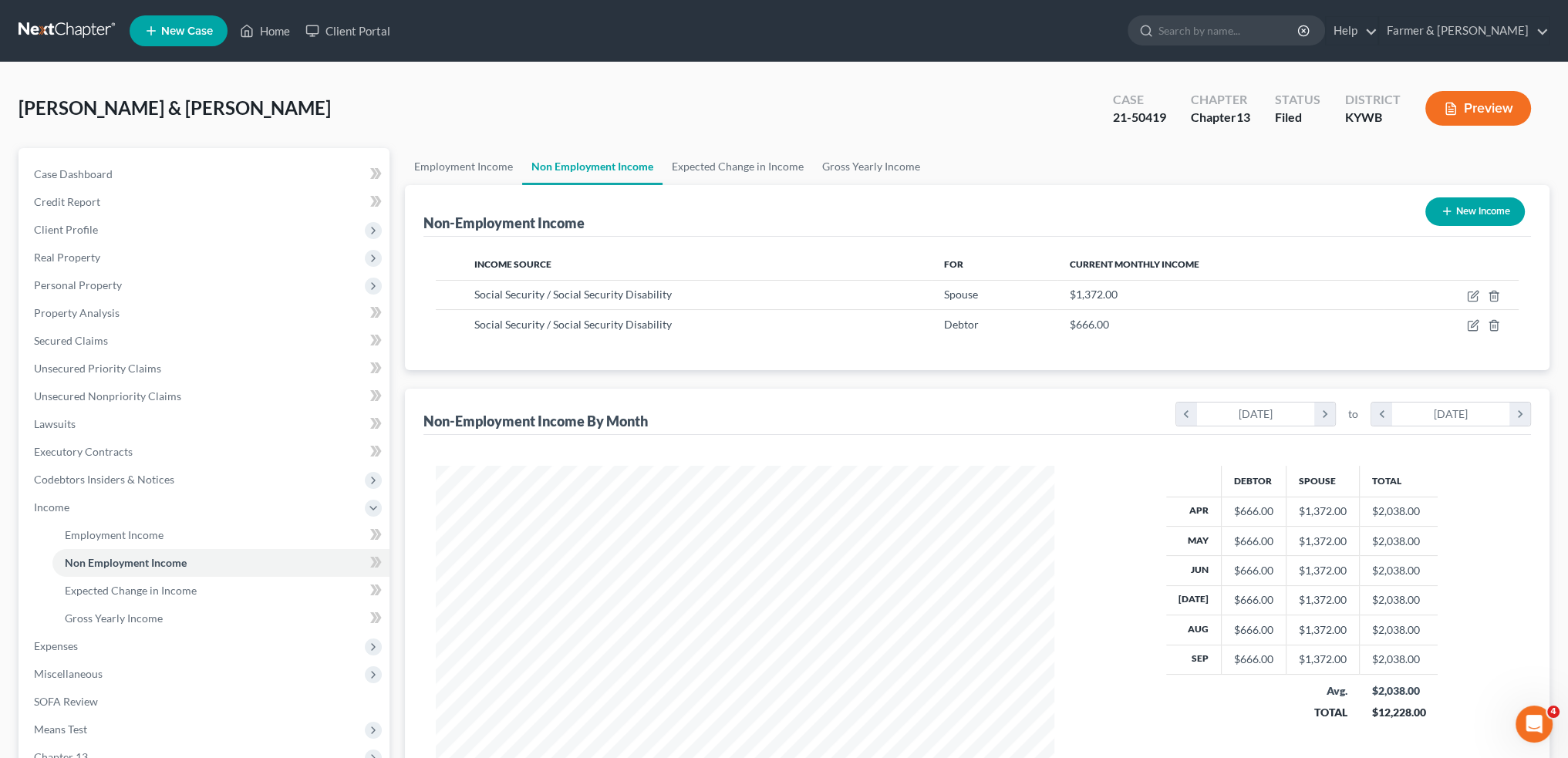
scroll to position [309, 649]
click at [475, 161] on link "Employment Income" at bounding box center [464, 166] width 117 height 37
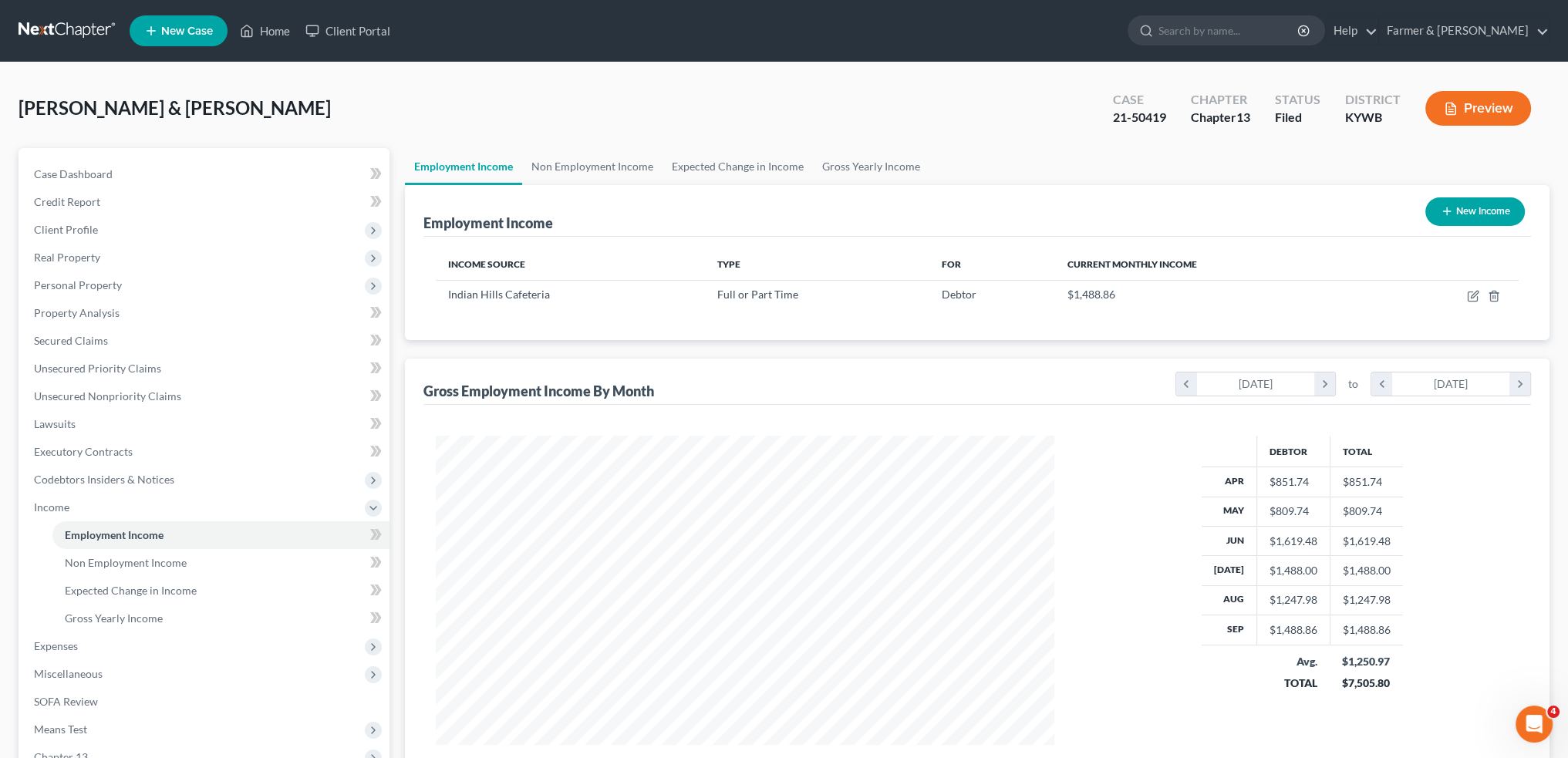
scroll to position [309, 649]
drag, startPoint x: 326, startPoint y: 115, endPoint x: 497, endPoint y: 1, distance: 205.5
click at [326, 115] on div "Dawson, Judy & David Upgraded Case 21-50419 Chapter Chapter 13 Status Filed Dis…" at bounding box center [784, 114] width 1531 height 67
click at [271, 34] on link "Home" at bounding box center [264, 31] width 65 height 28
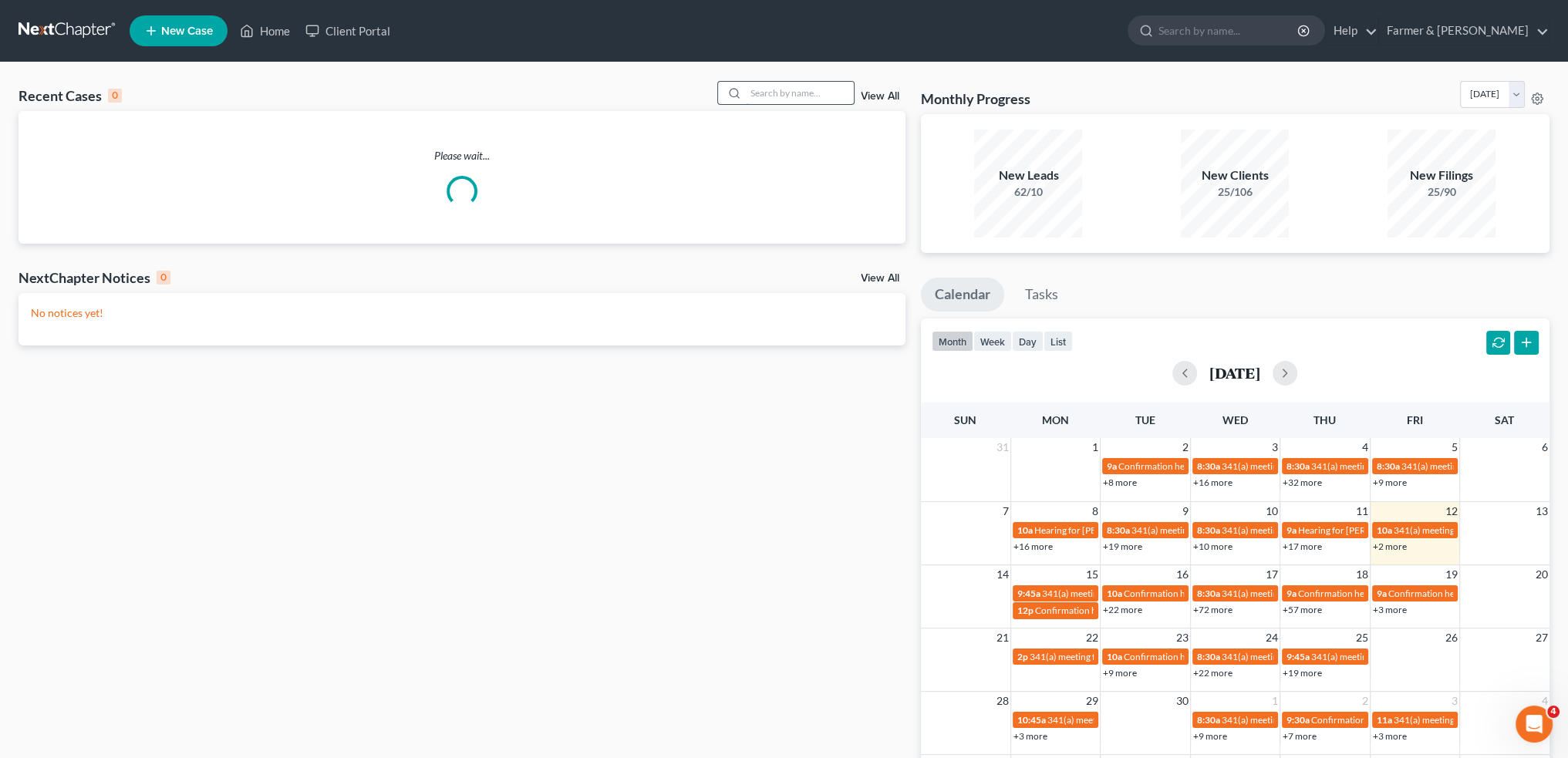
click at [793, 86] on input "search" at bounding box center [800, 93] width 108 height 23
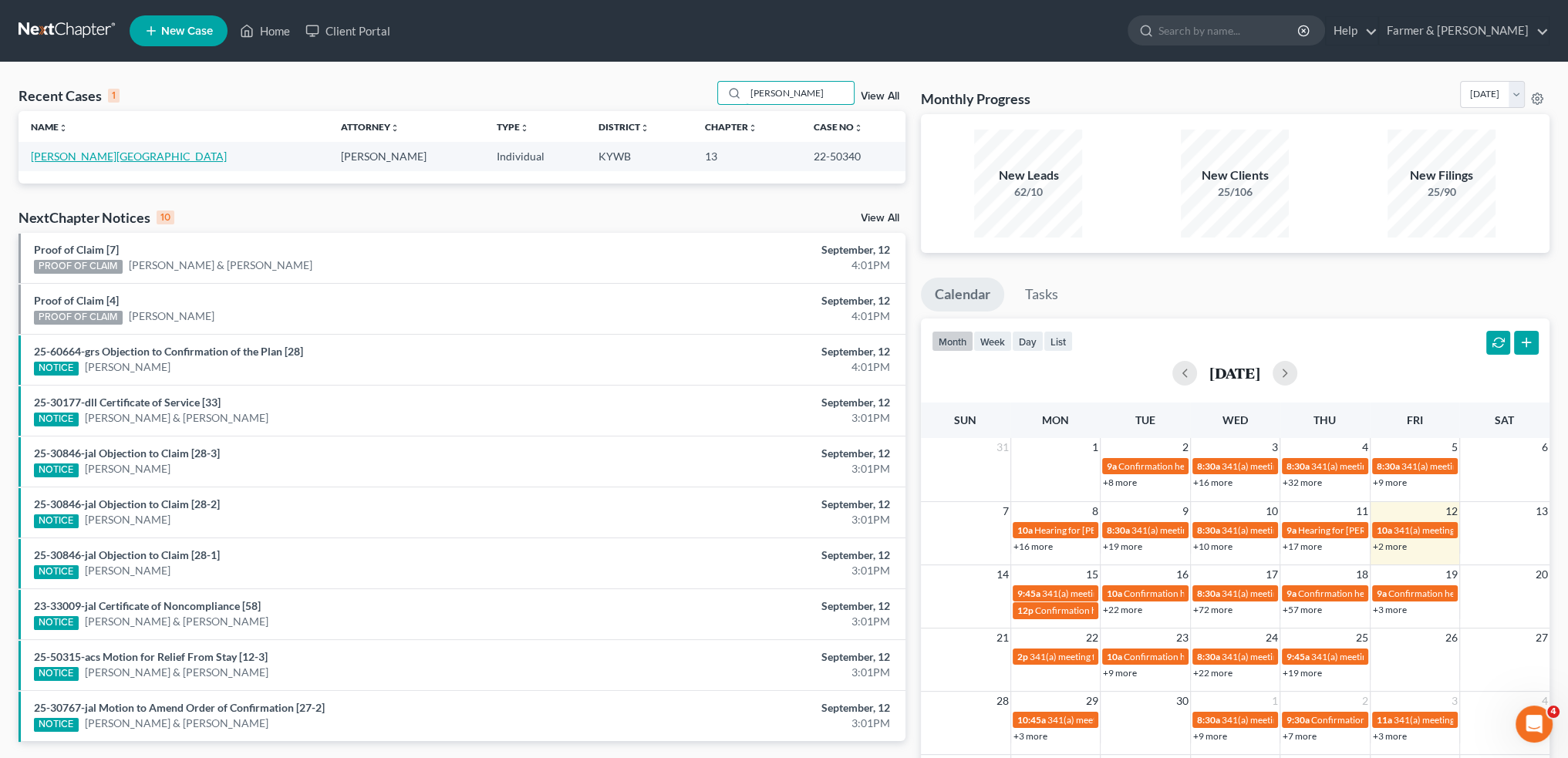
type input "stafford lewis"
click at [80, 156] on link "[PERSON_NAME][GEOGRAPHIC_DATA]" at bounding box center [129, 155] width 196 height 13
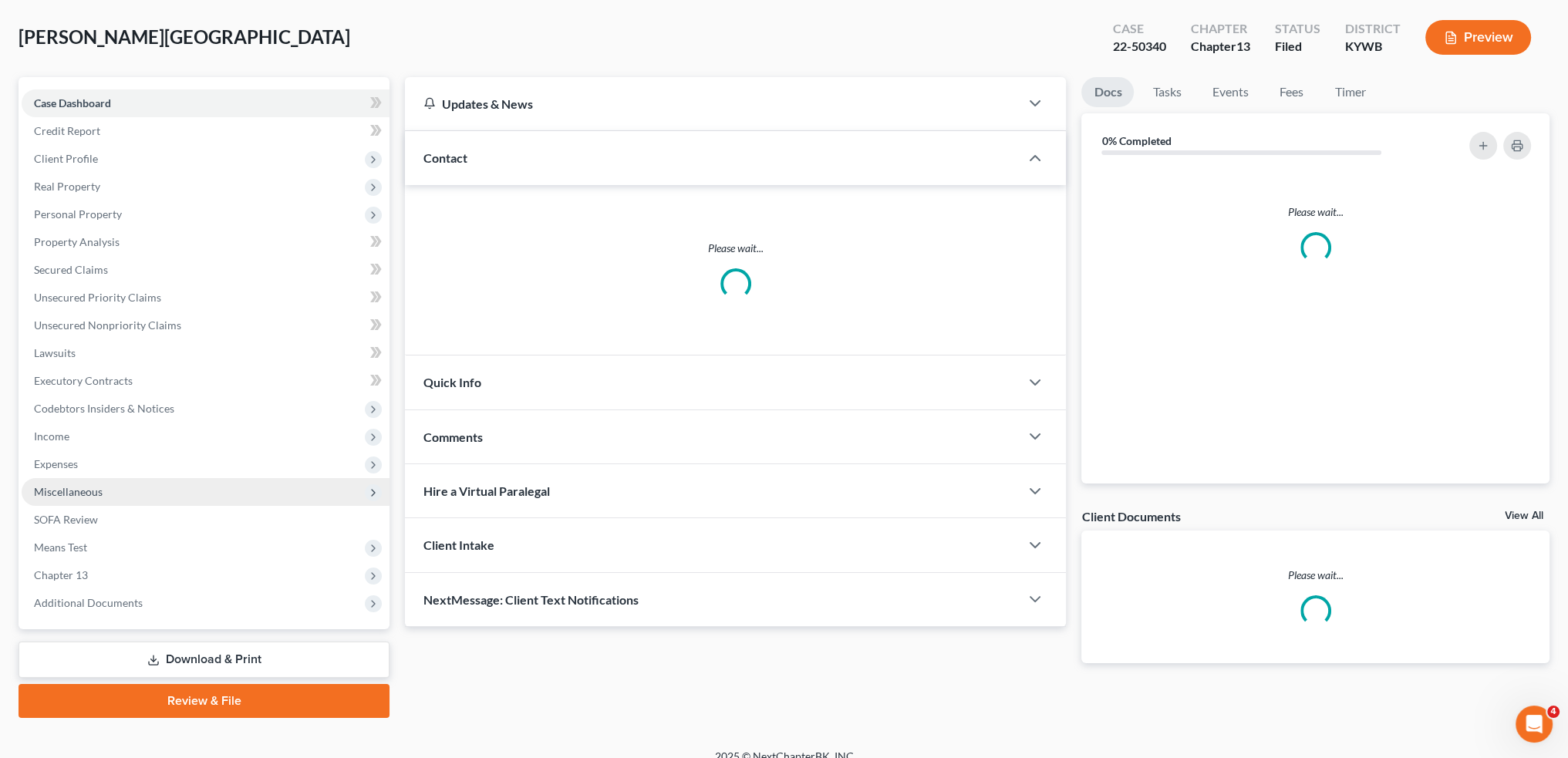
scroll to position [88, 0]
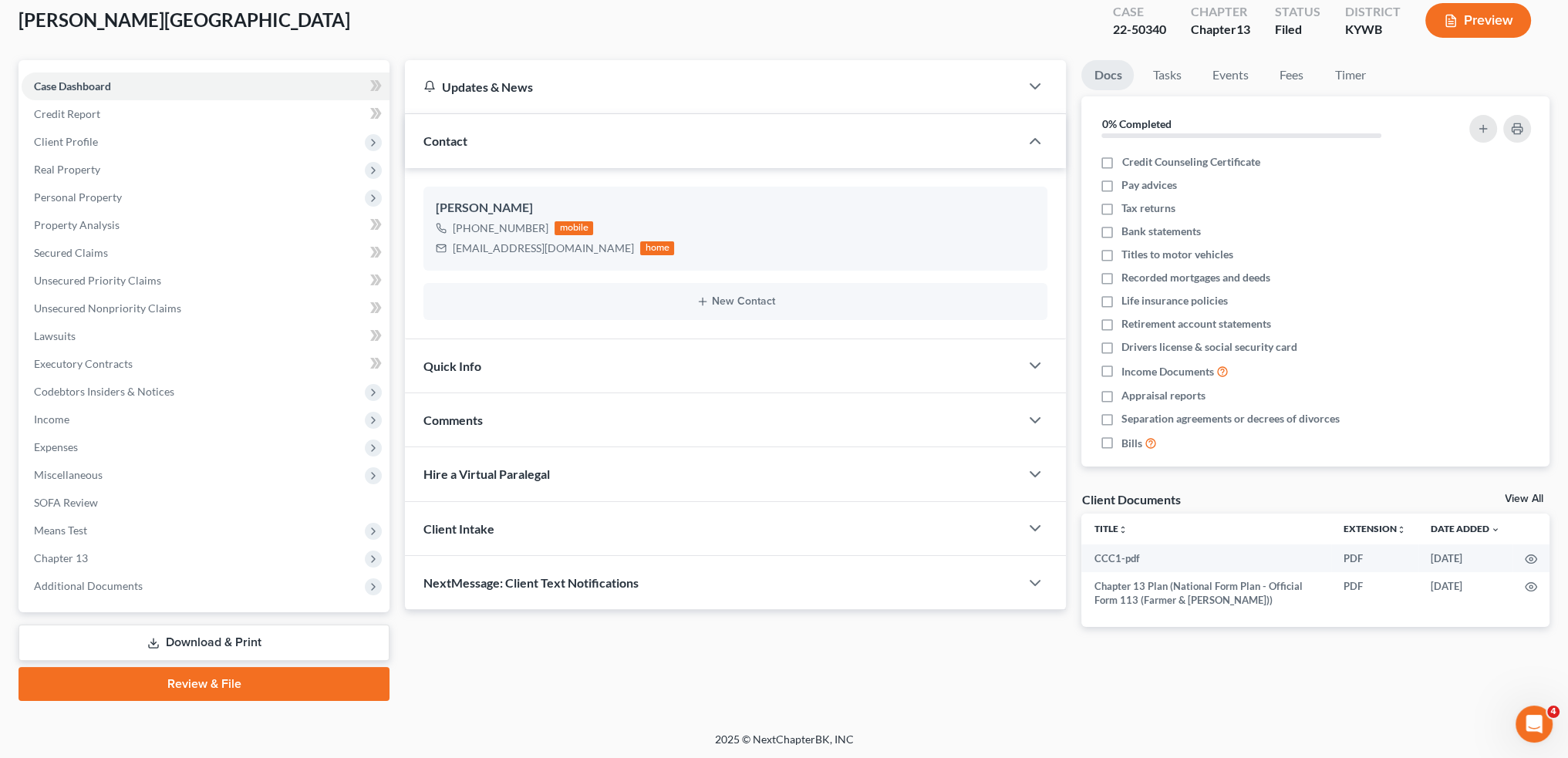
click at [98, 600] on div "Case Dashboard Payments Invoices Payments Payments Credit Report Client Profile…" at bounding box center [204, 336] width 371 height 552
click at [100, 591] on span "Additional Documents" at bounding box center [89, 585] width 109 height 13
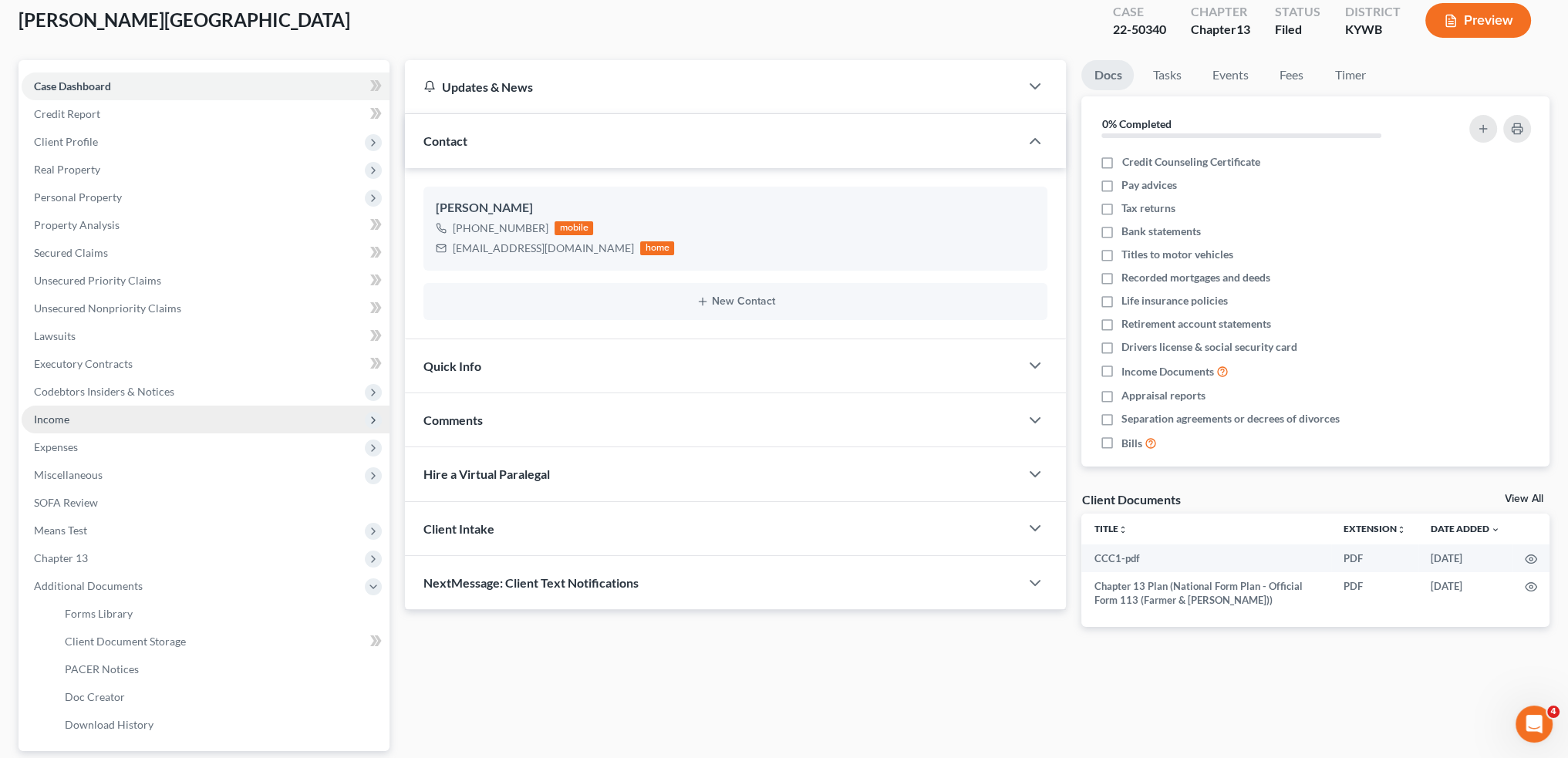
scroll to position [216, 0]
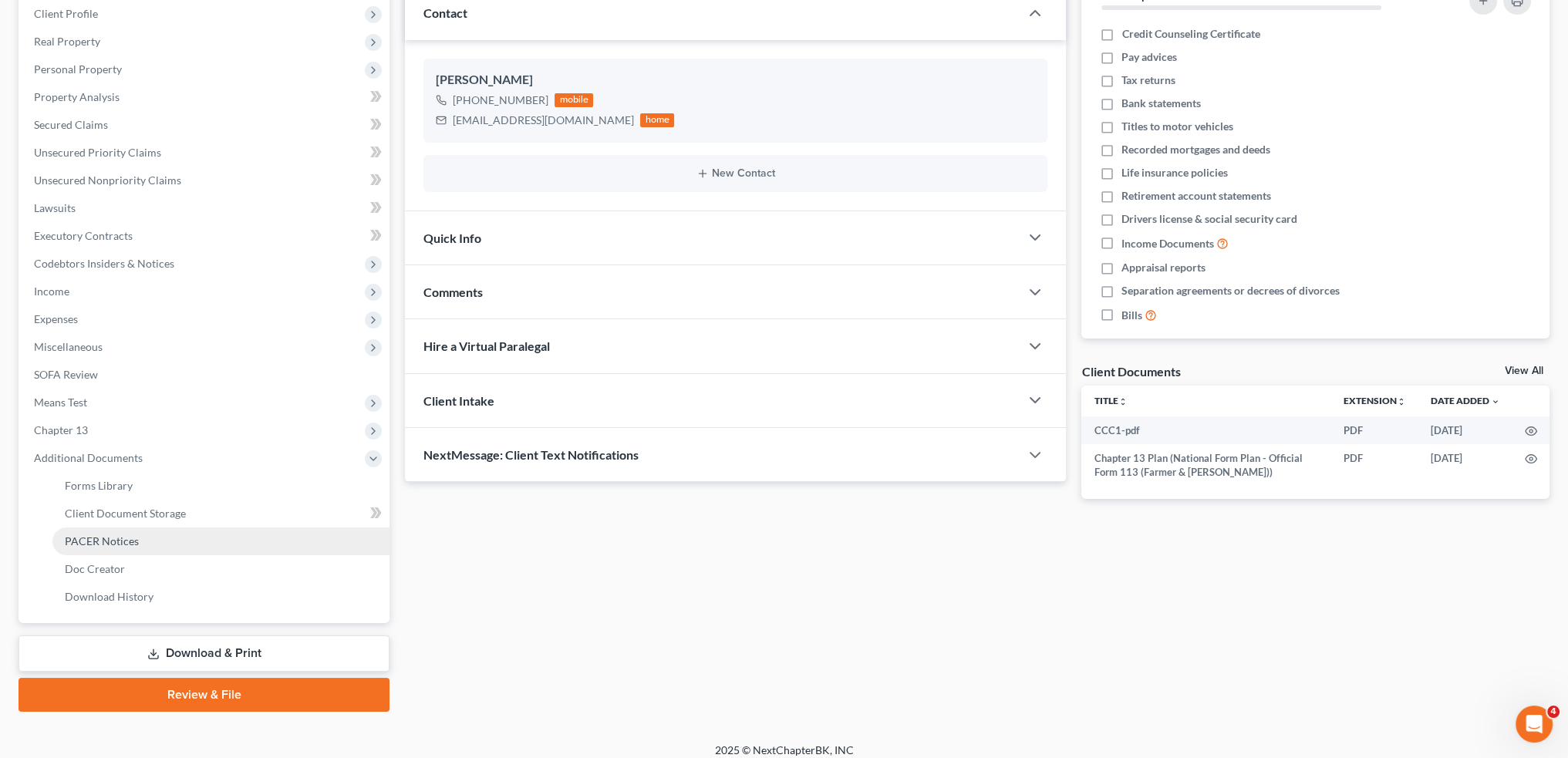
click at [104, 536] on span "PACER Notices" at bounding box center [101, 540] width 74 height 13
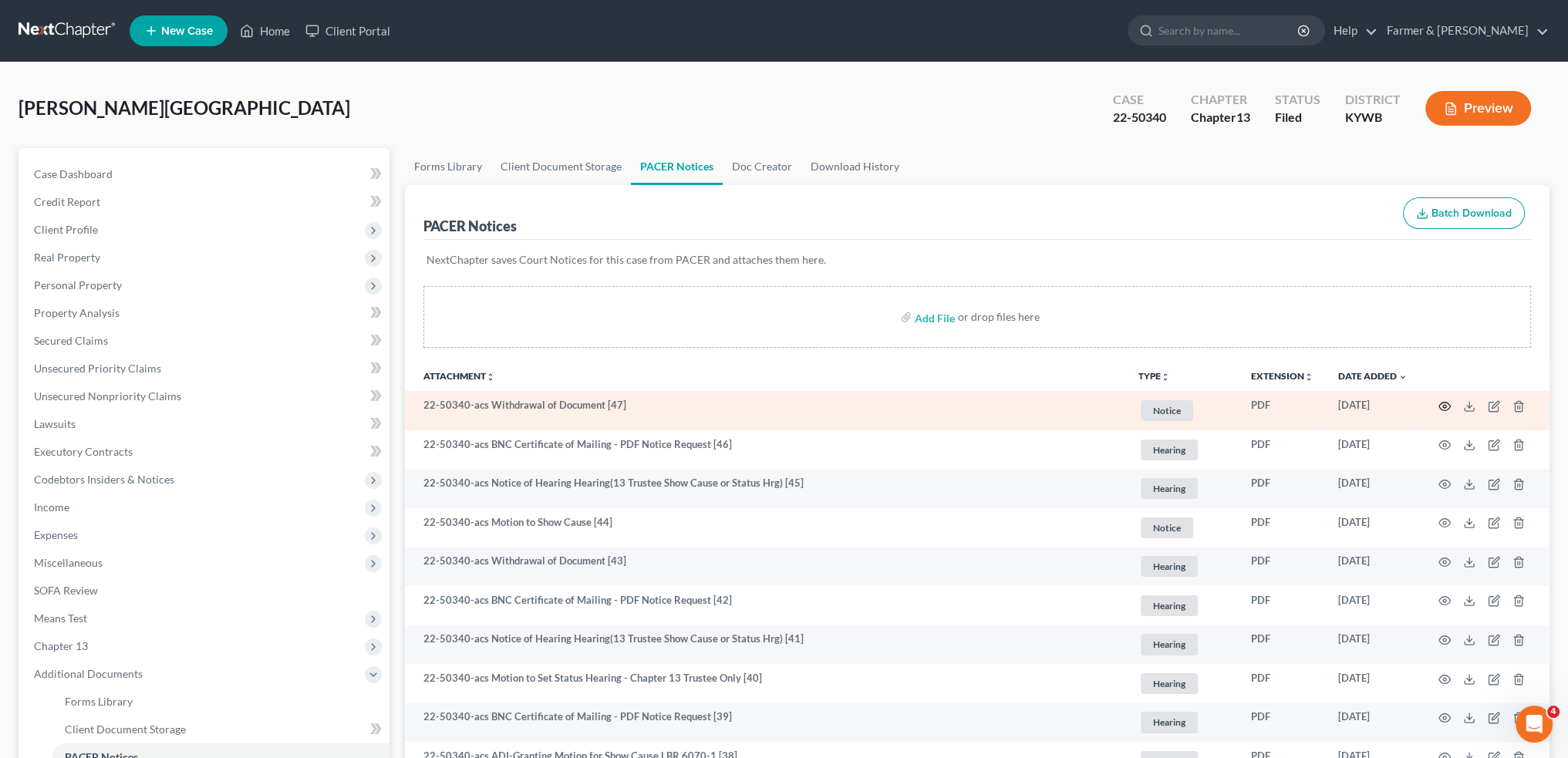
click at [1441, 403] on icon "button" at bounding box center [1444, 407] width 12 height 12
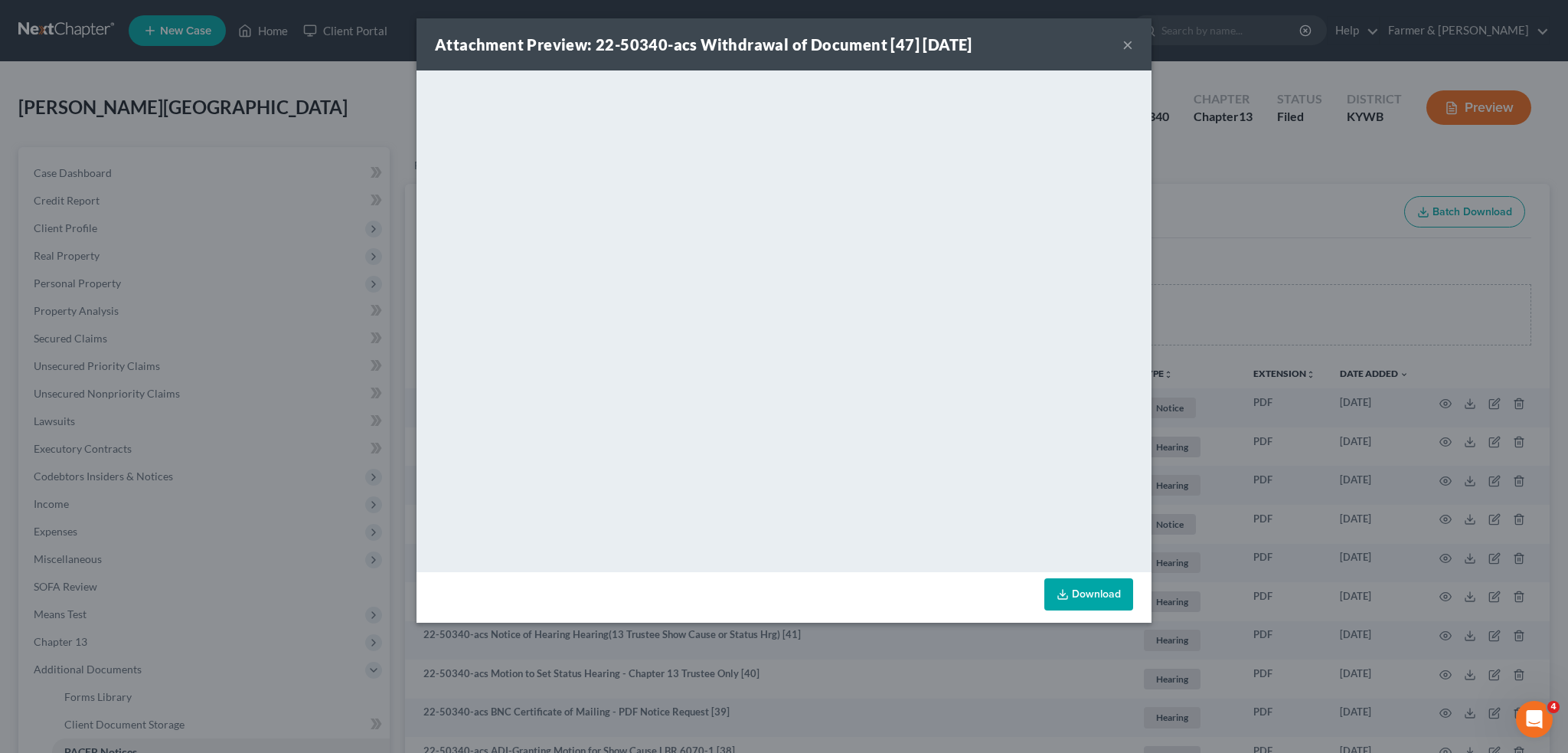
click at [1128, 39] on button "×" at bounding box center [1128, 45] width 11 height 19
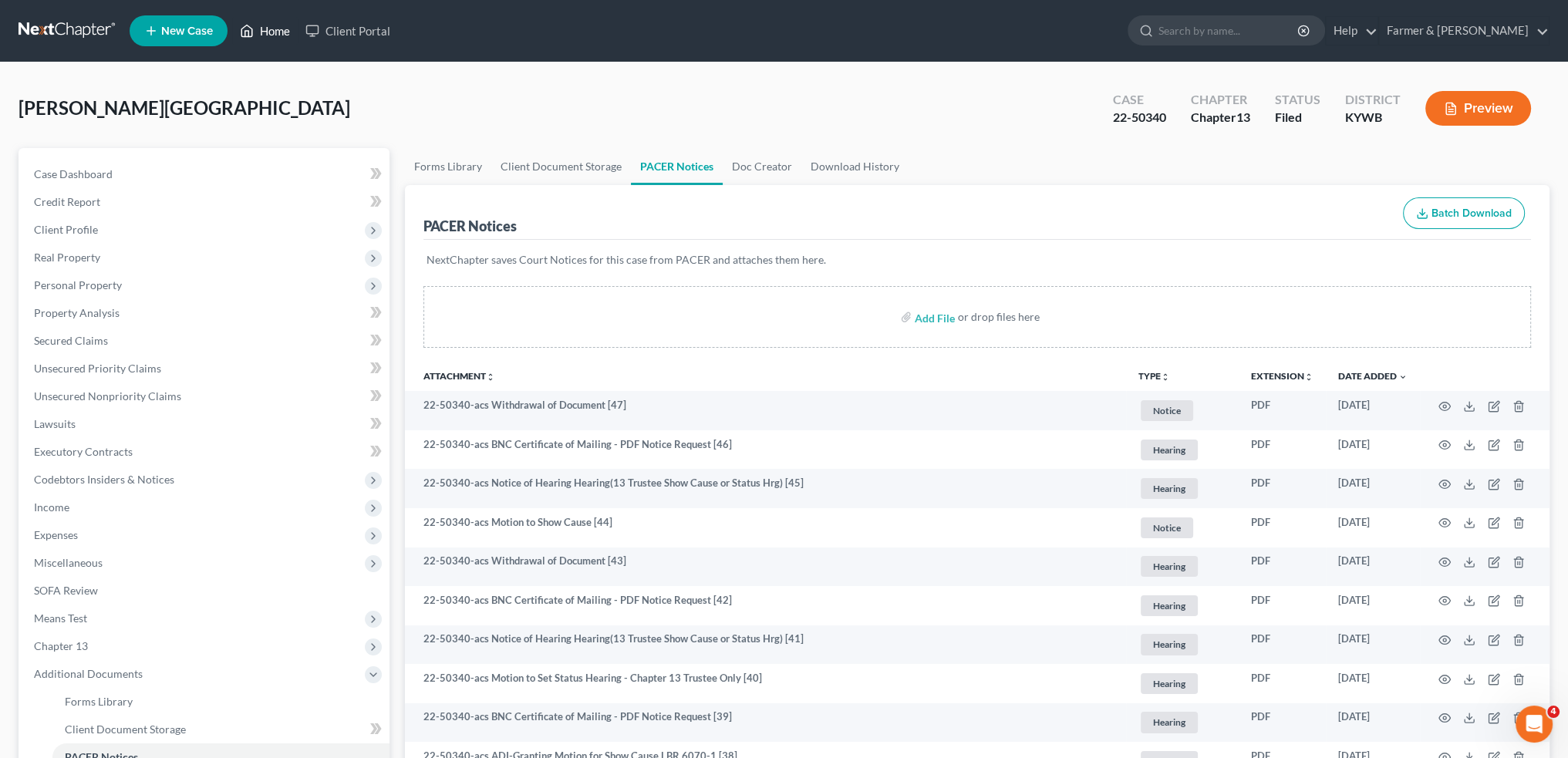
click at [275, 32] on link "Home" at bounding box center [264, 31] width 65 height 28
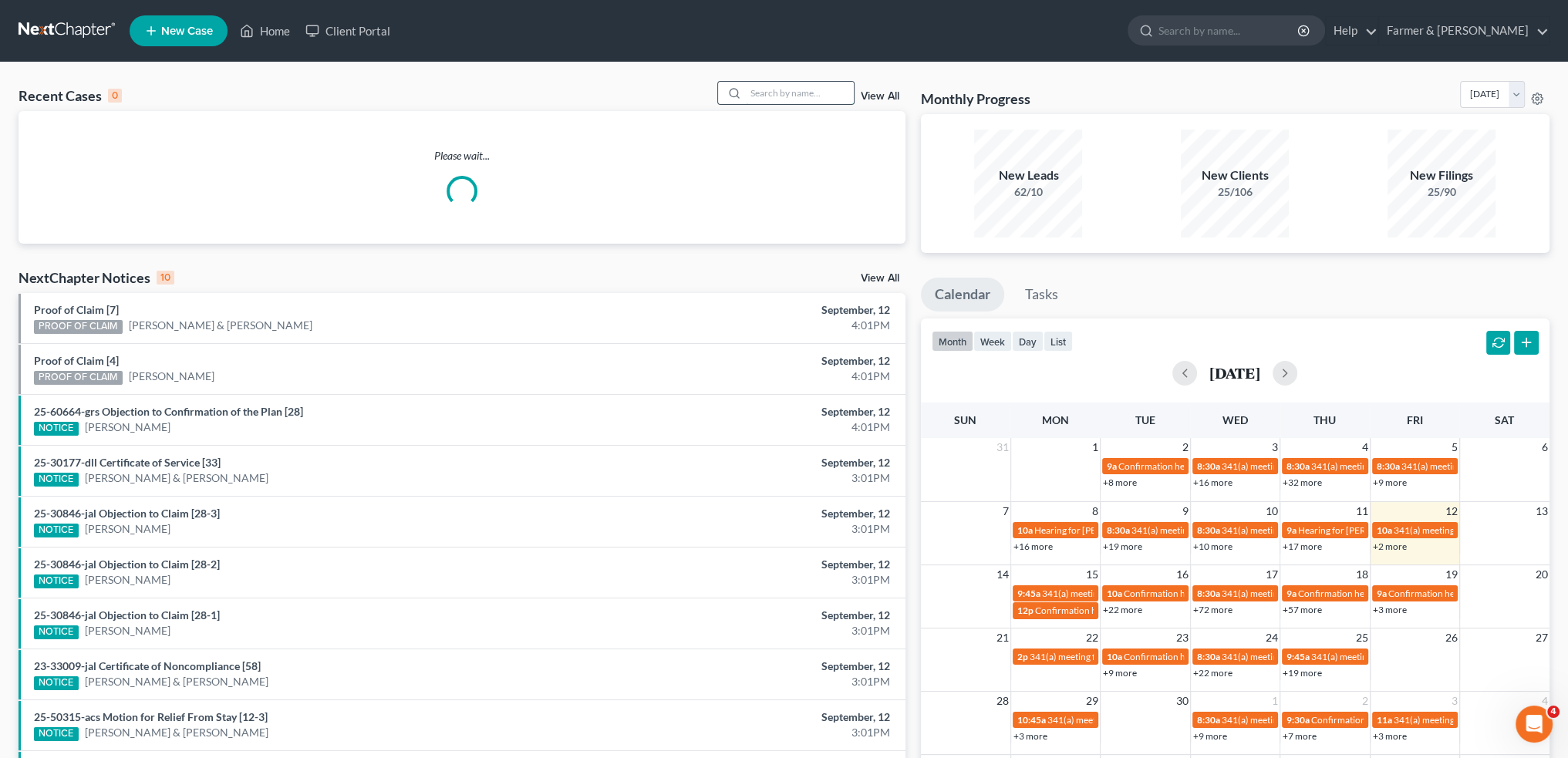
click at [827, 86] on input "search" at bounding box center [800, 93] width 108 height 23
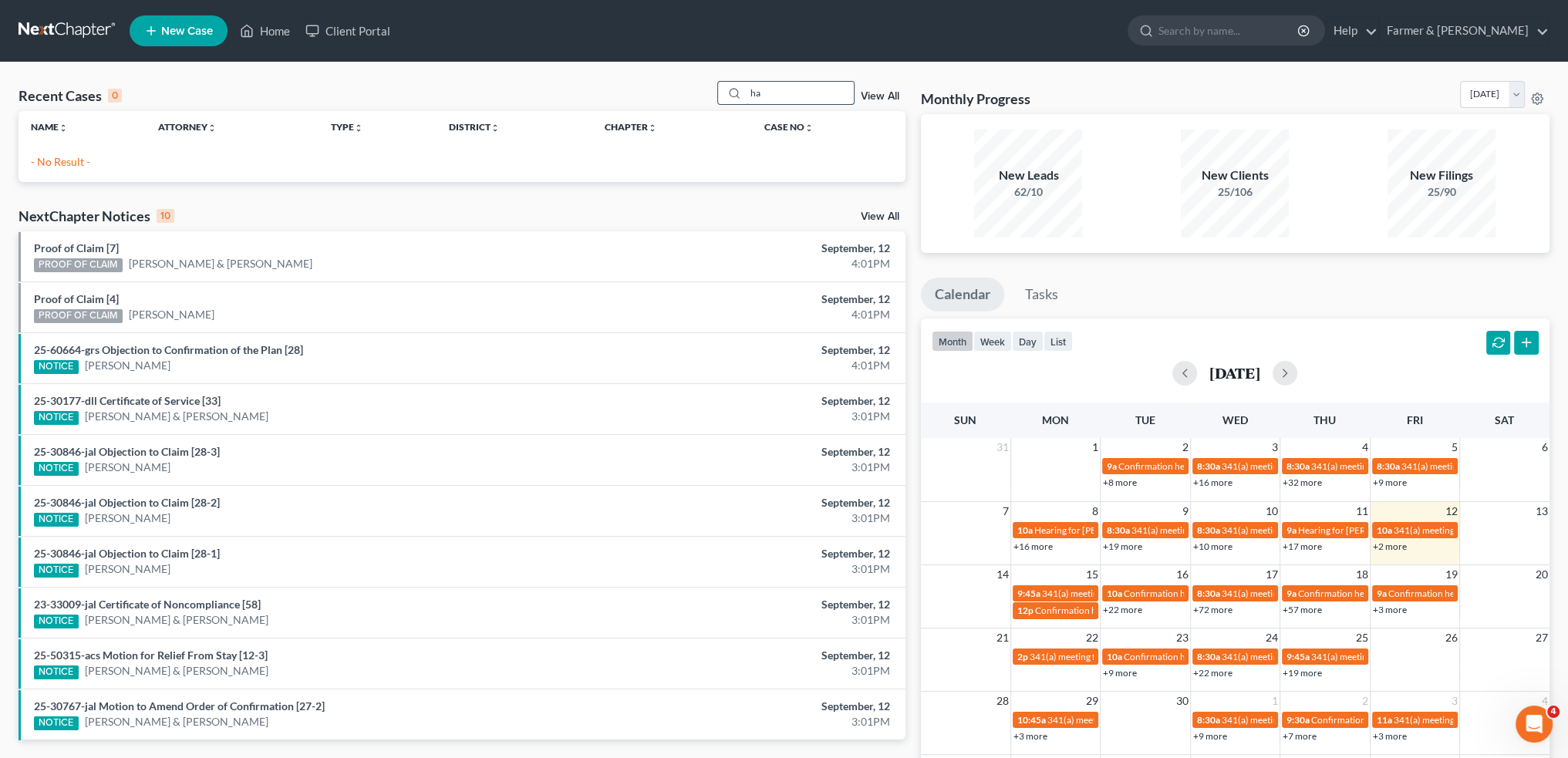
type input "h"
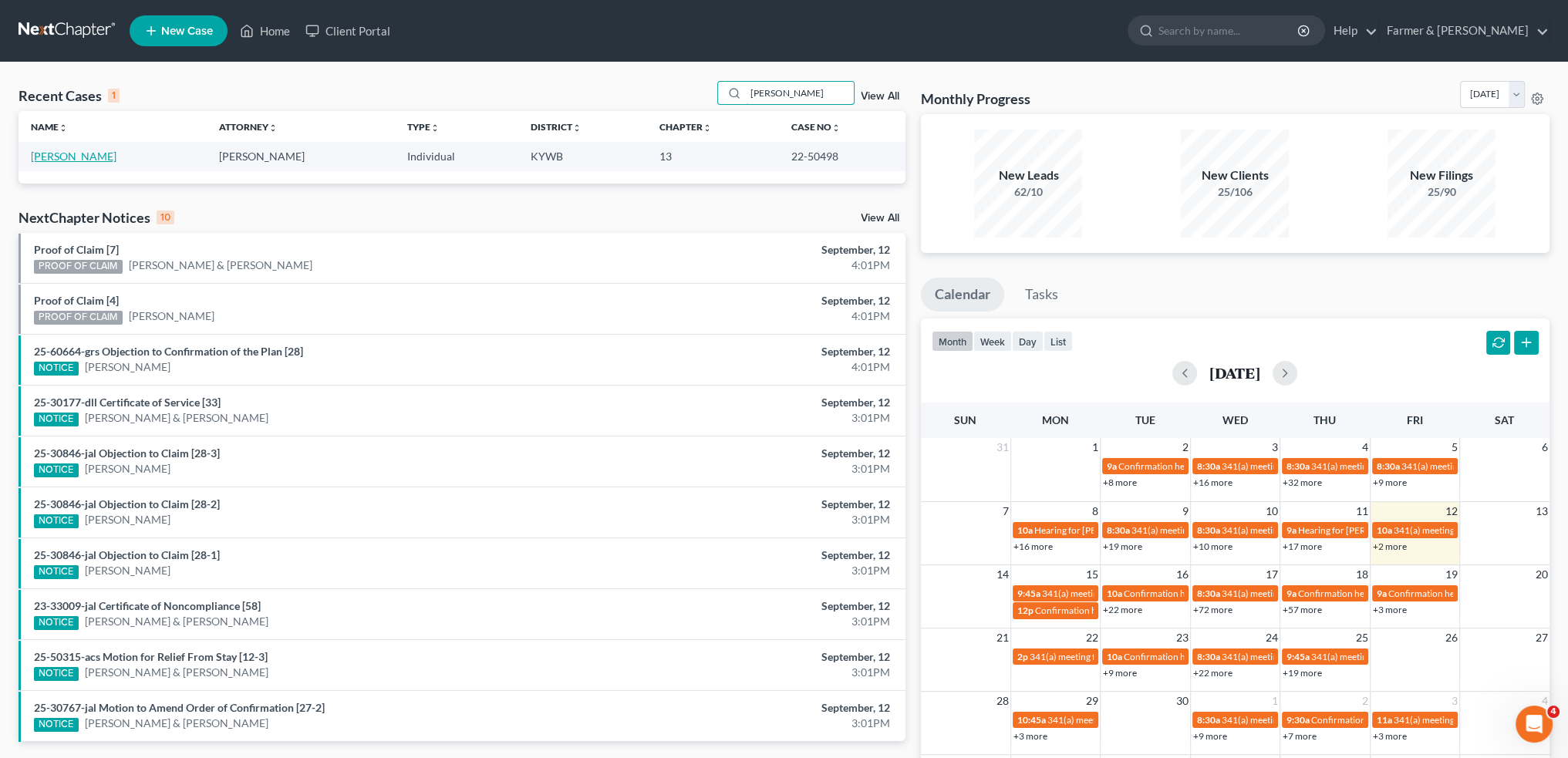
type input "james hardy"
click at [71, 153] on link "[PERSON_NAME]" at bounding box center [74, 155] width 86 height 13
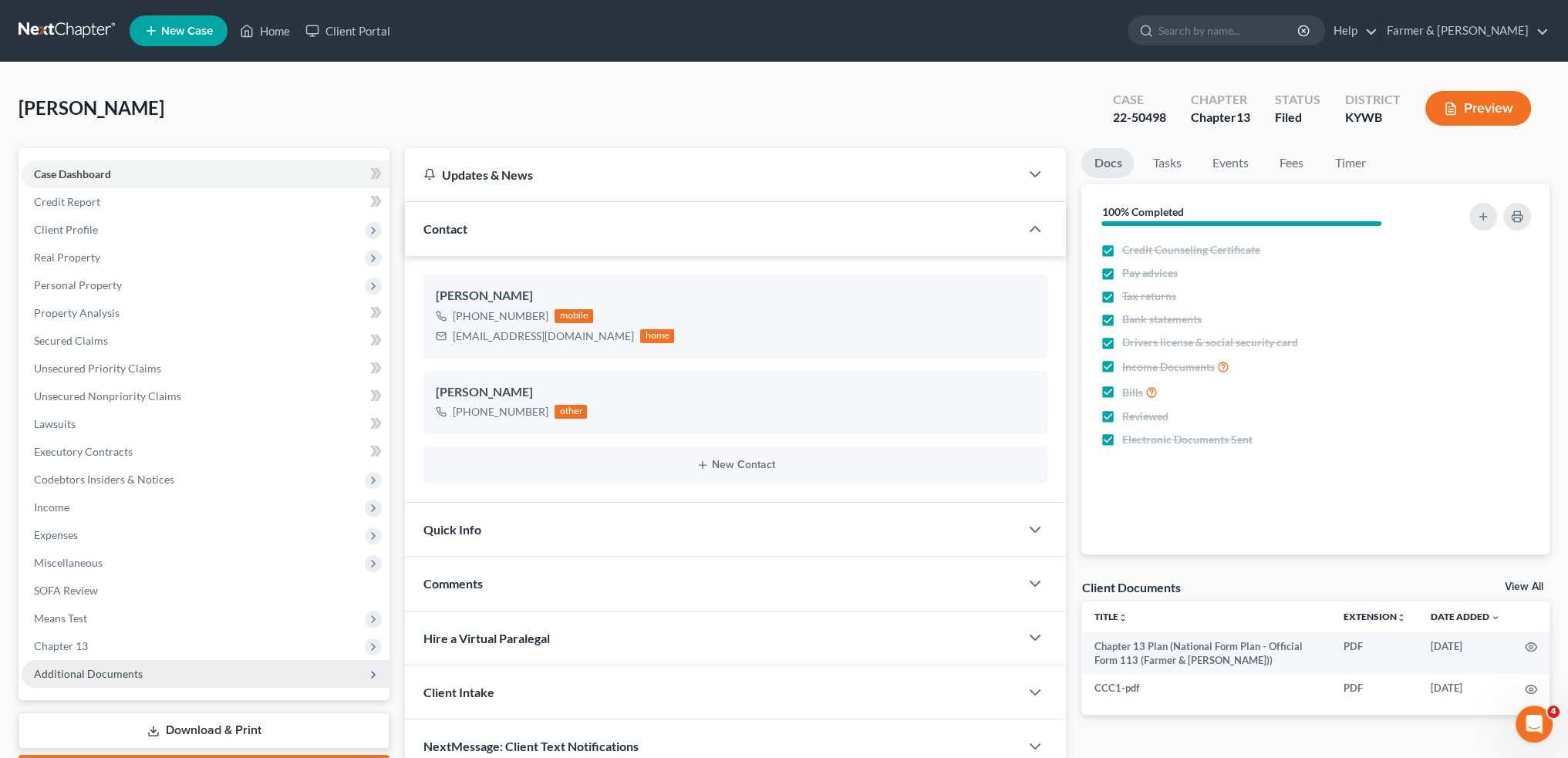
scroll to position [88, 0]
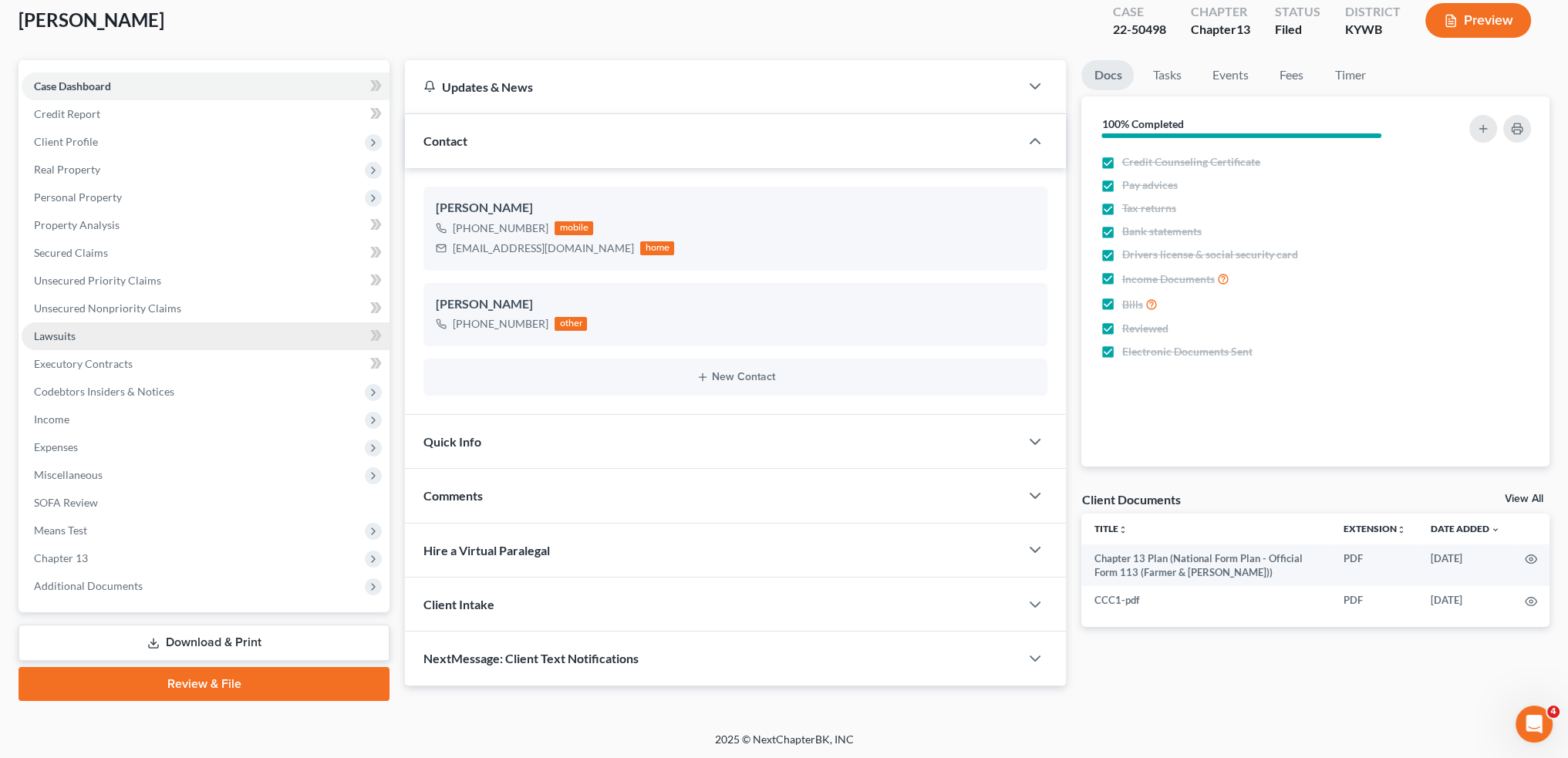
drag, startPoint x: 128, startPoint y: 590, endPoint x: 181, endPoint y: 323, distance: 272.2
click at [127, 589] on span "Additional Documents" at bounding box center [89, 585] width 109 height 13
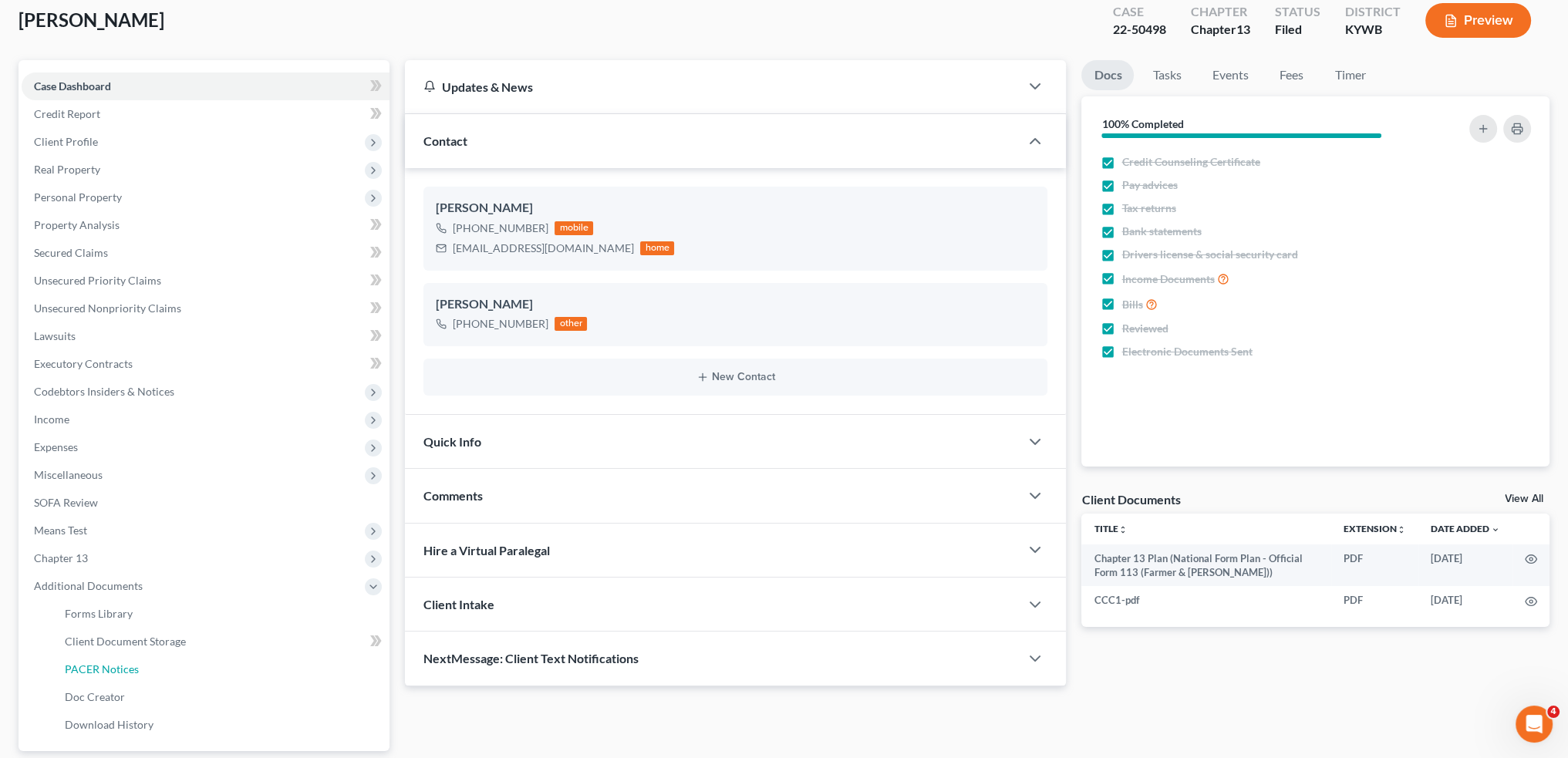
click at [128, 668] on span "PACER Notices" at bounding box center [101, 669] width 74 height 13
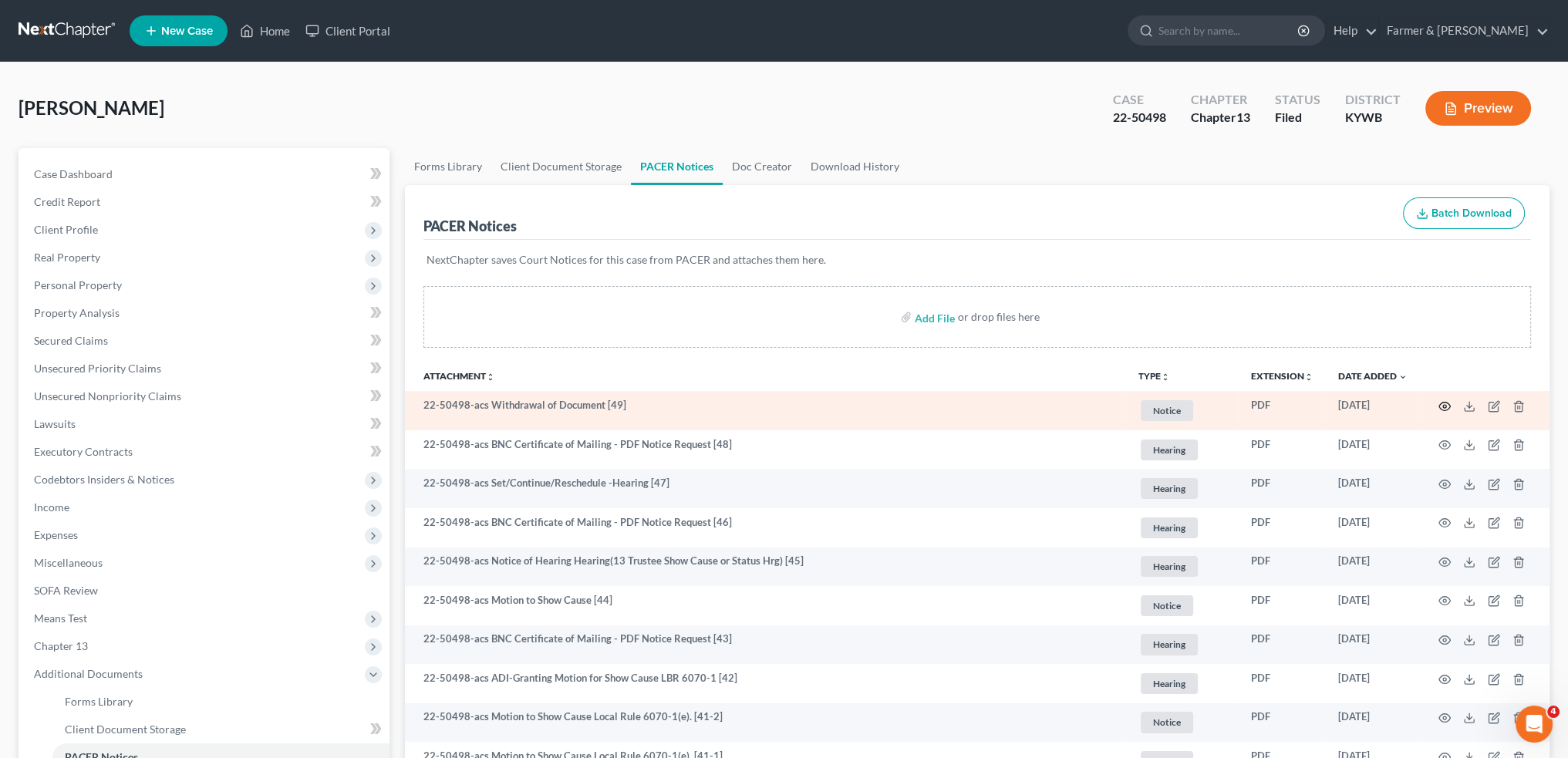
click at [1441, 402] on icon "button" at bounding box center [1444, 406] width 12 height 9
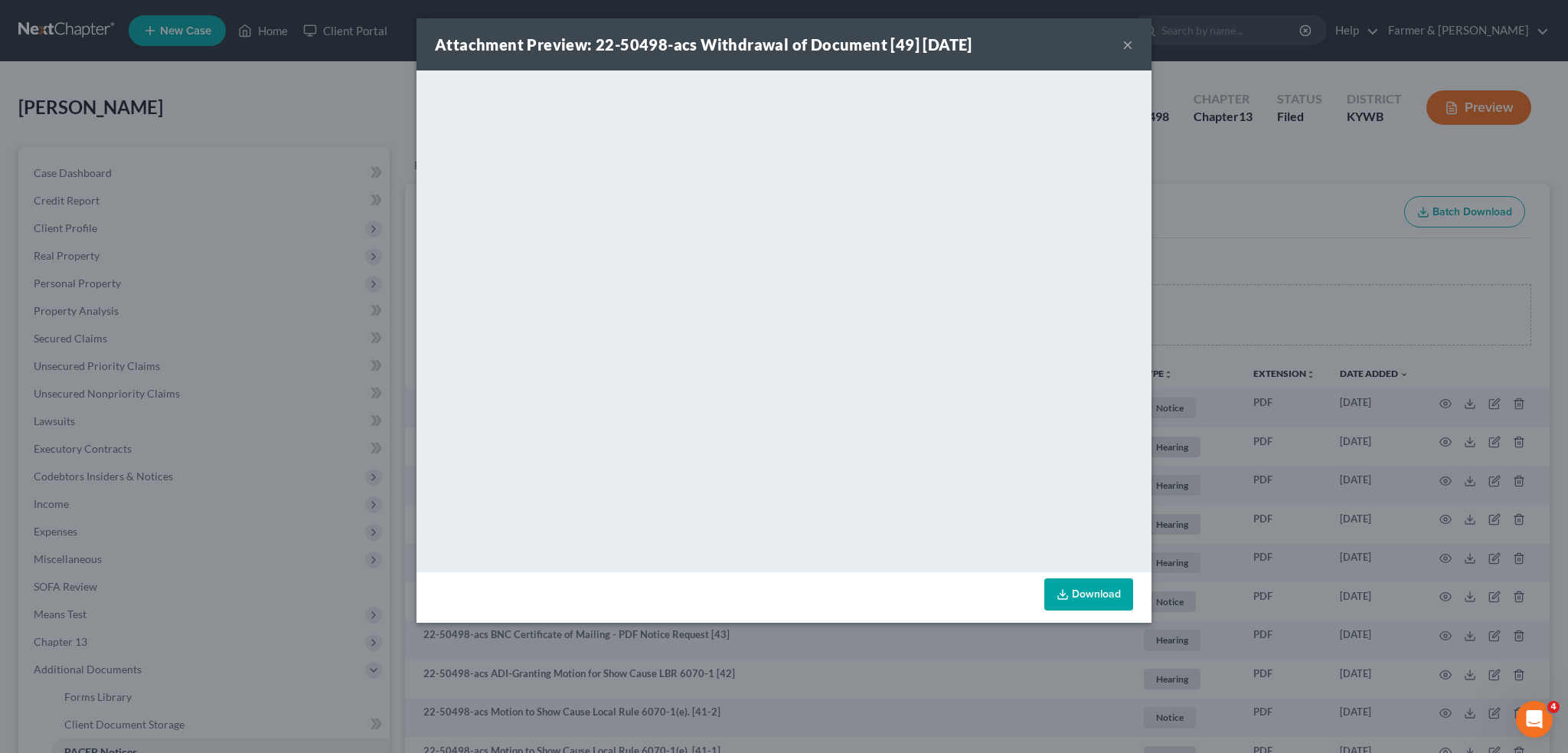
click at [1124, 46] on button "×" at bounding box center [1128, 45] width 11 height 19
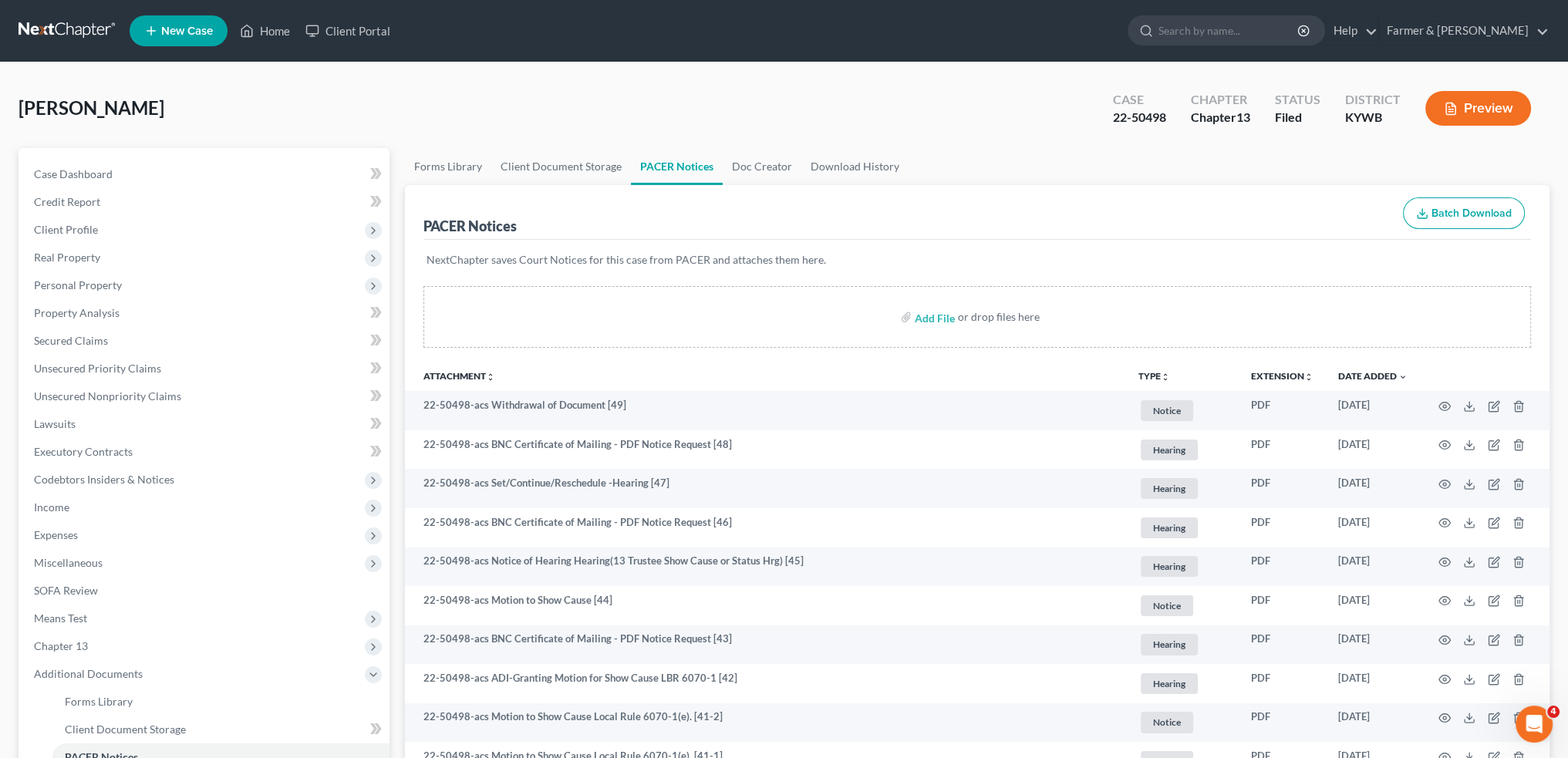
click at [780, 59] on nav "Home New Case Client Portal Farmer & Wright rebecca@farmerwright.com My Account…" at bounding box center [784, 30] width 1568 height 61
click at [276, 30] on link "Home" at bounding box center [264, 31] width 65 height 28
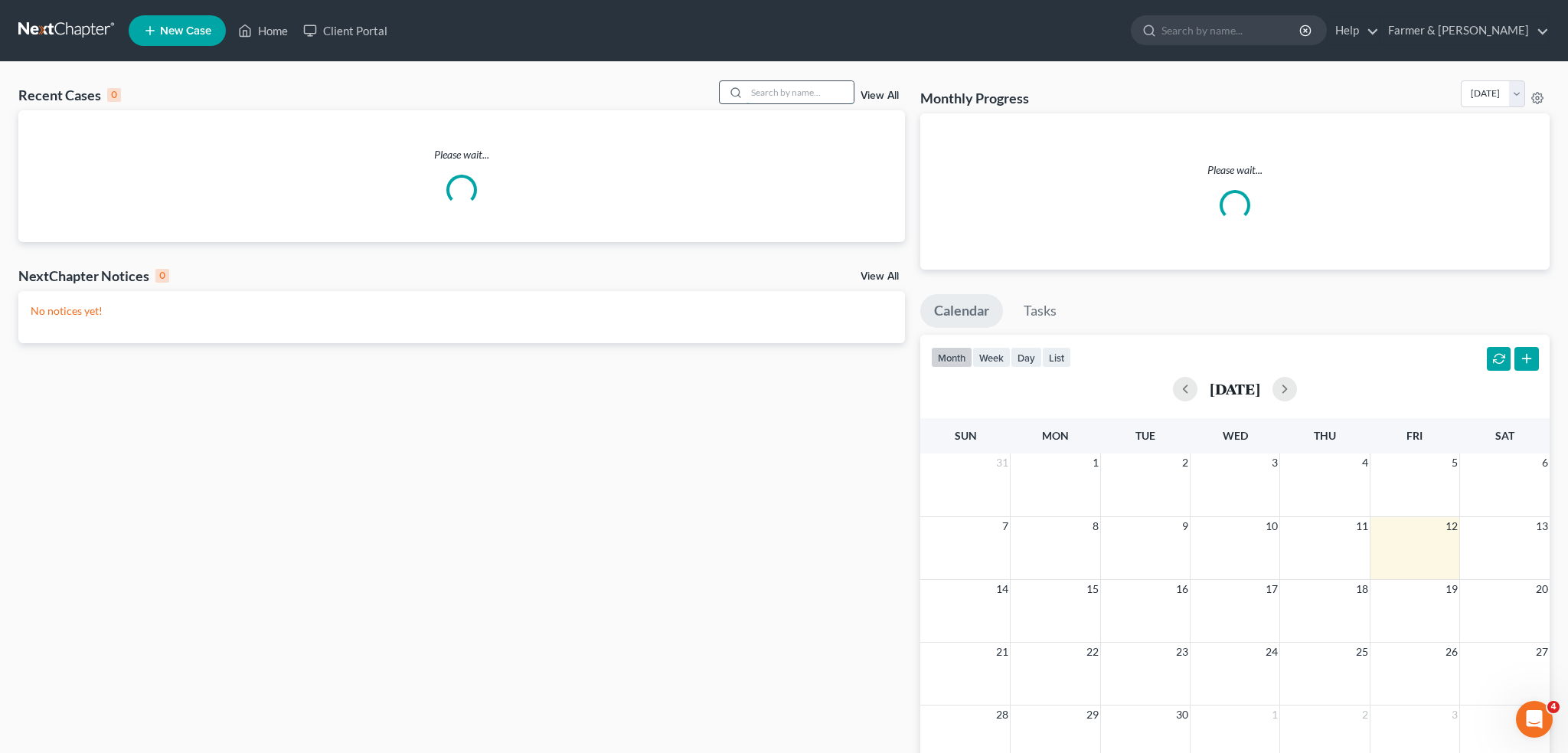
click at [791, 88] on input "search" at bounding box center [800, 92] width 107 height 22
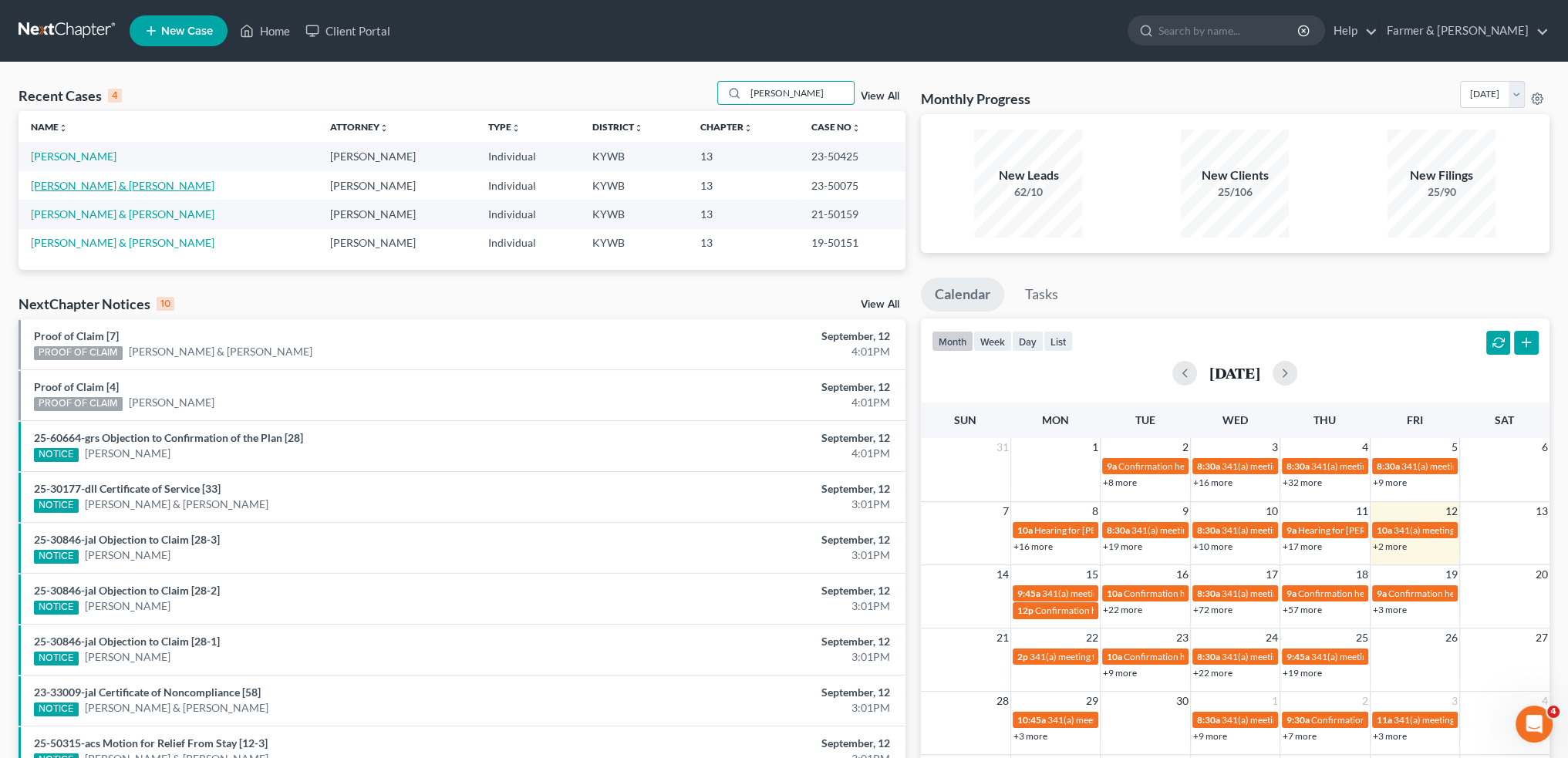
type input "sisco"
click at [108, 186] on link "[PERSON_NAME] & [PERSON_NAME]" at bounding box center [123, 185] width 184 height 13
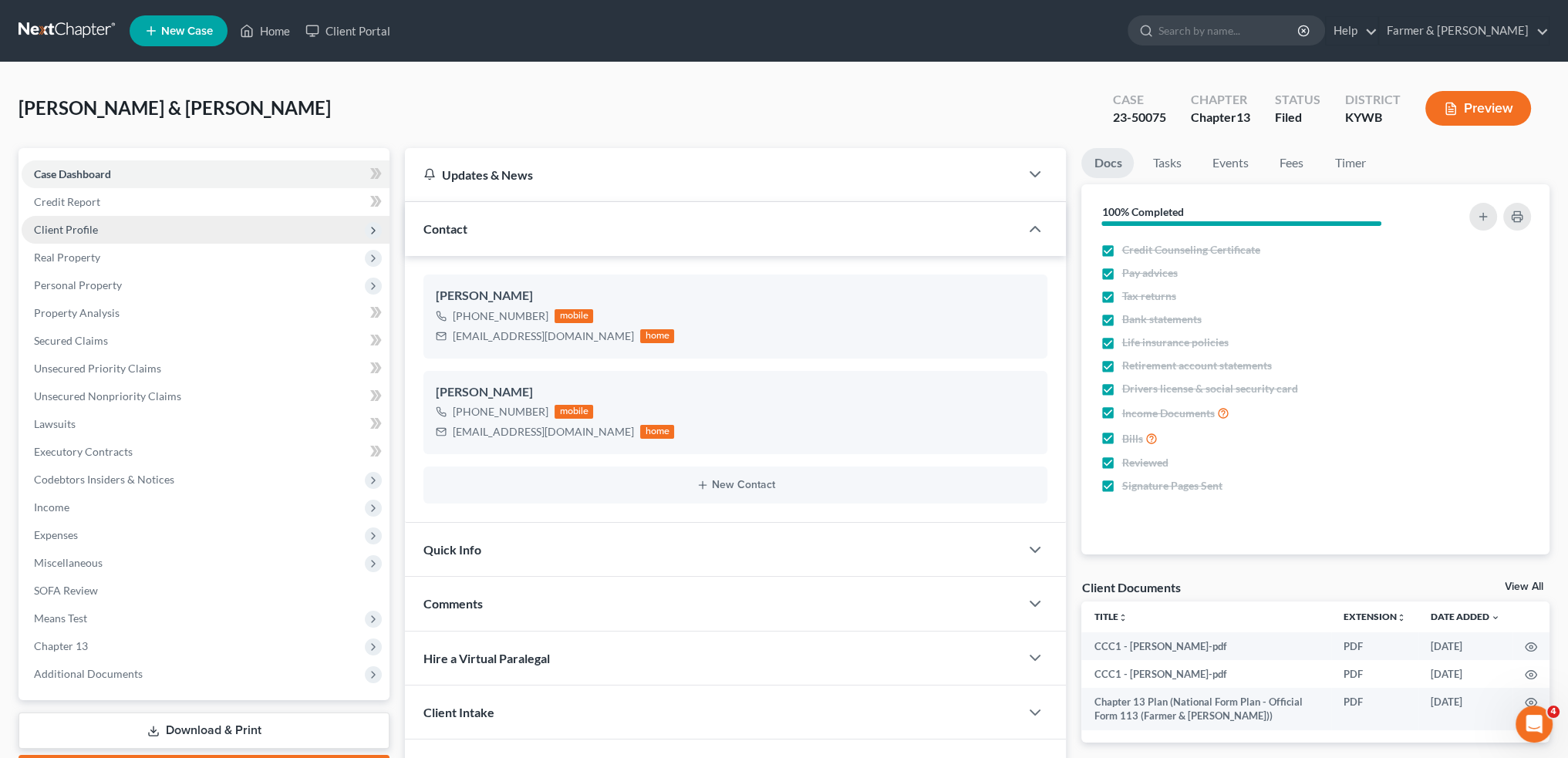
click at [158, 233] on span "Client Profile" at bounding box center [205, 230] width 368 height 28
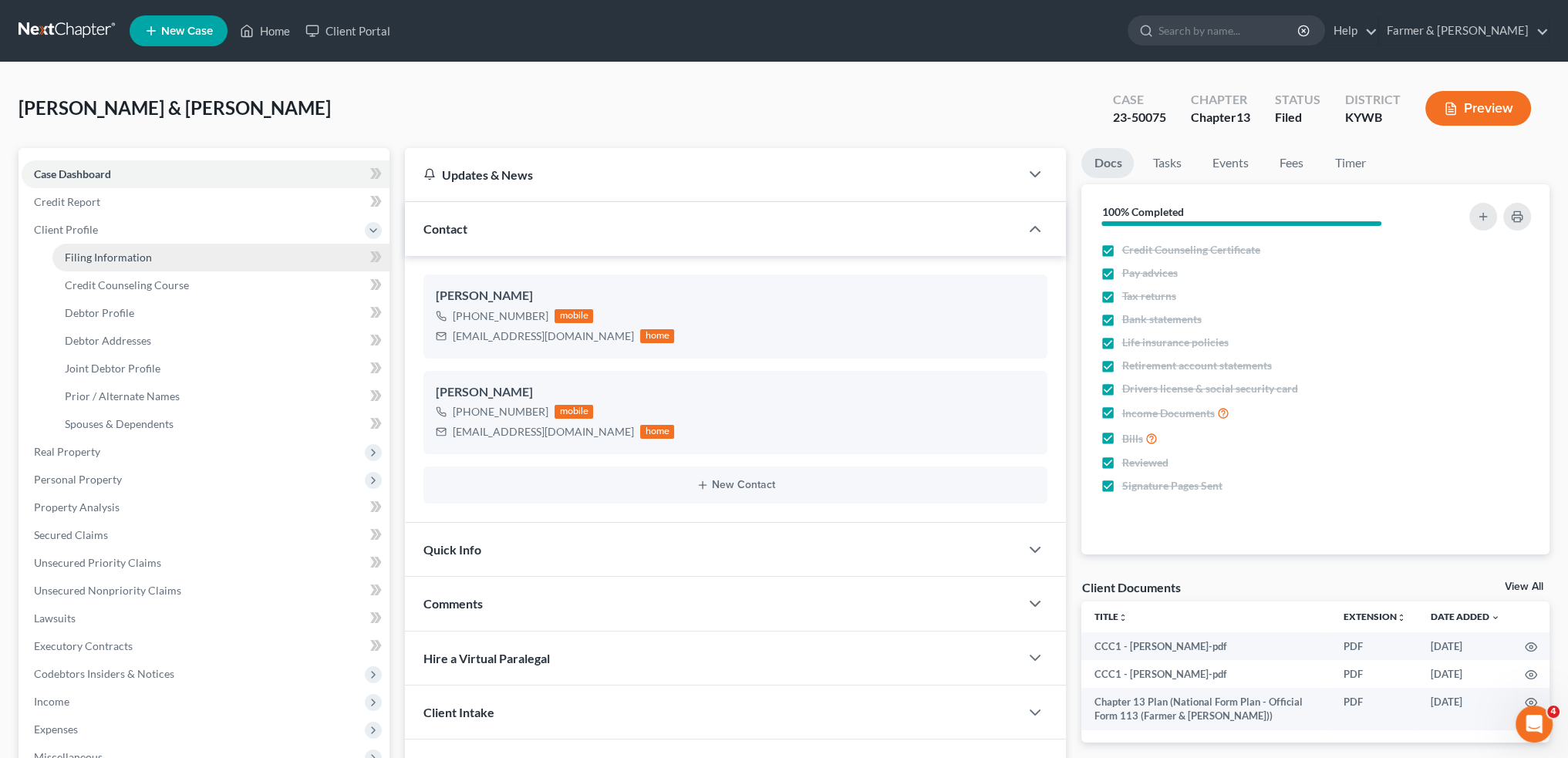
click at [159, 253] on link "Filing Information" at bounding box center [220, 257] width 337 height 28
select select "1"
select select "3"
select select "33"
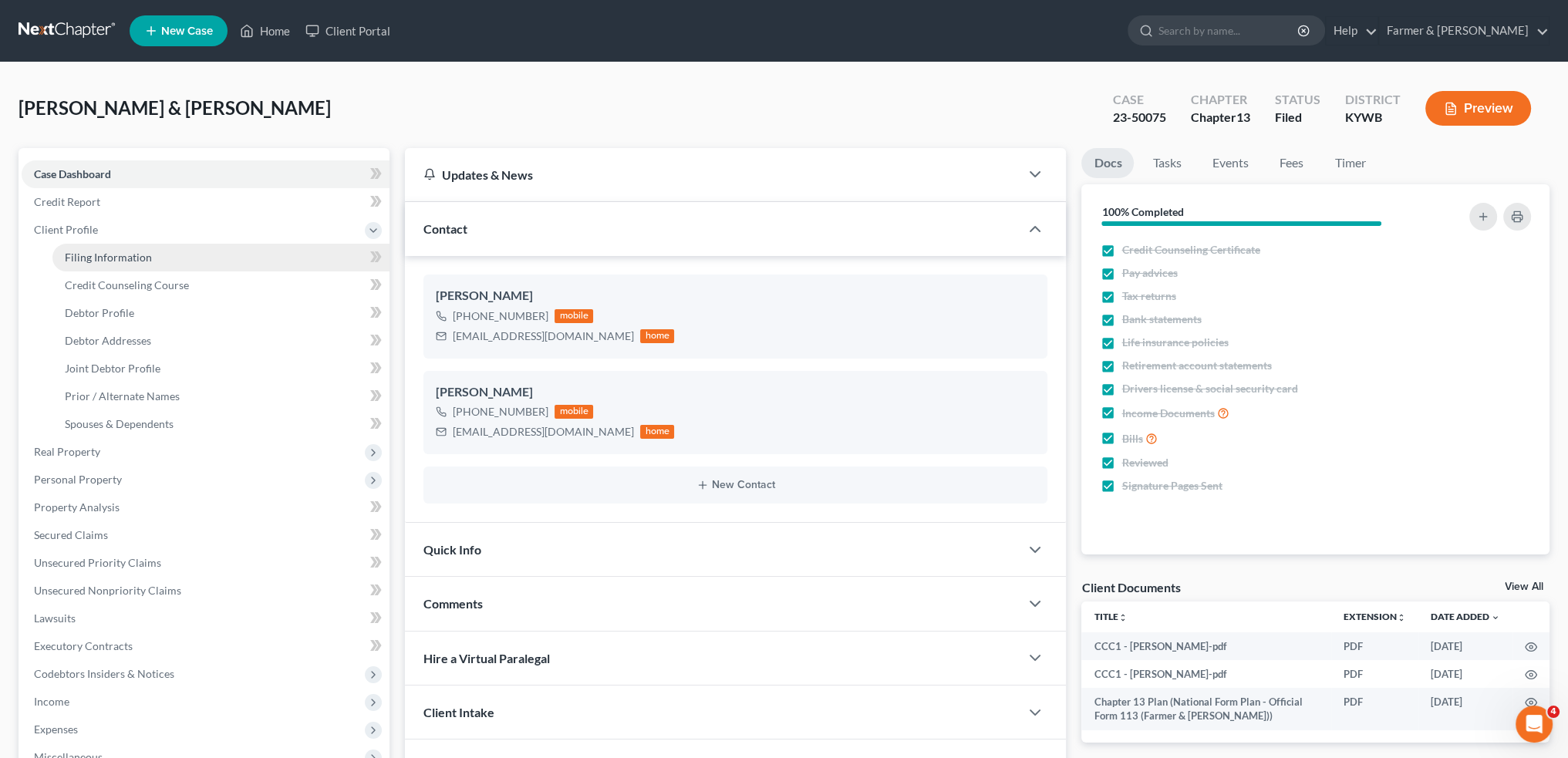
select select "0"
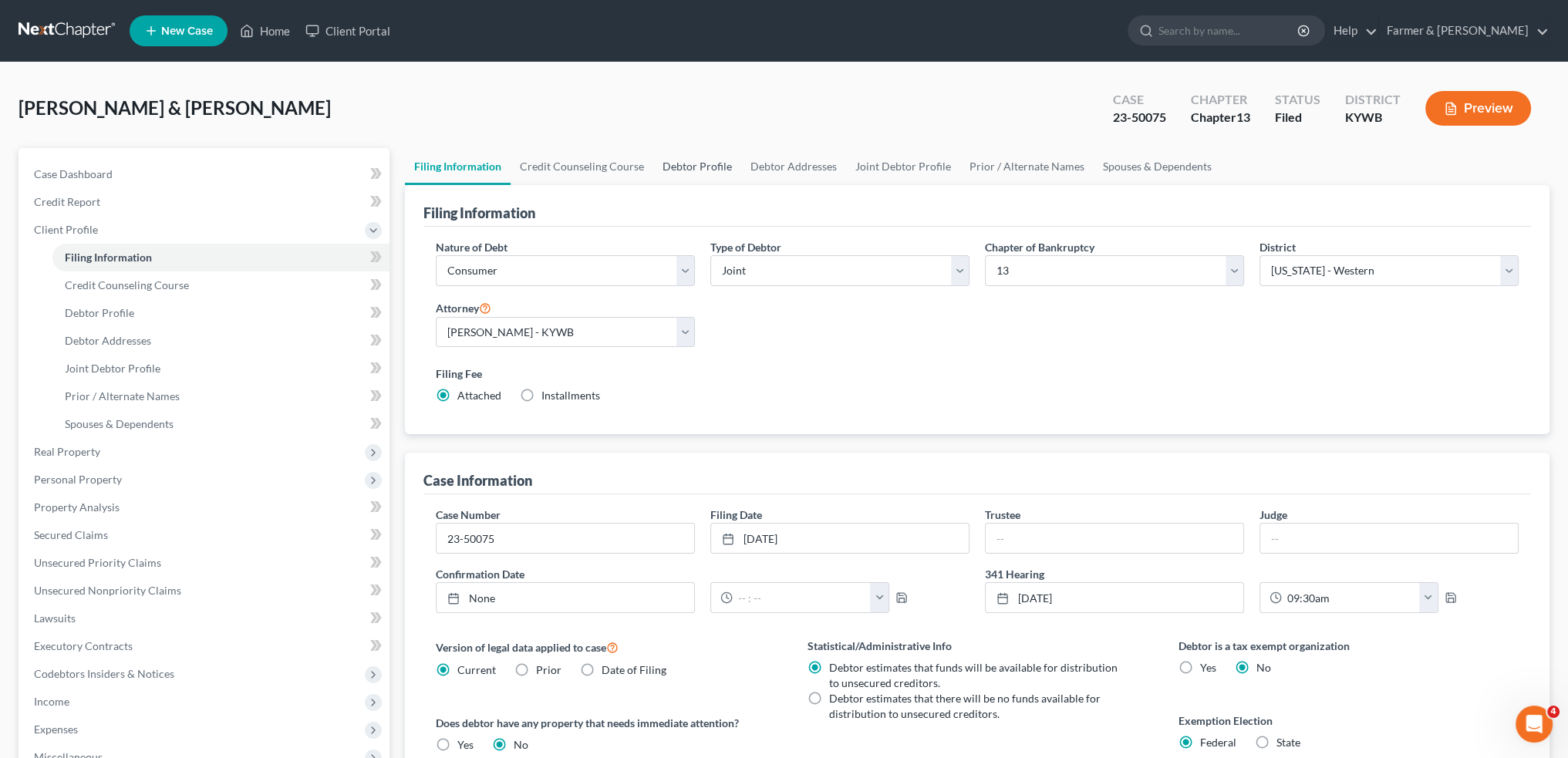
click at [709, 162] on link "Debtor Profile" at bounding box center [697, 166] width 88 height 37
select select "1"
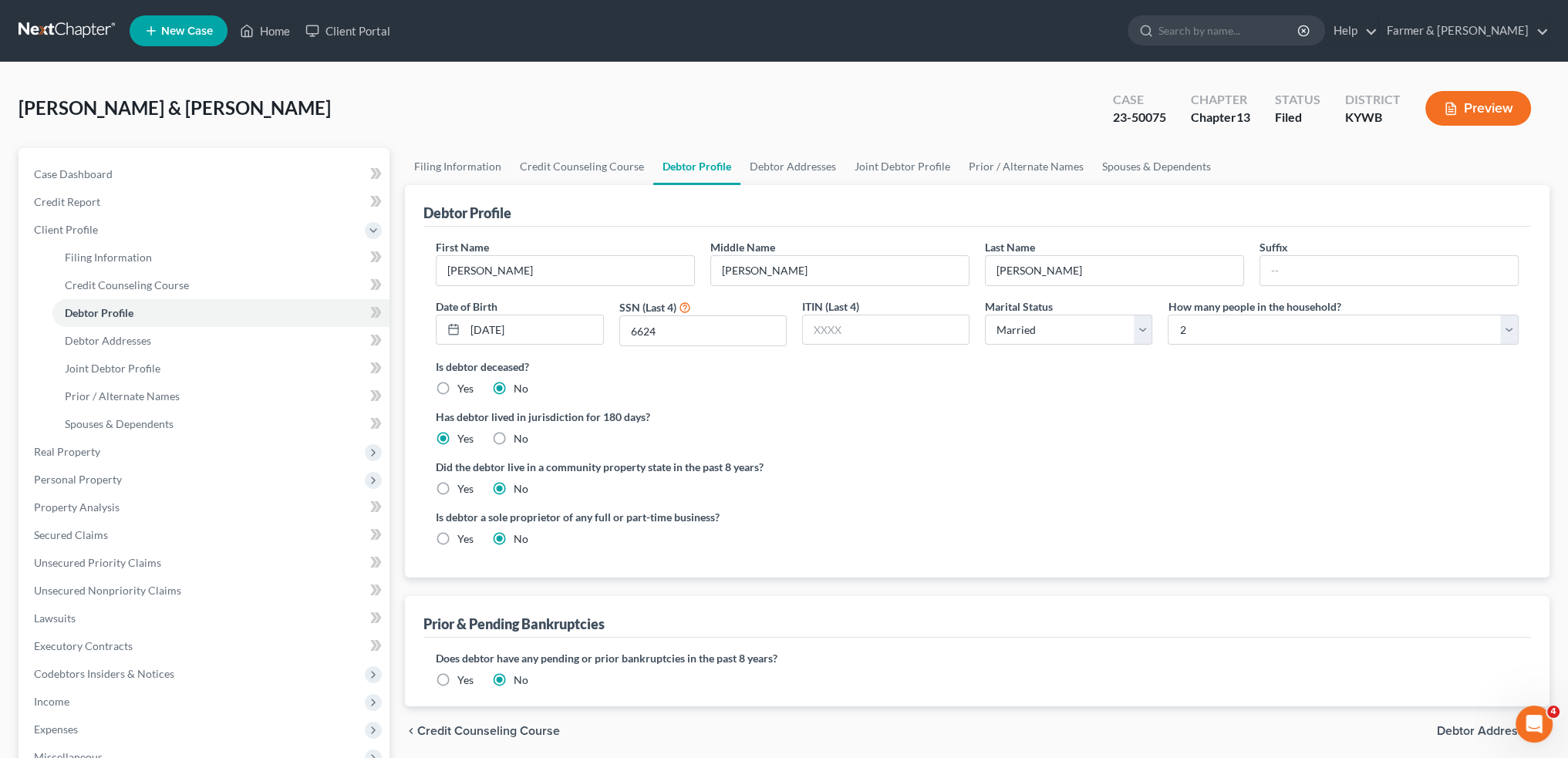
radio input "true"
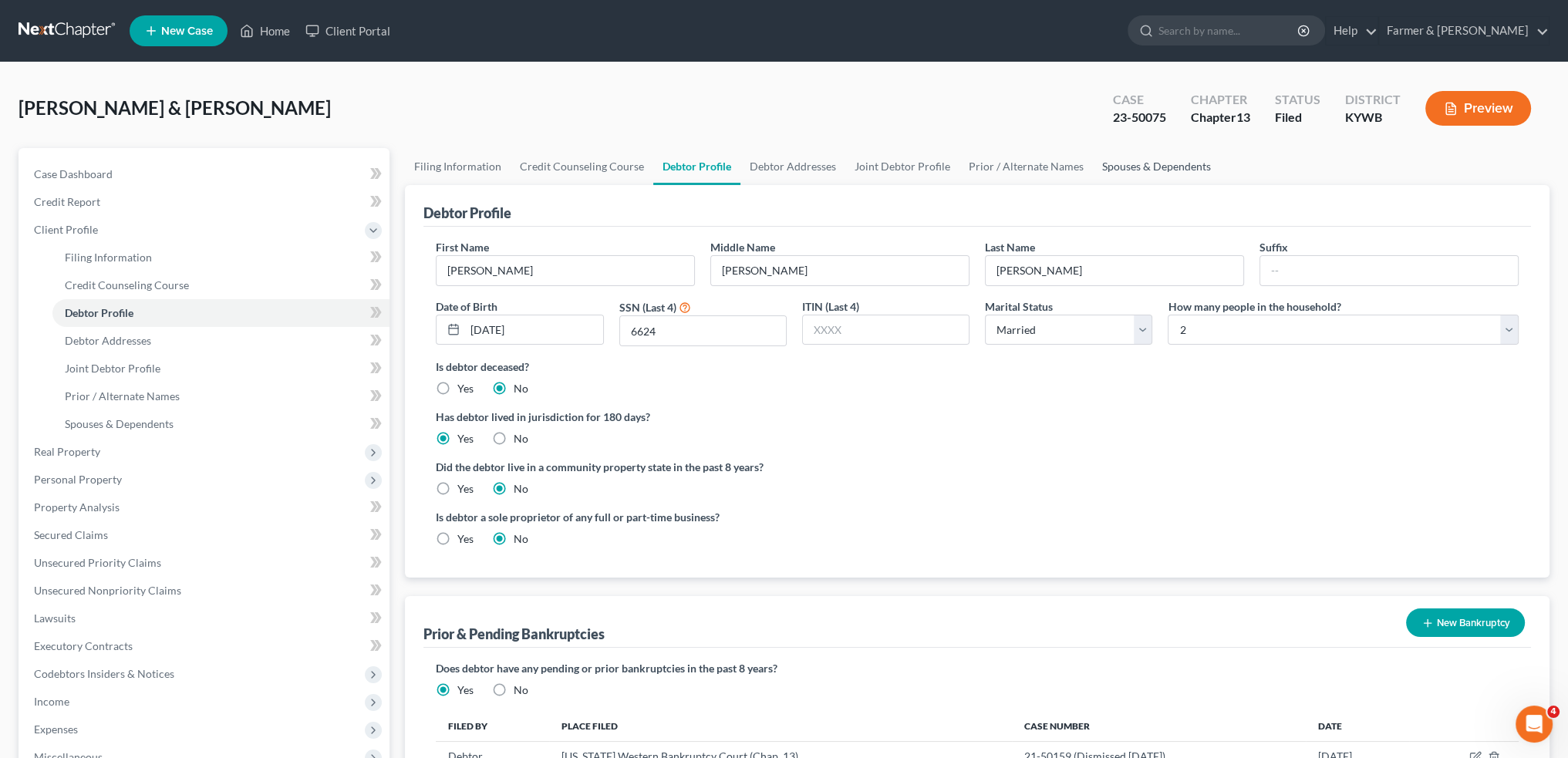
click at [1116, 162] on link "Spouses & Dependents" at bounding box center [1157, 166] width 128 height 37
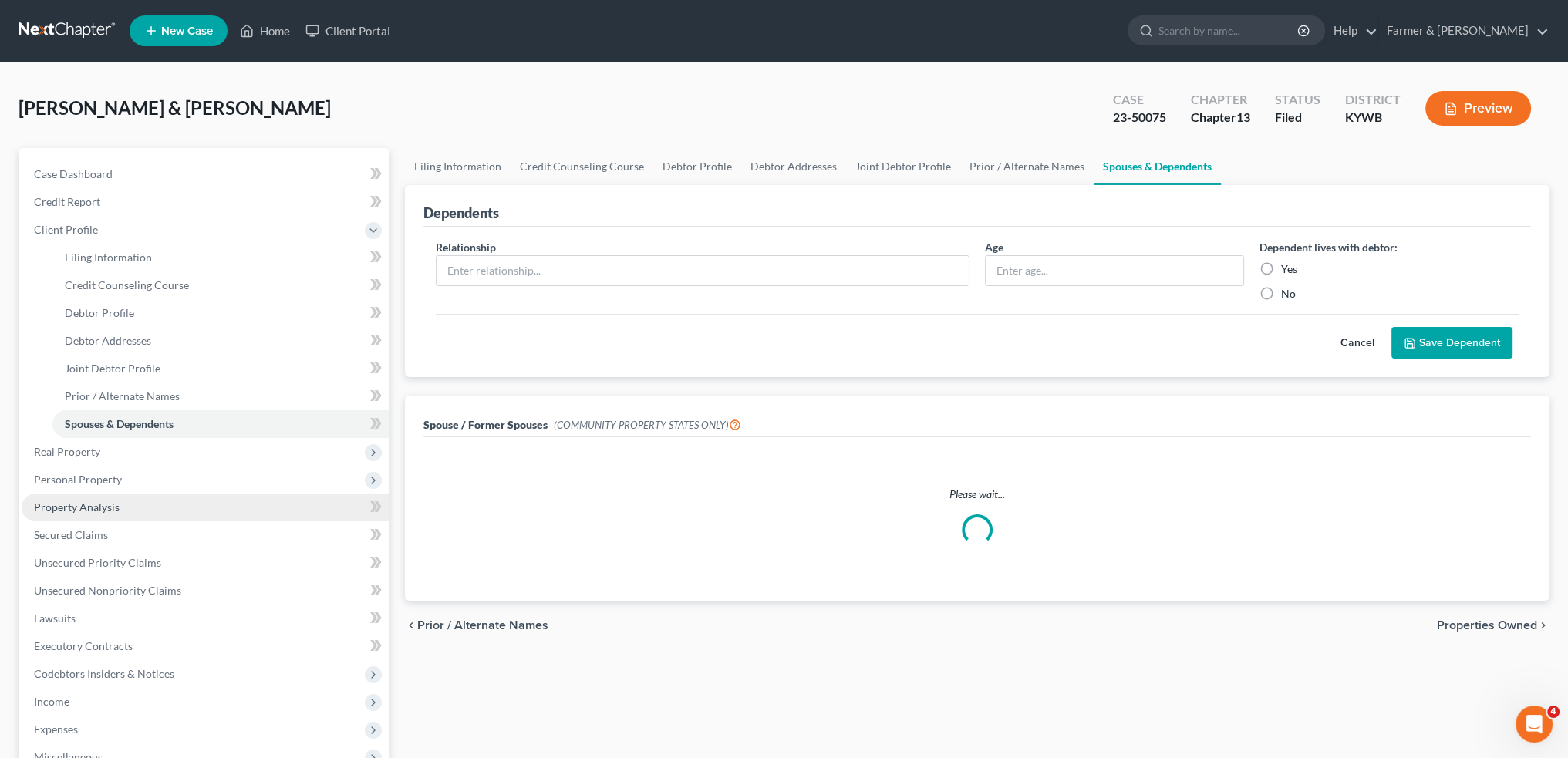
click at [108, 502] on span "Property Analysis" at bounding box center [77, 507] width 86 height 13
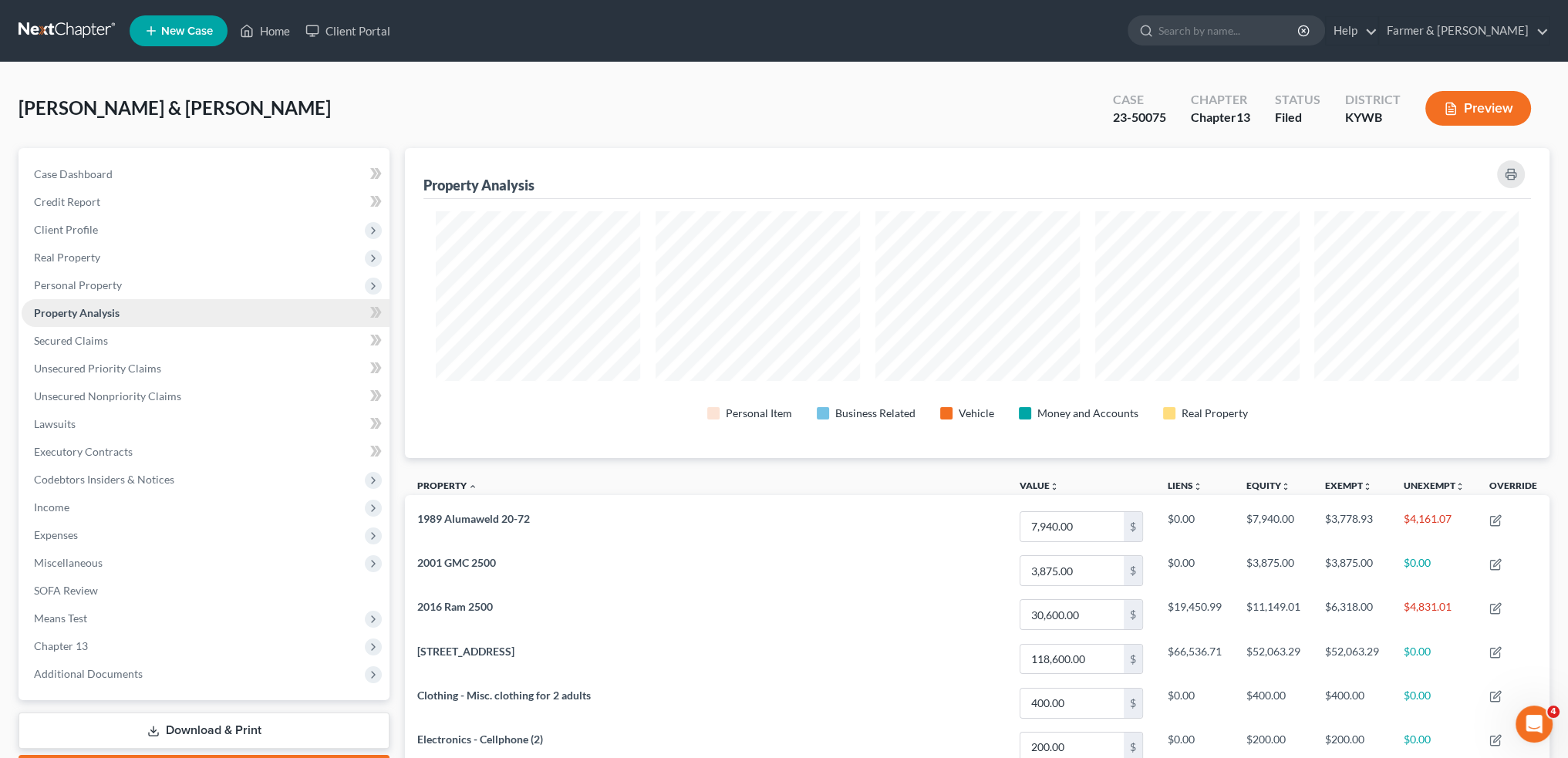
scroll to position [310, 1144]
click at [124, 260] on span "Real Property" at bounding box center [205, 257] width 368 height 28
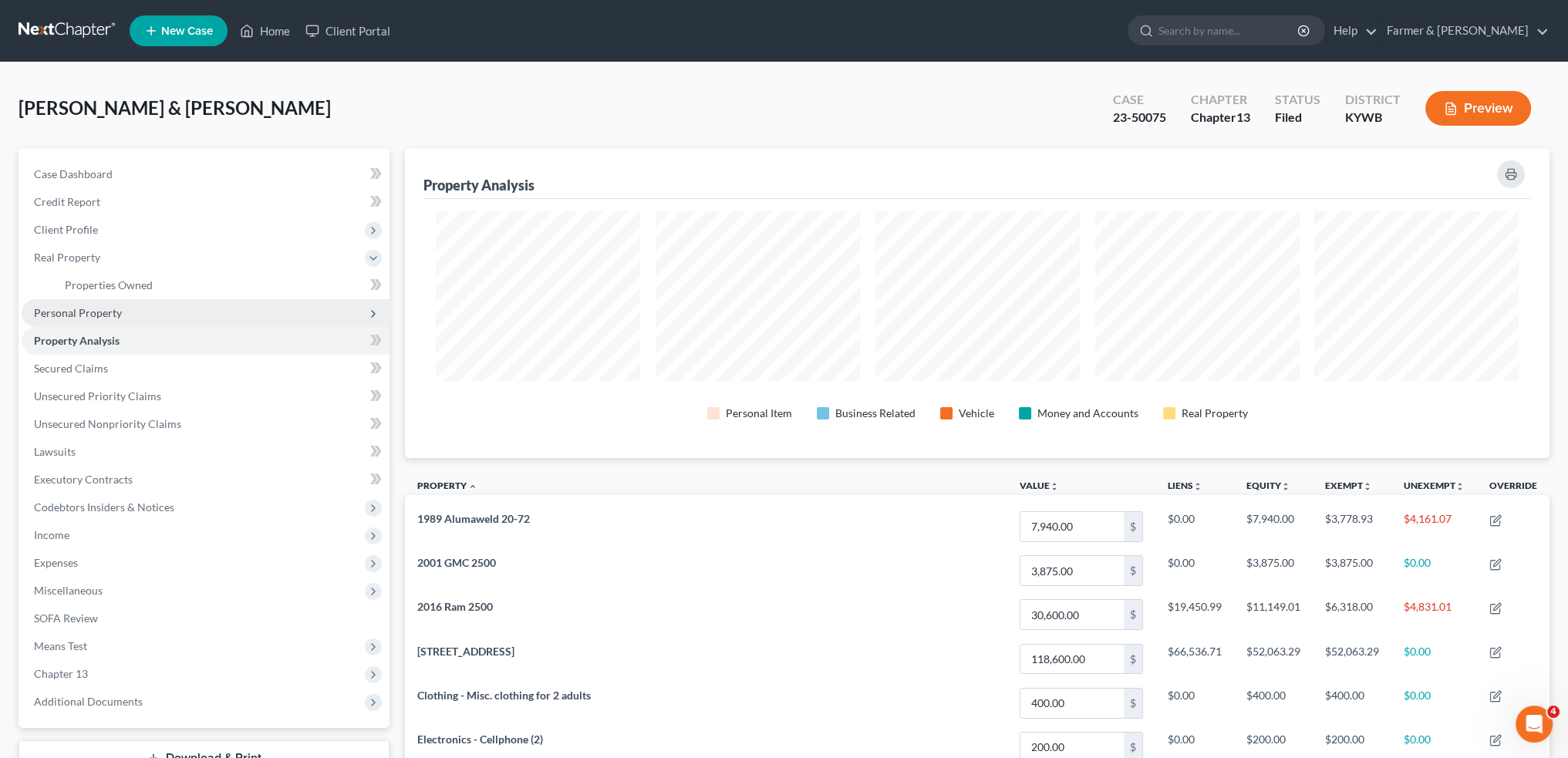
click at [117, 310] on span "Personal Property" at bounding box center [78, 313] width 88 height 13
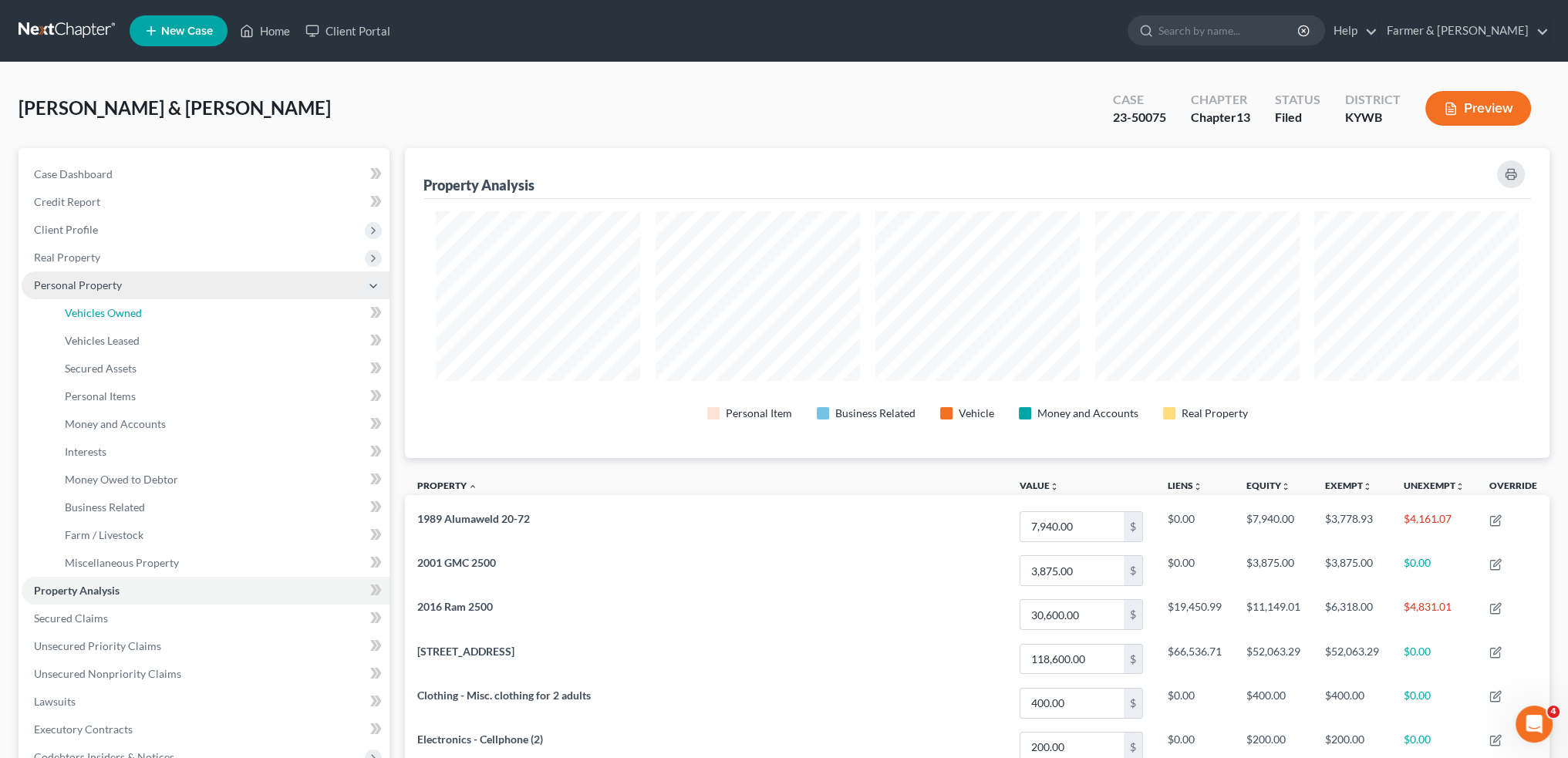
click at [117, 310] on span "Vehicles Owned" at bounding box center [103, 313] width 77 height 13
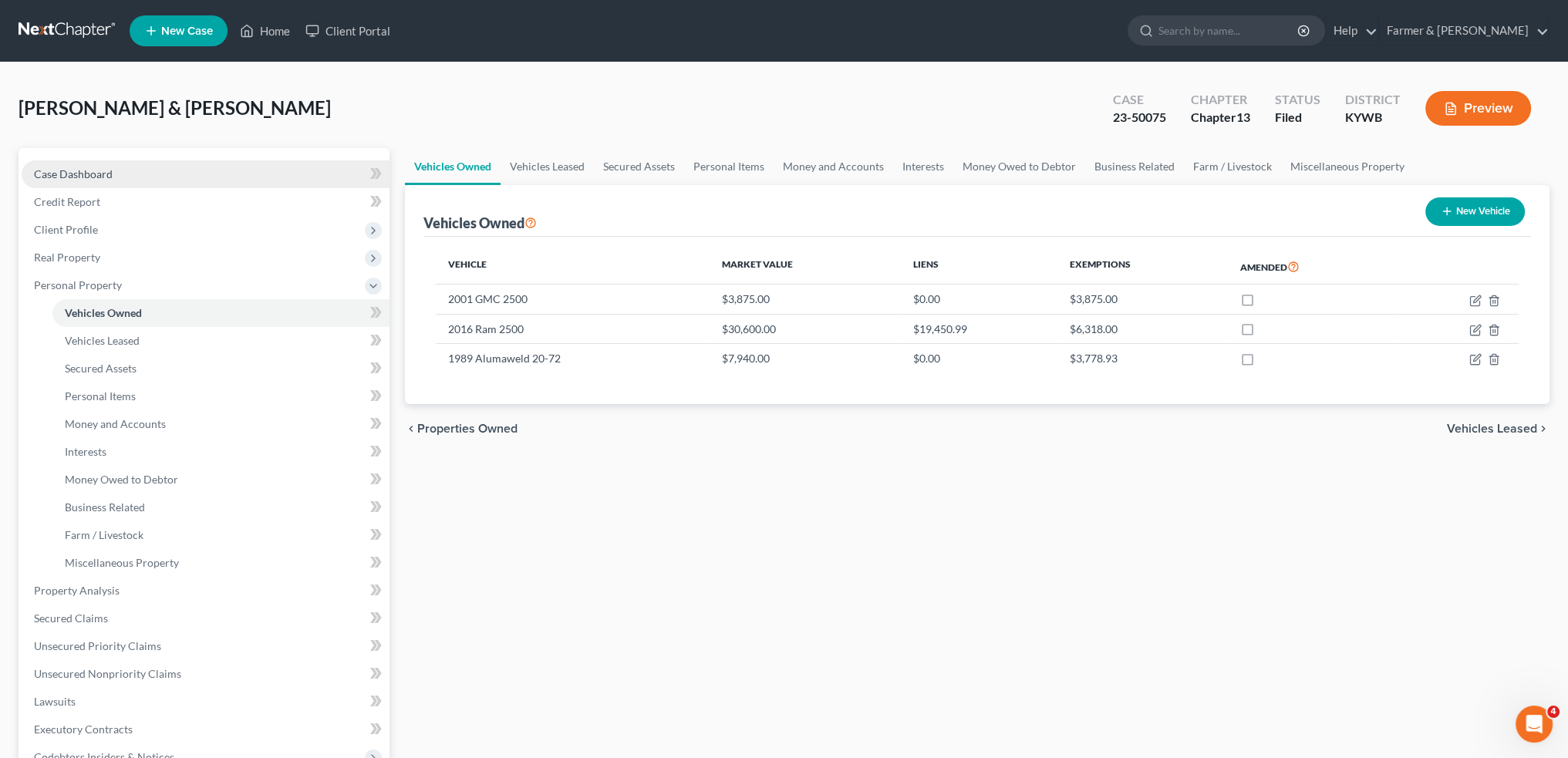
click at [160, 178] on link "Case Dashboard" at bounding box center [205, 174] width 368 height 28
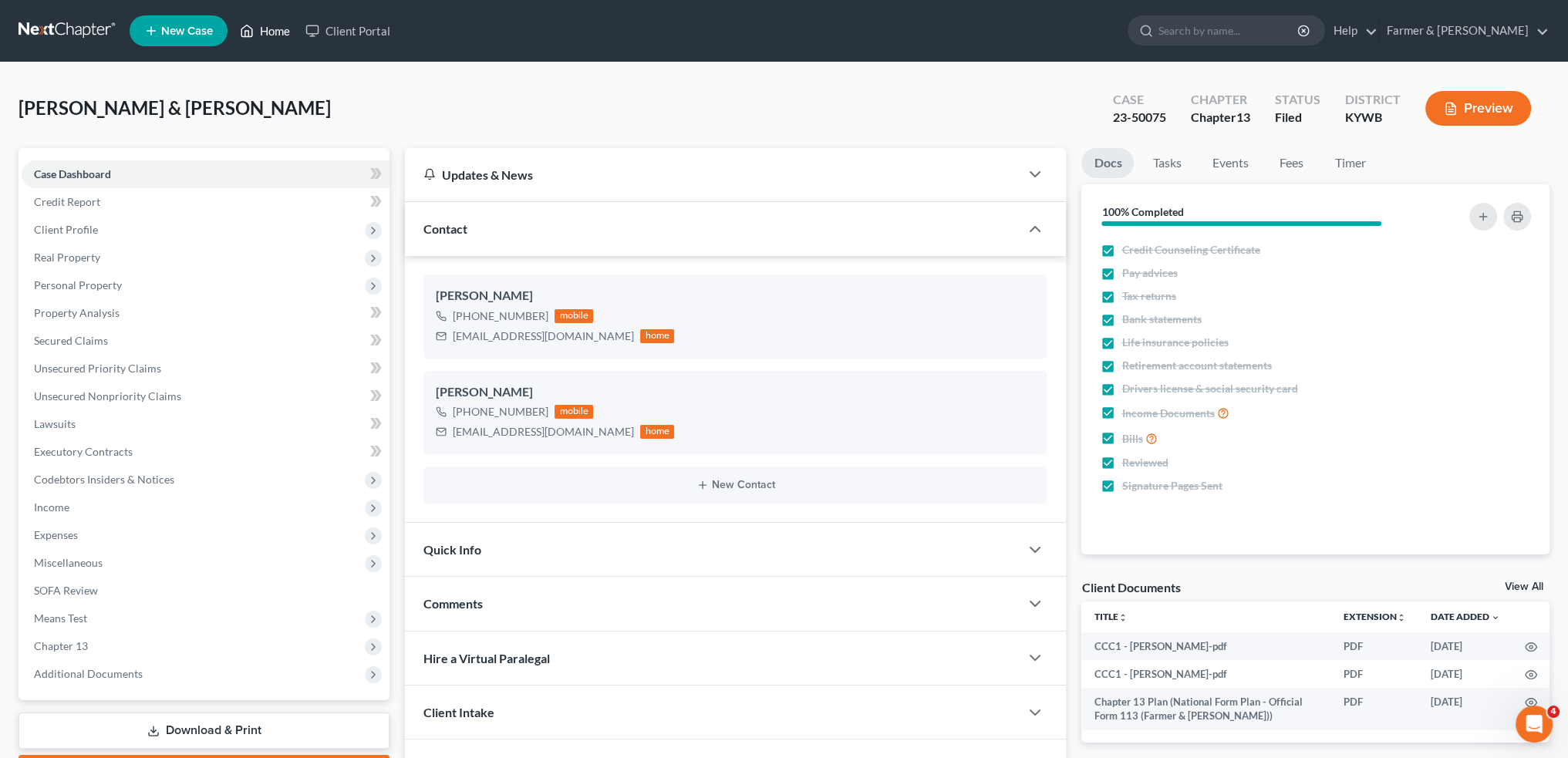
click at [263, 26] on link "Home" at bounding box center [264, 31] width 65 height 28
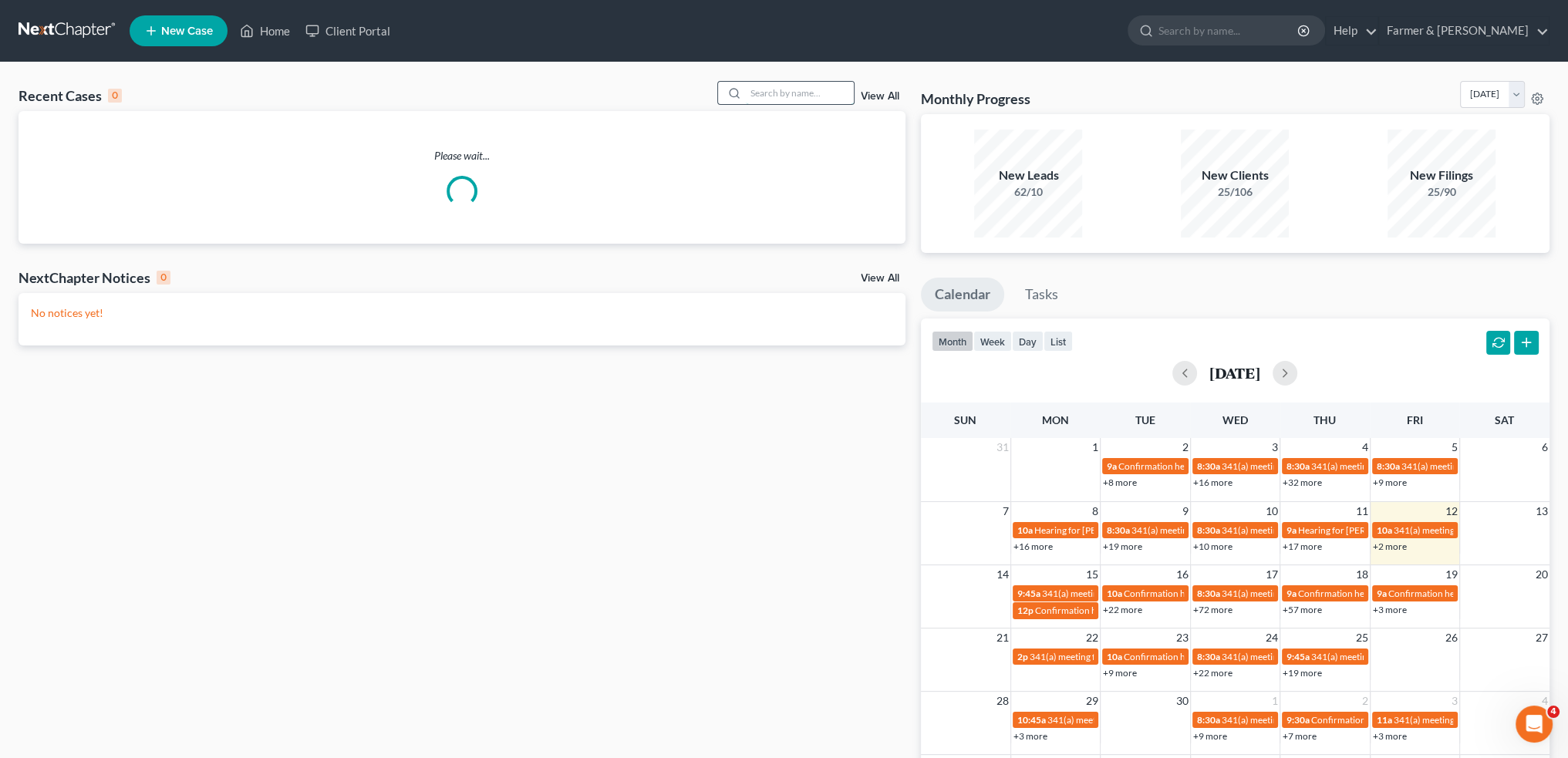
click at [815, 92] on input "search" at bounding box center [800, 93] width 108 height 23
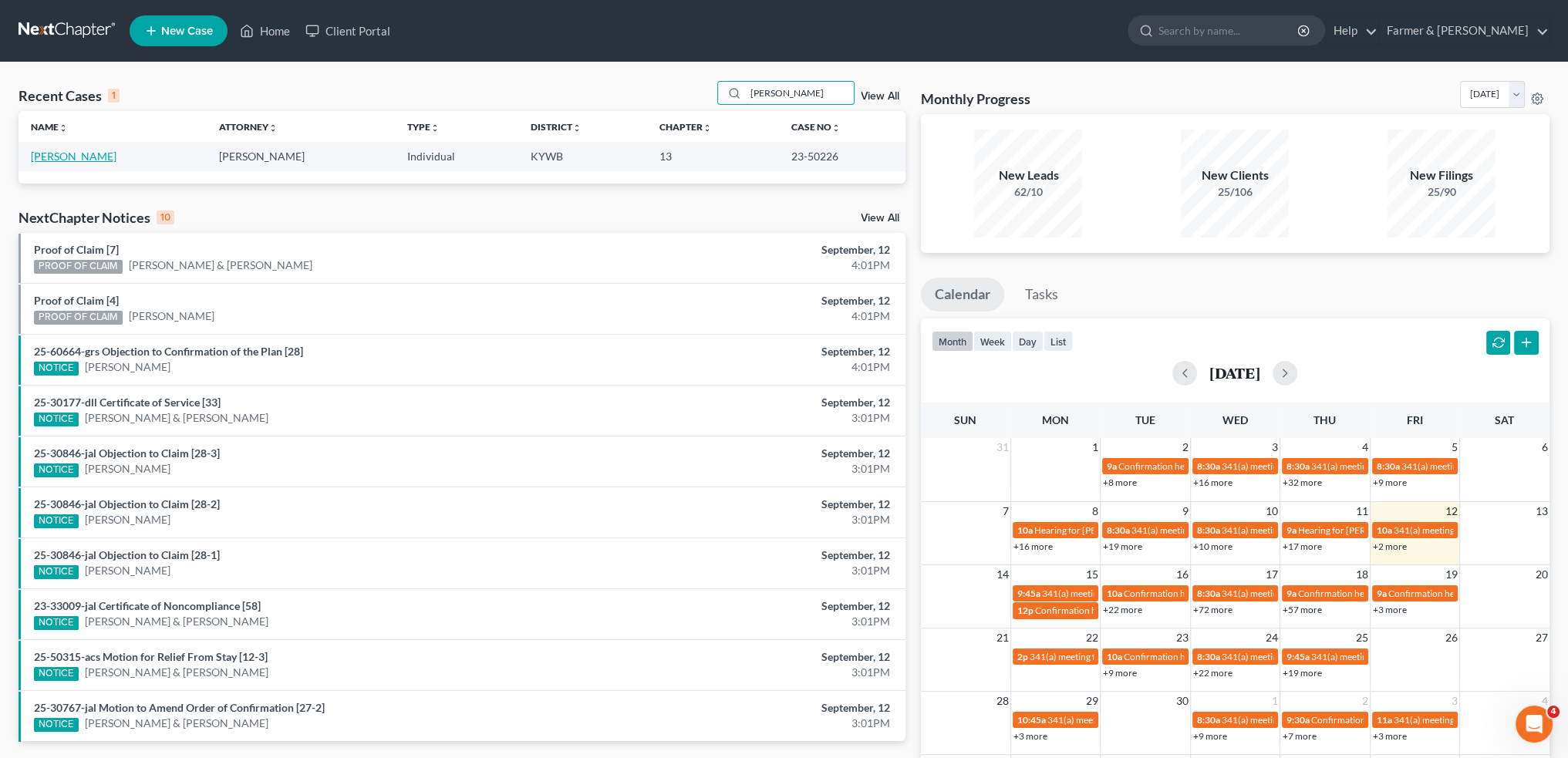
type input "[PERSON_NAME]"
click at [71, 155] on link "[PERSON_NAME]" at bounding box center [74, 155] width 86 height 13
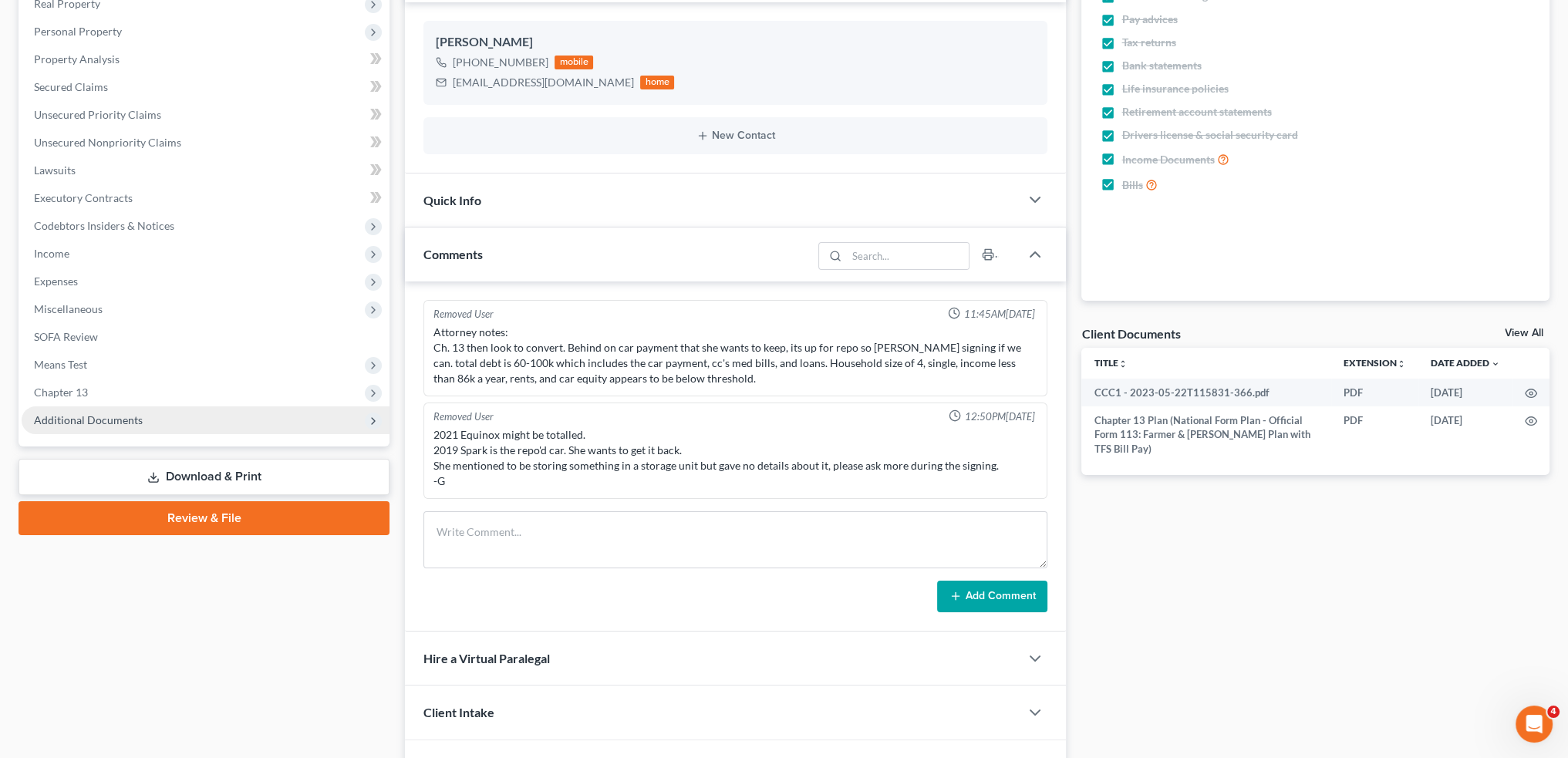
scroll to position [281, 0]
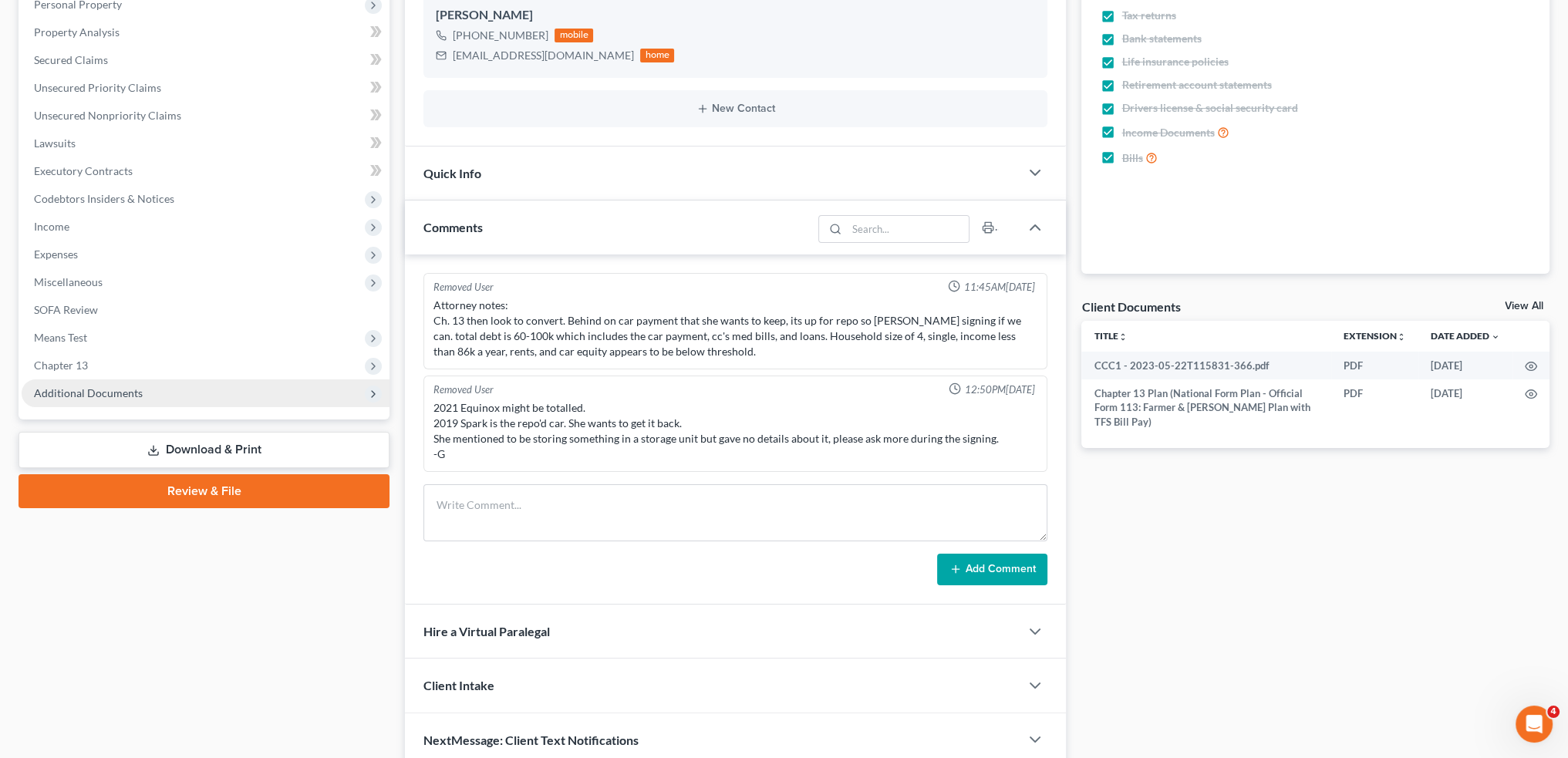
click at [84, 389] on span "Additional Documents" at bounding box center [89, 393] width 109 height 13
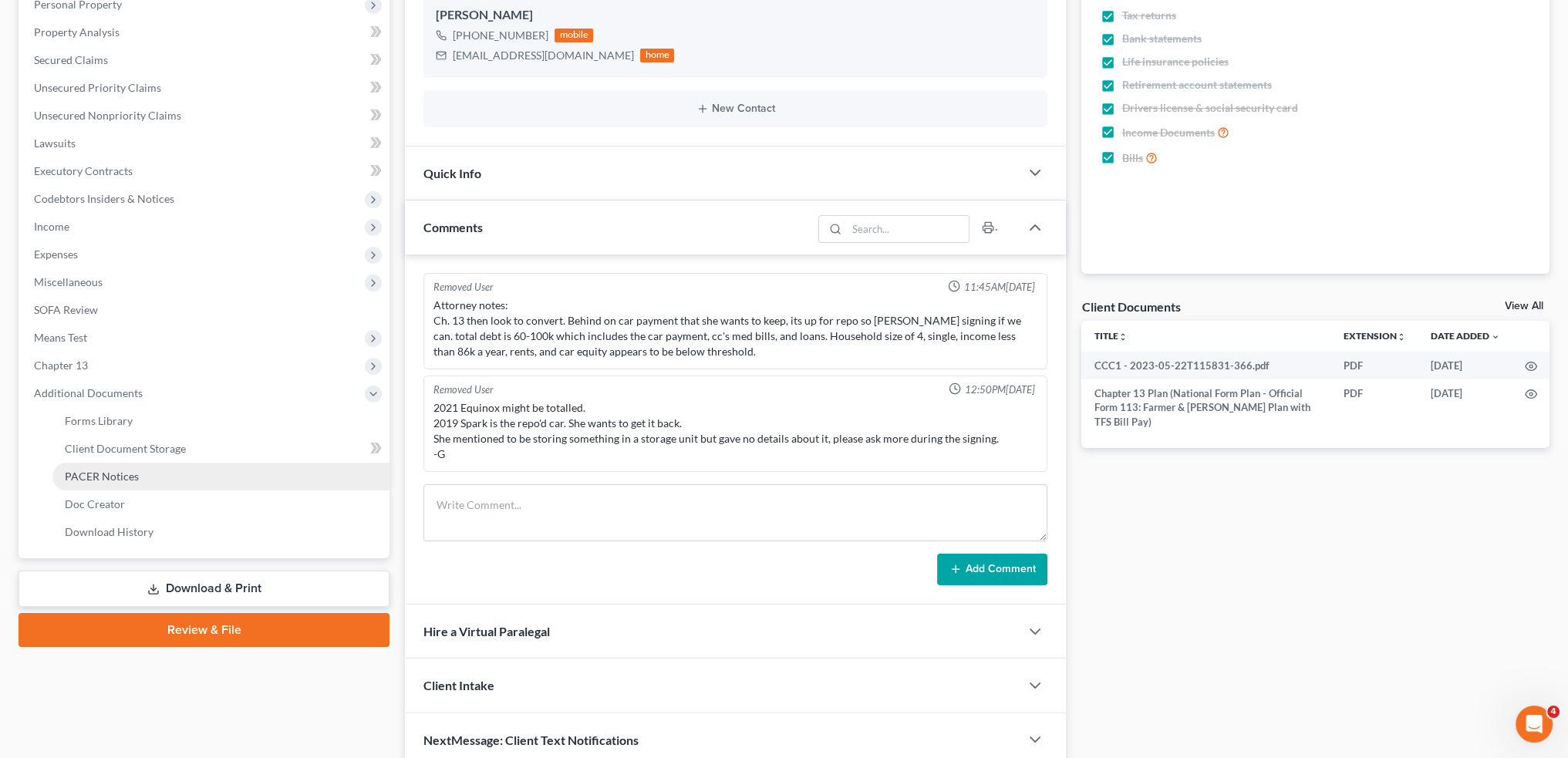
click at [117, 472] on span "PACER Notices" at bounding box center [101, 476] width 74 height 13
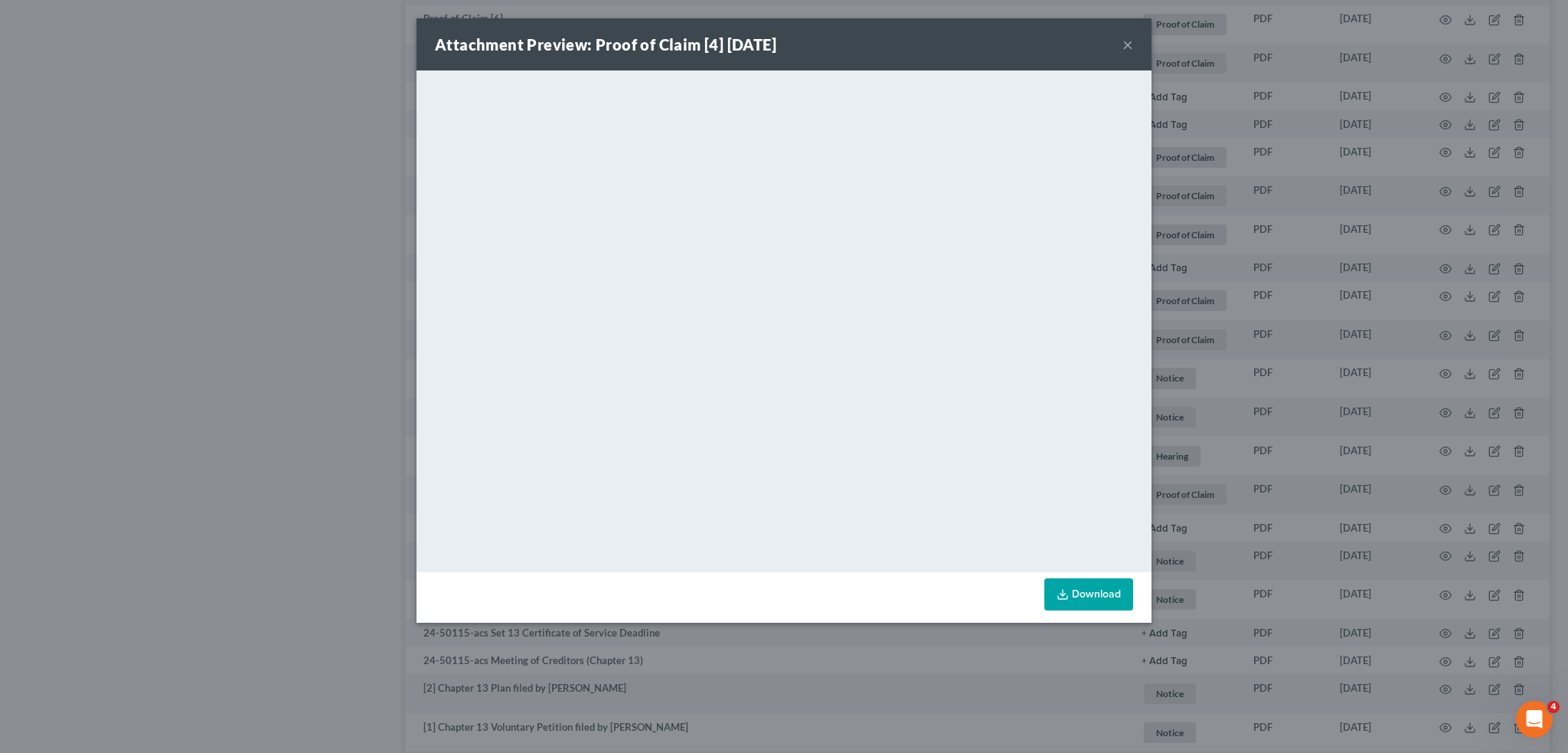
click at [1129, 42] on button "×" at bounding box center [1128, 45] width 11 height 19
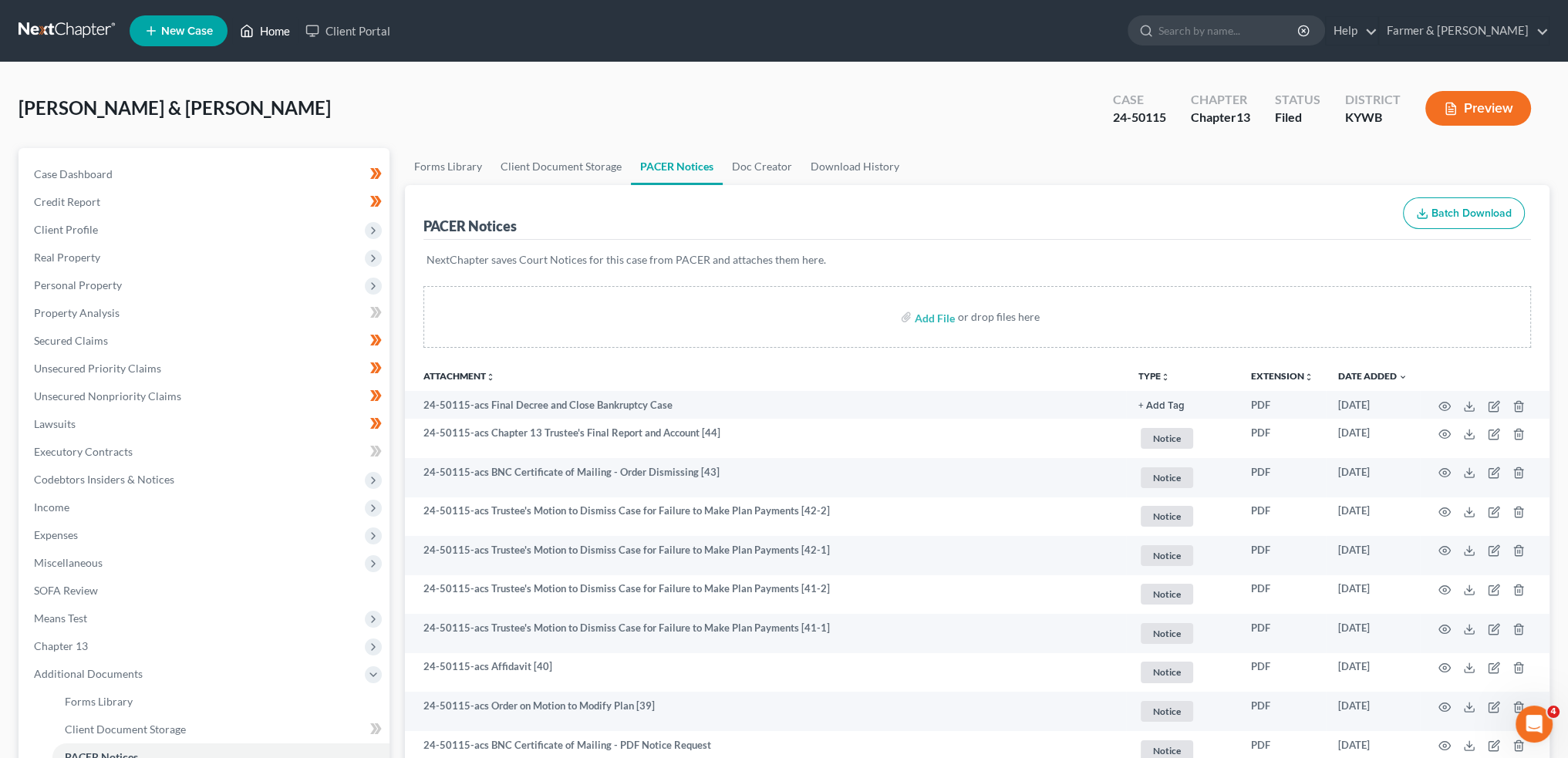
click at [275, 22] on link "Home" at bounding box center [264, 31] width 65 height 28
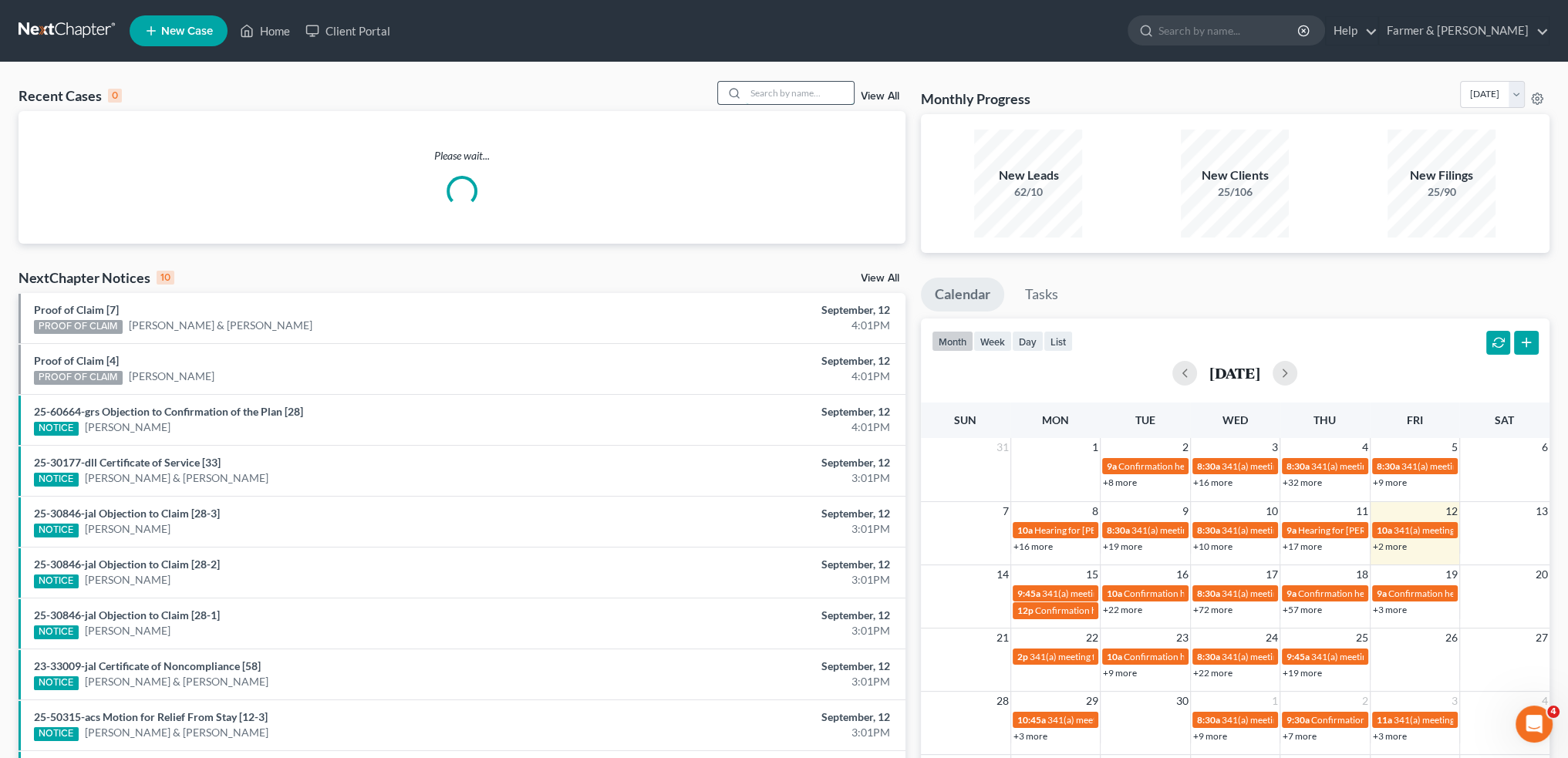
click at [825, 94] on input "search" at bounding box center [800, 93] width 108 height 23
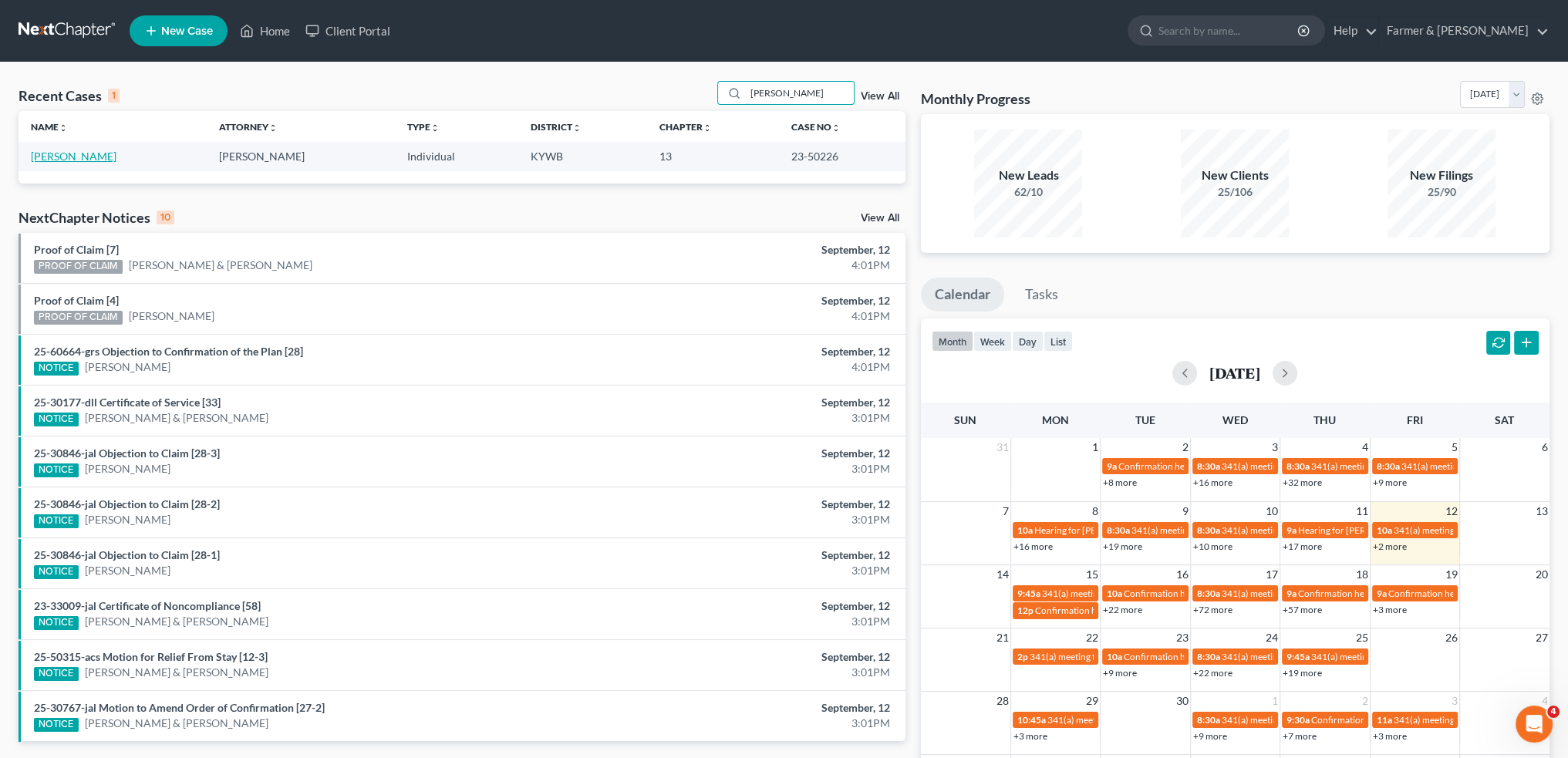
type input "[PERSON_NAME]"
click at [66, 152] on link "[PERSON_NAME]" at bounding box center [74, 155] width 86 height 13
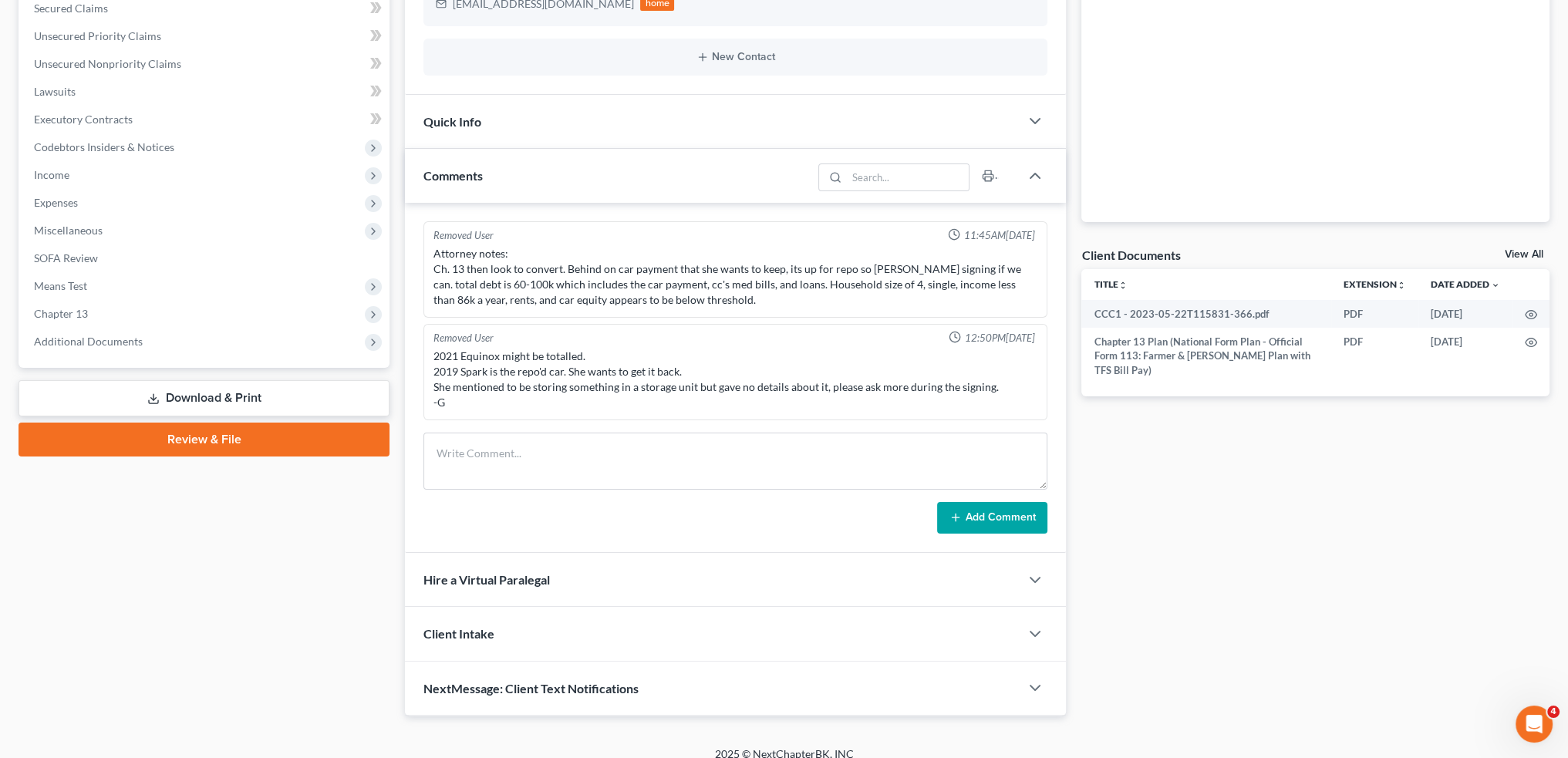
scroll to position [345, 0]
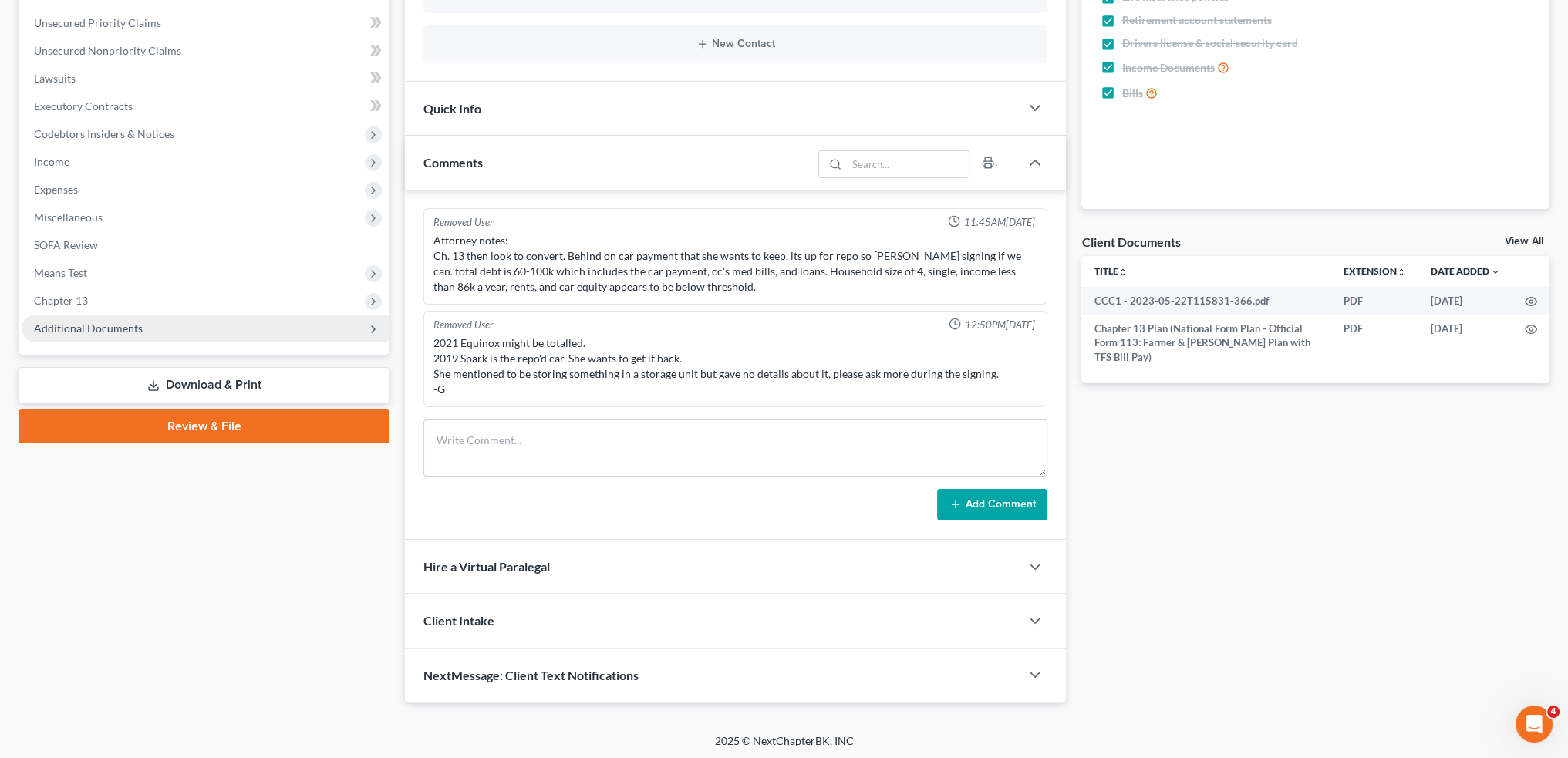
click at [136, 323] on span "Additional Documents" at bounding box center [89, 327] width 109 height 13
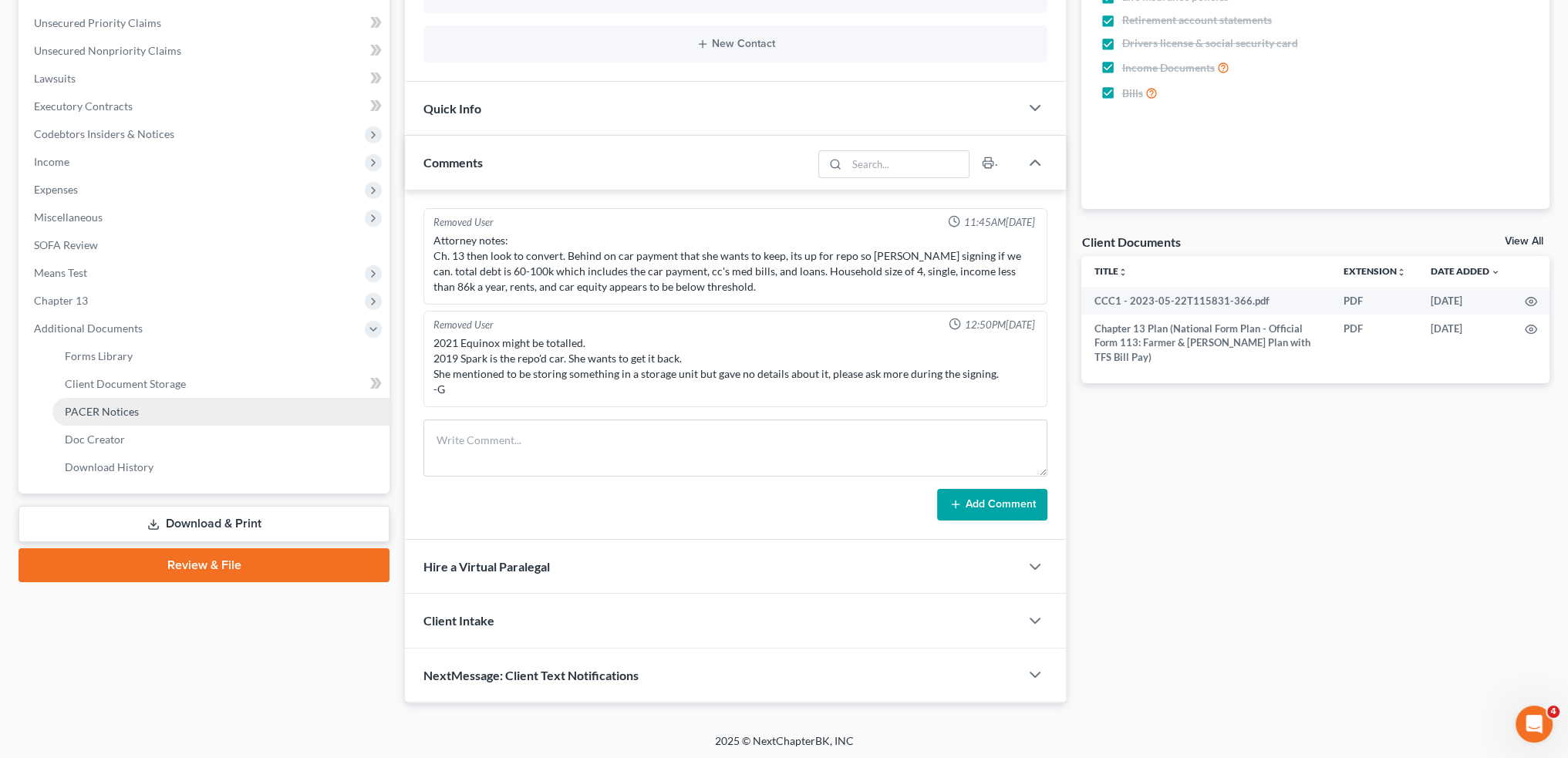
click at [138, 416] on link "PACER Notices" at bounding box center [220, 412] width 337 height 28
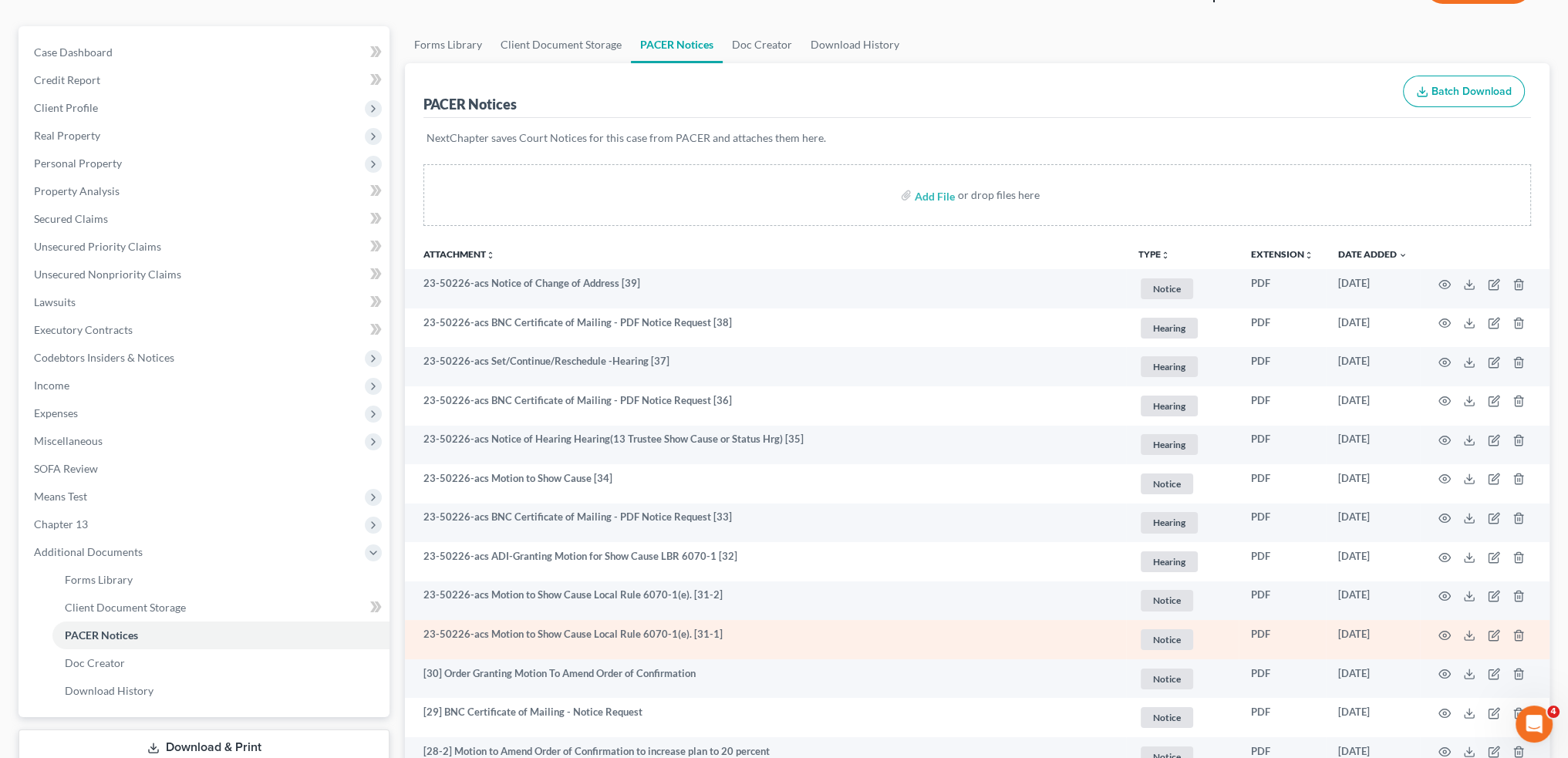
scroll to position [257, 0]
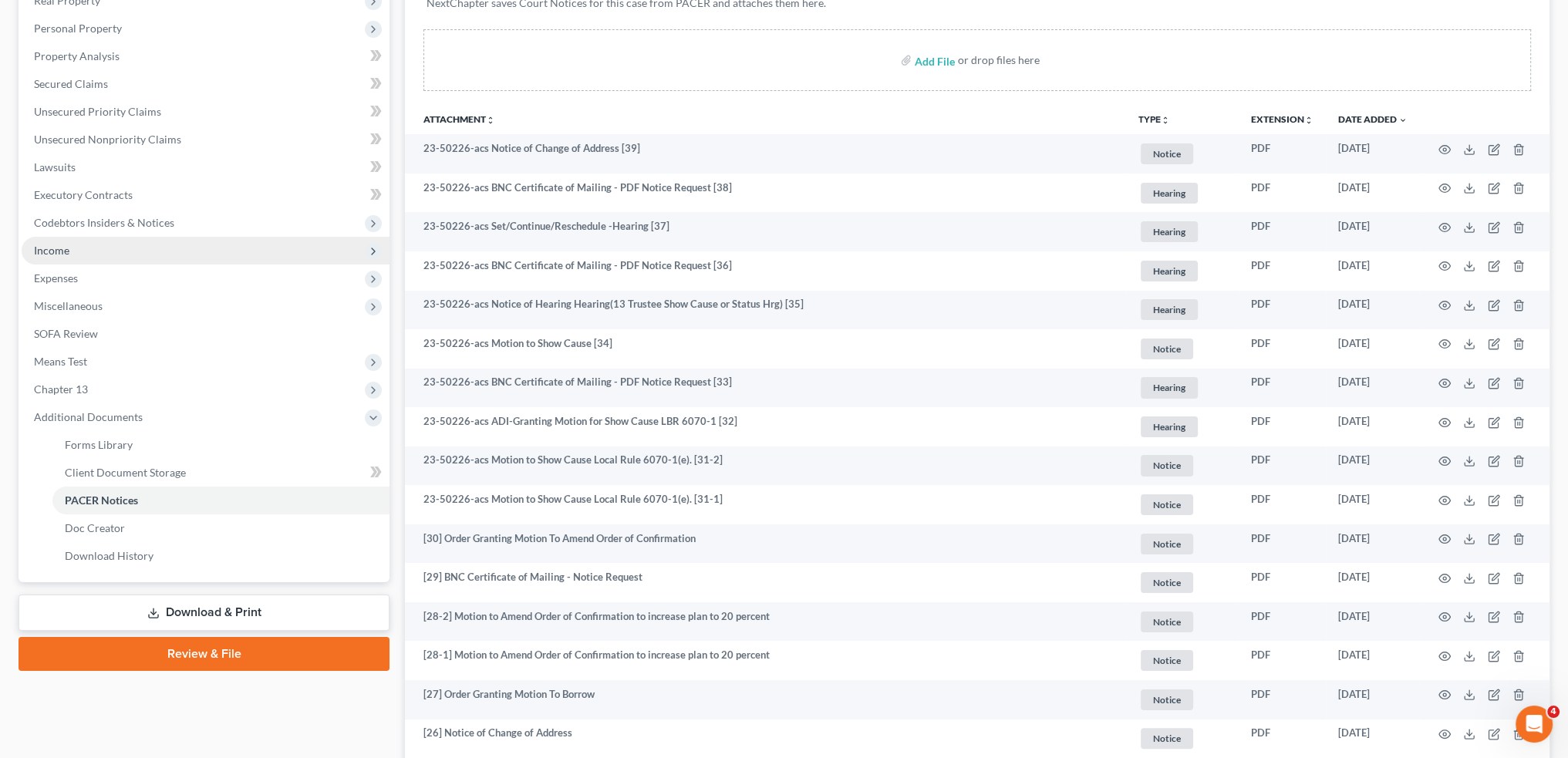
click at [142, 256] on span "Income" at bounding box center [205, 250] width 368 height 28
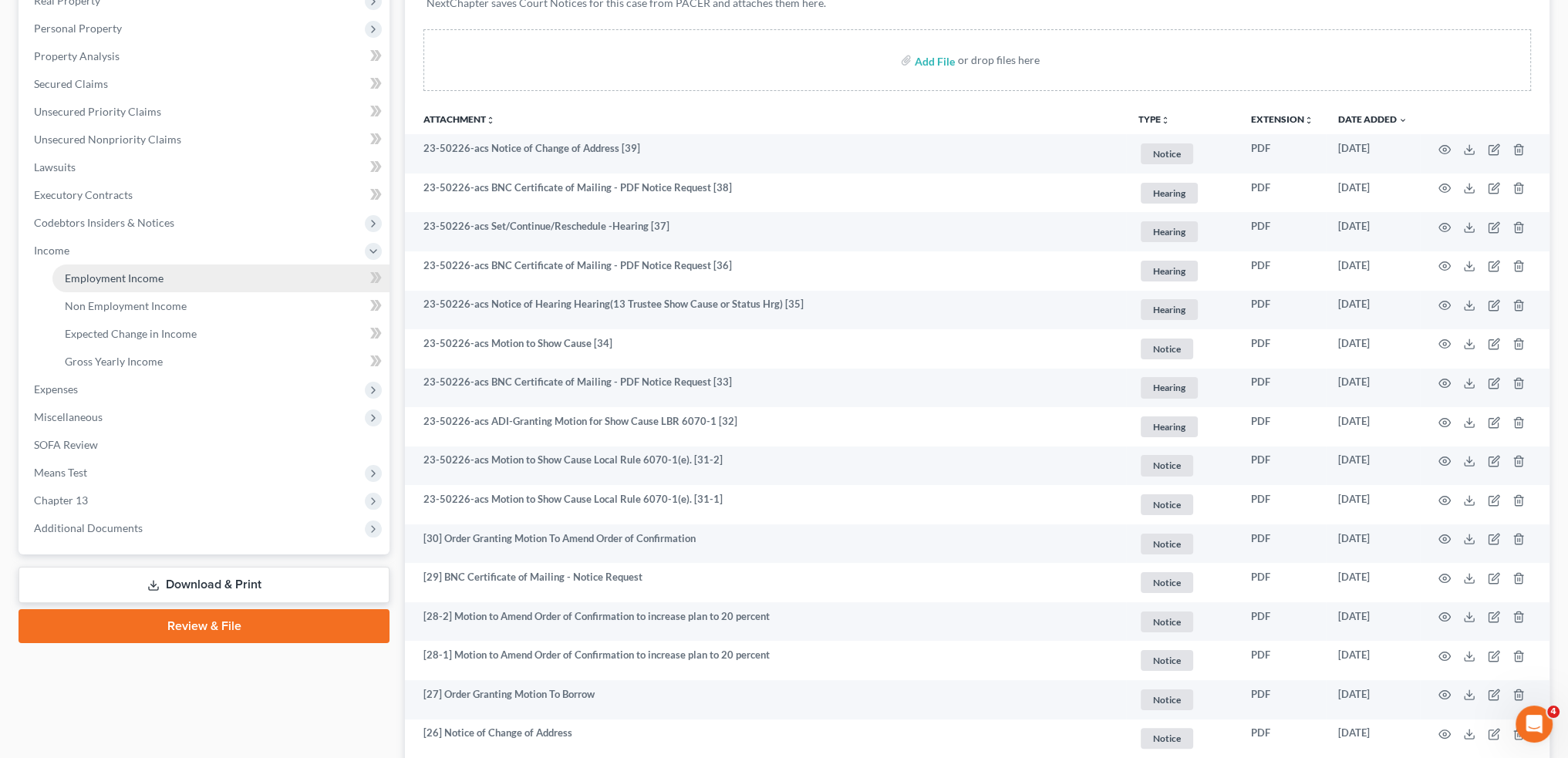
click at [142, 278] on span "Employment Income" at bounding box center [114, 278] width 99 height 13
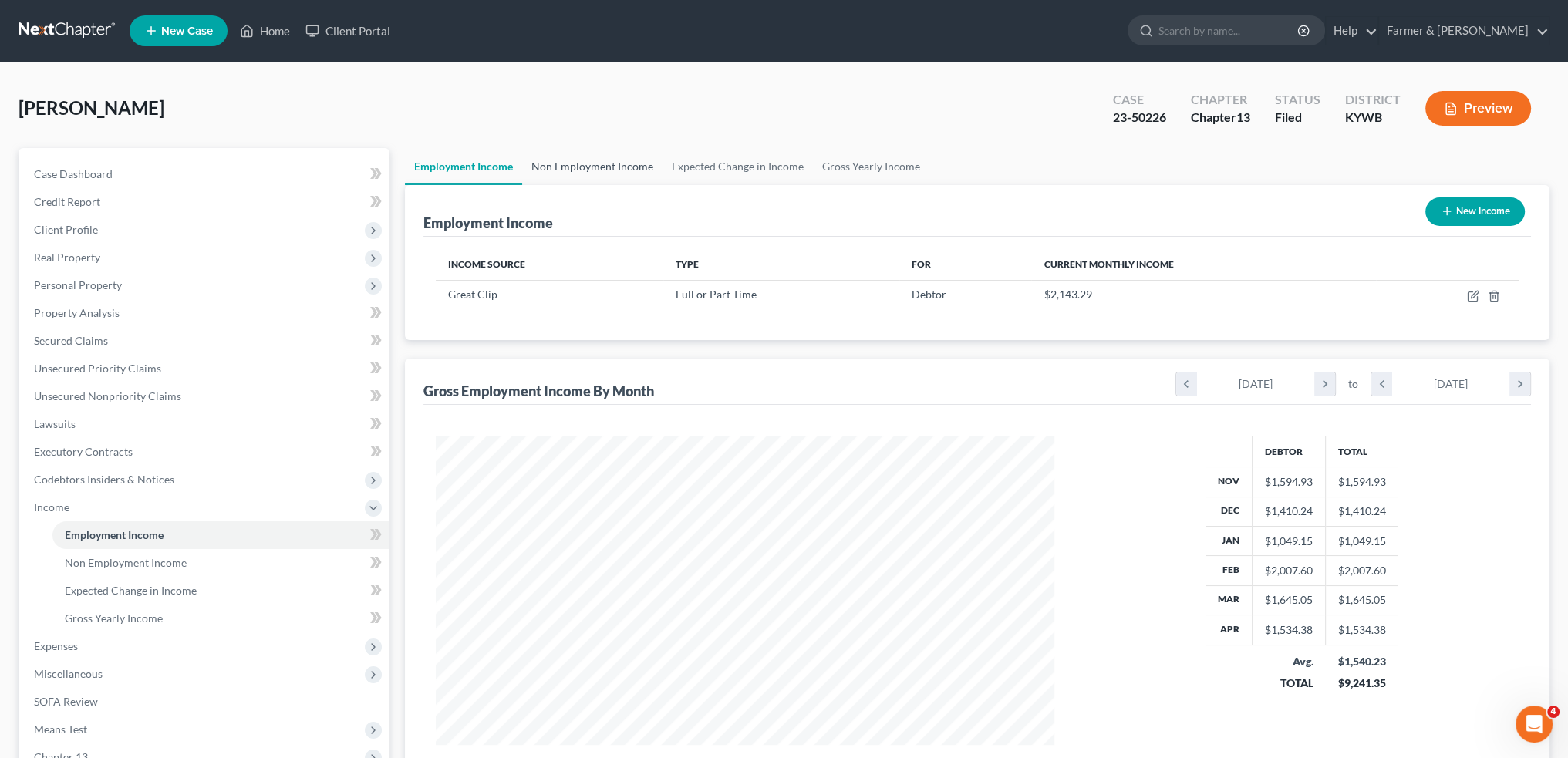
scroll to position [309, 649]
click at [604, 157] on link "Non Employment Income" at bounding box center [592, 166] width 140 height 37
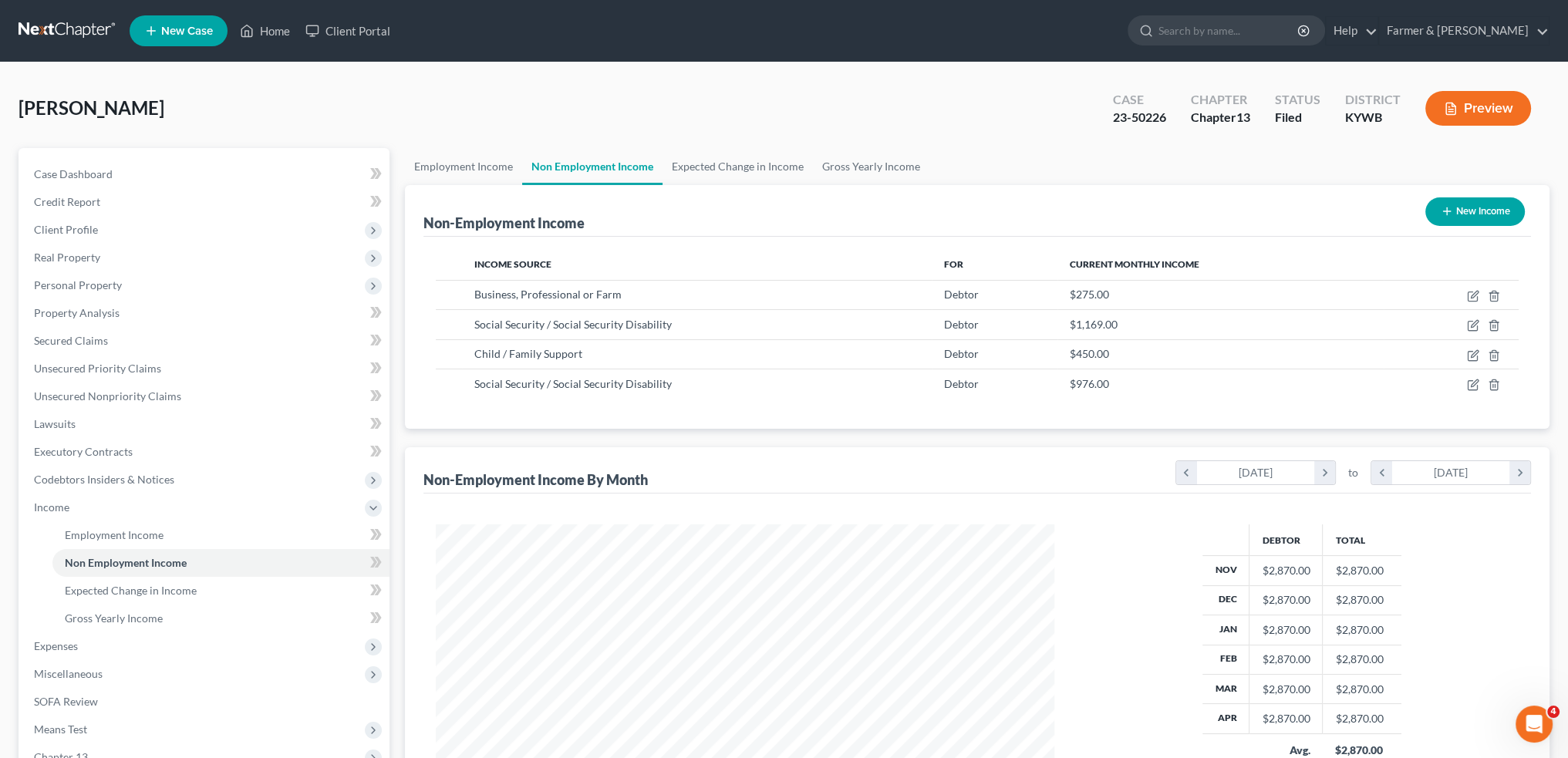
scroll to position [309, 649]
click at [284, 21] on link "Home" at bounding box center [264, 31] width 65 height 28
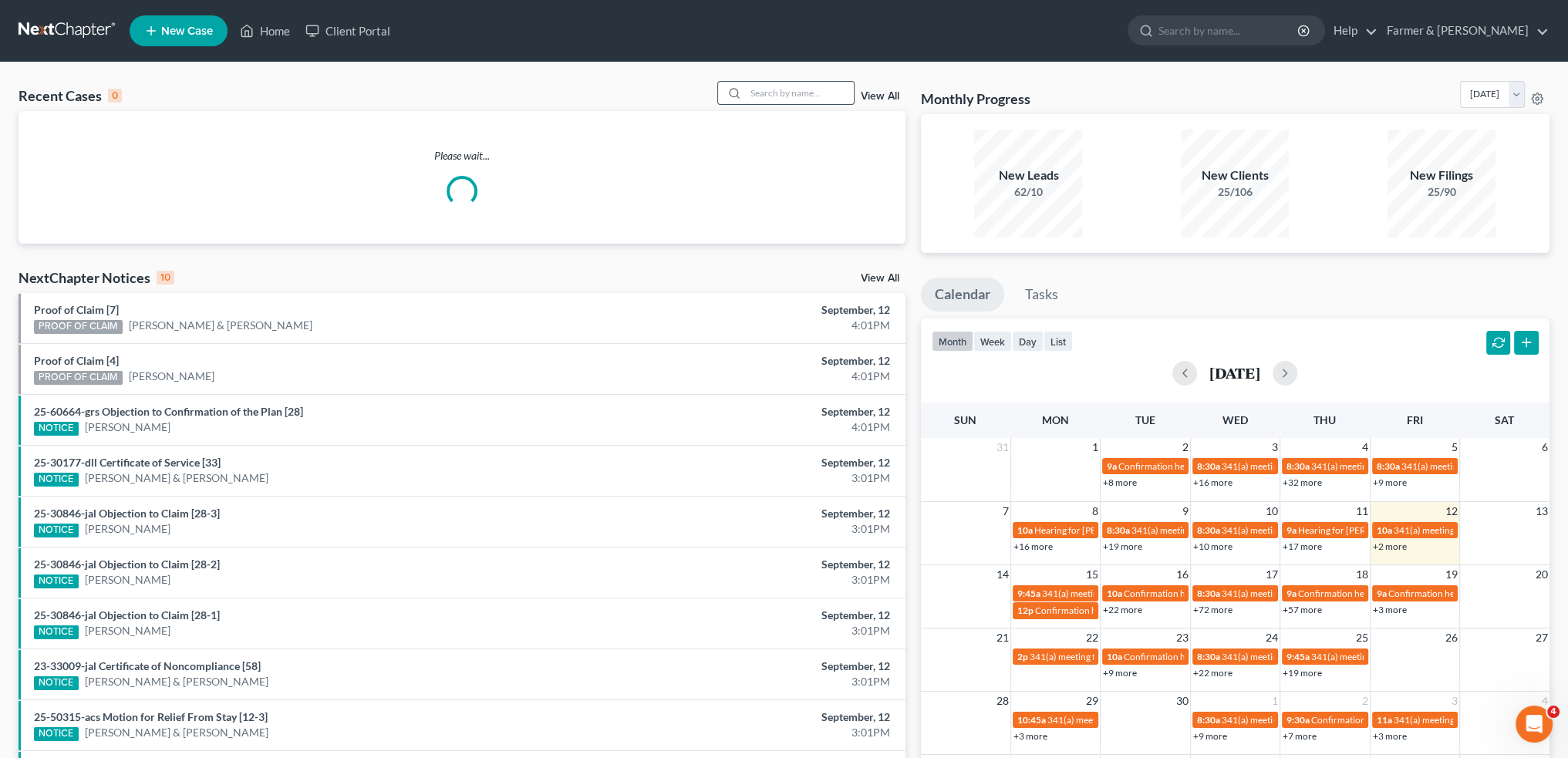
click at [808, 88] on input "search" at bounding box center [800, 93] width 108 height 23
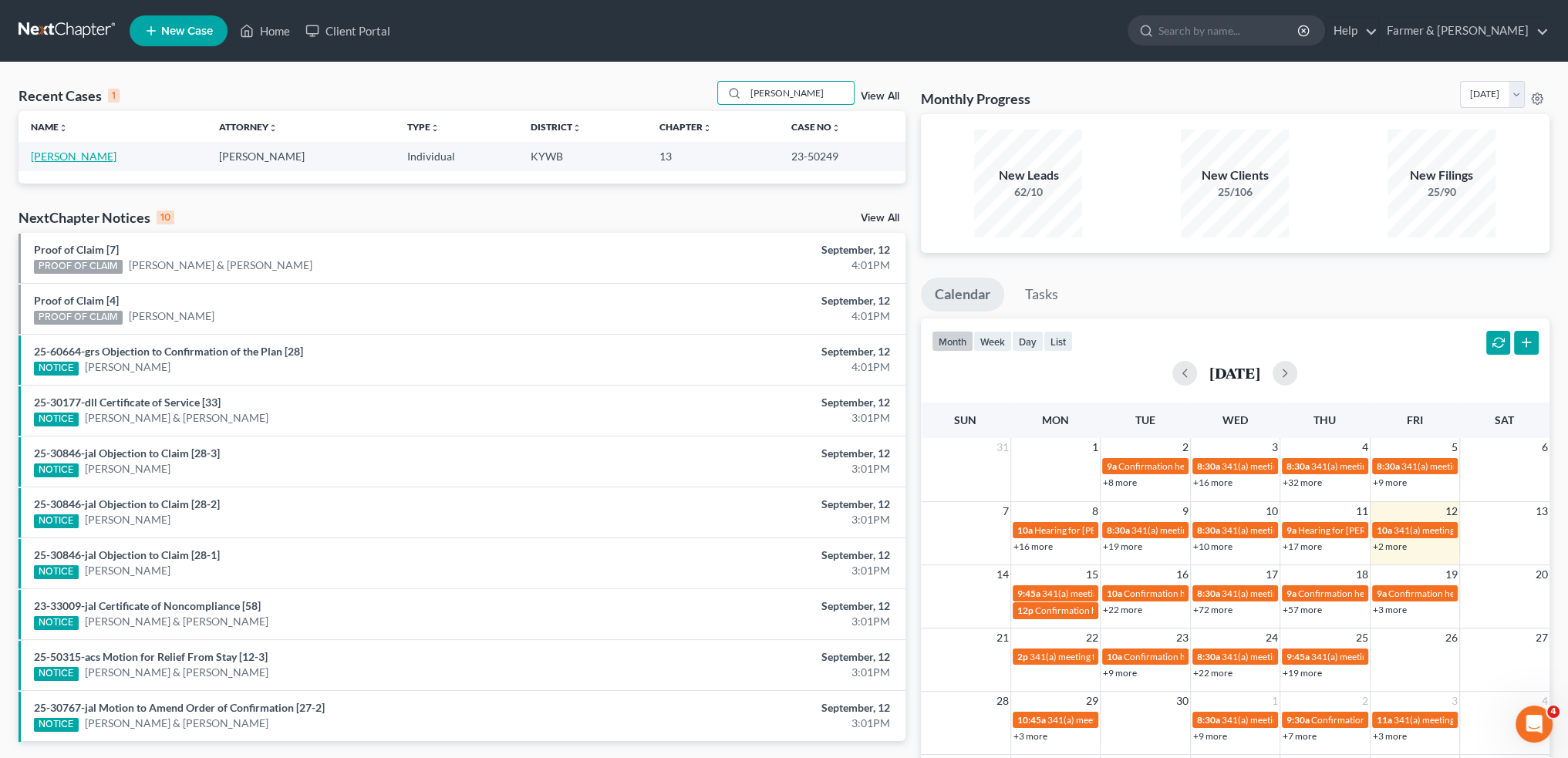
type input "[PERSON_NAME]"
click at [79, 160] on link "[PERSON_NAME]" at bounding box center [74, 155] width 86 height 13
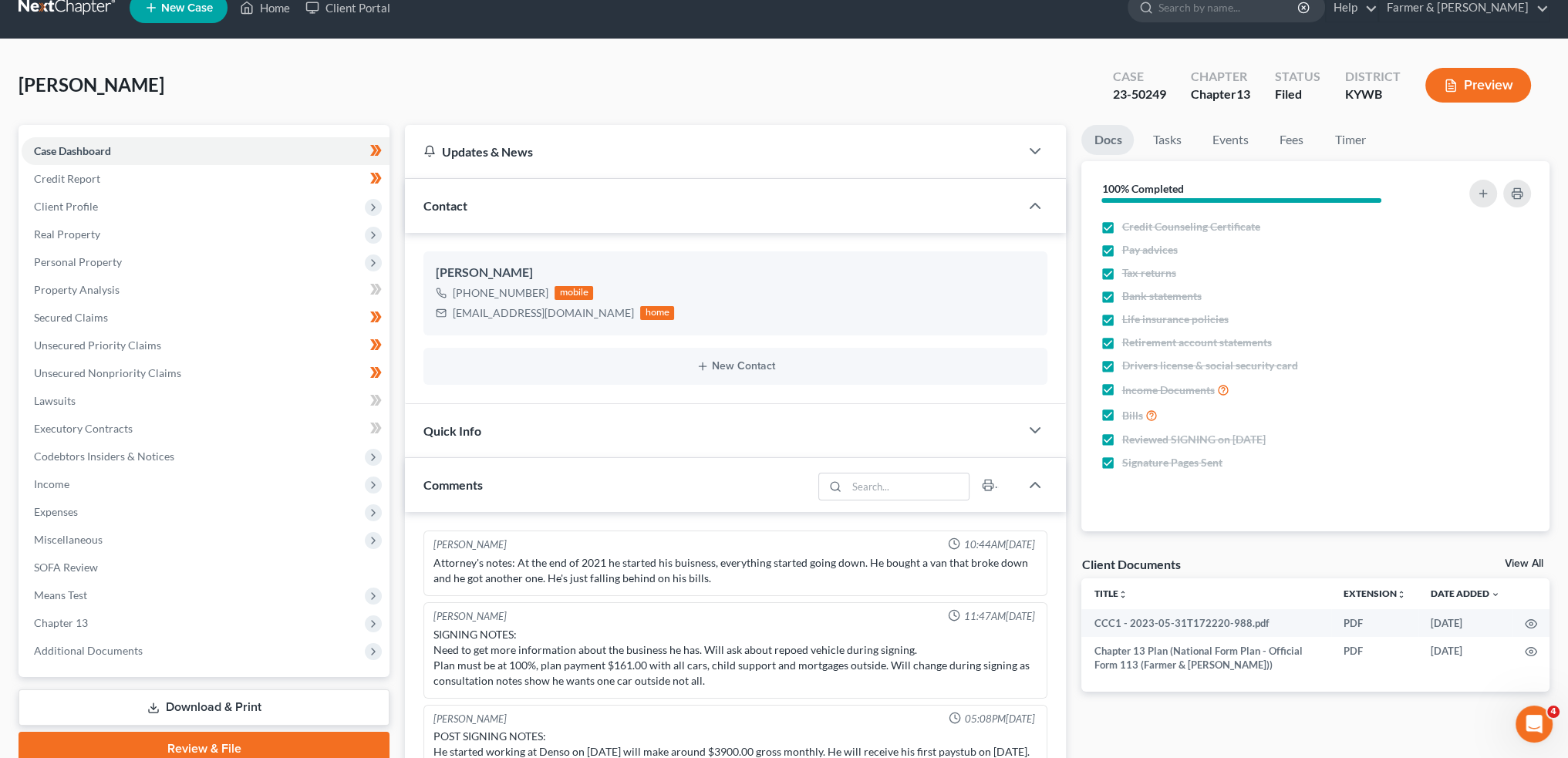
scroll to position [22, 0]
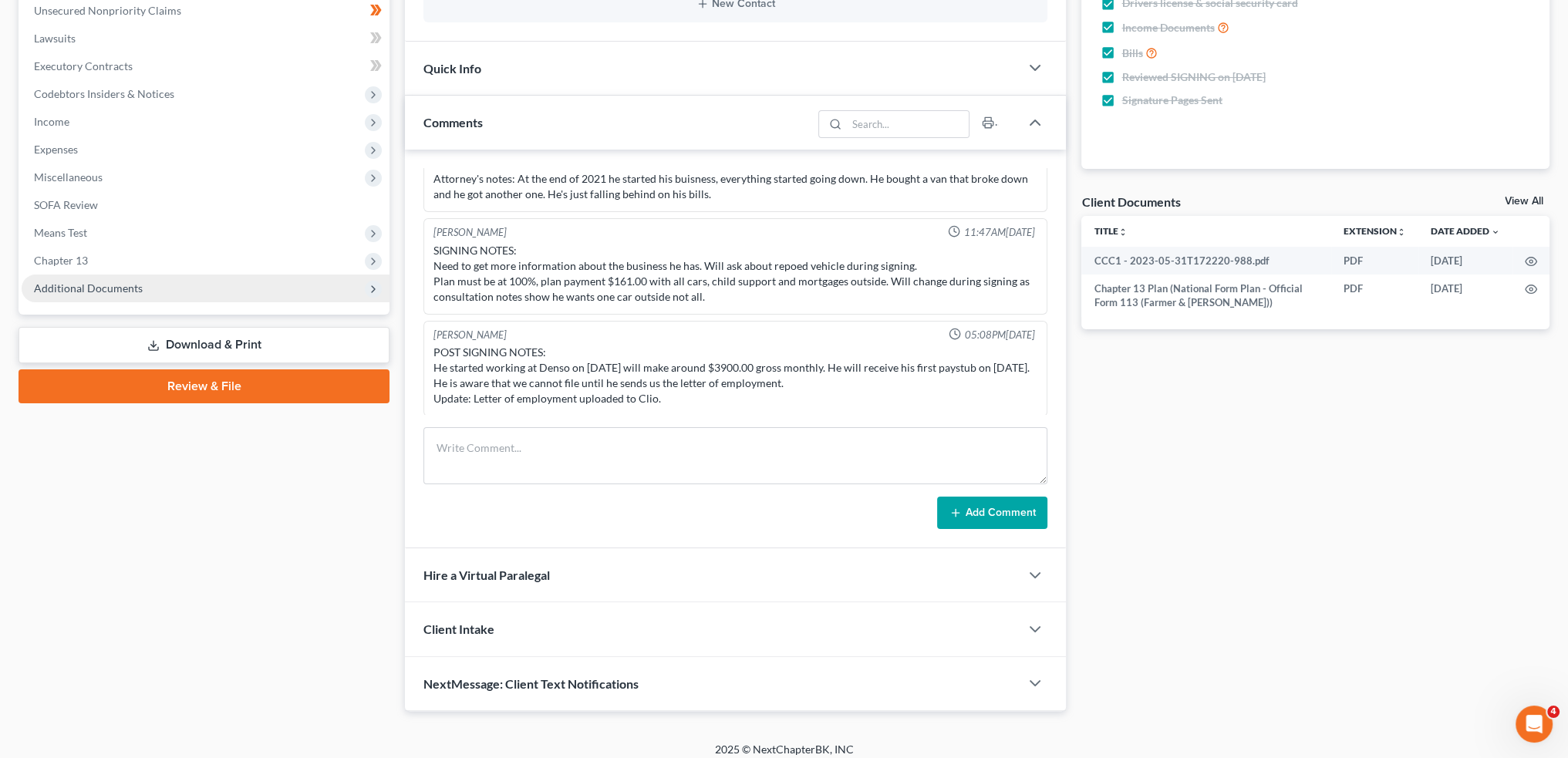
click at [99, 297] on span "Additional Documents" at bounding box center [205, 288] width 368 height 28
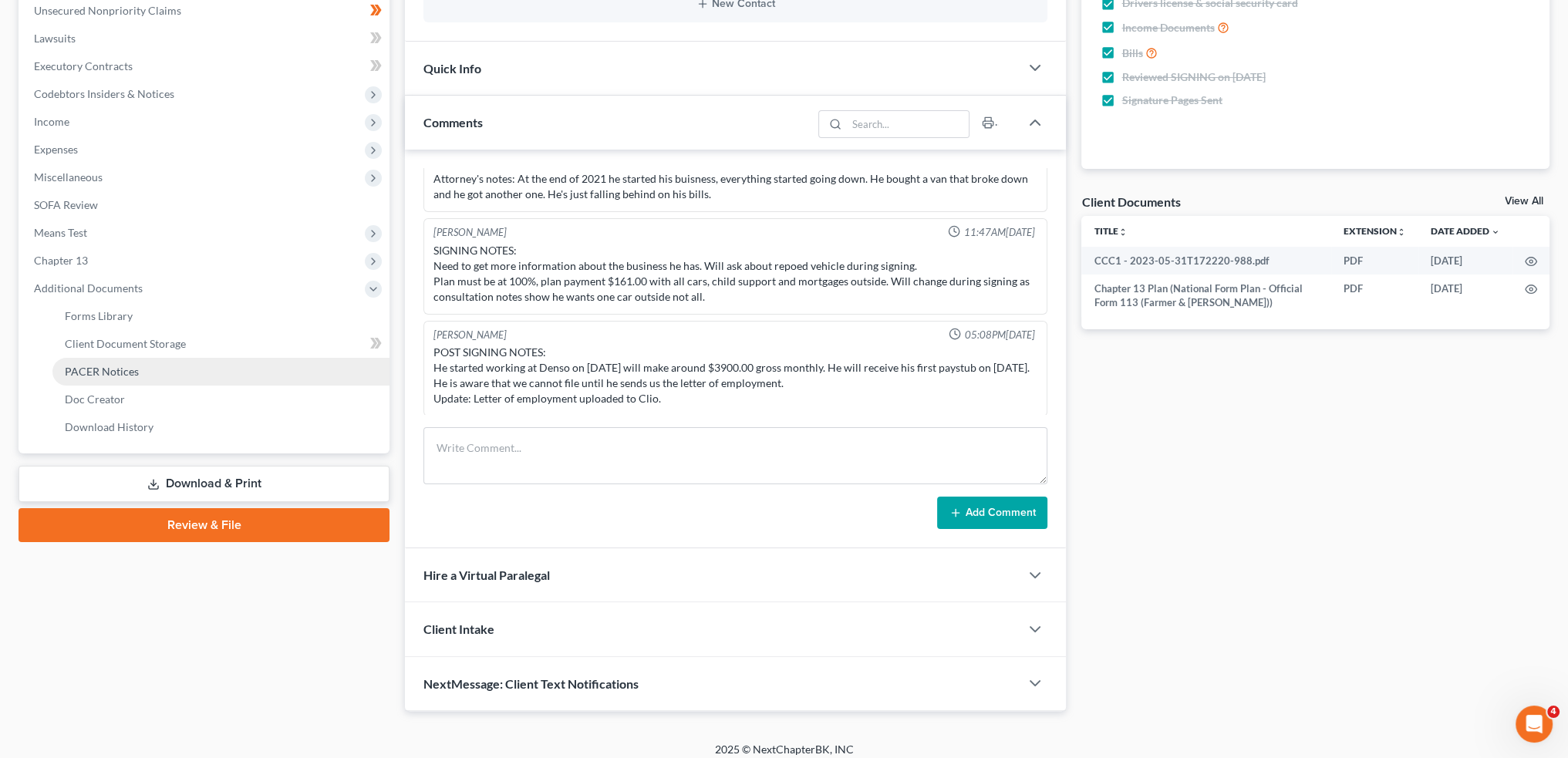
click at [108, 365] on span "PACER Notices" at bounding box center [101, 371] width 74 height 13
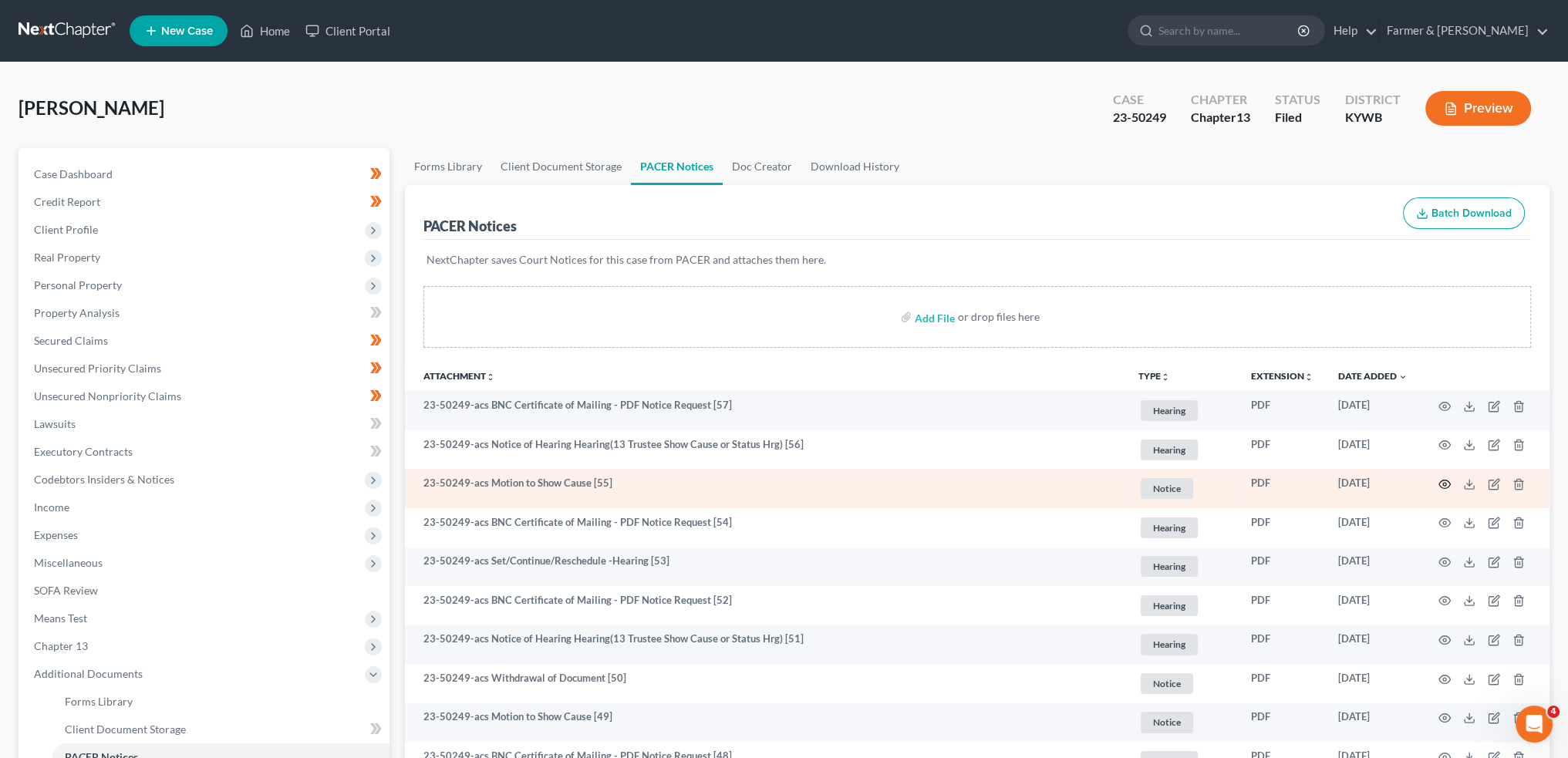
click at [1440, 480] on icon "button" at bounding box center [1444, 484] width 12 height 12
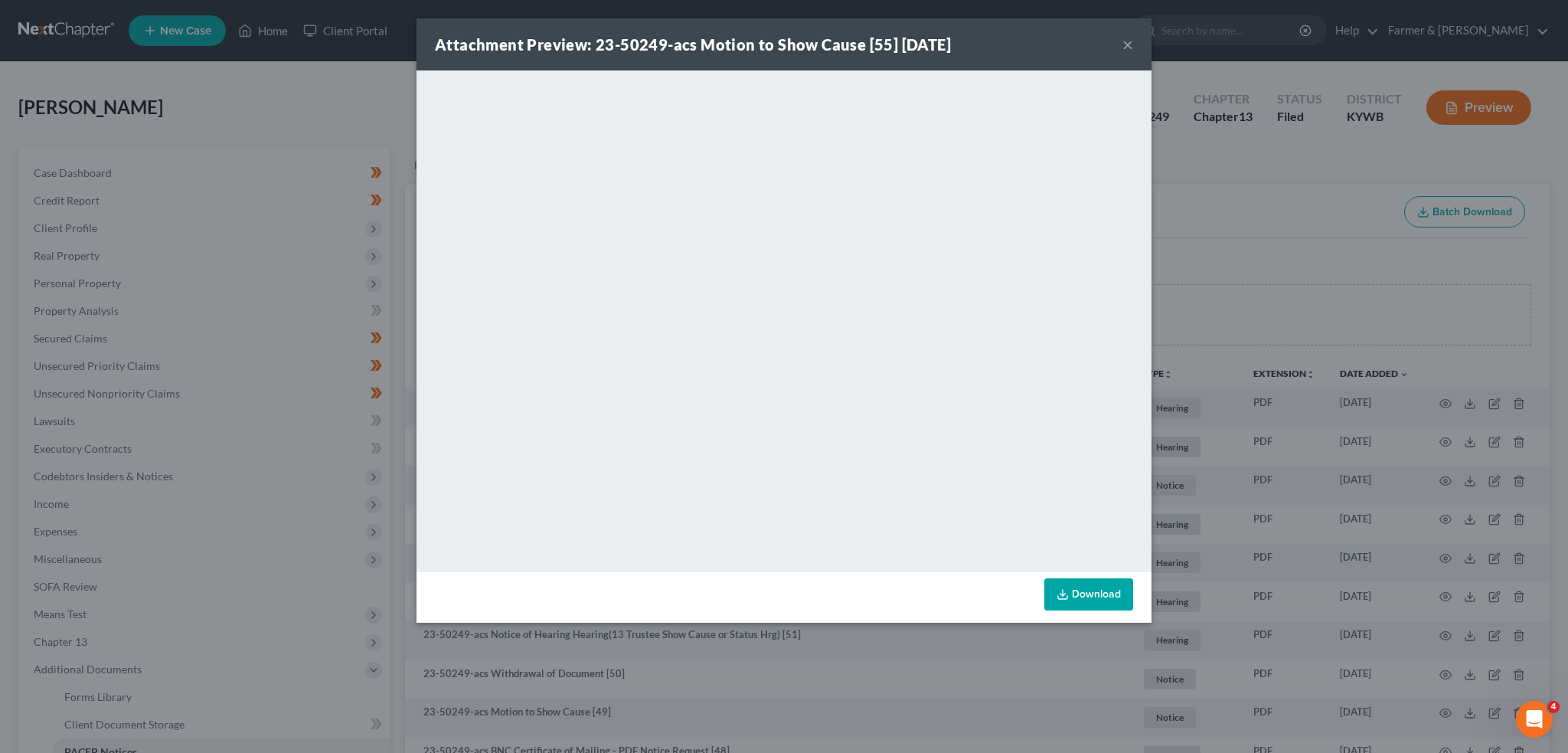
drag, startPoint x: 1124, startPoint y: 41, endPoint x: 227, endPoint y: 180, distance: 907.7
click at [1124, 41] on button "×" at bounding box center [1128, 45] width 11 height 19
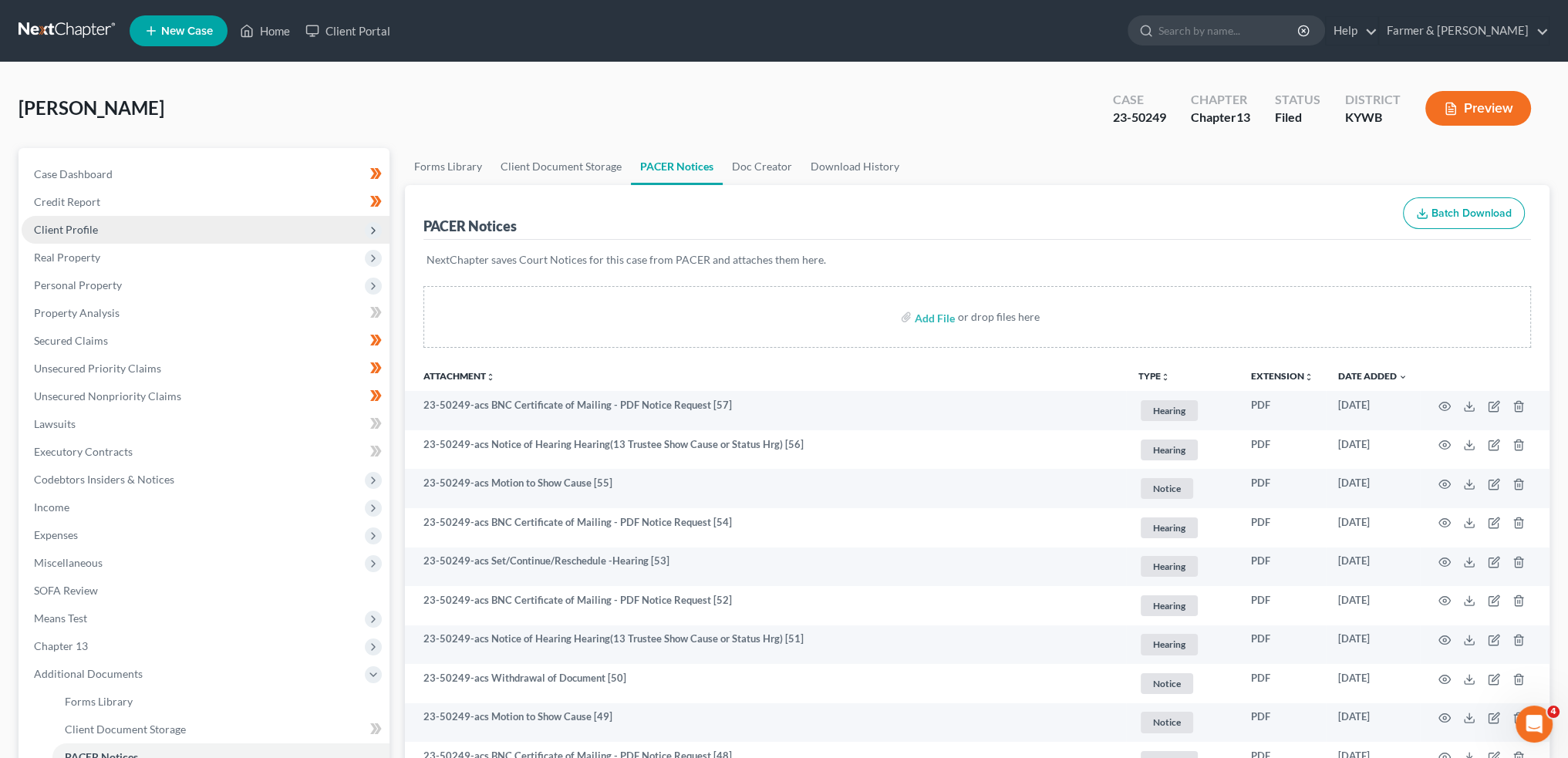
click at [102, 229] on span "Client Profile" at bounding box center [205, 230] width 368 height 28
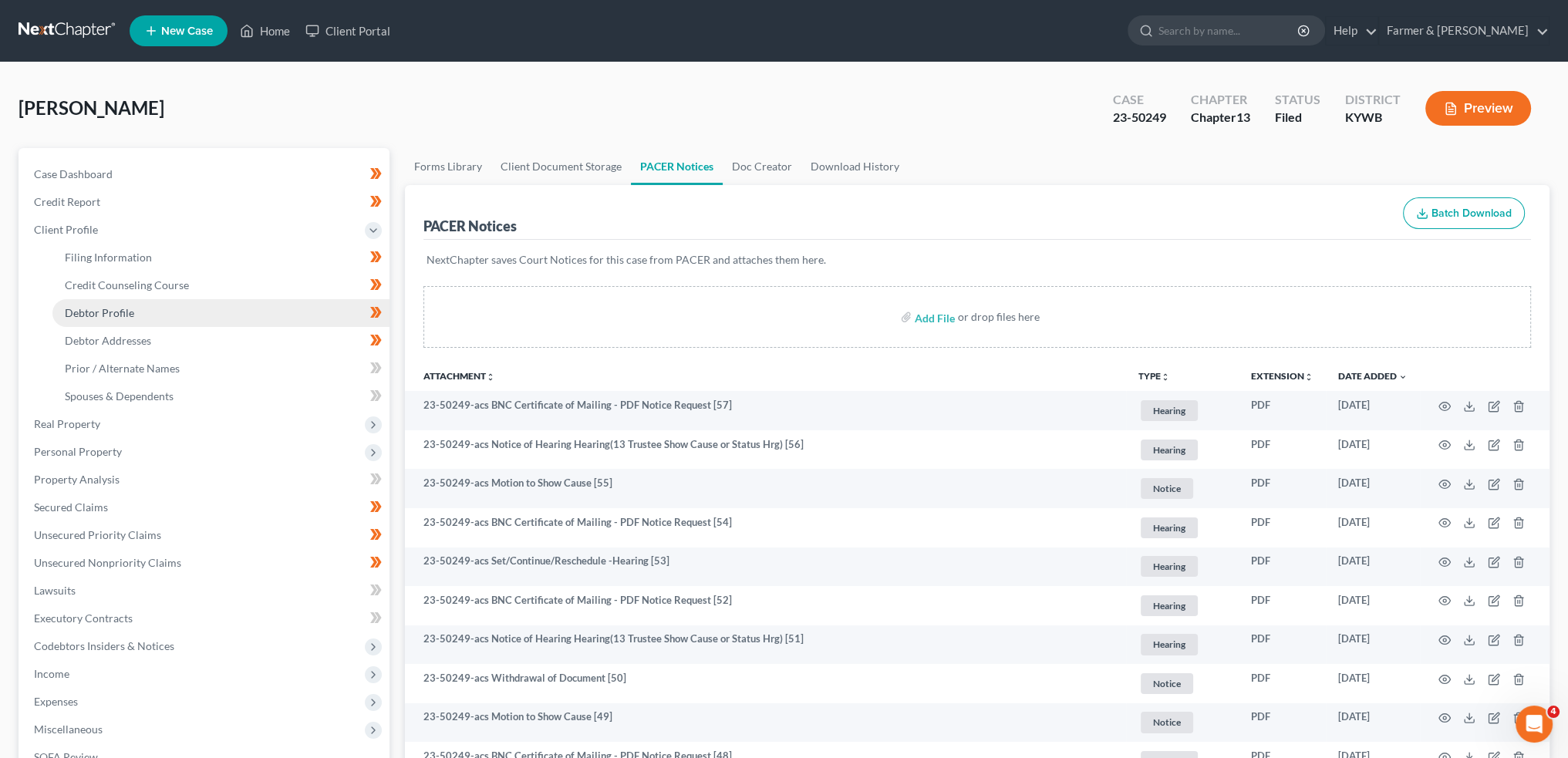
click at [138, 305] on link "Debtor Profile" at bounding box center [220, 313] width 337 height 28
select select "0"
select select "3"
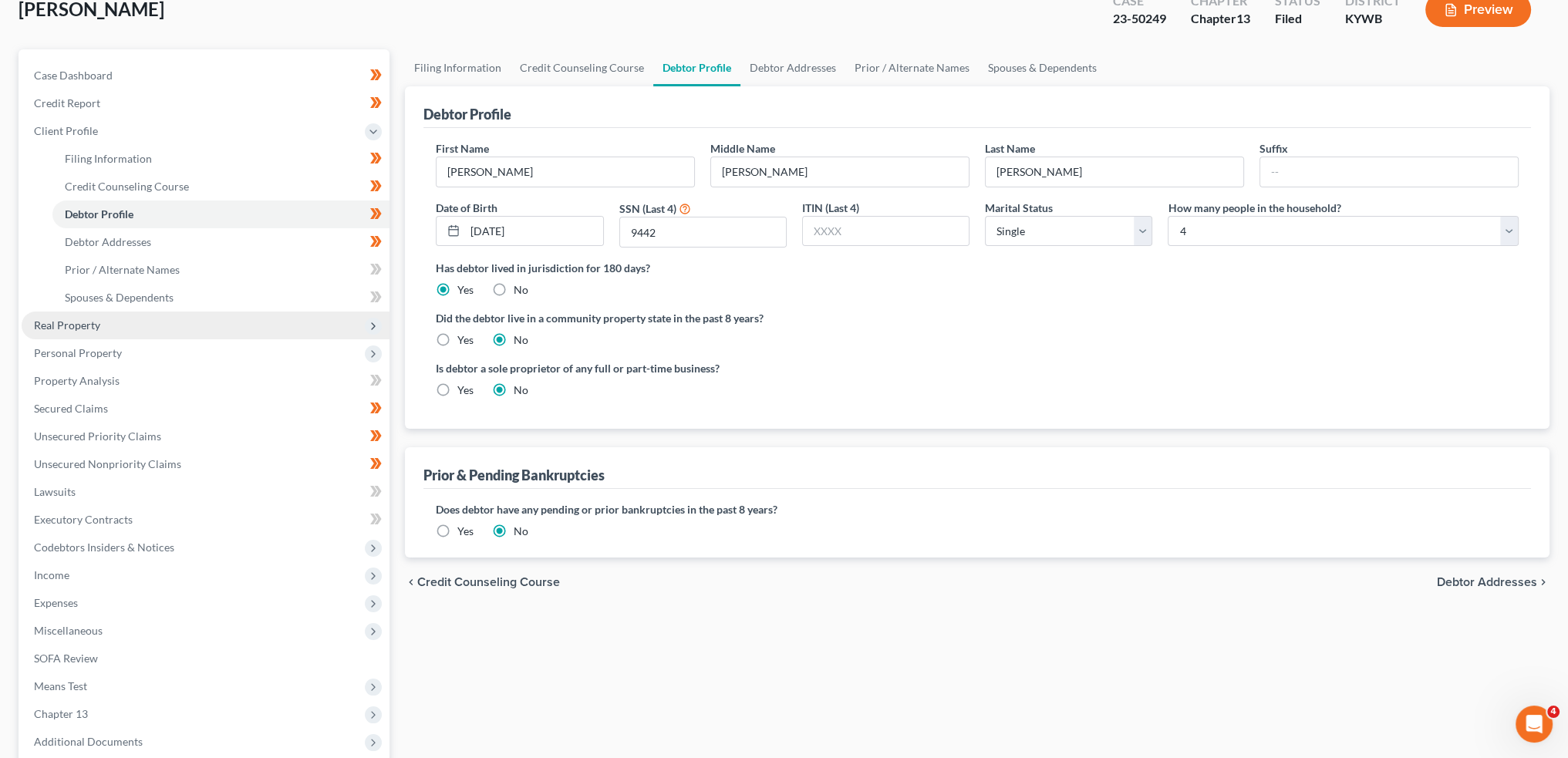
scroll to position [128, 0]
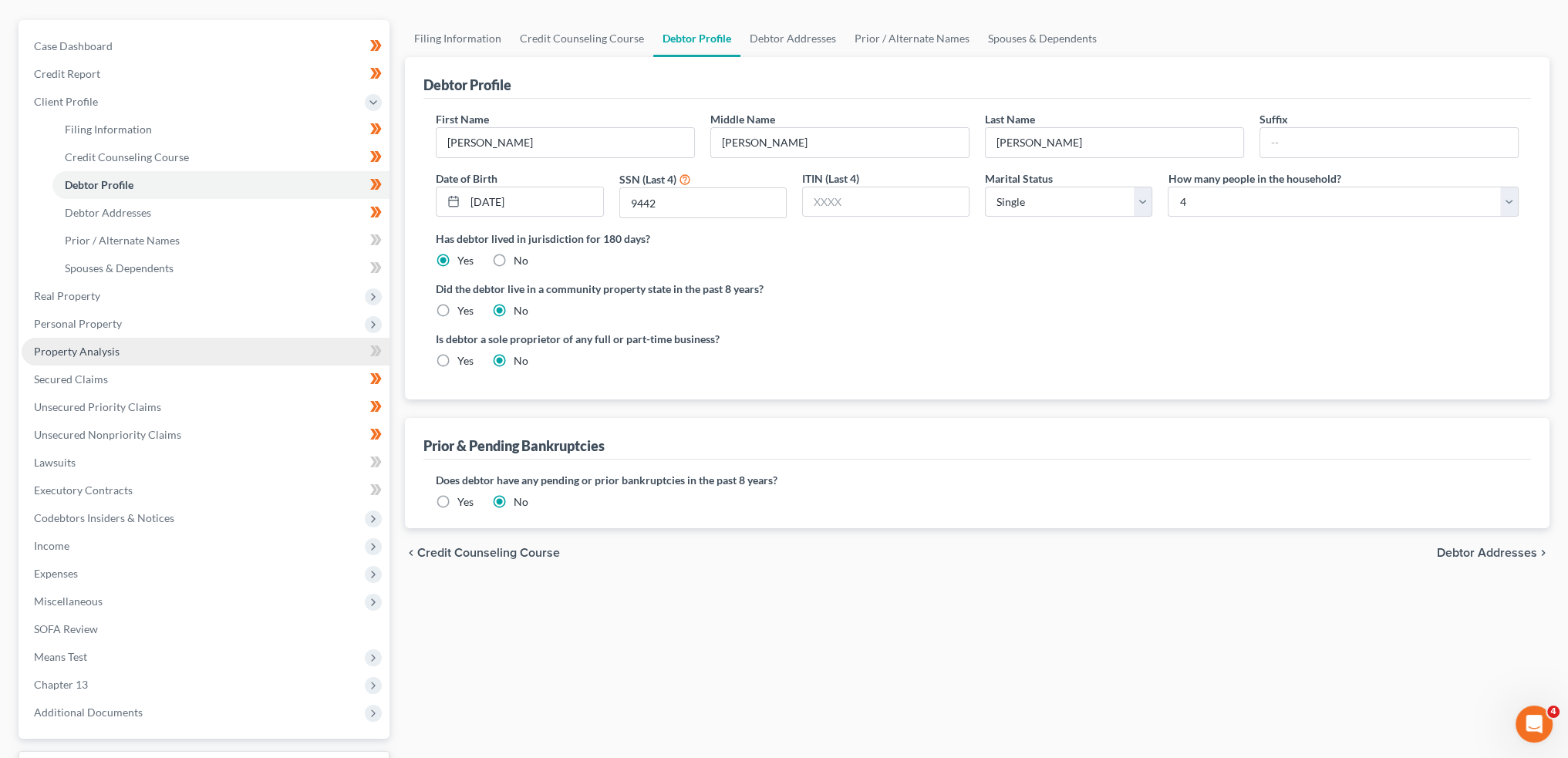
click at [142, 354] on link "Property Analysis" at bounding box center [205, 351] width 368 height 28
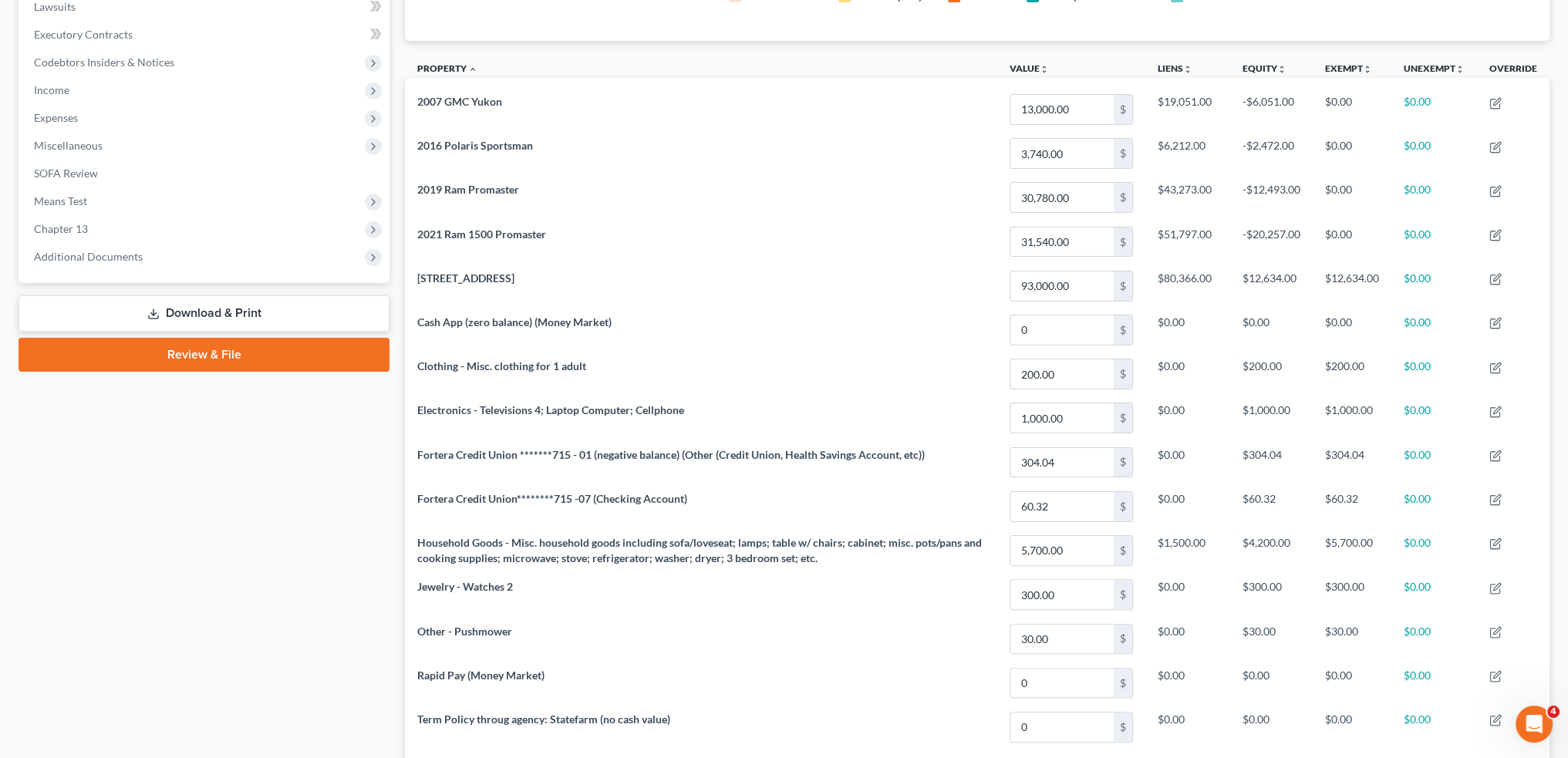
scroll to position [297, 0]
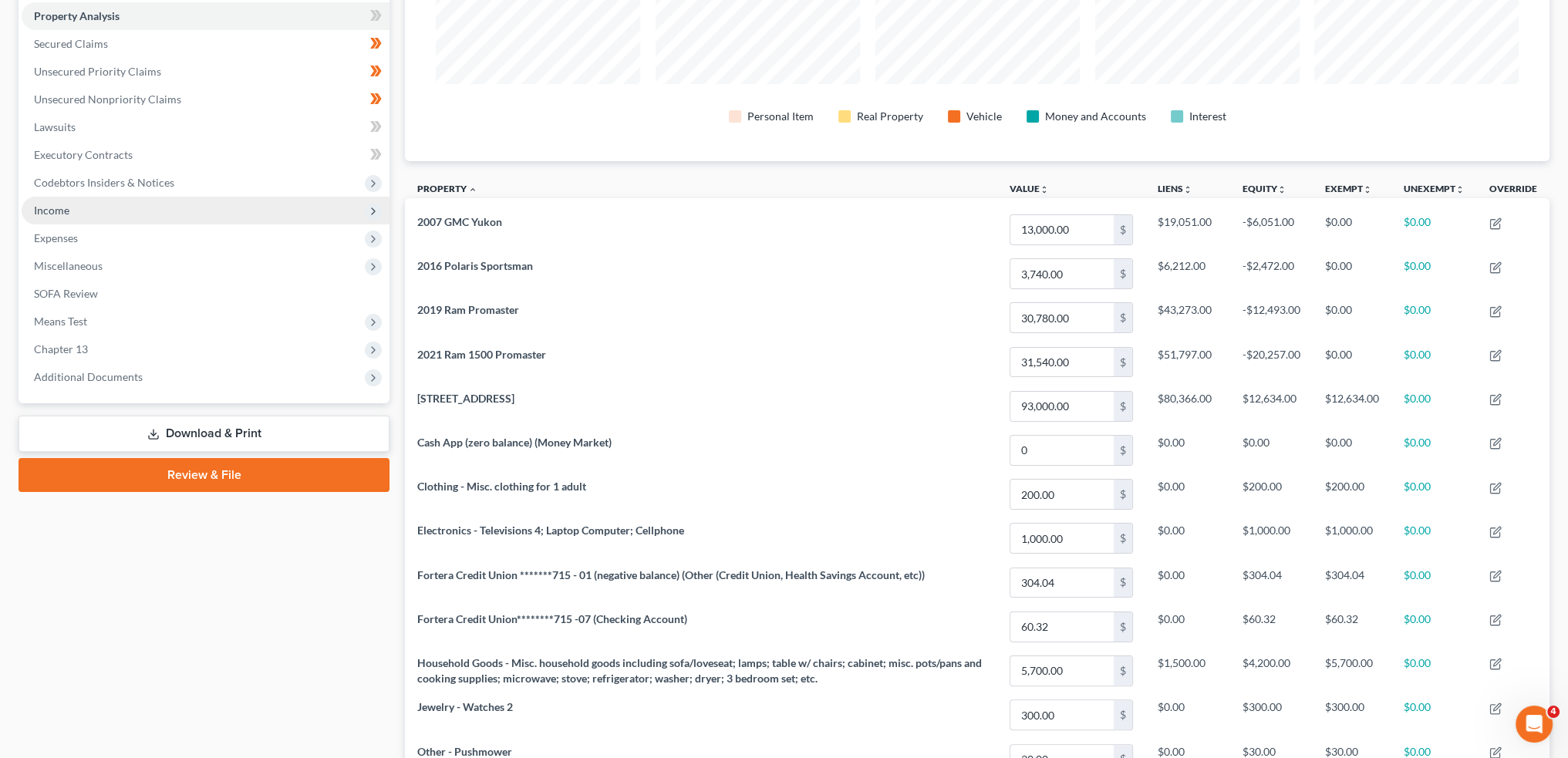
click at [127, 218] on span "Income" at bounding box center [205, 211] width 368 height 28
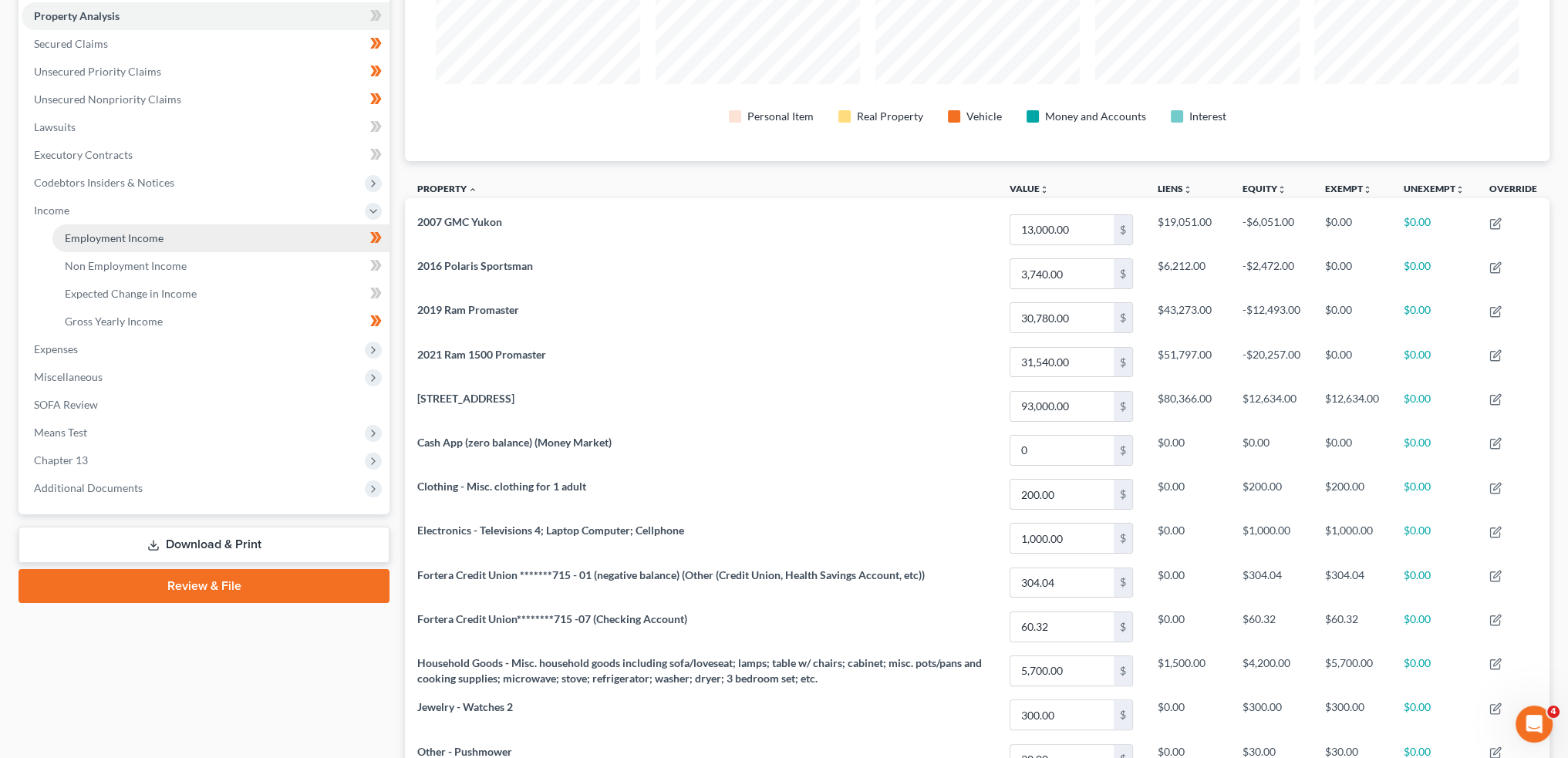
click at [131, 236] on span "Employment Income" at bounding box center [114, 237] width 99 height 13
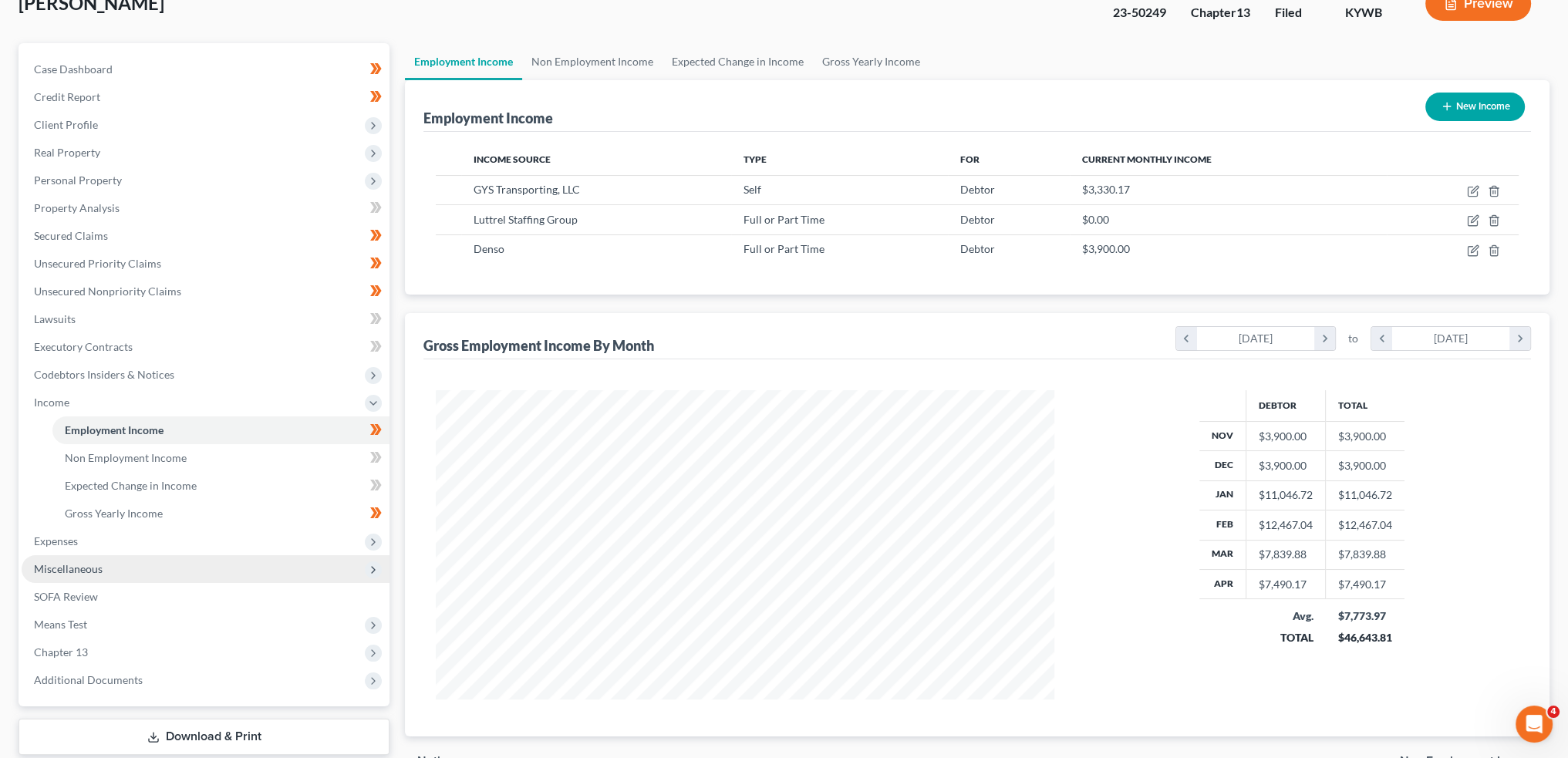
scroll to position [199, 0]
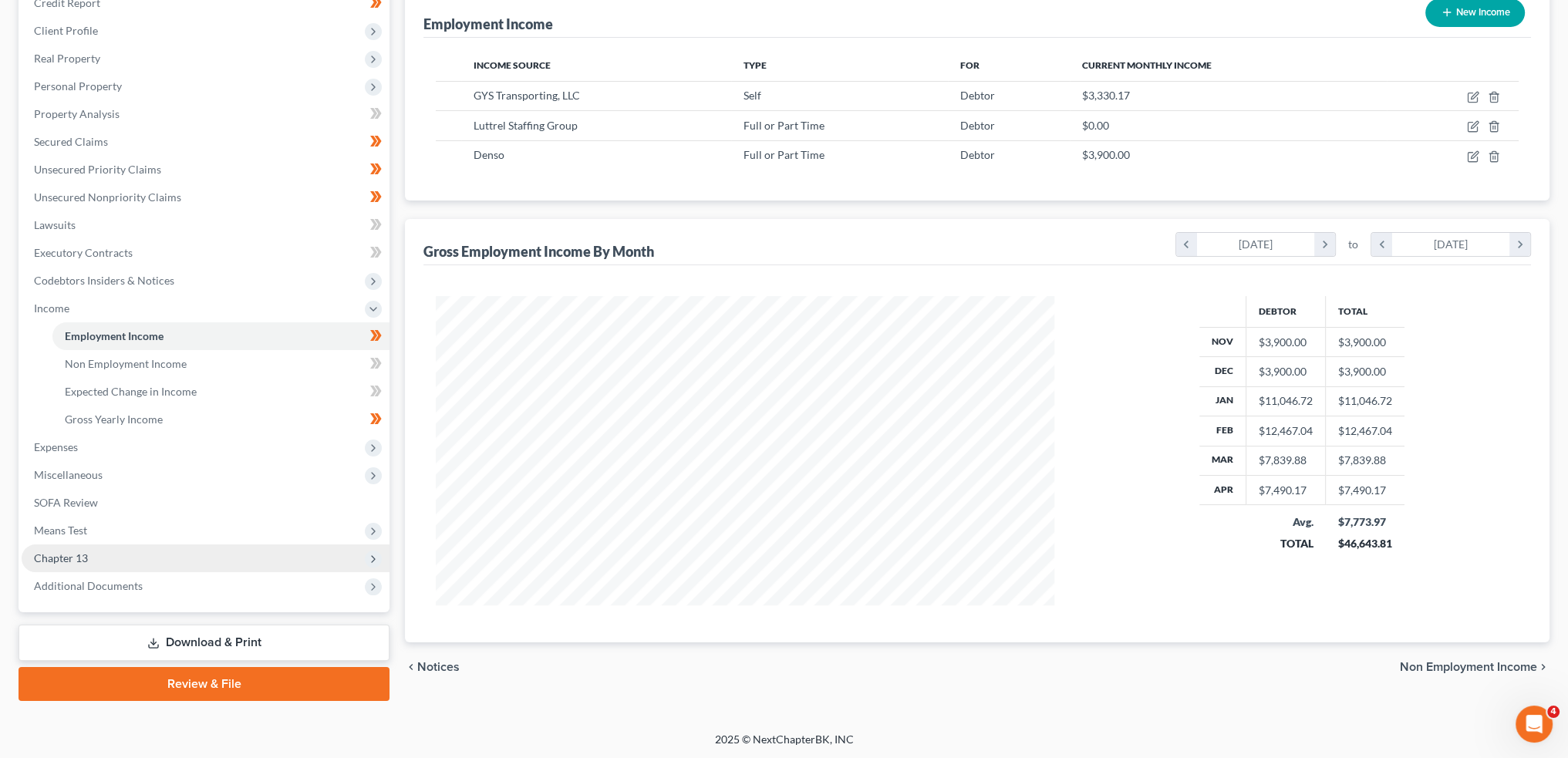
drag, startPoint x: 89, startPoint y: 553, endPoint x: 95, endPoint y: 562, distance: 10.8
click at [89, 553] on span "Chapter 13" at bounding box center [205, 558] width 368 height 28
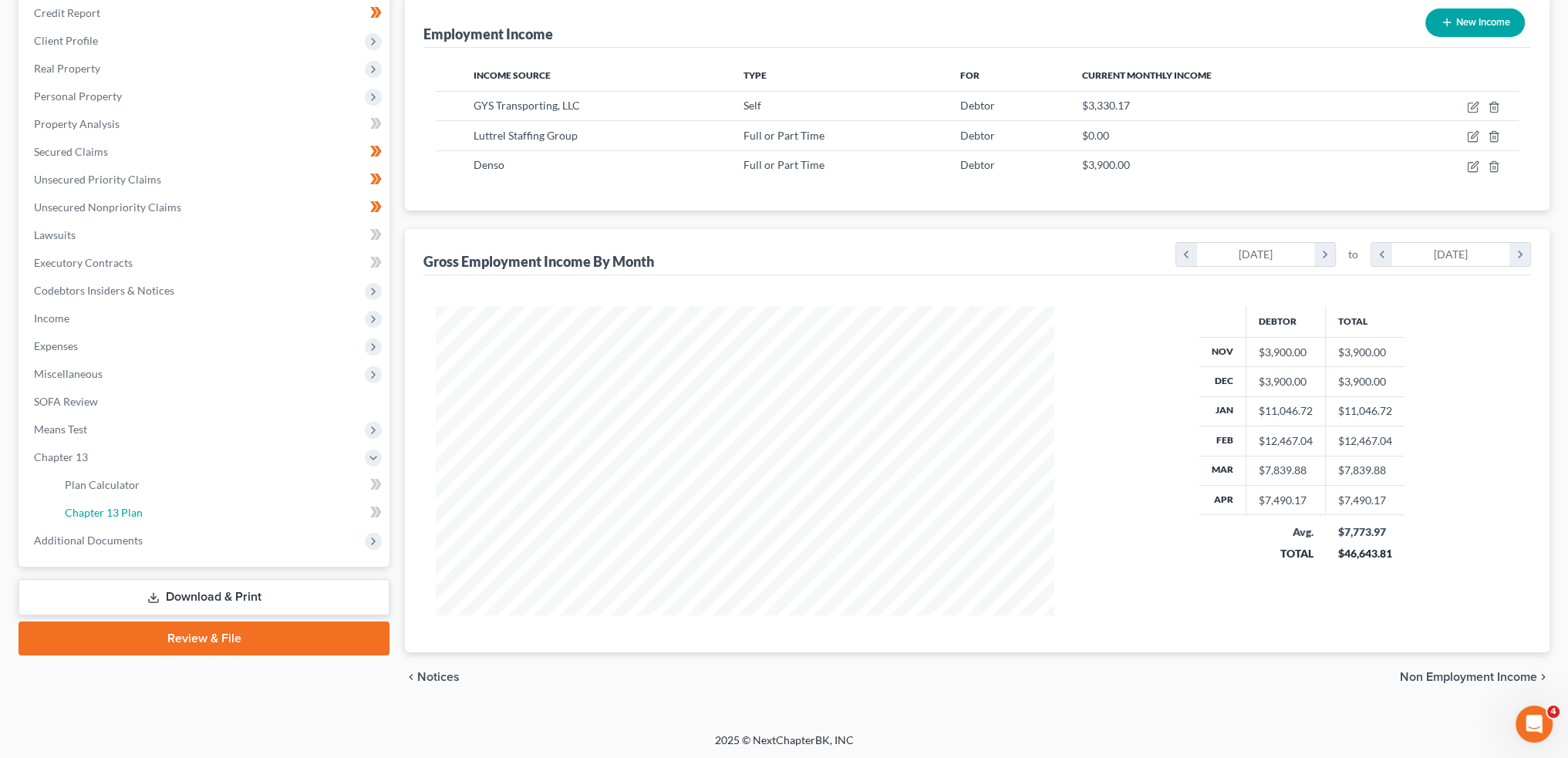
drag, startPoint x: 138, startPoint y: 514, endPoint x: 761, endPoint y: 467, distance: 624.8
click at [138, 513] on span "Chapter 13 Plan" at bounding box center [103, 512] width 78 height 13
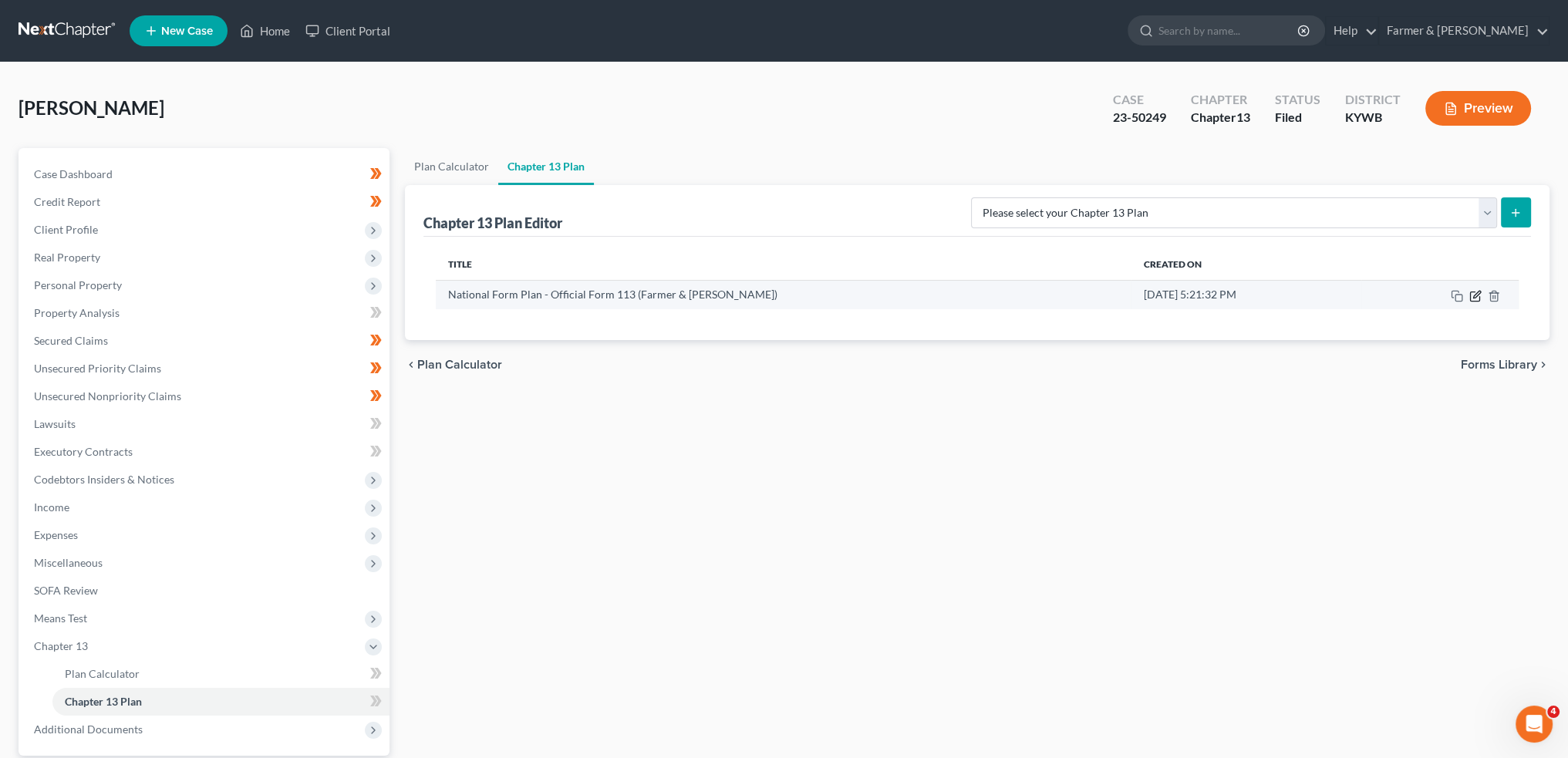
click at [1475, 295] on icon "button" at bounding box center [1475, 296] width 12 height 12
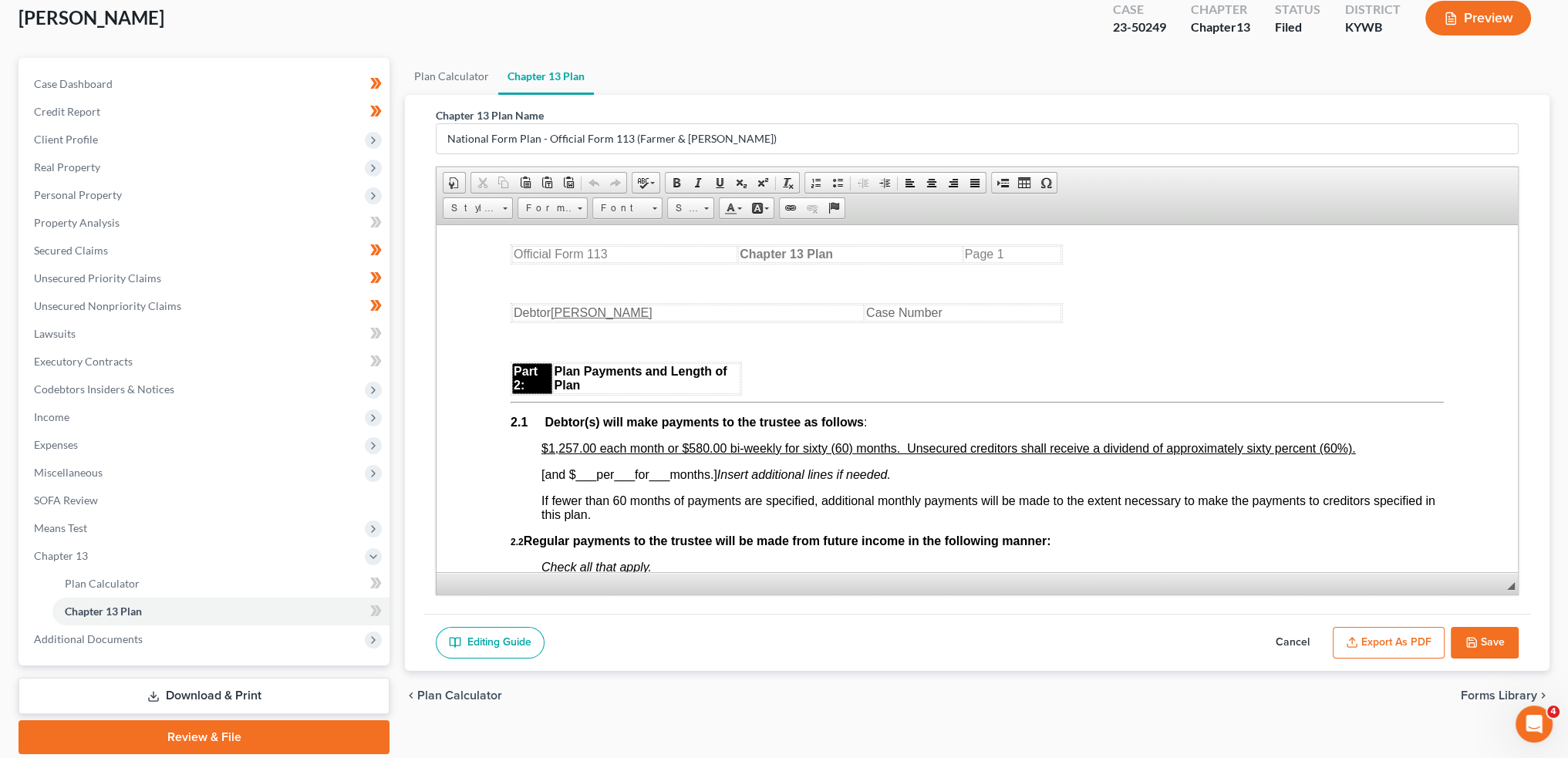
scroll to position [143, 0]
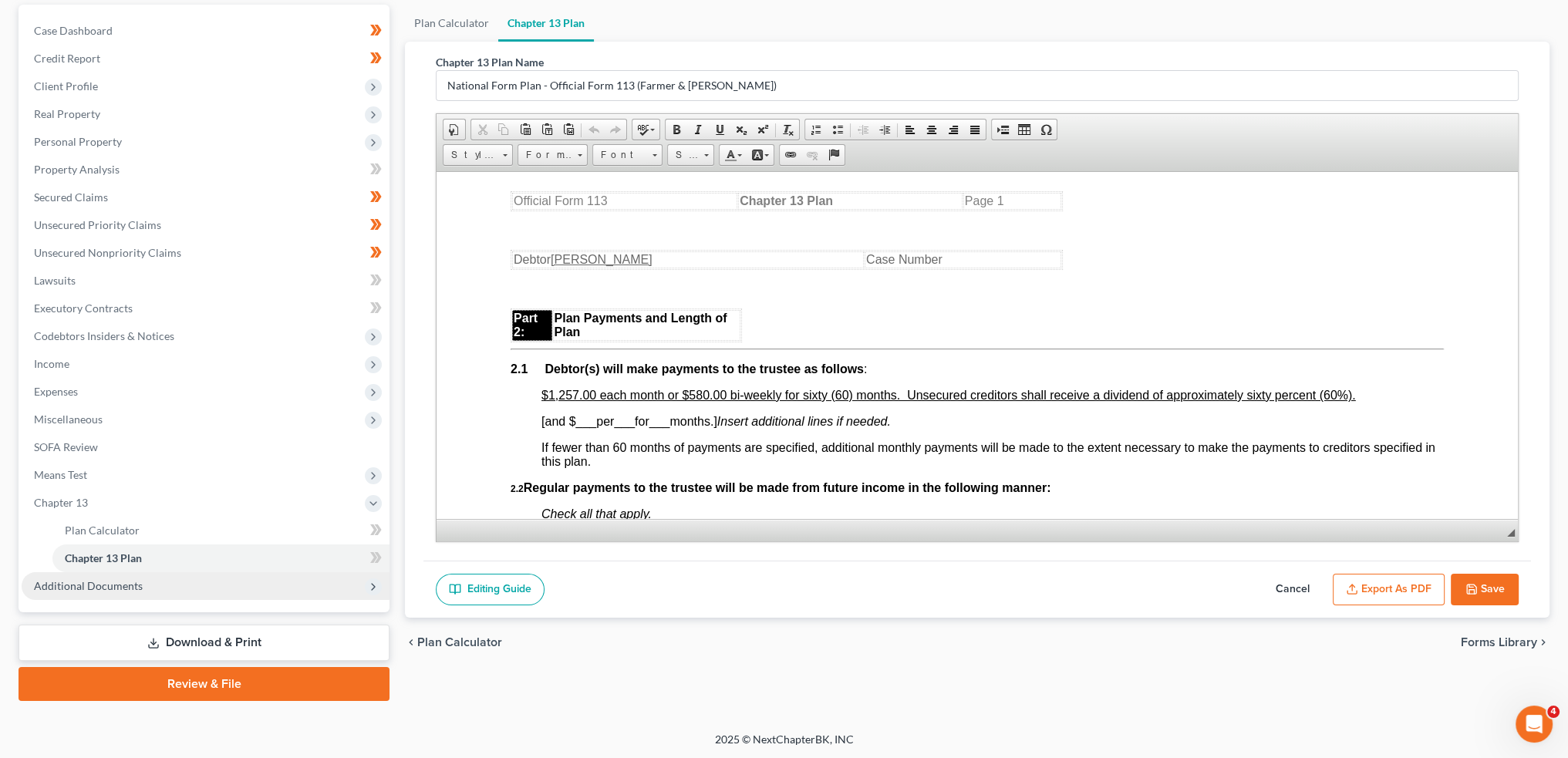
click at [92, 584] on span "Additional Documents" at bounding box center [89, 585] width 109 height 13
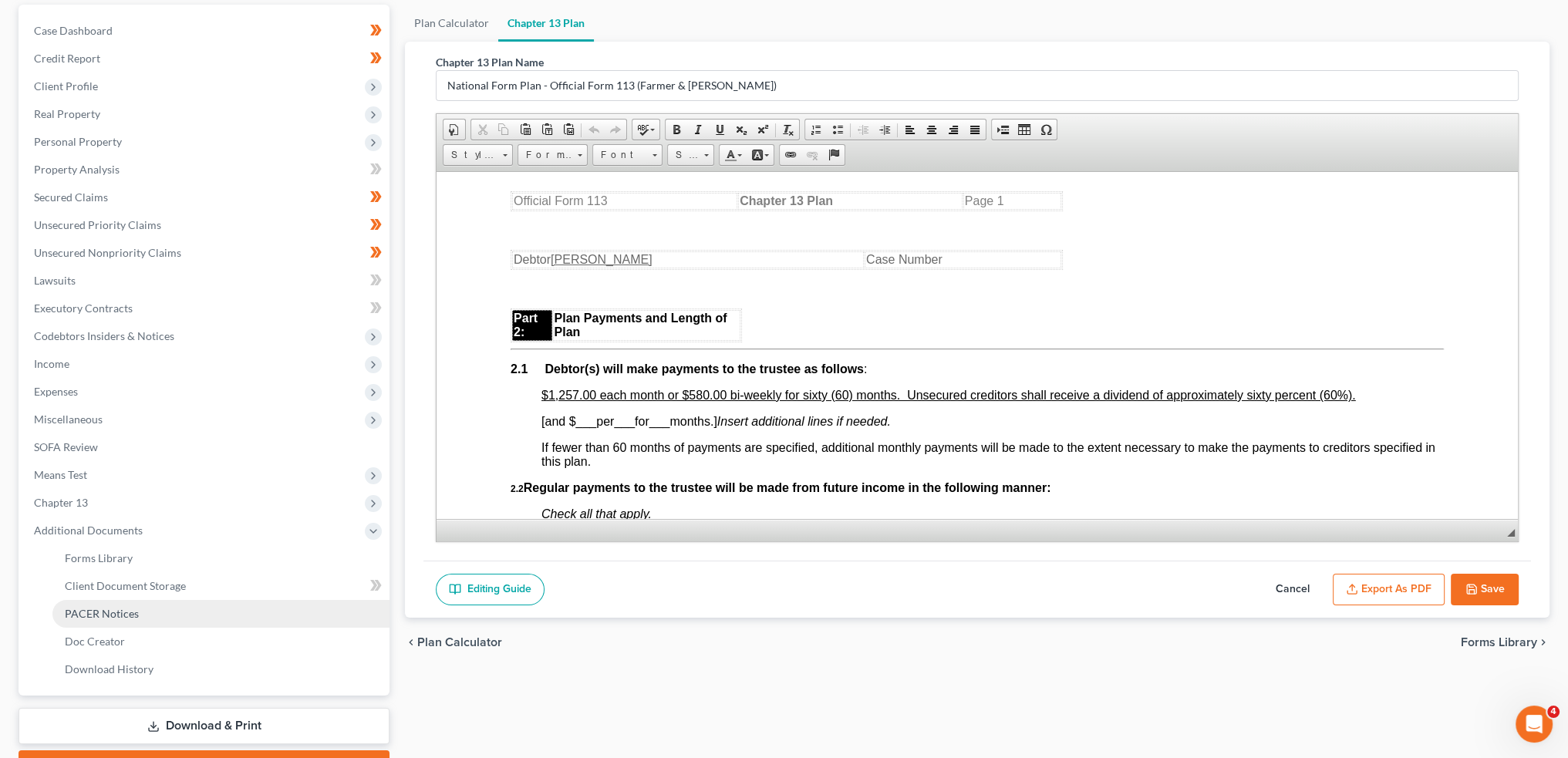
click at [103, 613] on span "PACER Notices" at bounding box center [101, 613] width 74 height 13
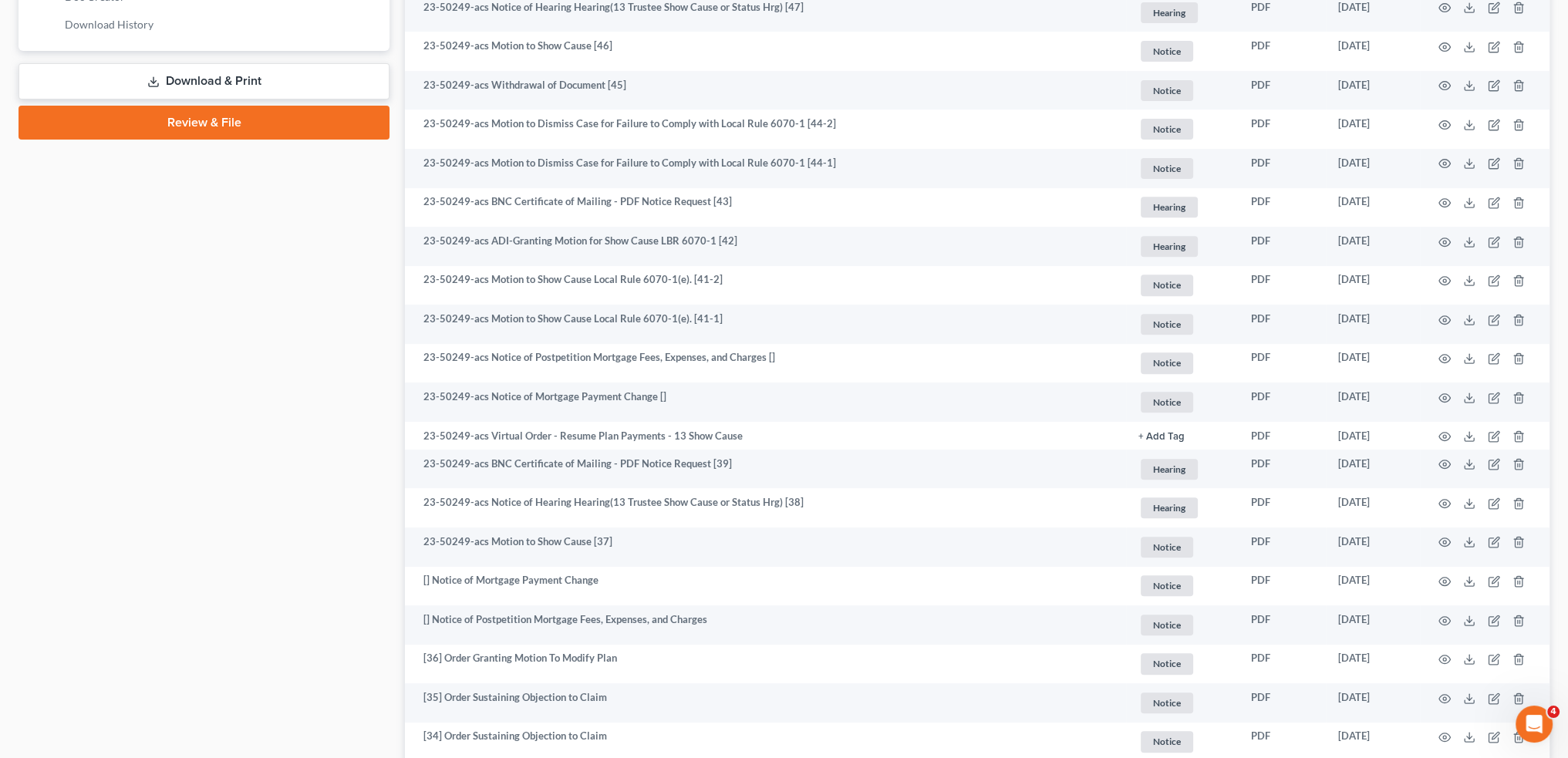
scroll to position [899, 0]
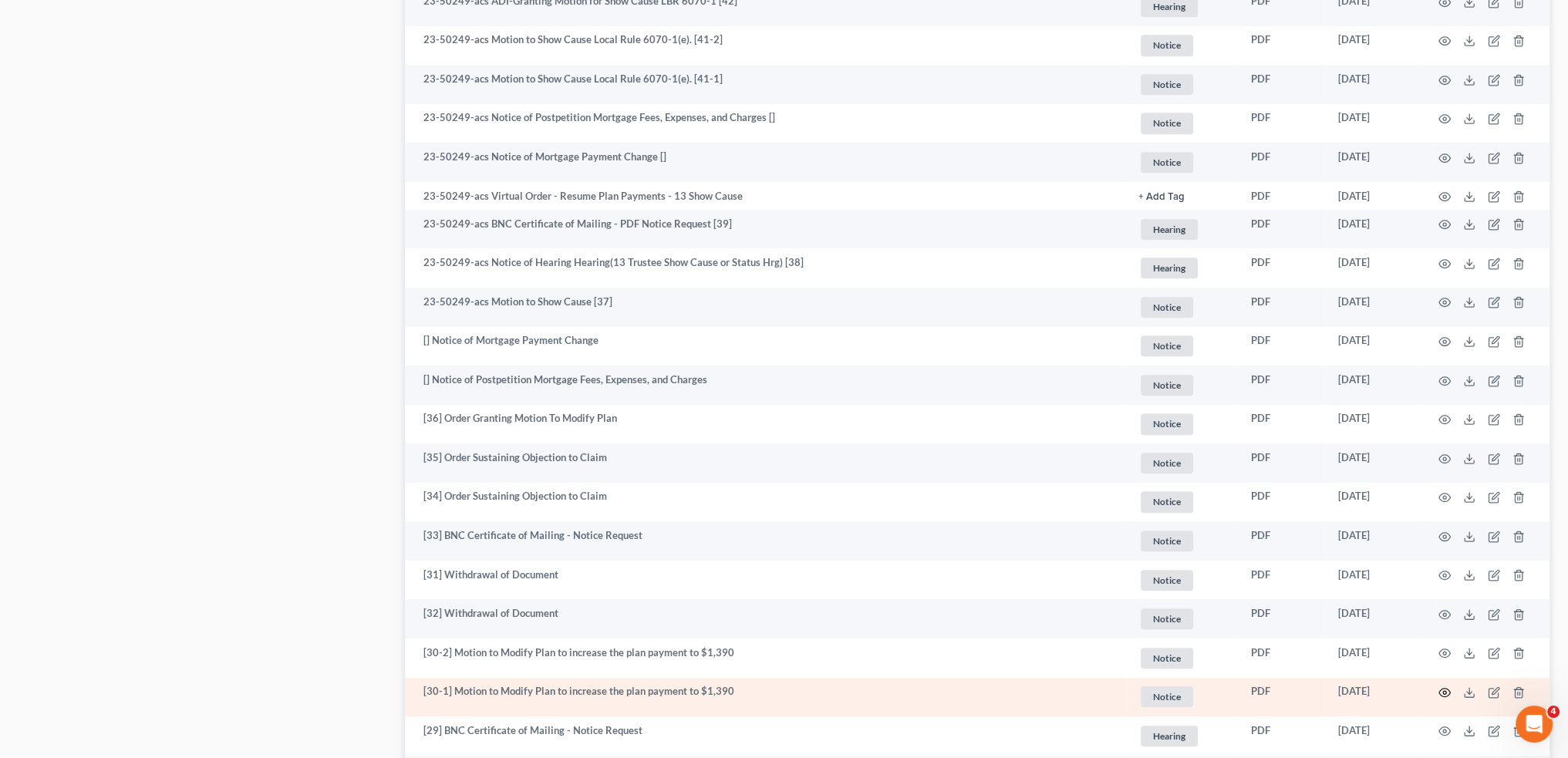
click at [1440, 693] on icon "button" at bounding box center [1444, 693] width 12 height 12
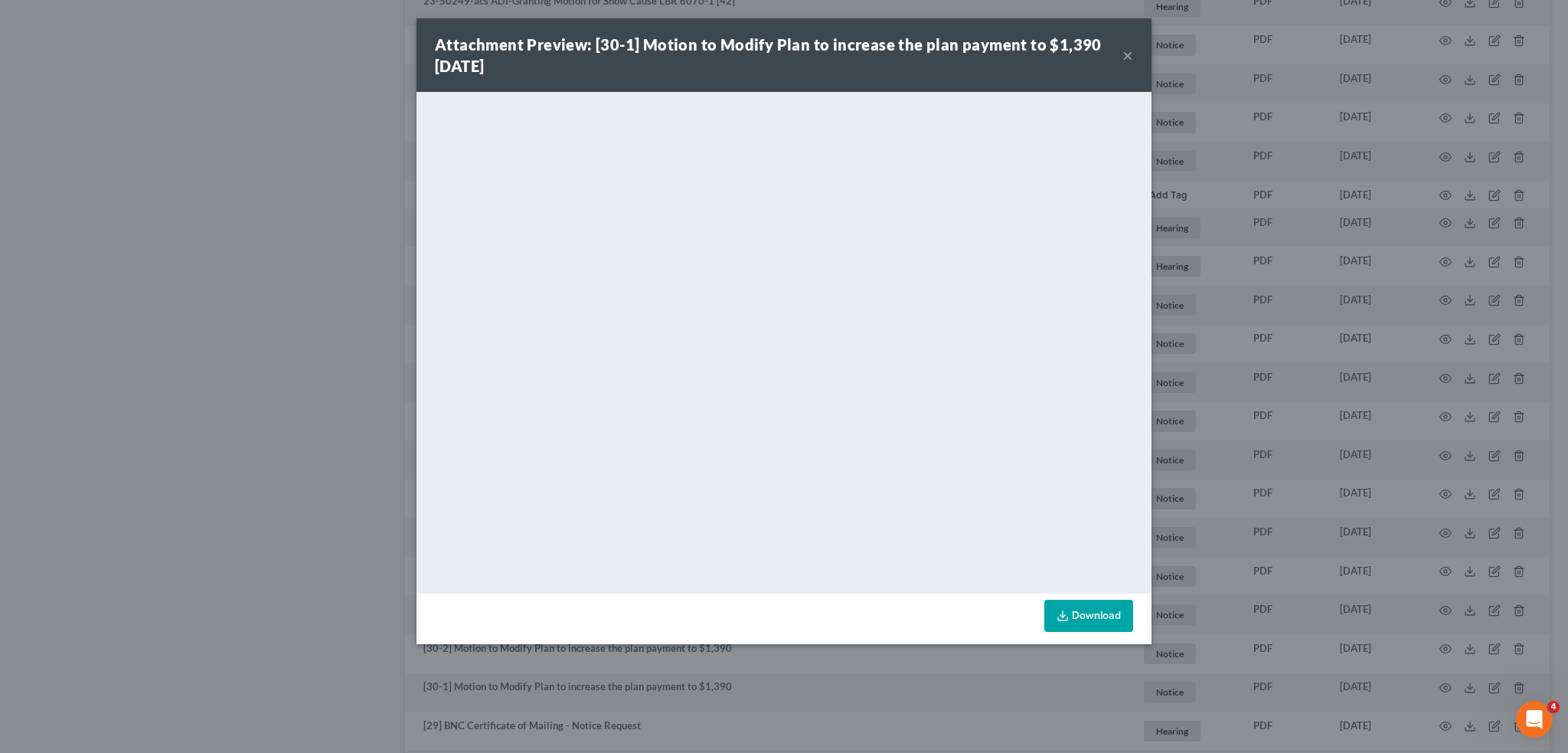
drag, startPoint x: 1131, startPoint y: 55, endPoint x: 1099, endPoint y: 95, distance: 51.2
click at [1131, 55] on button "×" at bounding box center [1128, 55] width 11 height 19
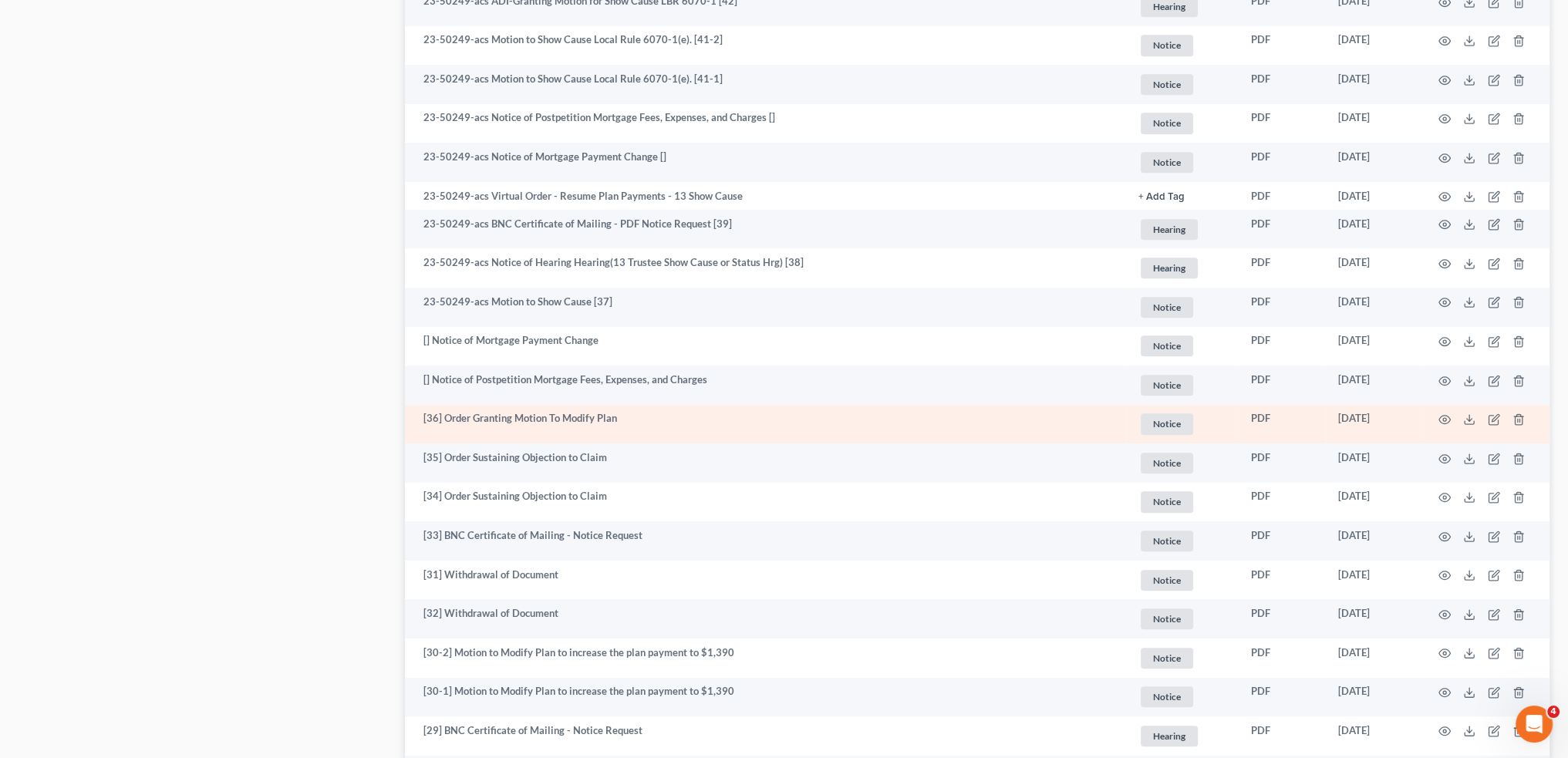
drag, startPoint x: 5, startPoint y: 273, endPoint x: 572, endPoint y: 436, distance: 590.0
click at [5, 273] on div "[PERSON_NAME] Upgraded Case 23-50249 Chapter Chapter 13 Status [GEOGRAPHIC_DATA…" at bounding box center [784, 714] width 1568 height 3357
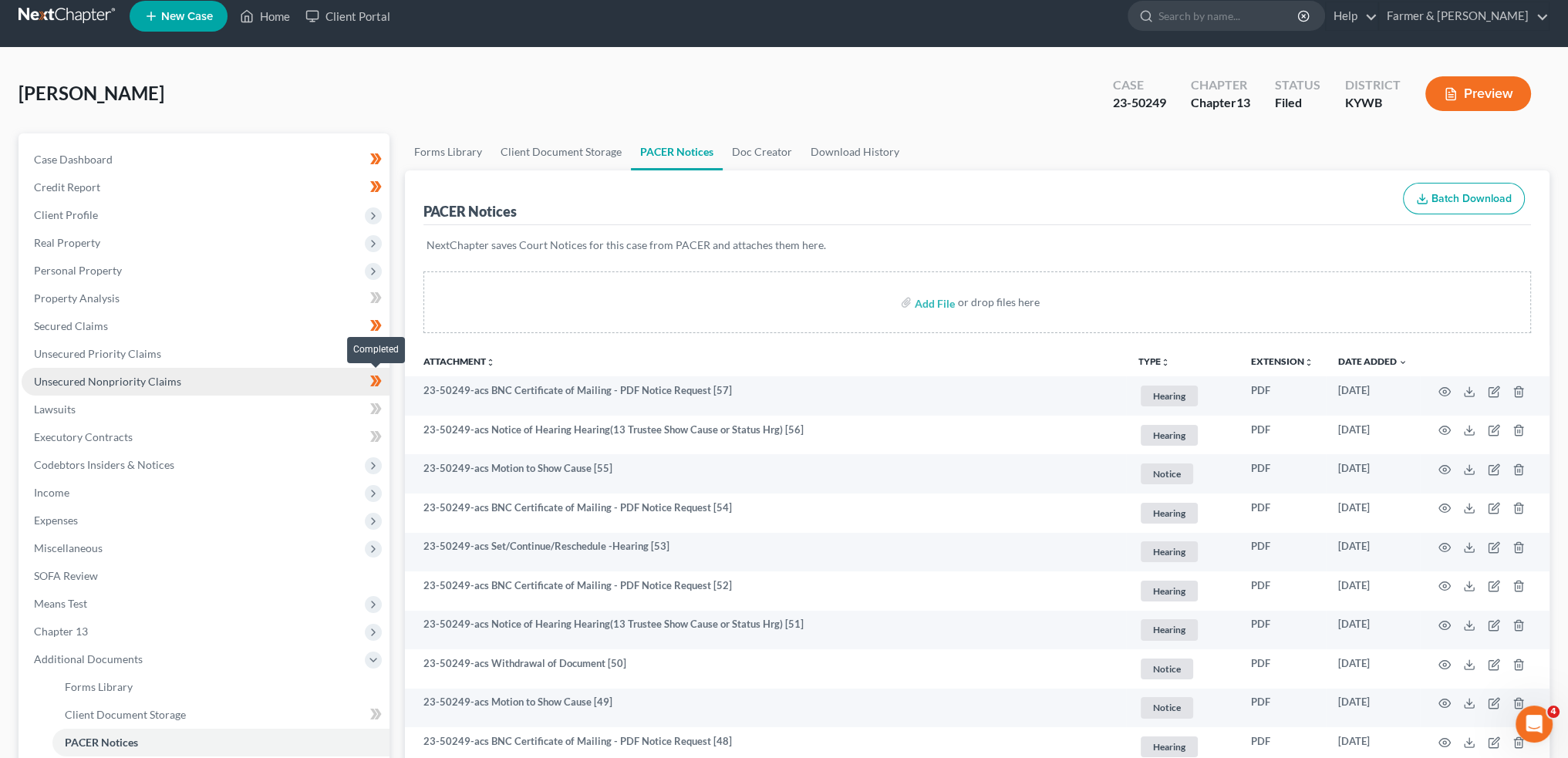
scroll to position [0, 0]
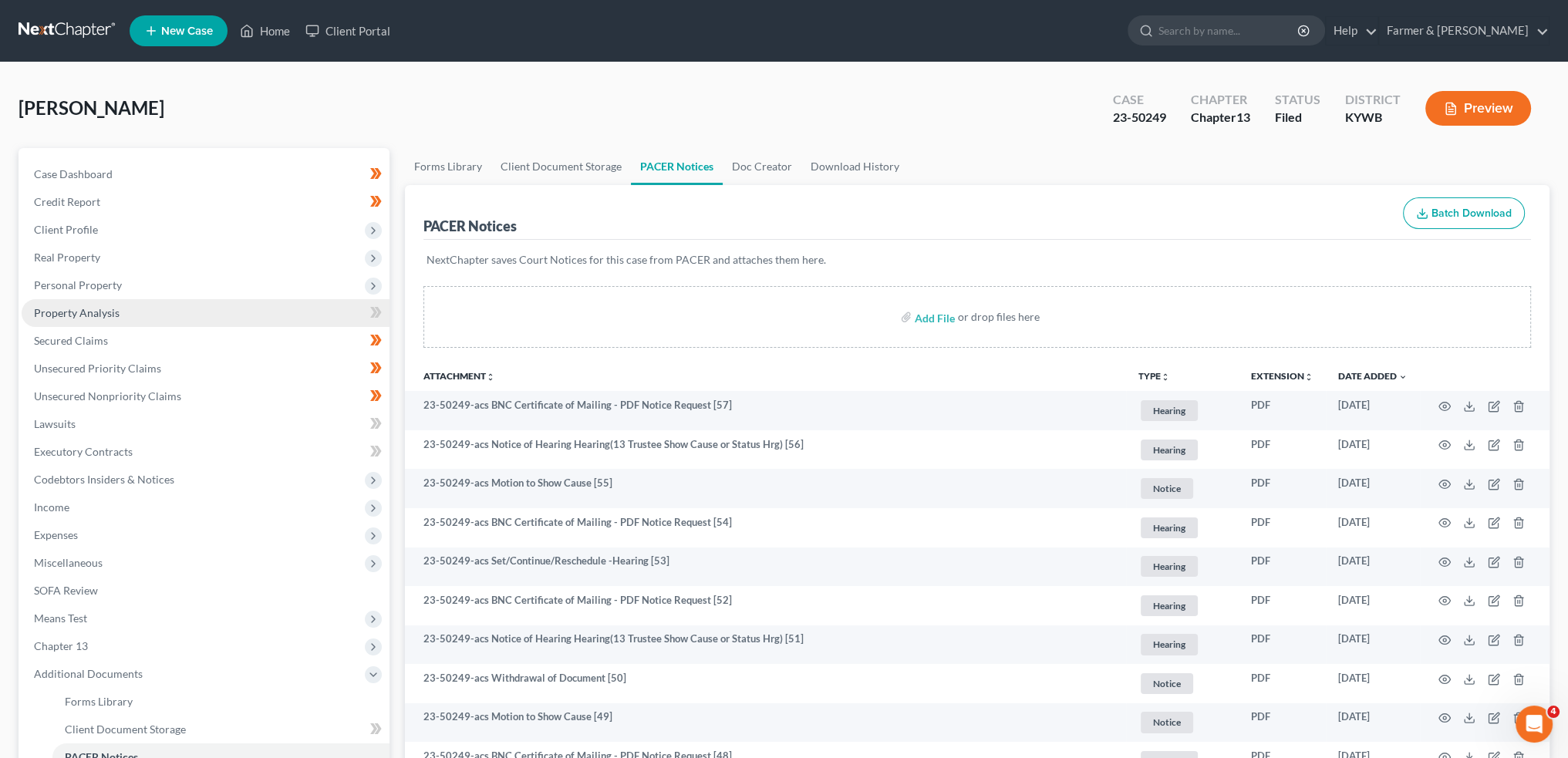
click at [145, 319] on link "Property Analysis" at bounding box center [205, 313] width 368 height 28
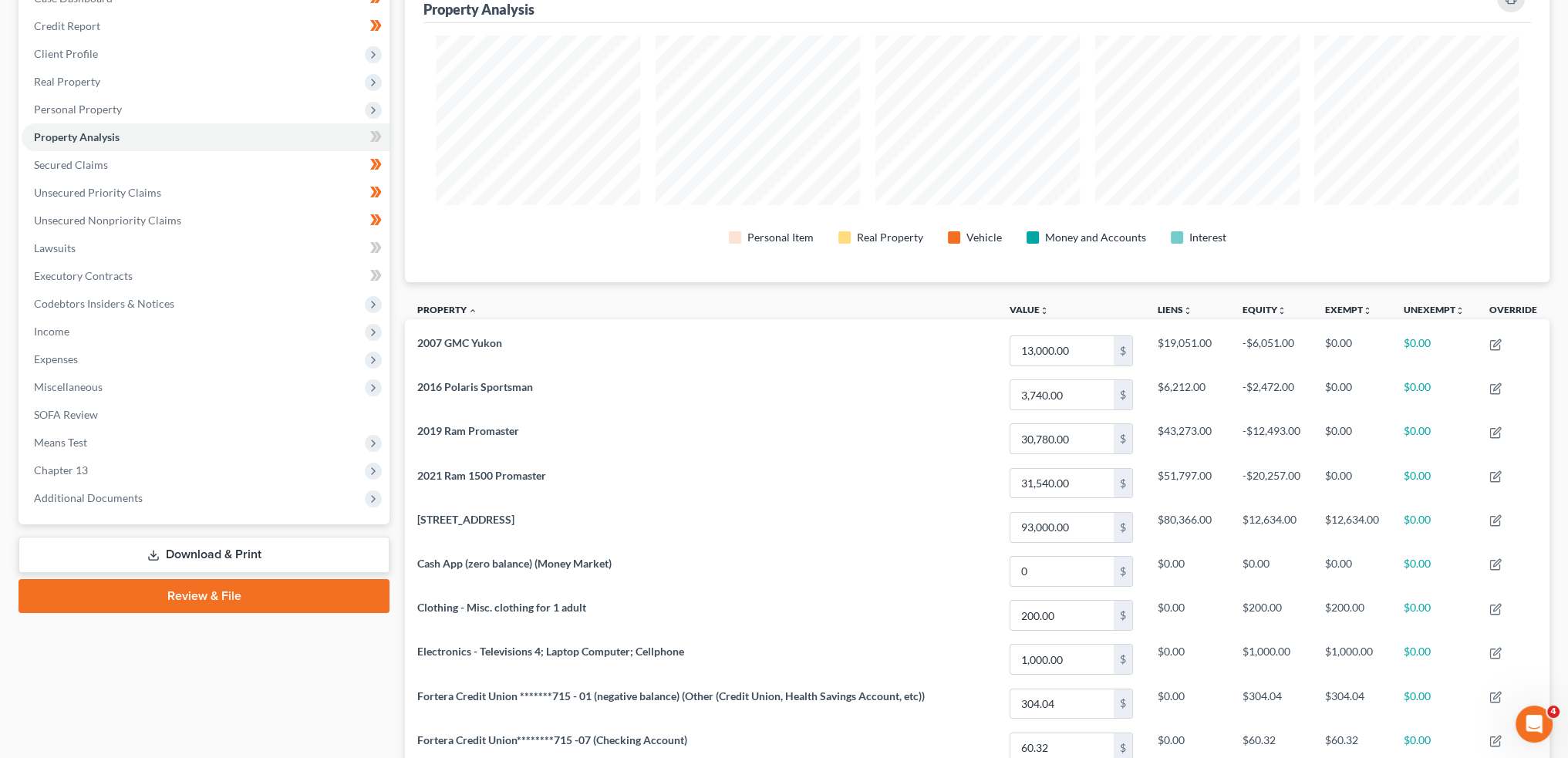
scroll to position [40, 0]
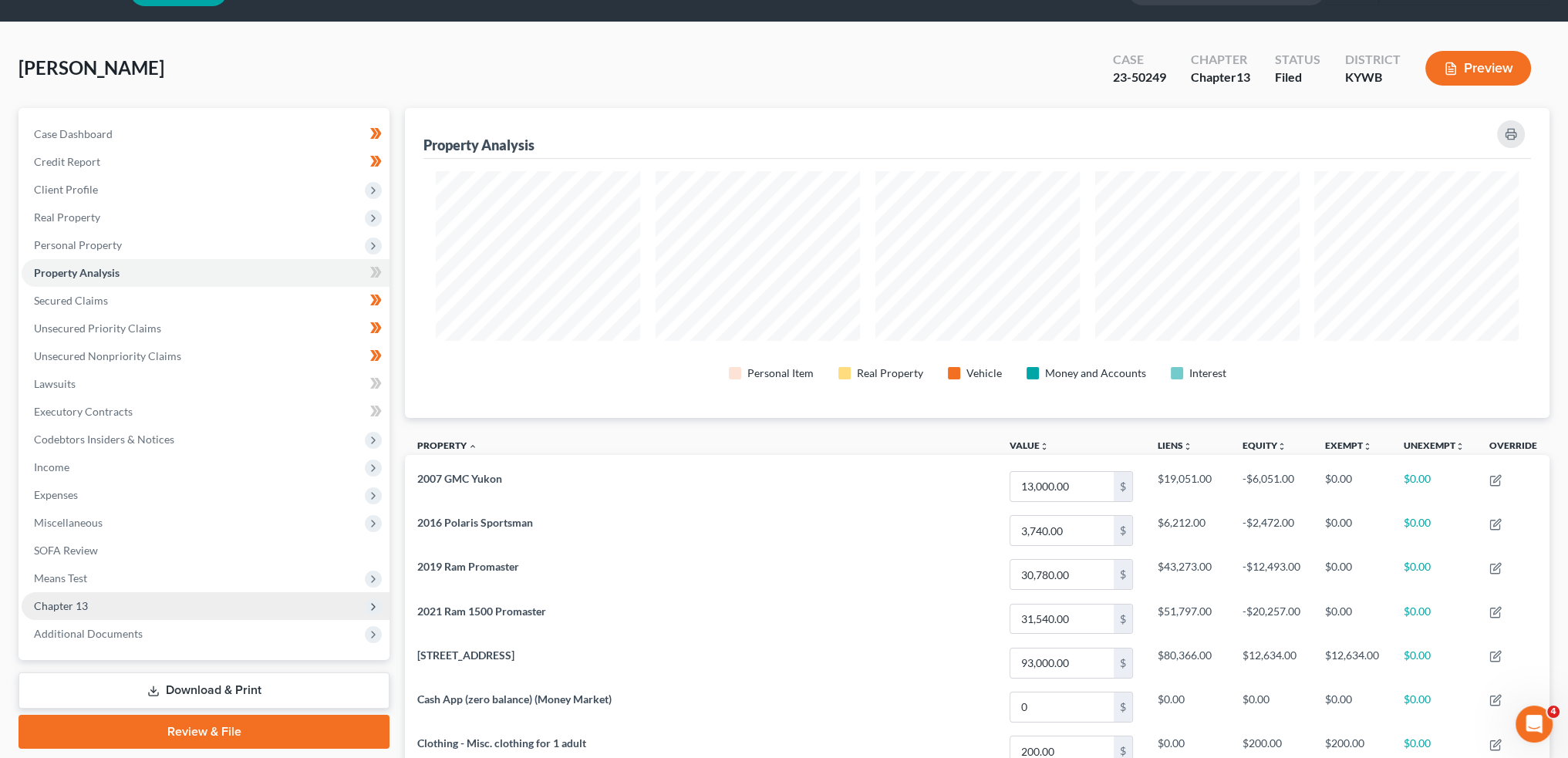
click at [85, 601] on span "Chapter 13" at bounding box center [61, 605] width 54 height 13
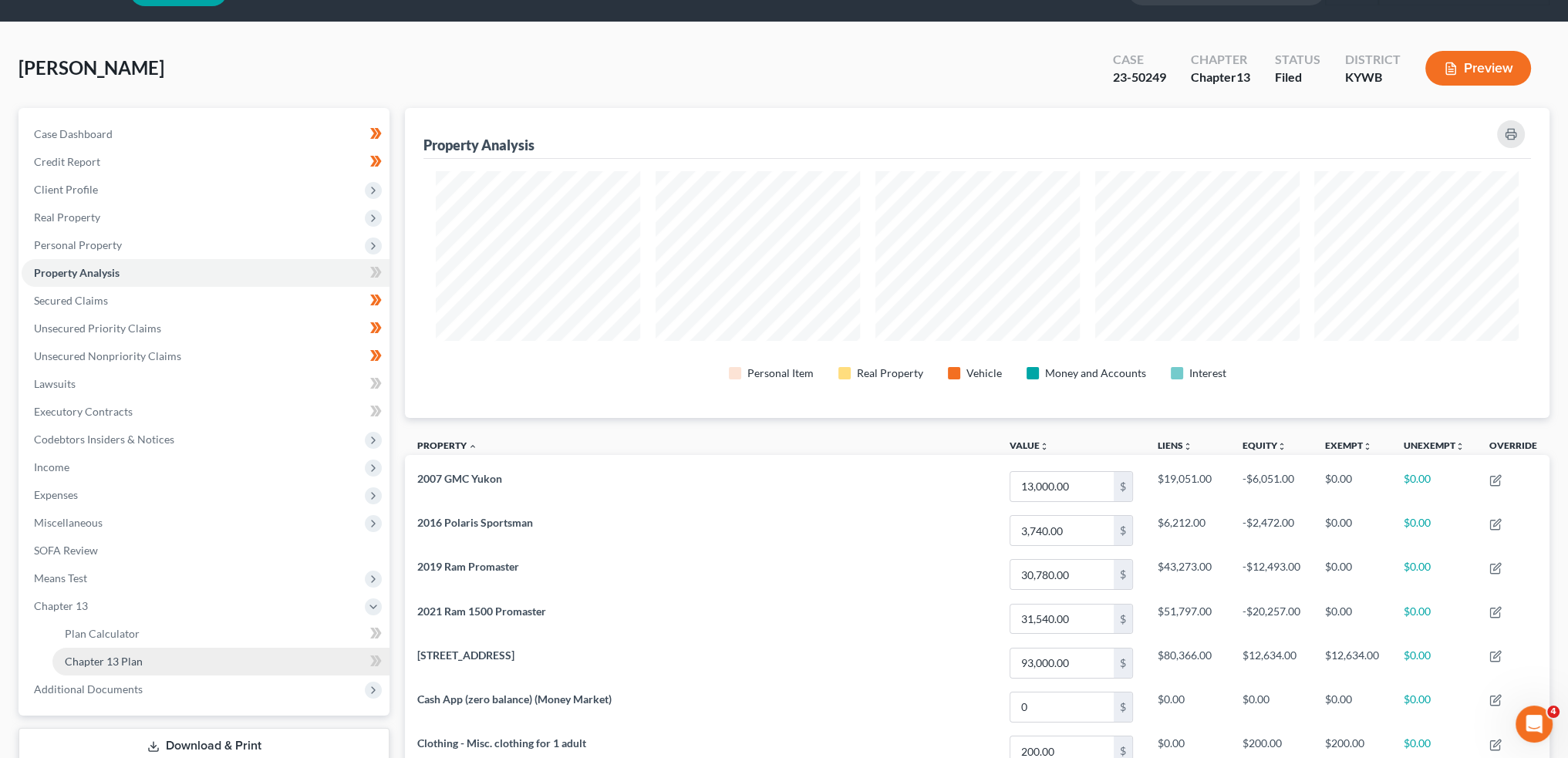
click at [105, 648] on link "Chapter 13 Plan" at bounding box center [220, 662] width 337 height 28
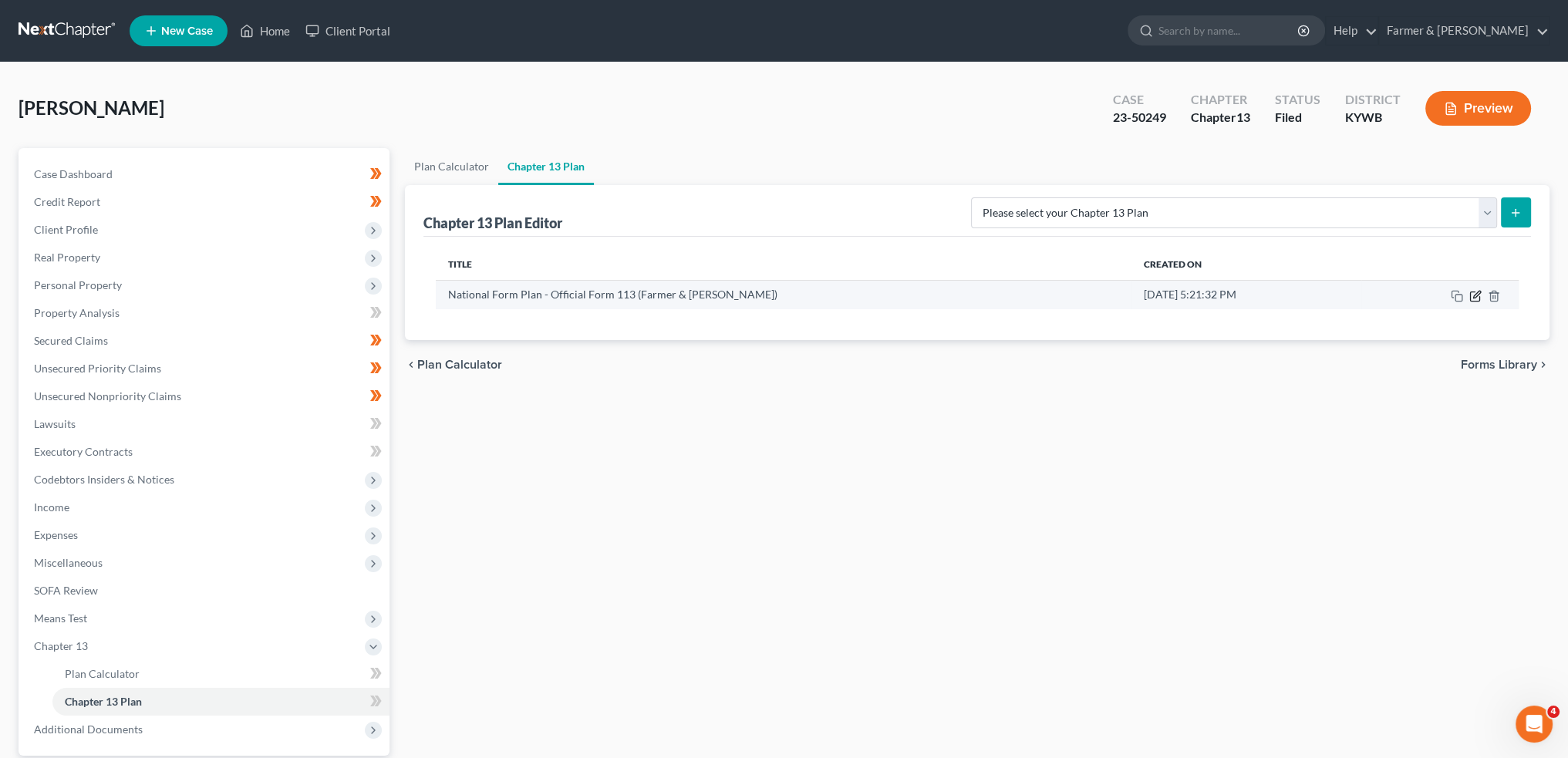
click at [1472, 293] on icon "button" at bounding box center [1475, 296] width 12 height 12
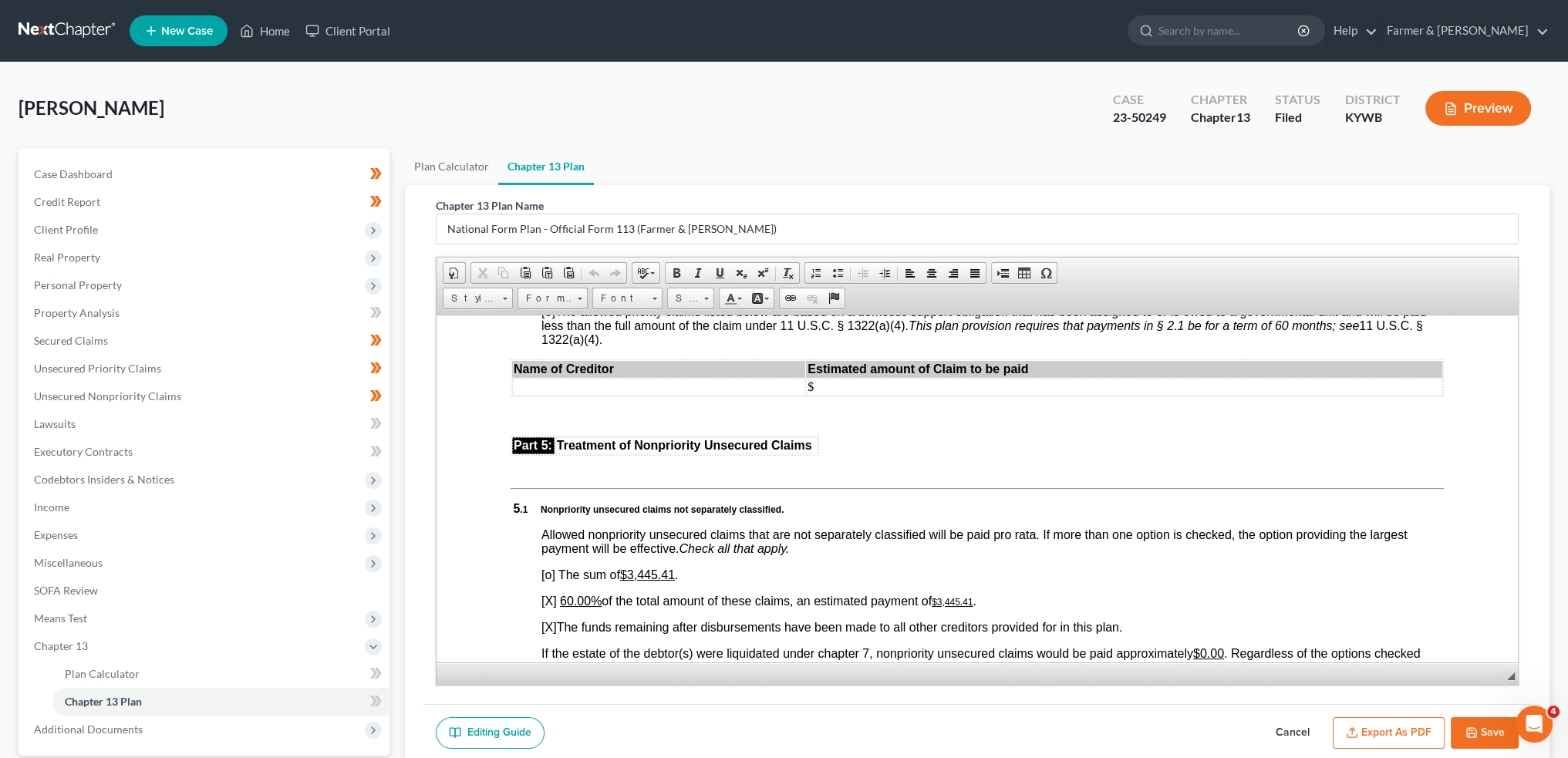
scroll to position [3597, 0]
